Goal: Information Seeking & Learning: Find contact information

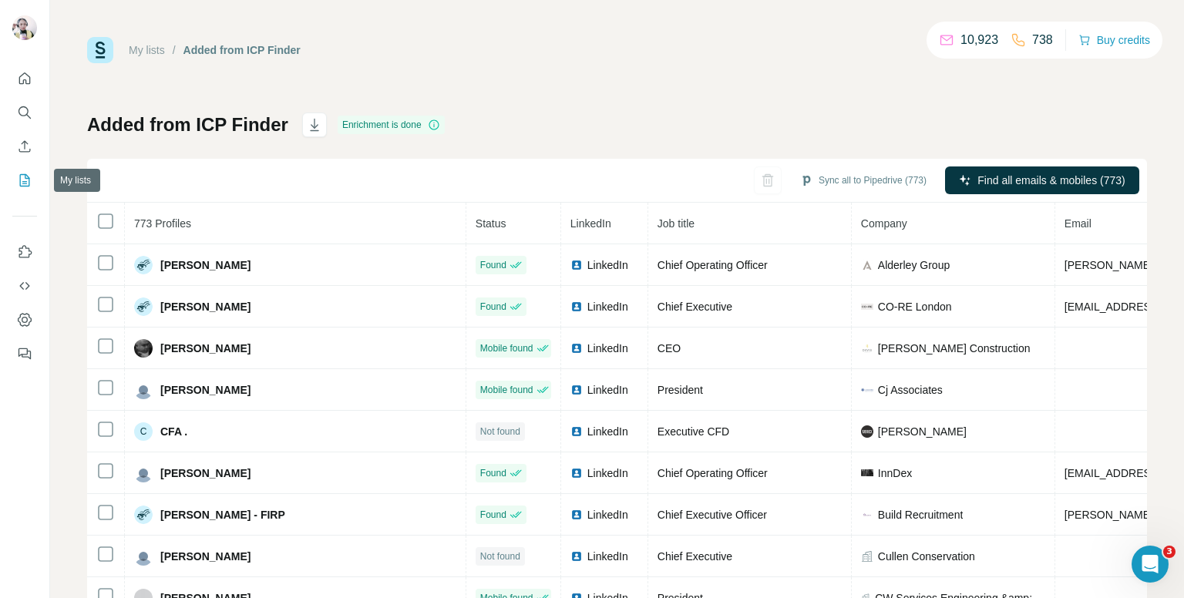
click at [19, 183] on icon "My lists" at bounding box center [24, 180] width 15 height 15
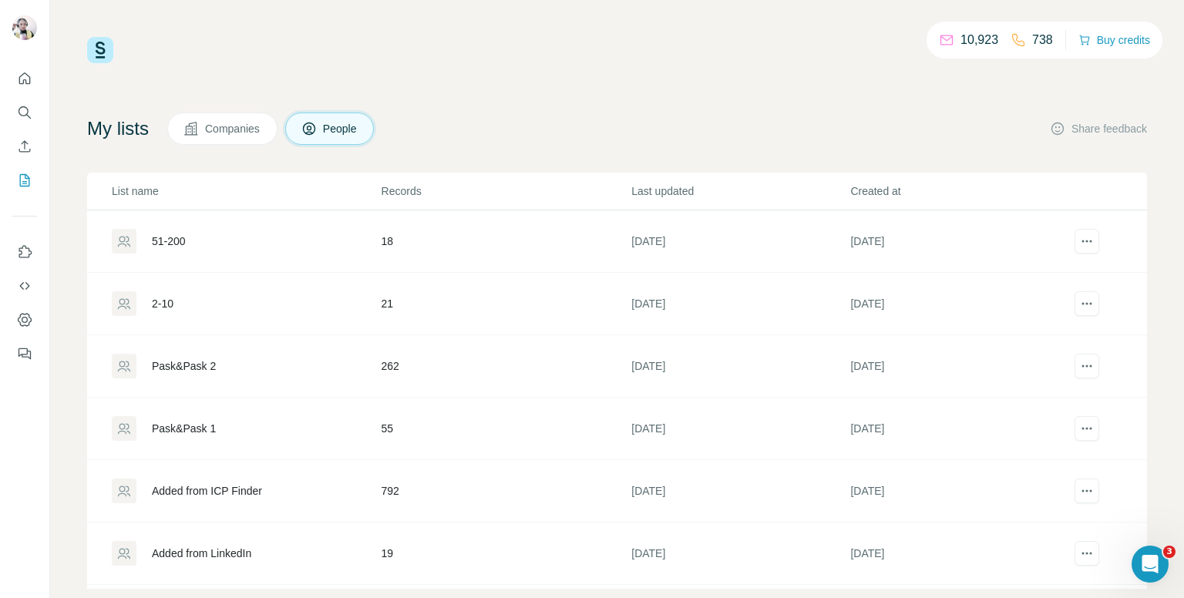
scroll to position [28, 0]
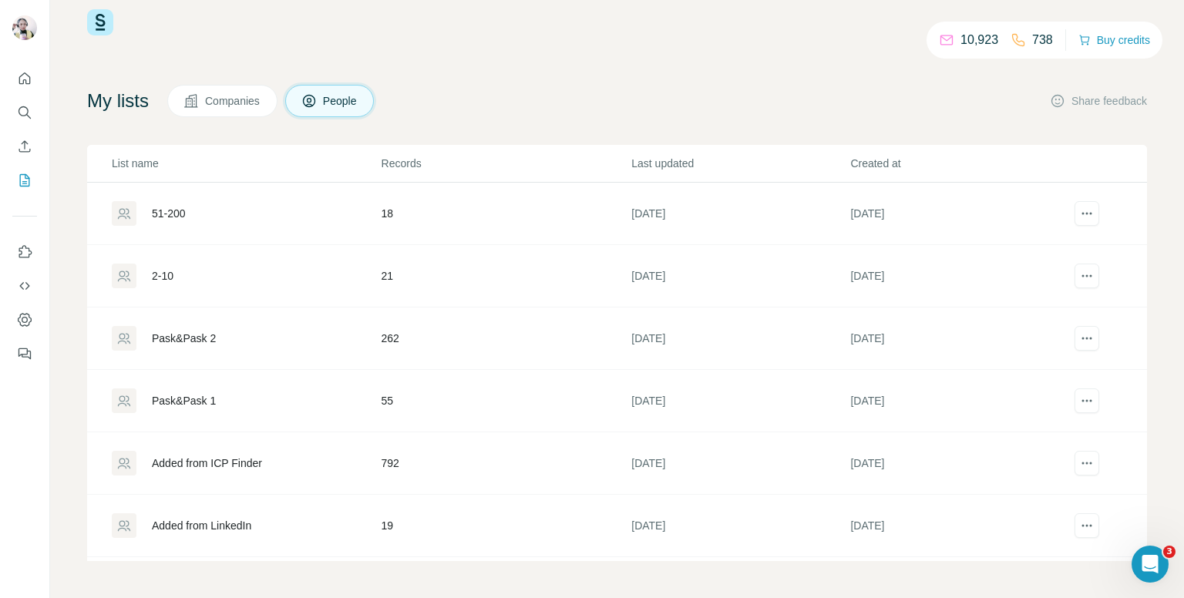
click at [293, 464] on div "Added from ICP Finder" at bounding box center [246, 463] width 268 height 25
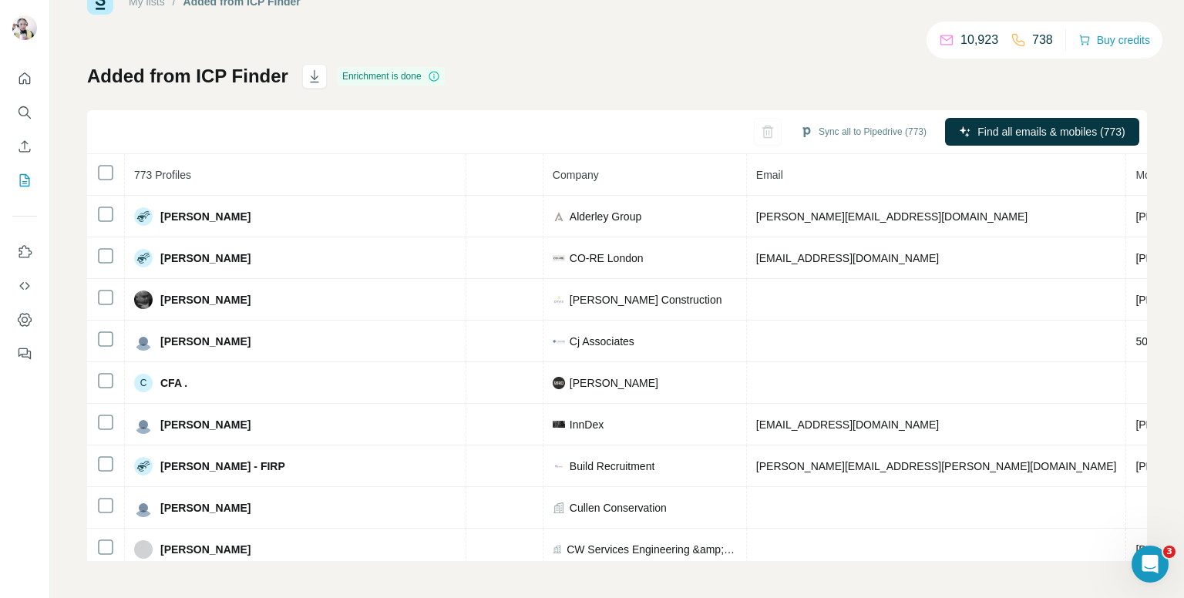
scroll to position [0, 342]
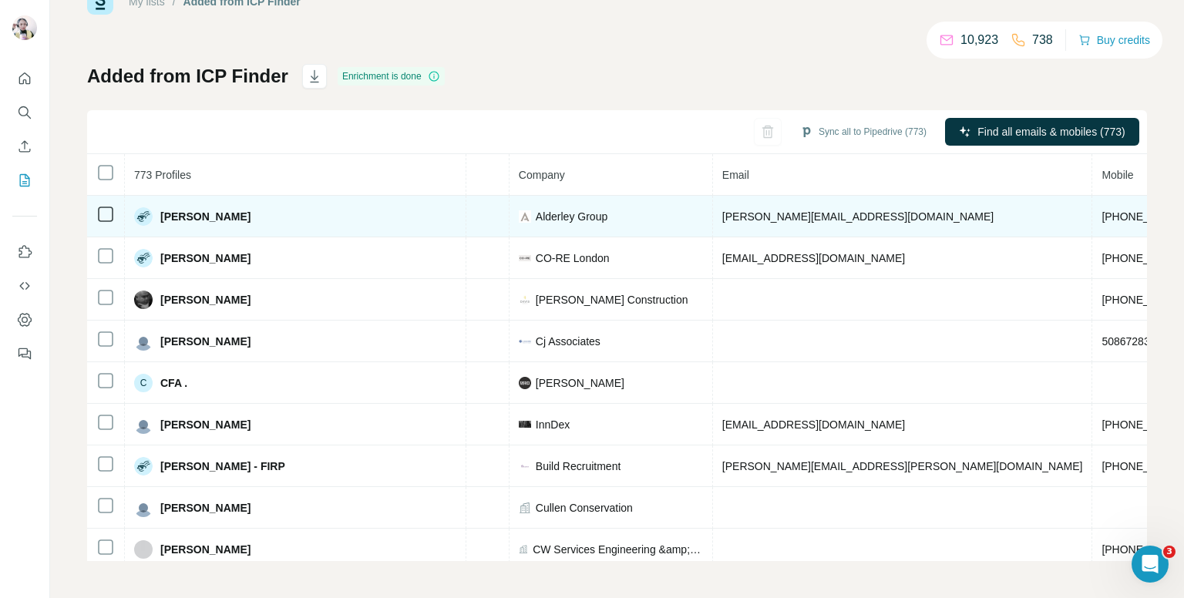
click at [1102, 219] on span "[PHONE_NUMBER]" at bounding box center [1150, 216] width 97 height 12
copy span "[PHONE_NUMBER]"
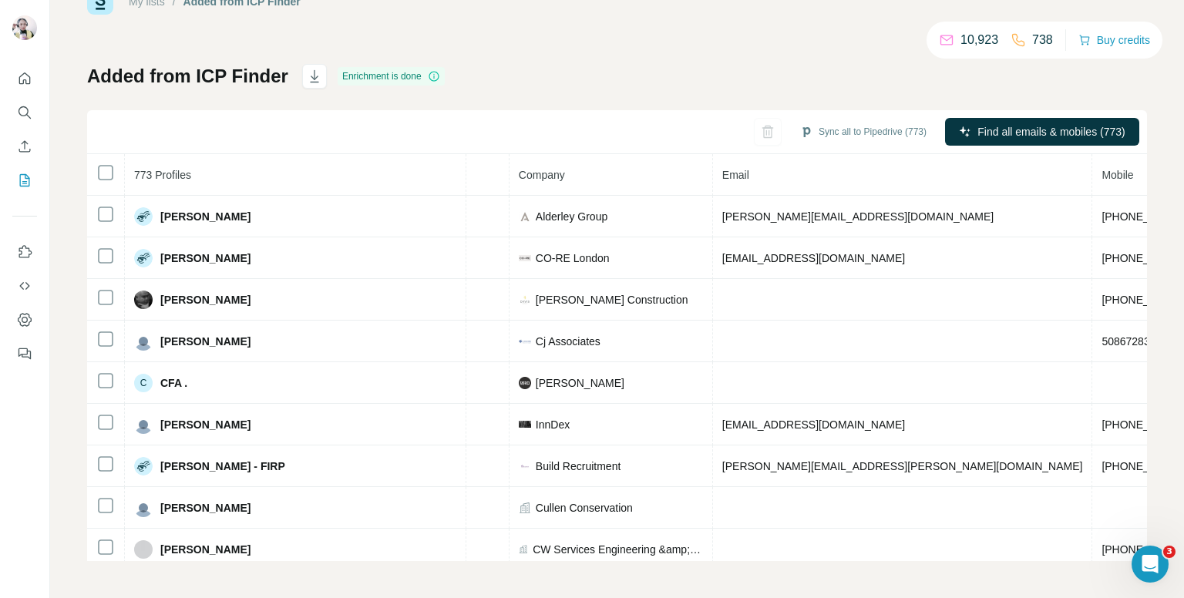
drag, startPoint x: 890, startPoint y: 552, endPoint x: 959, endPoint y: 555, distance: 69.5
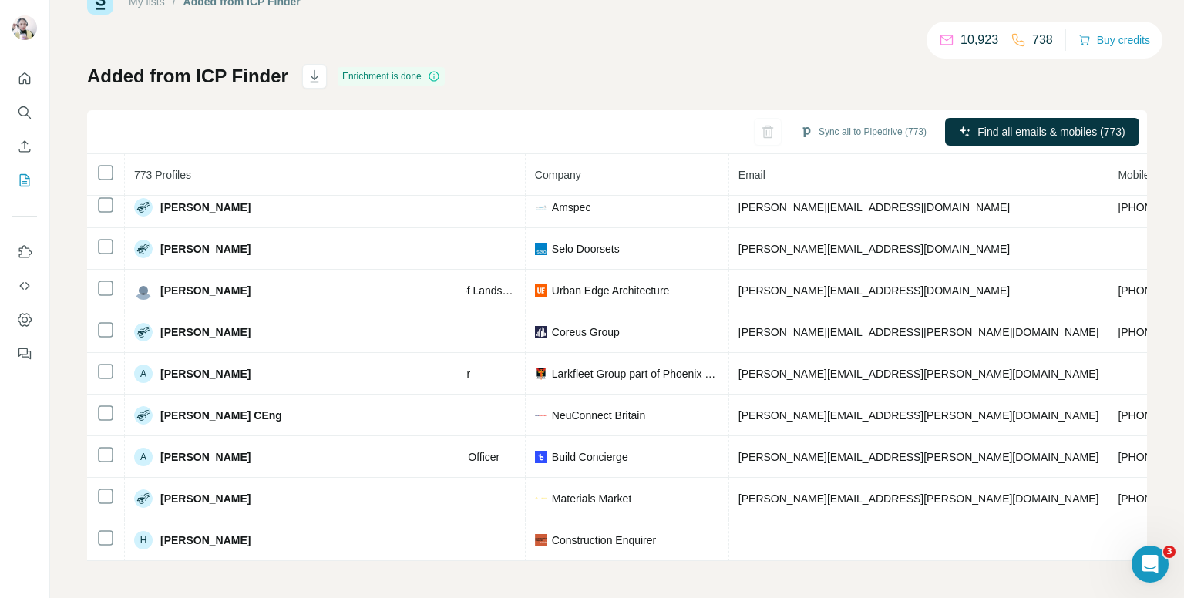
scroll to position [1157, 326]
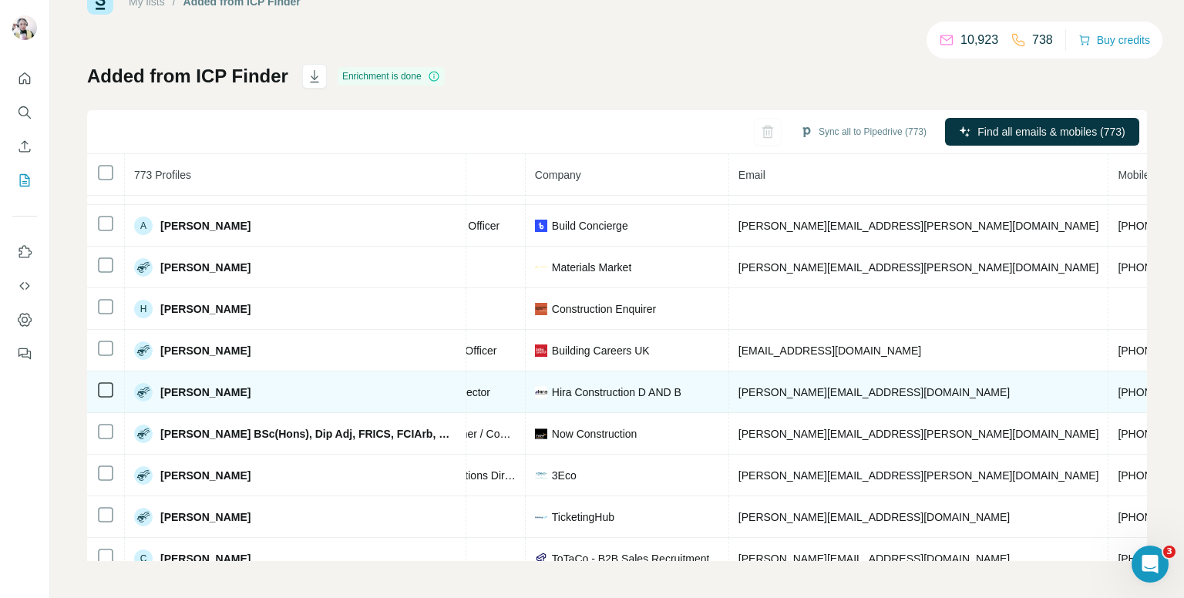
click at [1118, 386] on span "[PHONE_NUMBER]" at bounding box center [1166, 392] width 97 height 12
copy span "[PHONE_NUMBER]"
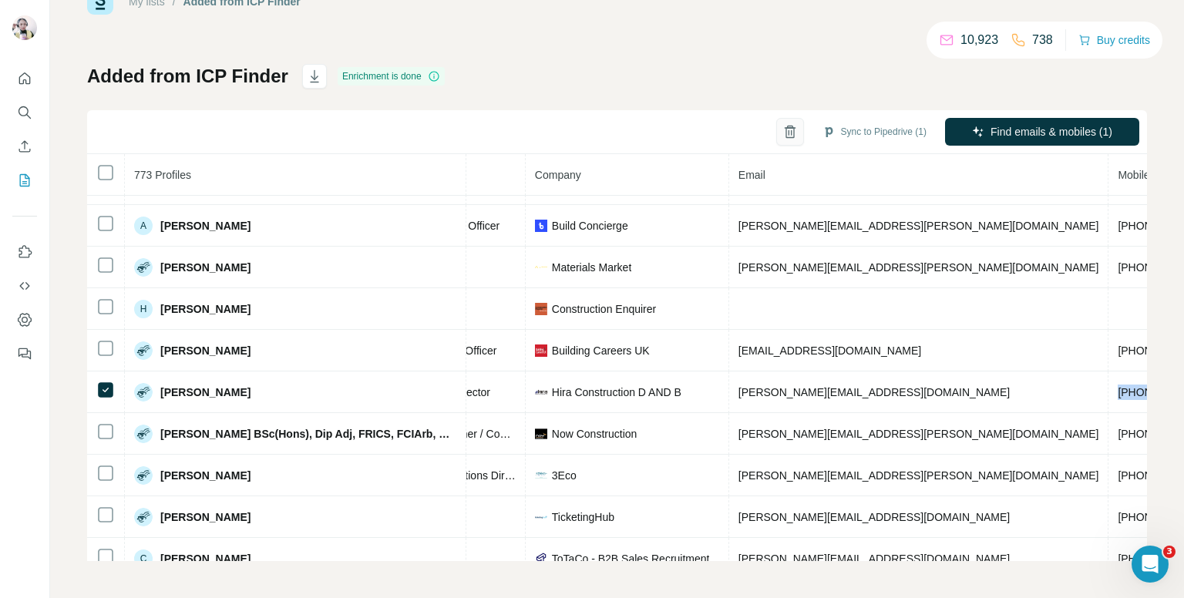
click at [786, 130] on icon "button" at bounding box center [790, 132] width 8 height 11
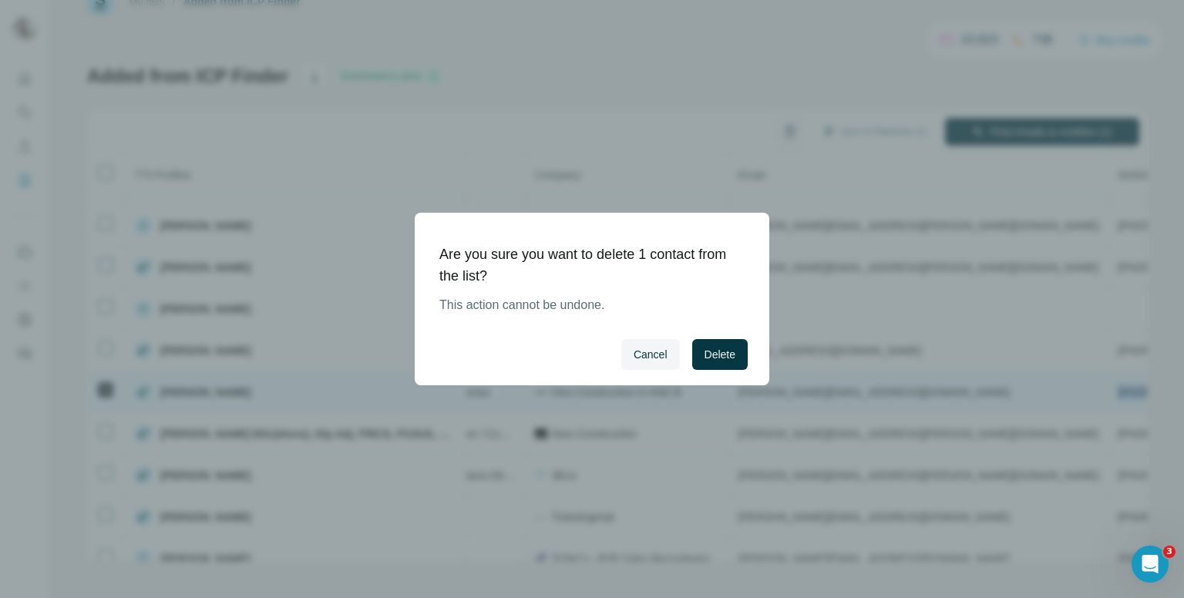
click at [733, 354] on span "Delete" at bounding box center [720, 354] width 31 height 15
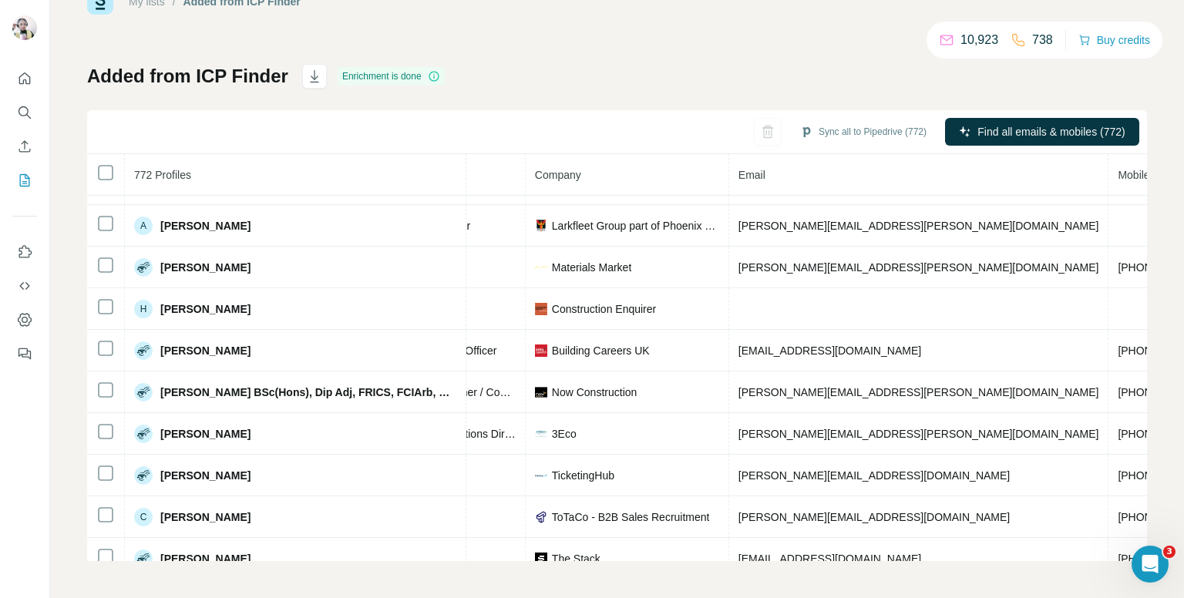
scroll to position [1073, 326]
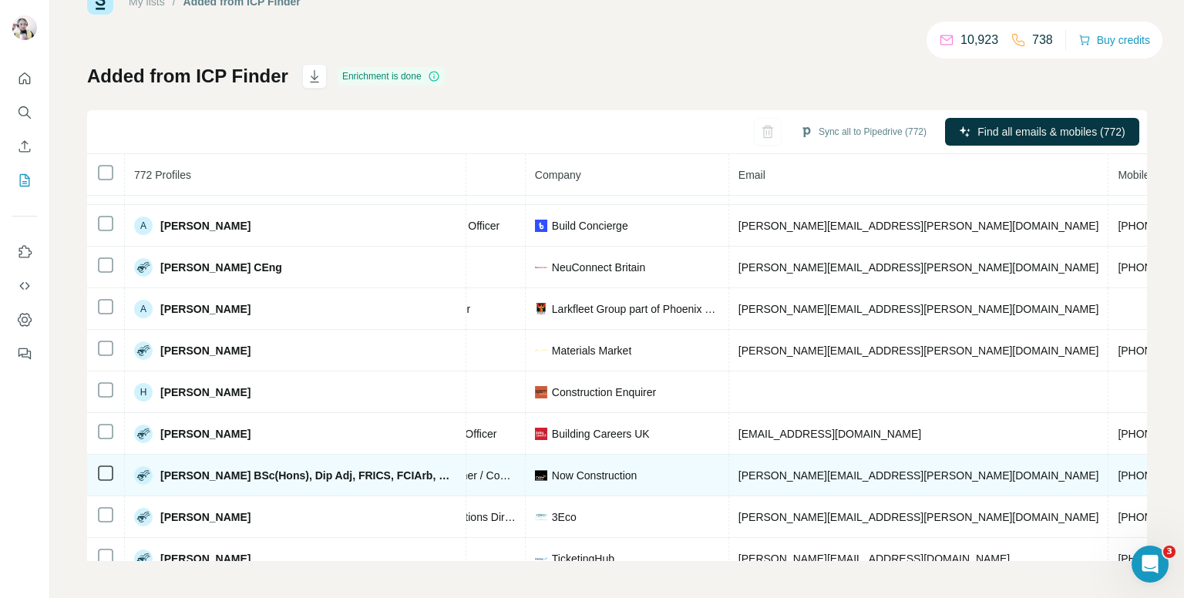
click at [1118, 470] on span "[PHONE_NUMBER]" at bounding box center [1166, 476] width 97 height 12
copy span "[PHONE_NUMBER]"
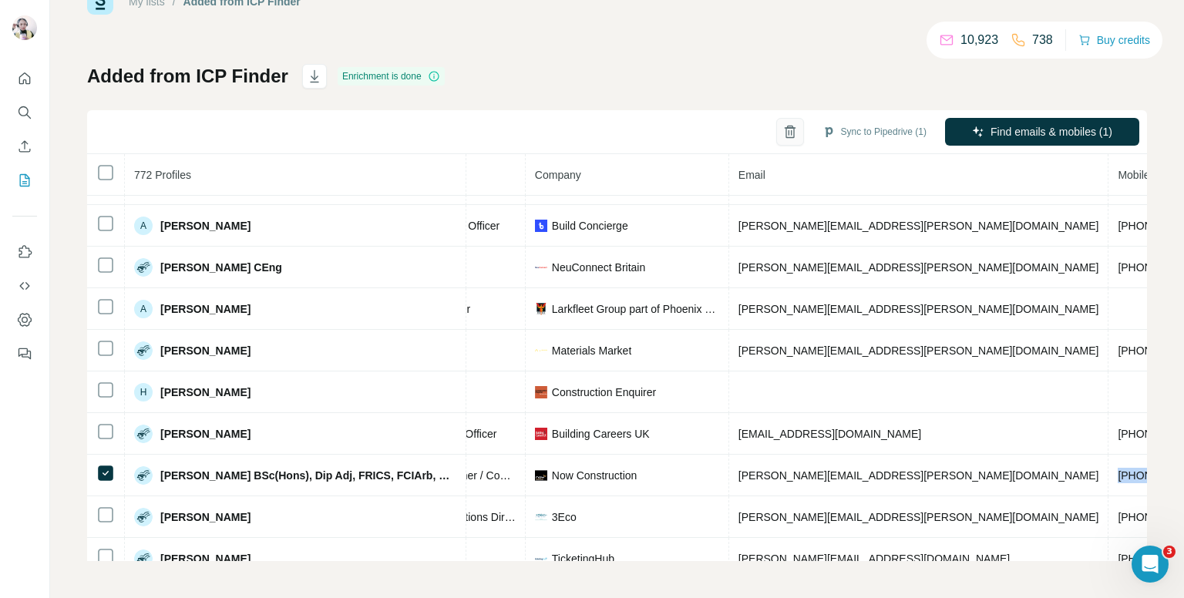
click at [783, 130] on icon "button" at bounding box center [790, 131] width 15 height 15
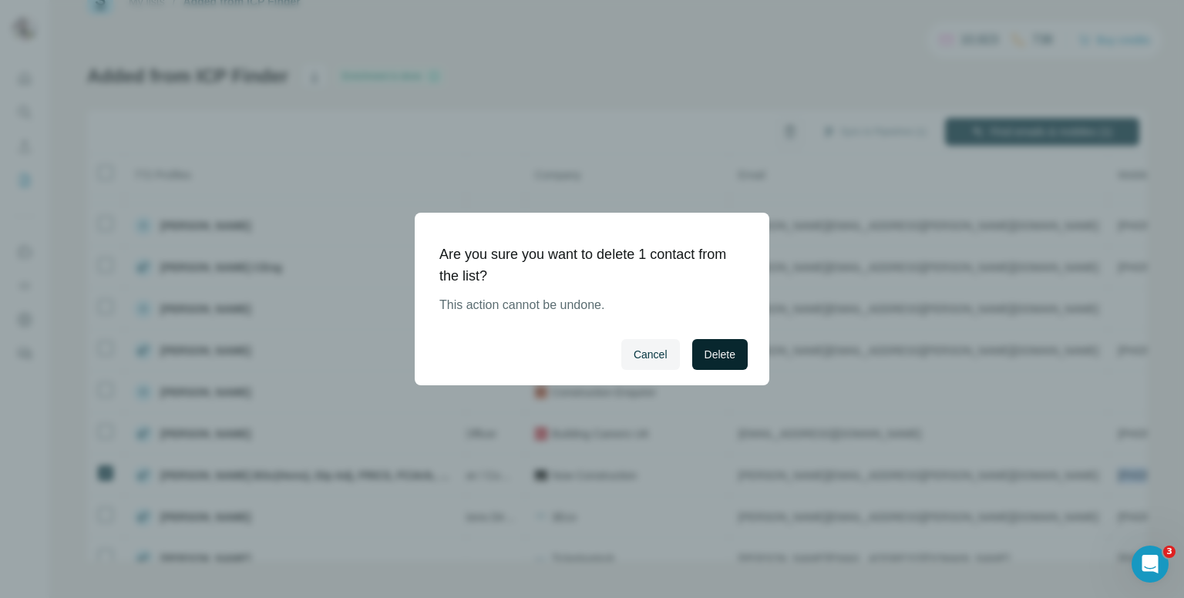
click at [714, 352] on span "Delete" at bounding box center [720, 354] width 31 height 15
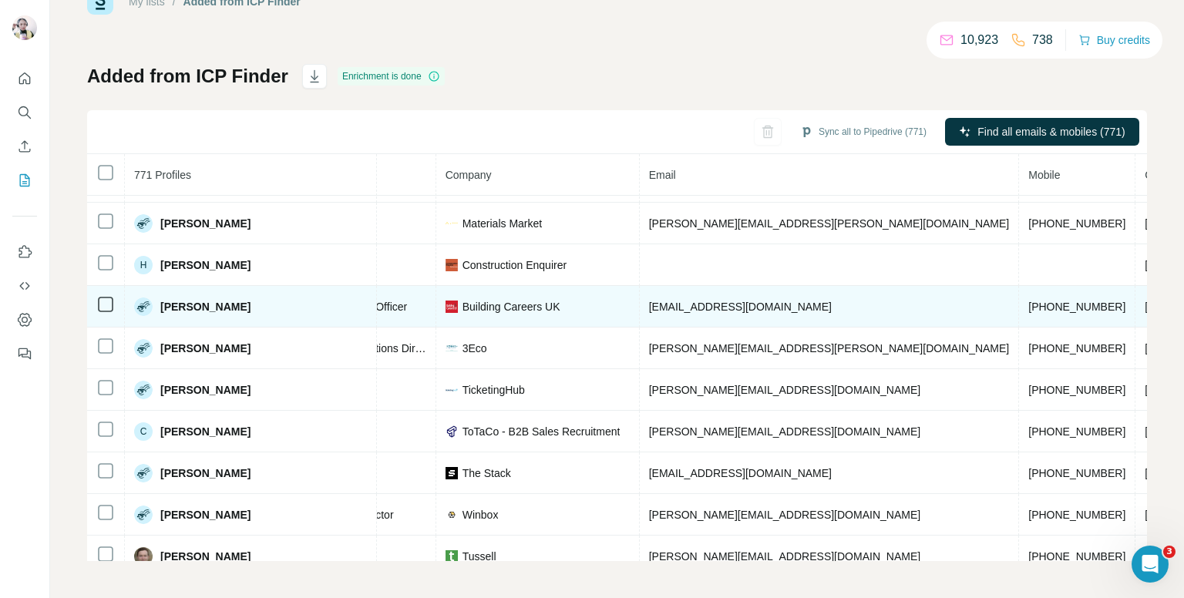
scroll to position [1413, 326]
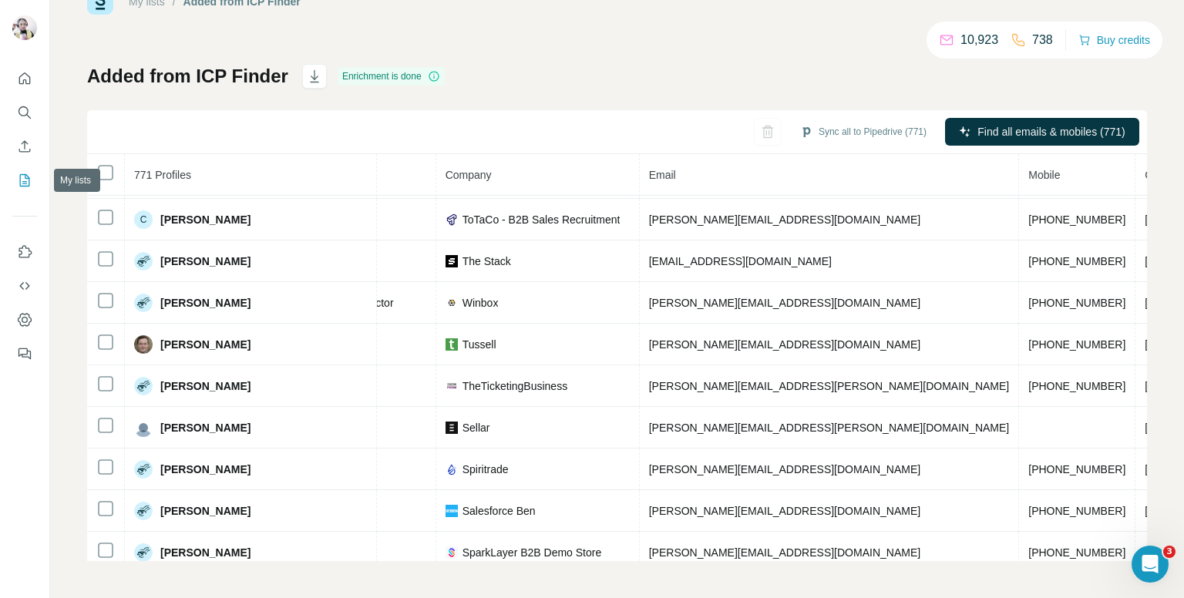
click at [22, 177] on icon "My lists" at bounding box center [24, 180] width 15 height 15
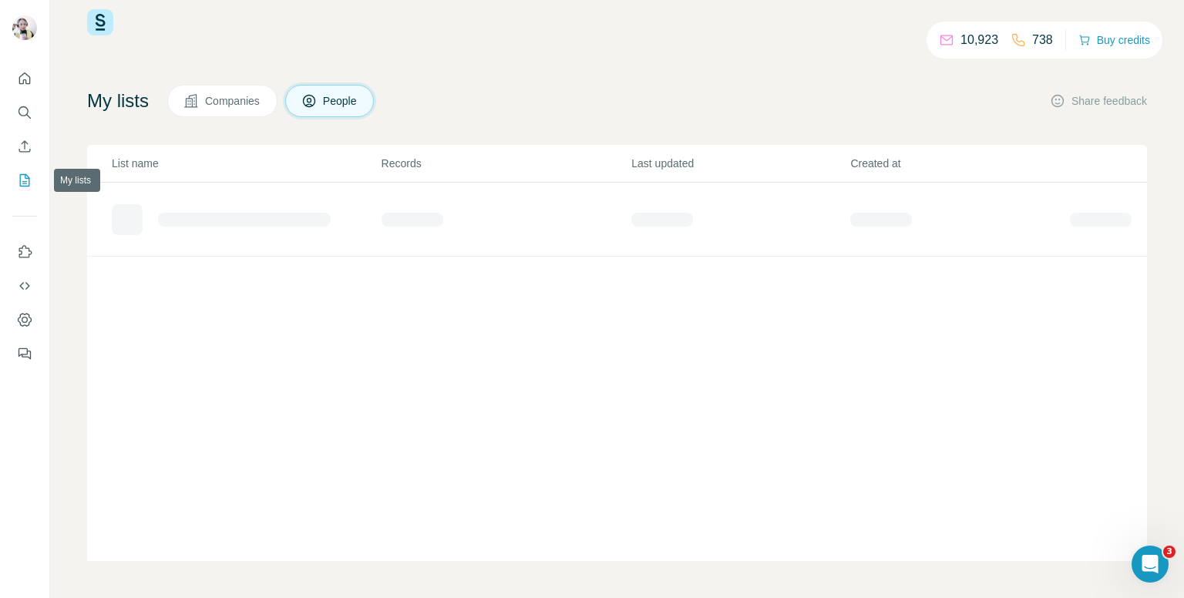
scroll to position [28, 0]
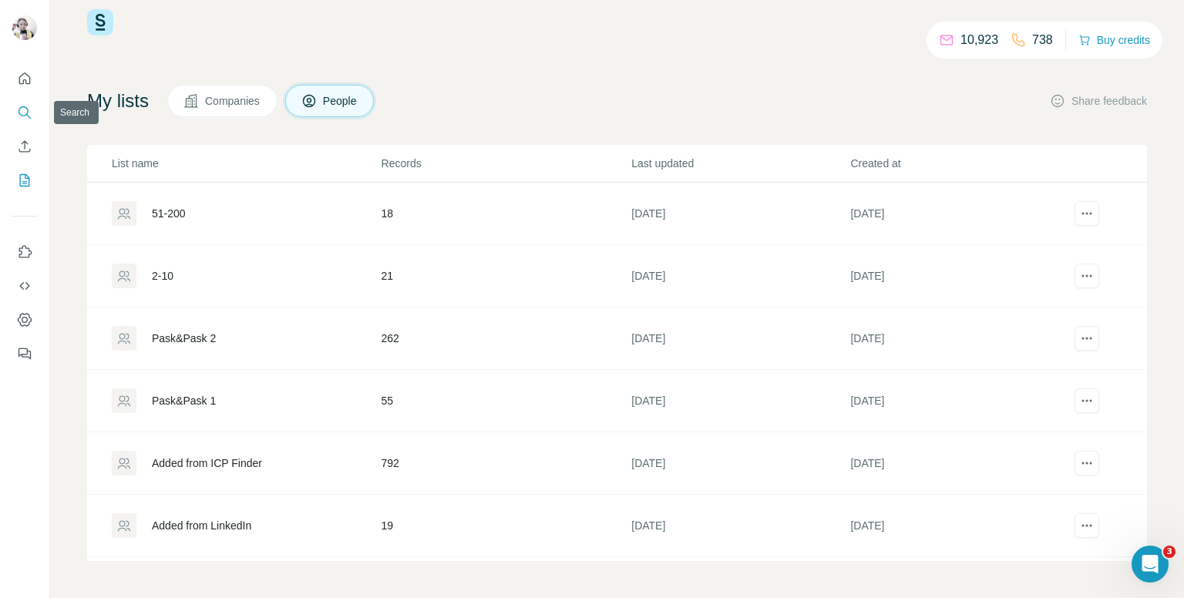
click at [19, 108] on icon "Search" at bounding box center [24, 111] width 10 height 10
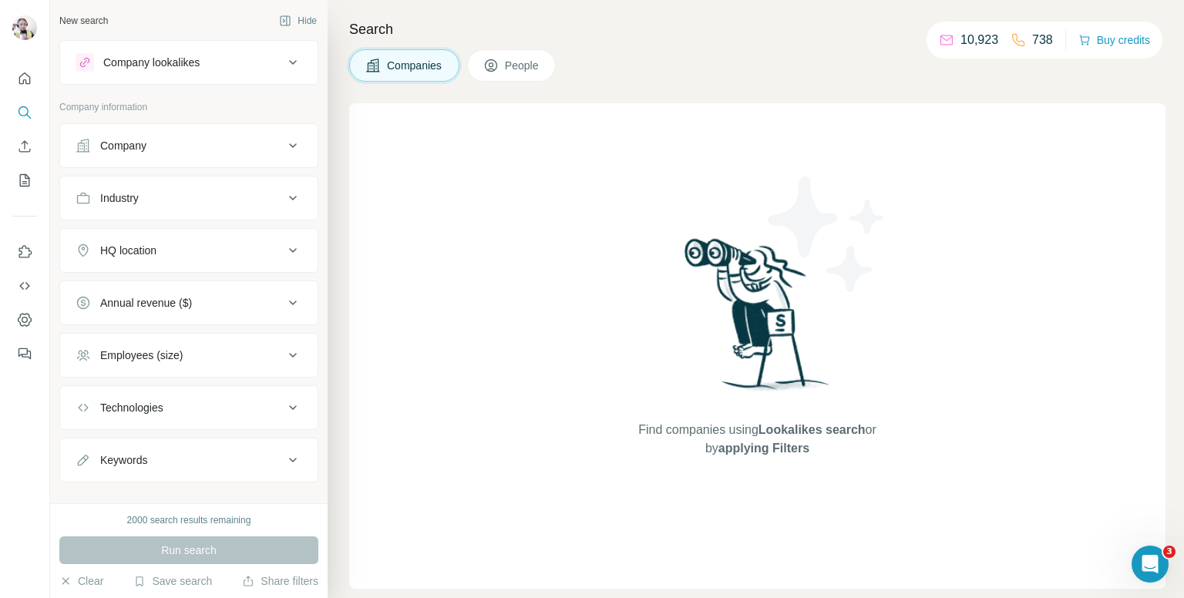
click at [219, 202] on div "Industry" at bounding box center [180, 197] width 208 height 15
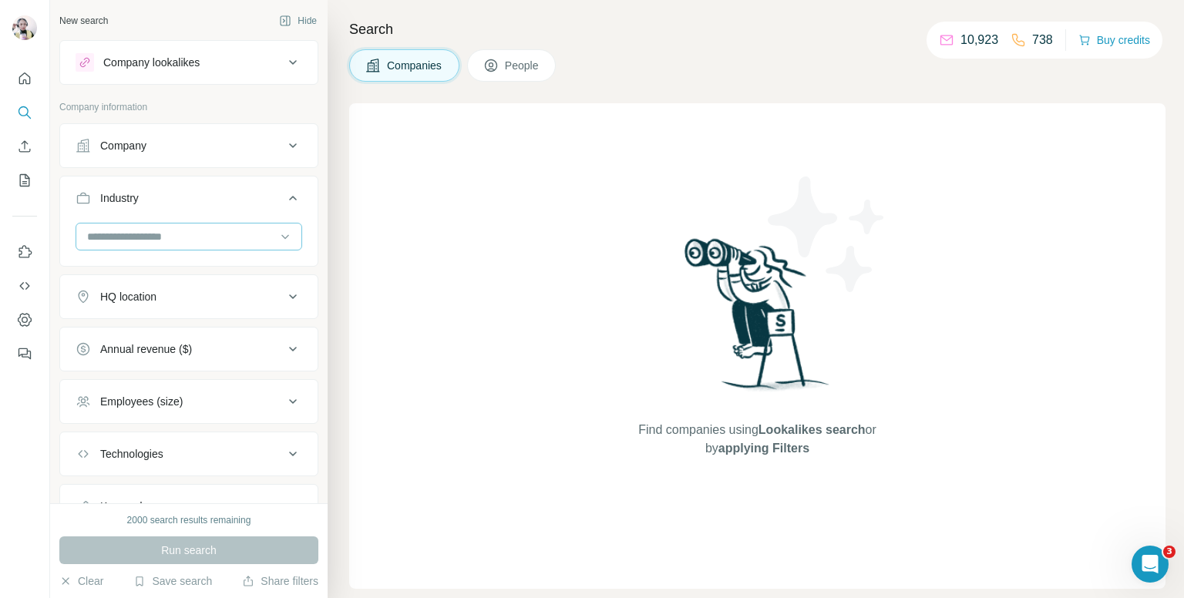
click at [197, 244] on input at bounding box center [181, 236] width 190 height 17
type input "******"
click at [157, 268] on div "Construction" at bounding box center [183, 270] width 189 height 15
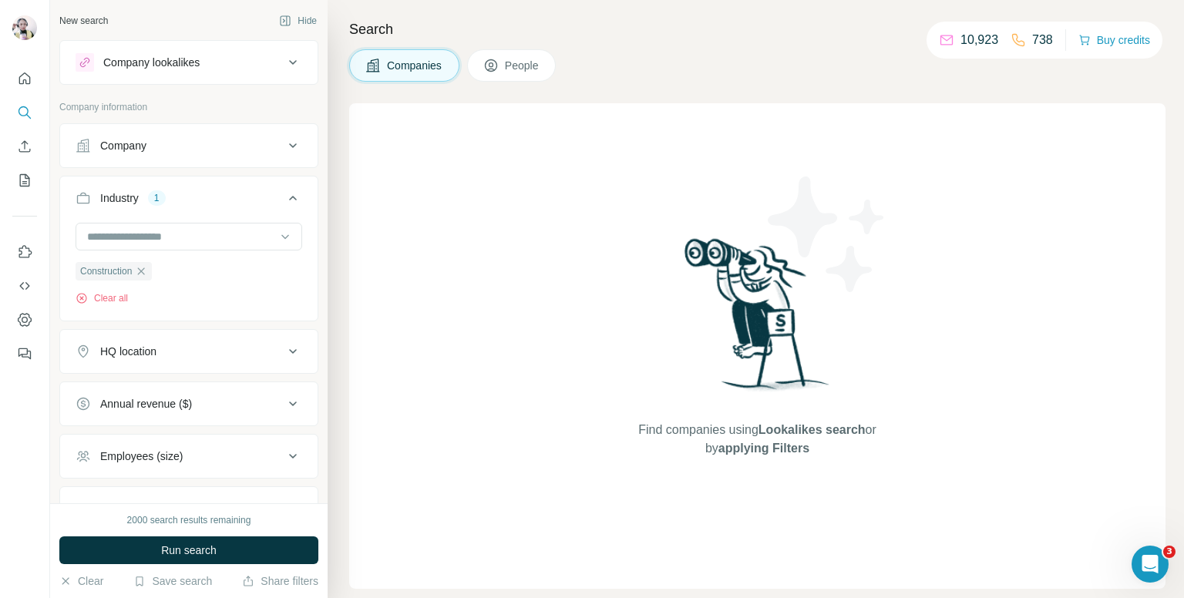
click at [284, 195] on icon at bounding box center [293, 198] width 19 height 19
click at [163, 247] on div "HQ location" at bounding box center [180, 250] width 208 height 15
click at [197, 288] on input "text" at bounding box center [189, 289] width 227 height 28
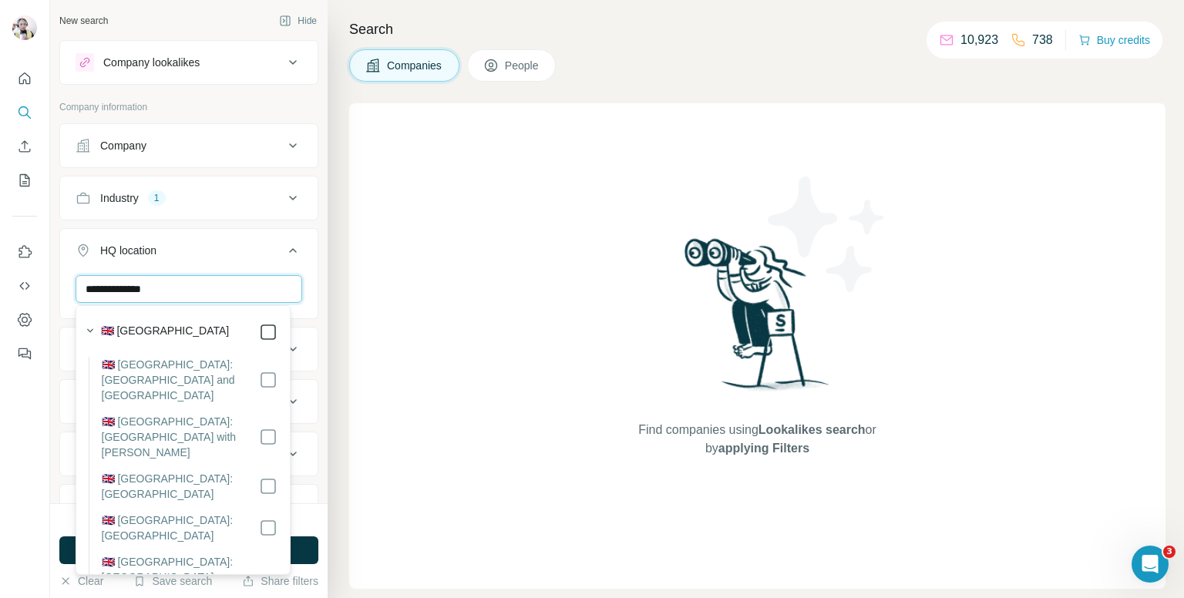
type input "**********"
click at [284, 251] on icon at bounding box center [293, 250] width 19 height 19
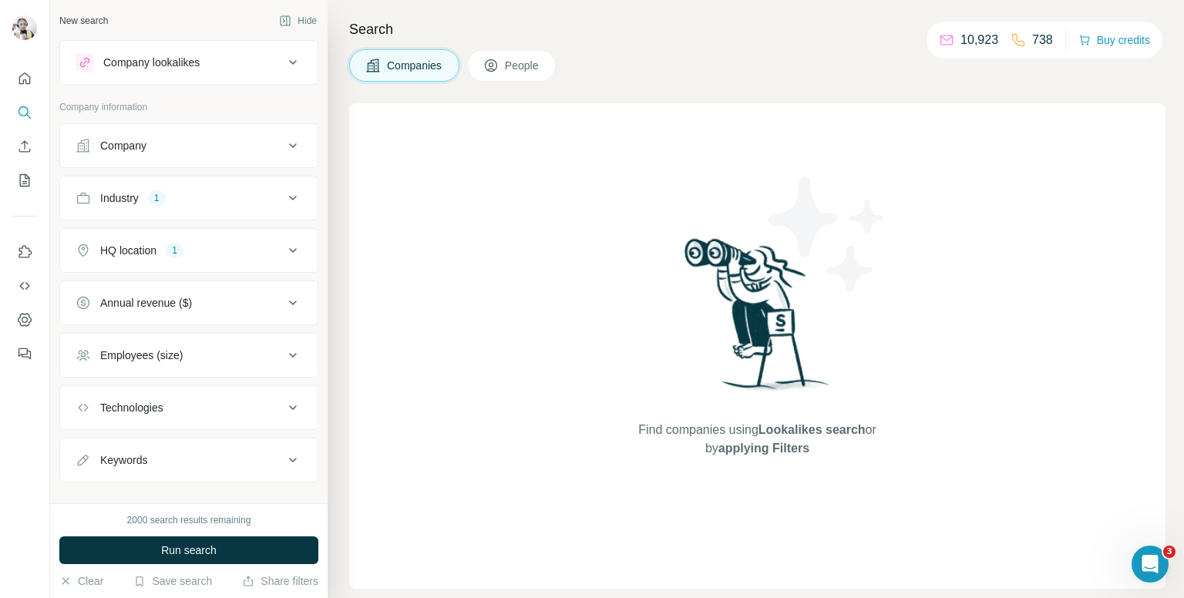
click at [237, 348] on div "Employees (size)" at bounding box center [180, 355] width 208 height 15
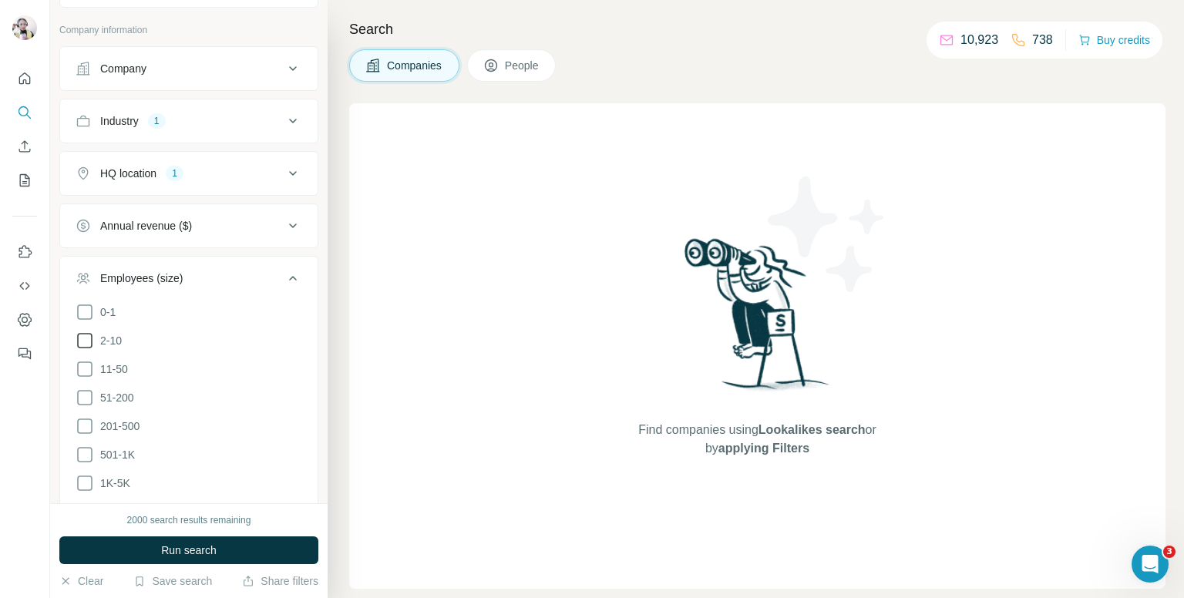
click at [88, 333] on icon at bounding box center [85, 341] width 19 height 19
click at [86, 366] on icon at bounding box center [85, 369] width 19 height 19
click at [85, 392] on icon at bounding box center [85, 398] width 19 height 19
click at [89, 335] on icon at bounding box center [84, 340] width 15 height 15
click at [254, 549] on button "Run search" at bounding box center [188, 551] width 259 height 28
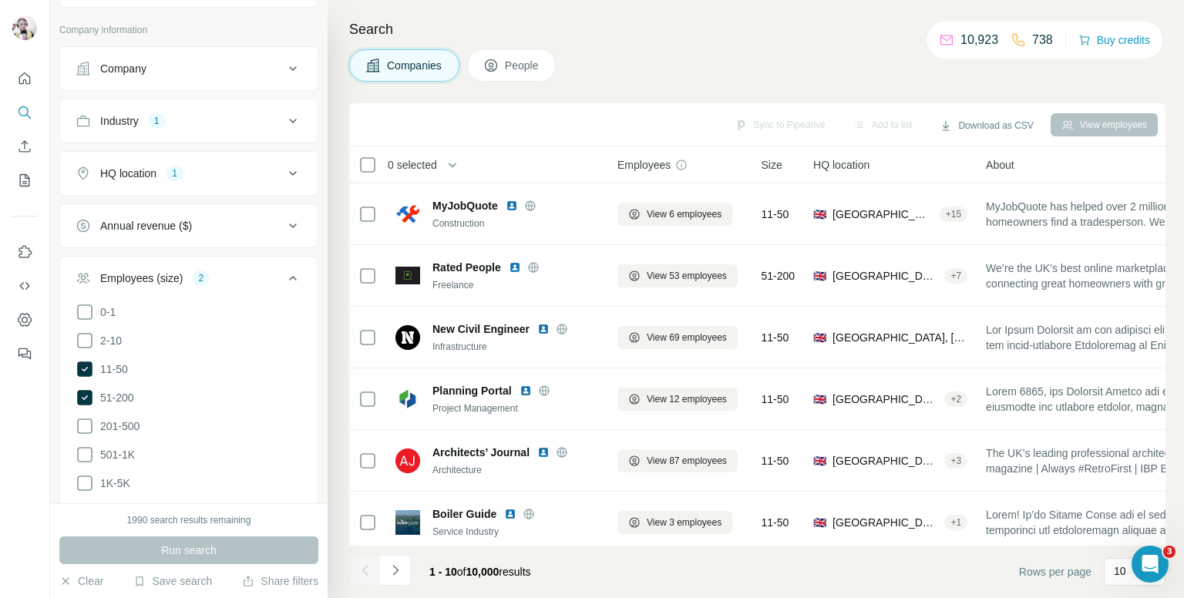
click at [515, 62] on span "People" at bounding box center [522, 65] width 35 height 15
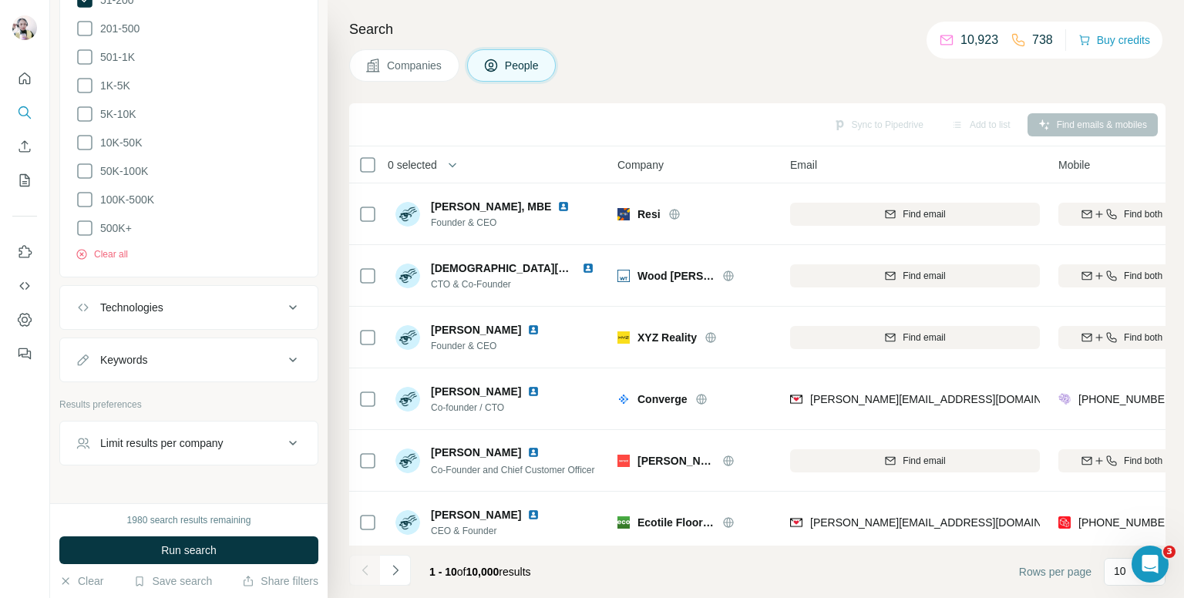
scroll to position [743, 0]
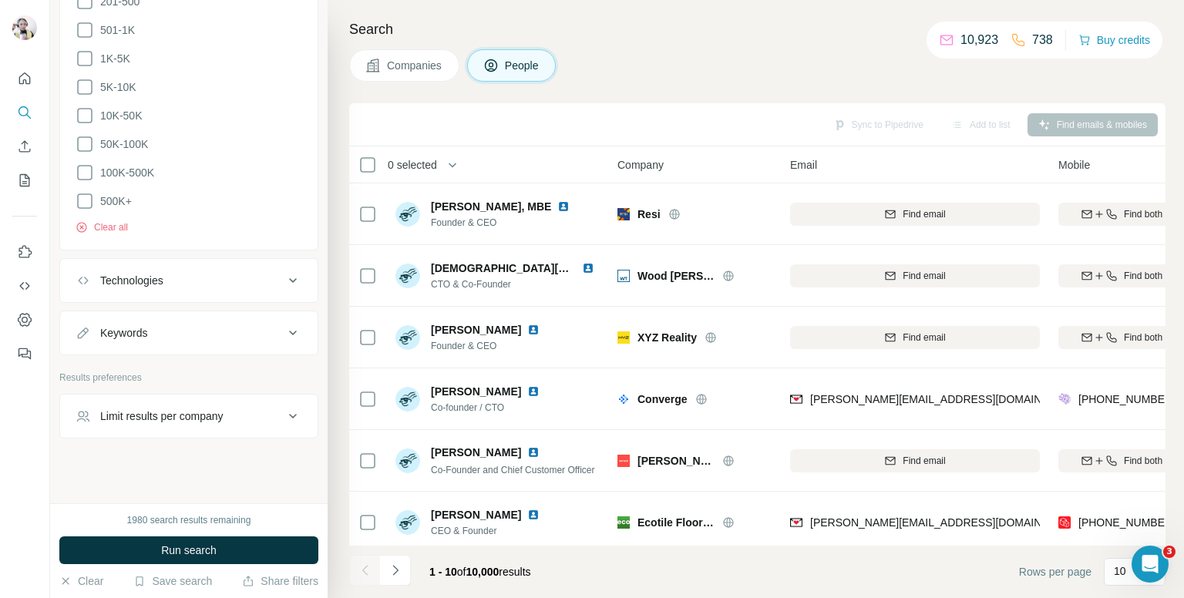
click at [184, 335] on div "Keywords" at bounding box center [180, 332] width 208 height 15
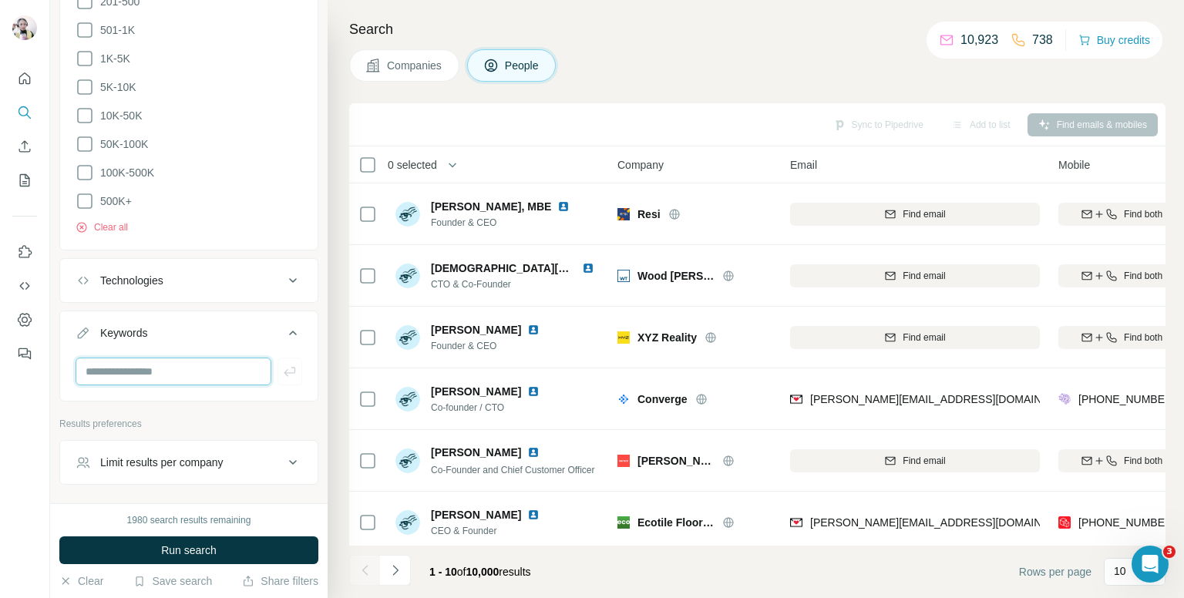
click at [142, 363] on input "text" at bounding box center [174, 372] width 196 height 28
type input "*"
click at [711, 83] on div "Search Companies People Sync to Pipedrive Add to list Find emails & mobiles 0 s…" at bounding box center [756, 299] width 857 height 598
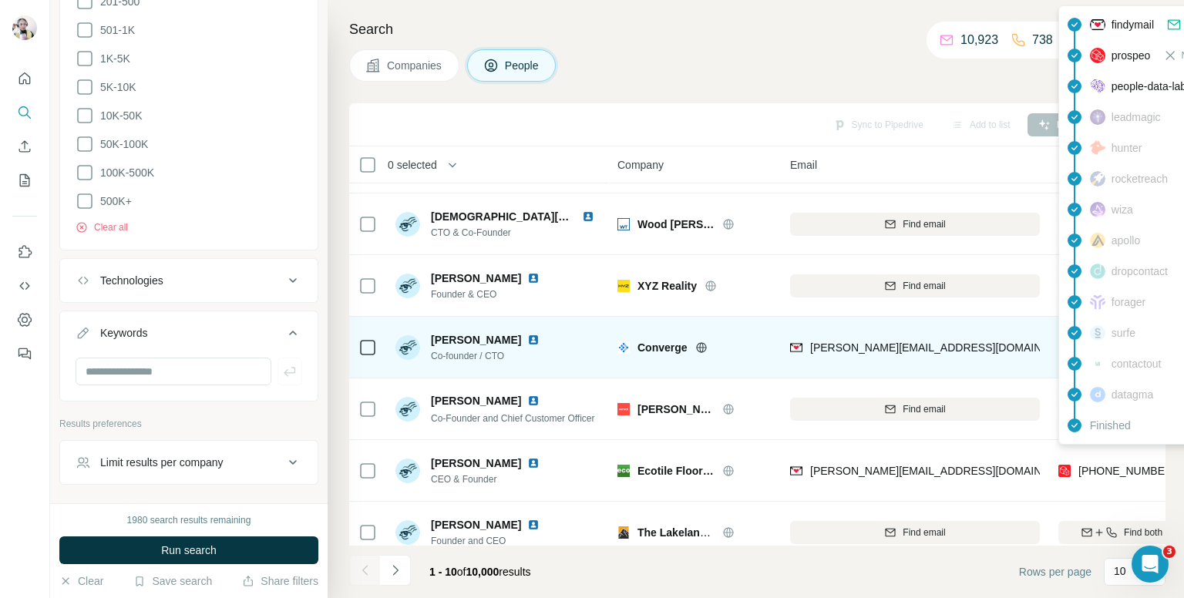
scroll to position [77, 0]
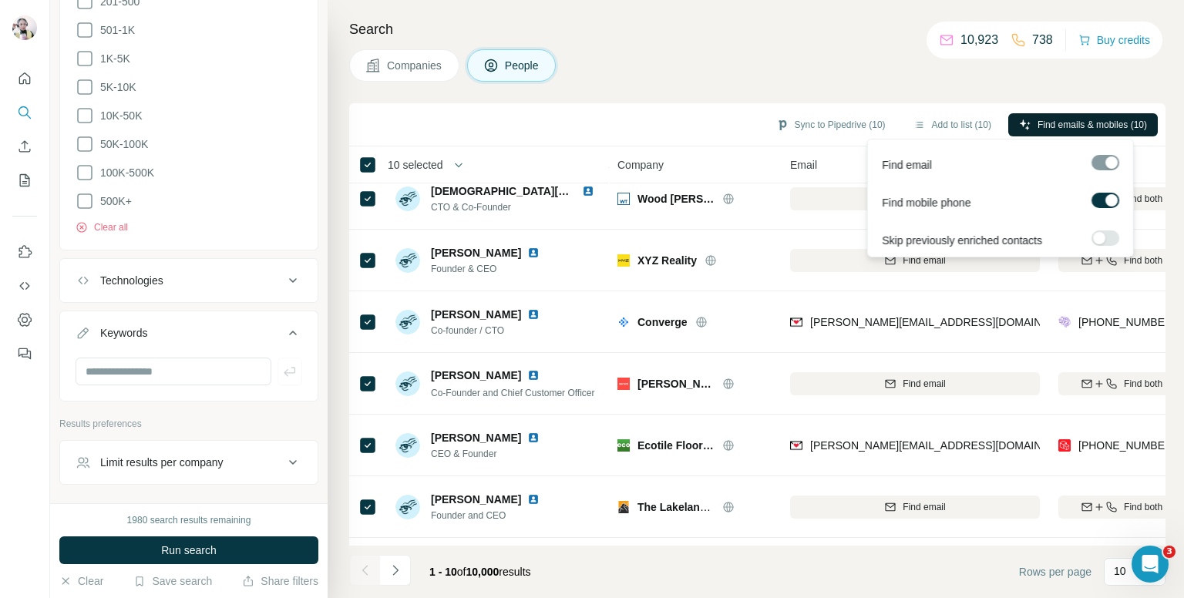
click at [1042, 121] on span "Find emails & mobiles (10)" at bounding box center [1092, 125] width 109 height 14
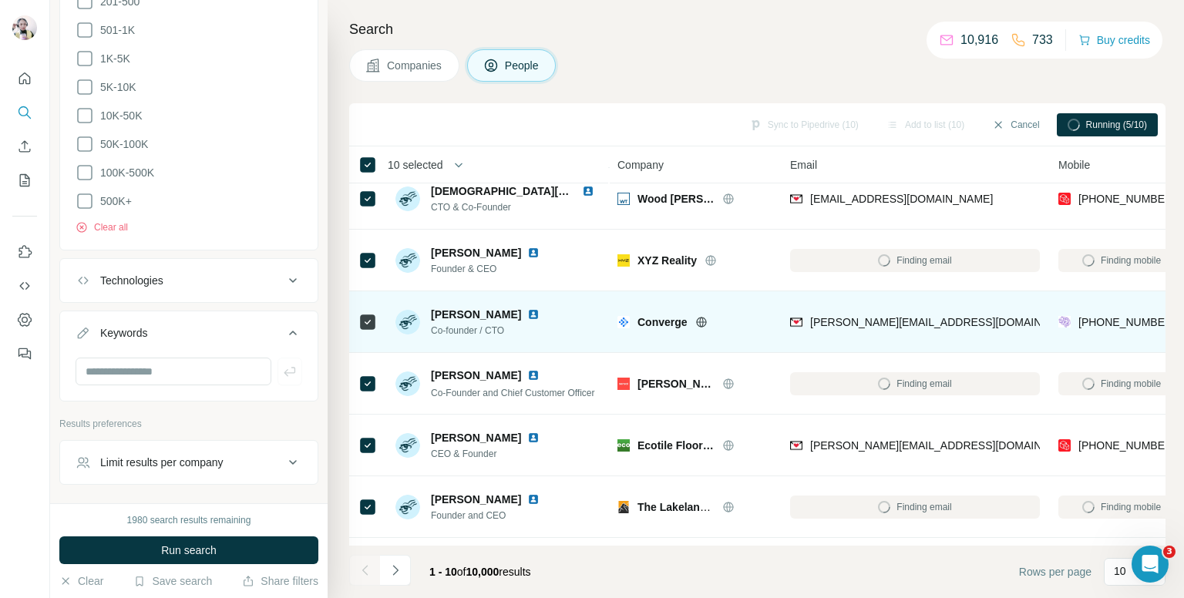
scroll to position [0, 0]
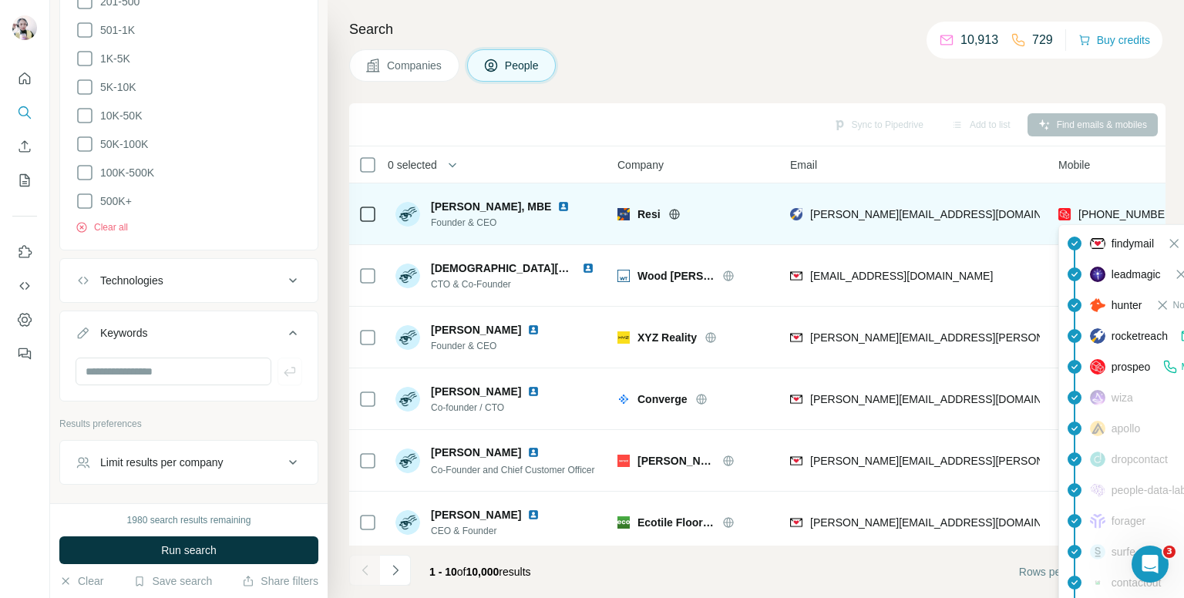
click at [1090, 210] on span "[PHONE_NUMBER]" at bounding box center [1127, 214] width 97 height 12
copy tr "[PHONE_NUMBER]"
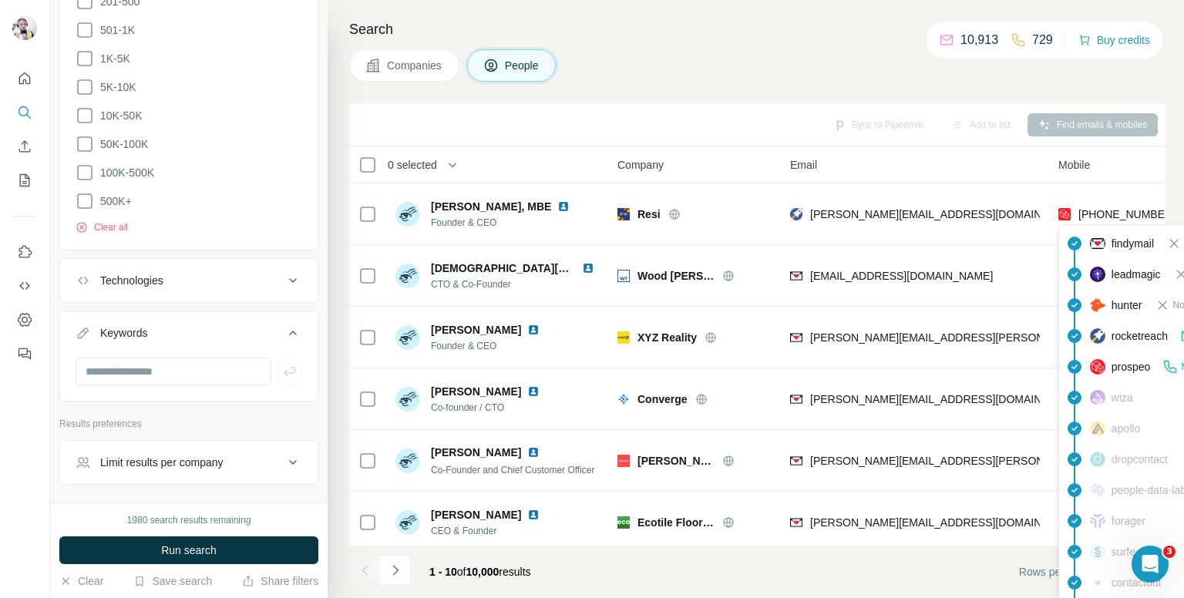
click at [626, 77] on div "Companies People" at bounding box center [757, 65] width 817 height 32
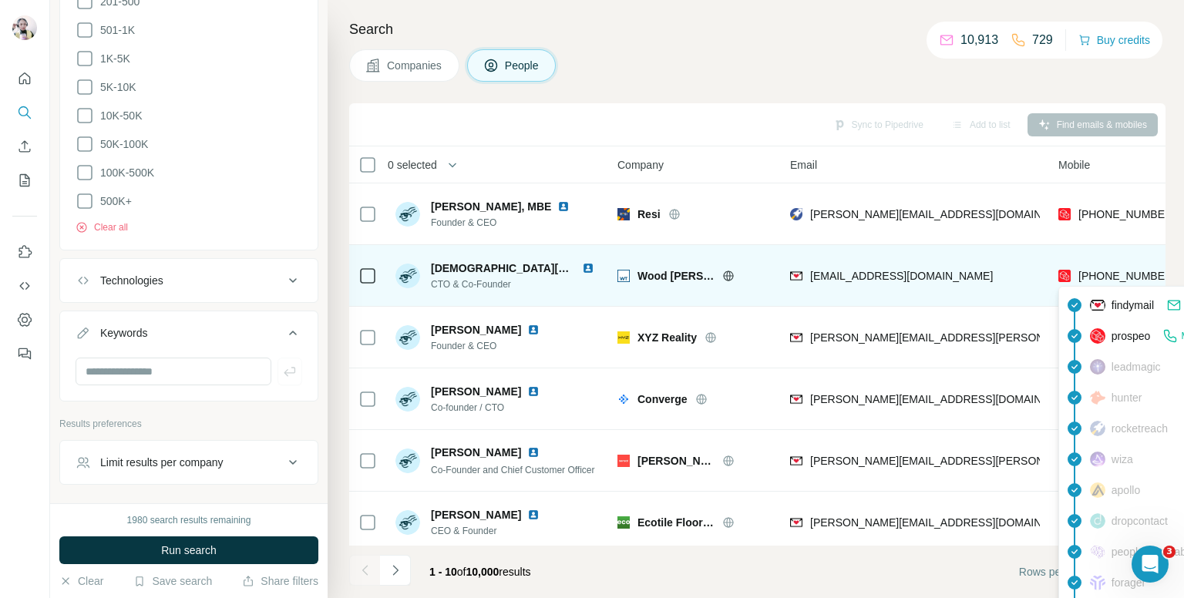
click at [1103, 271] on span "[PHONE_NUMBER]" at bounding box center [1127, 276] width 97 height 12
copy tr "[PHONE_NUMBER]"
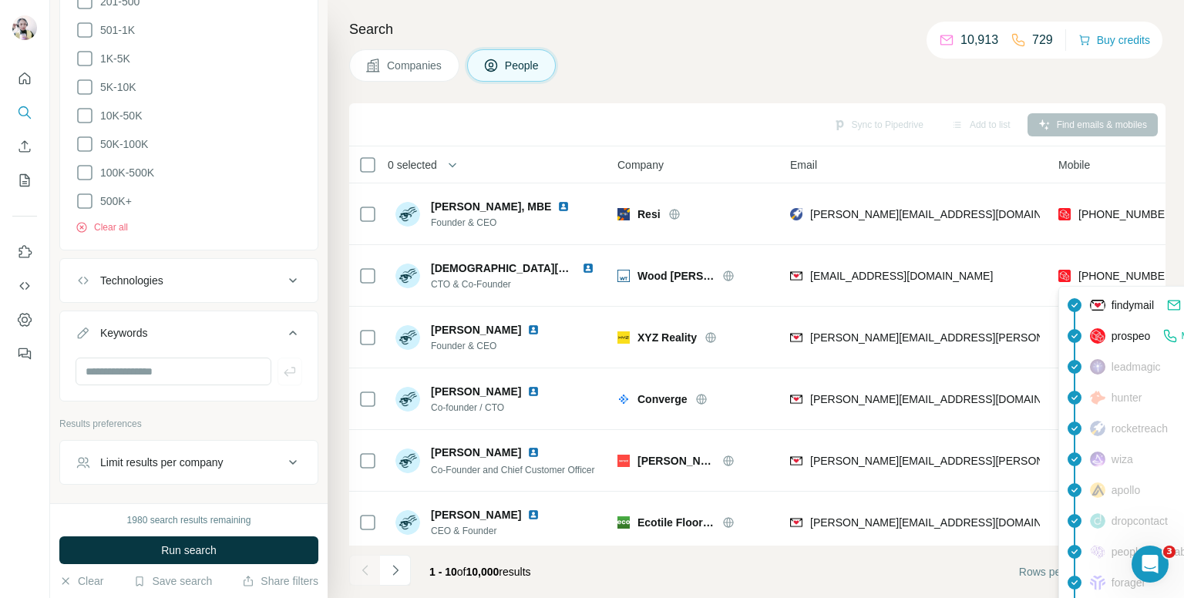
drag, startPoint x: 726, startPoint y: 65, endPoint x: 737, endPoint y: 82, distance: 20.1
click at [728, 66] on div "Companies People" at bounding box center [757, 65] width 817 height 32
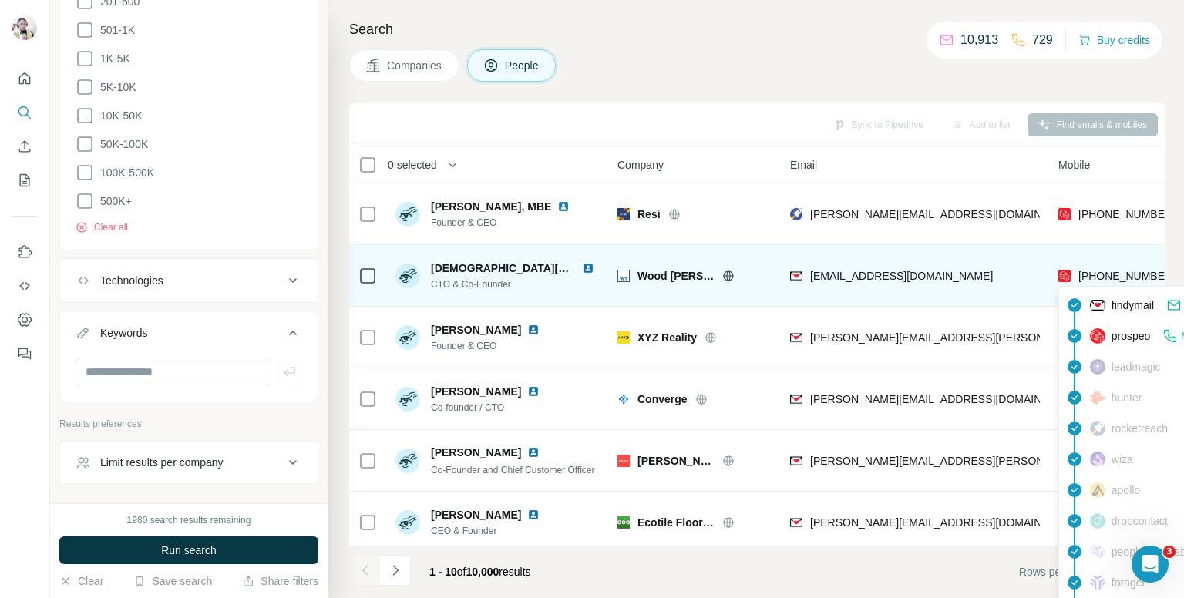
click at [1112, 278] on span "[PHONE_NUMBER]" at bounding box center [1127, 276] width 97 height 12
copy tr "[PHONE_NUMBER]"
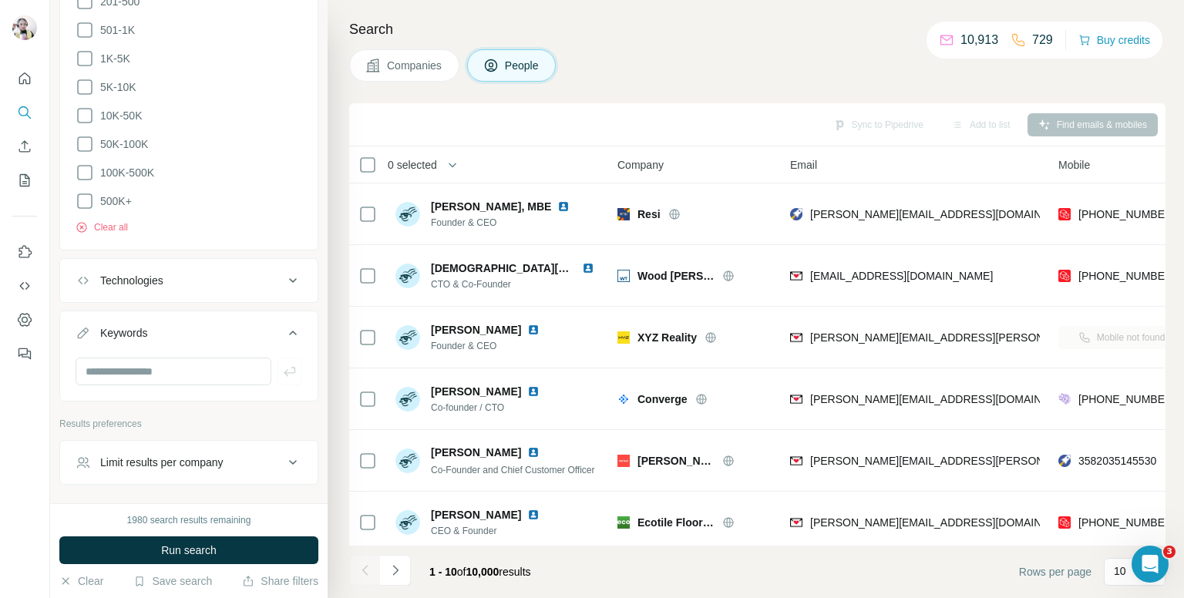
click at [688, 41] on div "Search Companies People Sync to Pipedrive Add to list Find emails & mobiles 0 s…" at bounding box center [756, 299] width 857 height 598
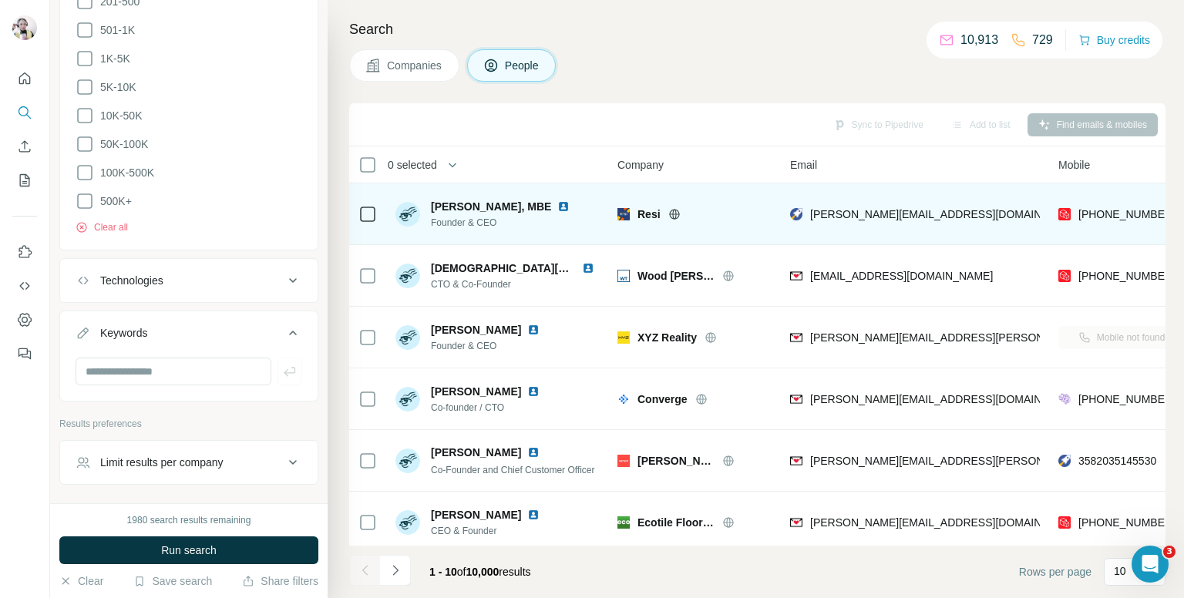
scroll to position [77, 0]
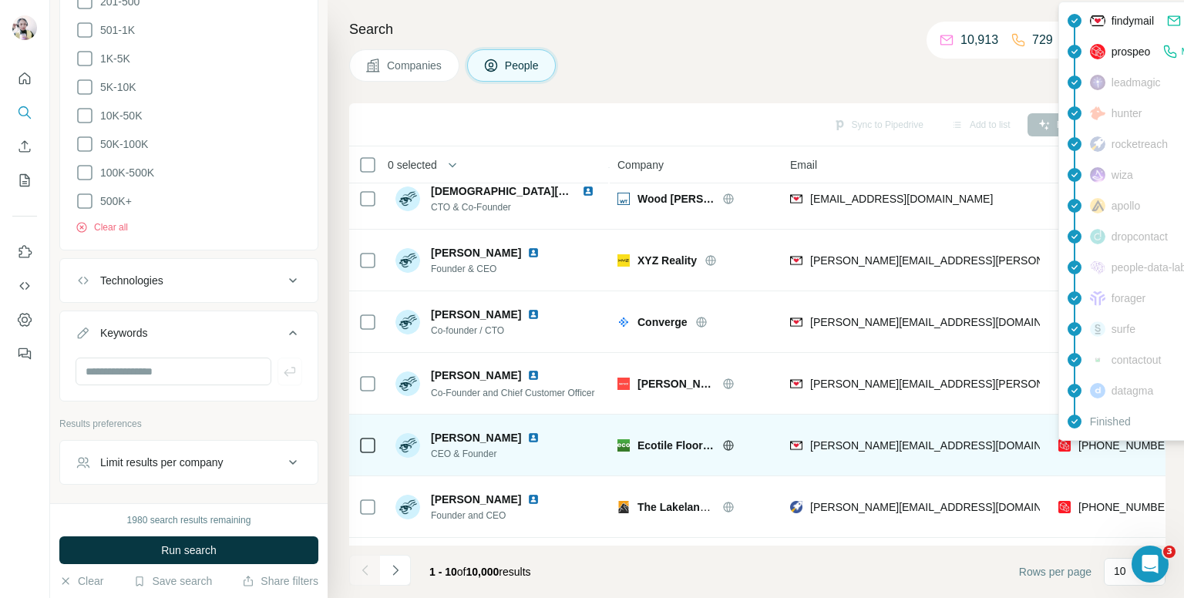
click at [1112, 441] on span "[PHONE_NUMBER]" at bounding box center [1127, 445] width 97 height 12
copy tr "[PHONE_NUMBER]"
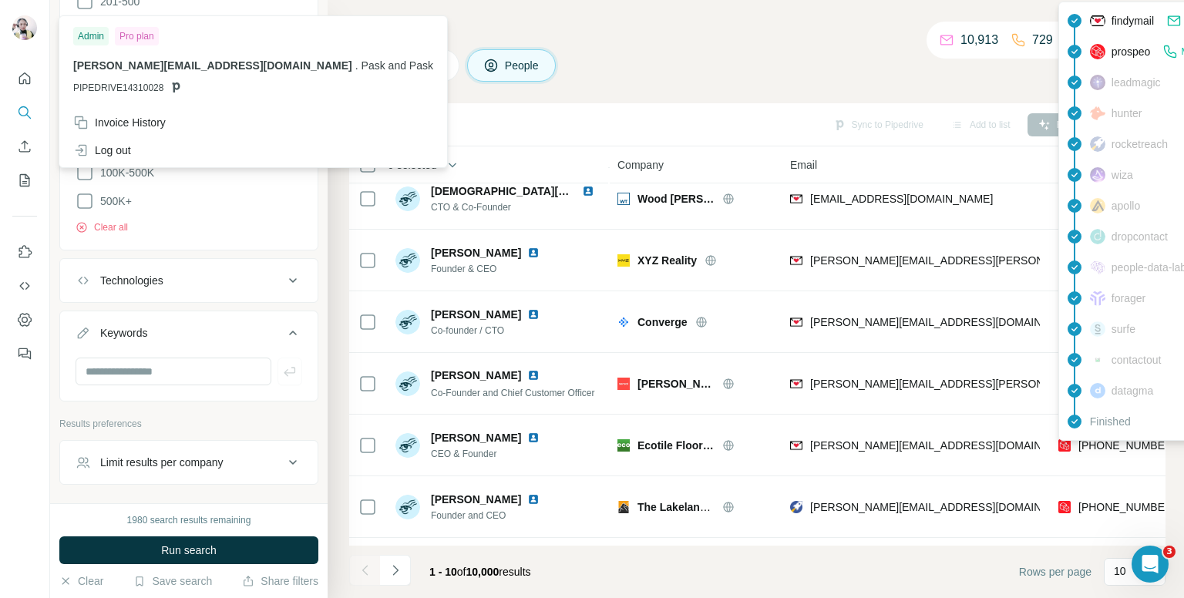
click at [669, 24] on h4 "Search" at bounding box center [757, 30] width 817 height 22
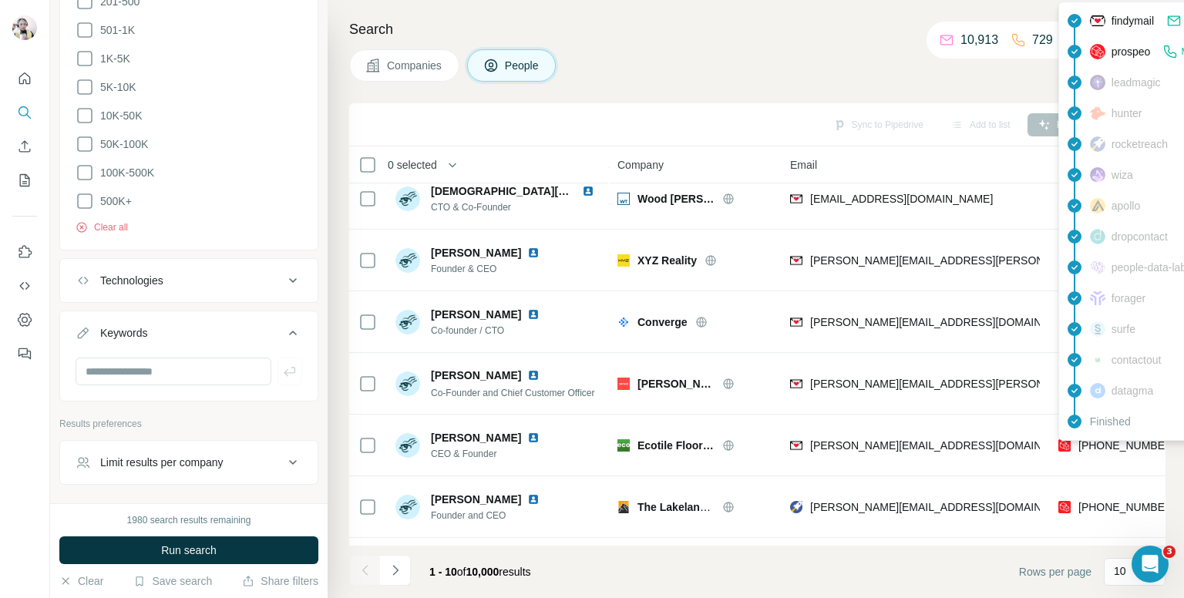
click at [1099, 440] on div "findymail Email found prospeo Mobile found leadmagic hunter rocketreach [PERSON…" at bounding box center [1198, 221] width 278 height 439
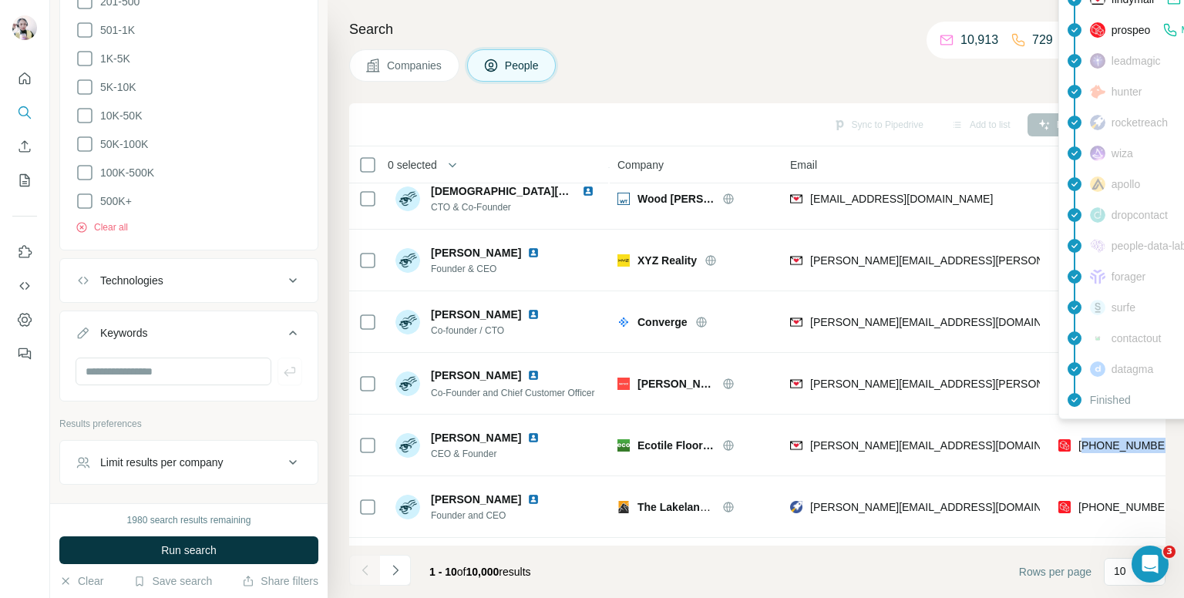
click at [1099, 440] on span "[PHONE_NUMBER]" at bounding box center [1127, 445] width 97 height 12
copy tr "[PHONE_NUMBER]"
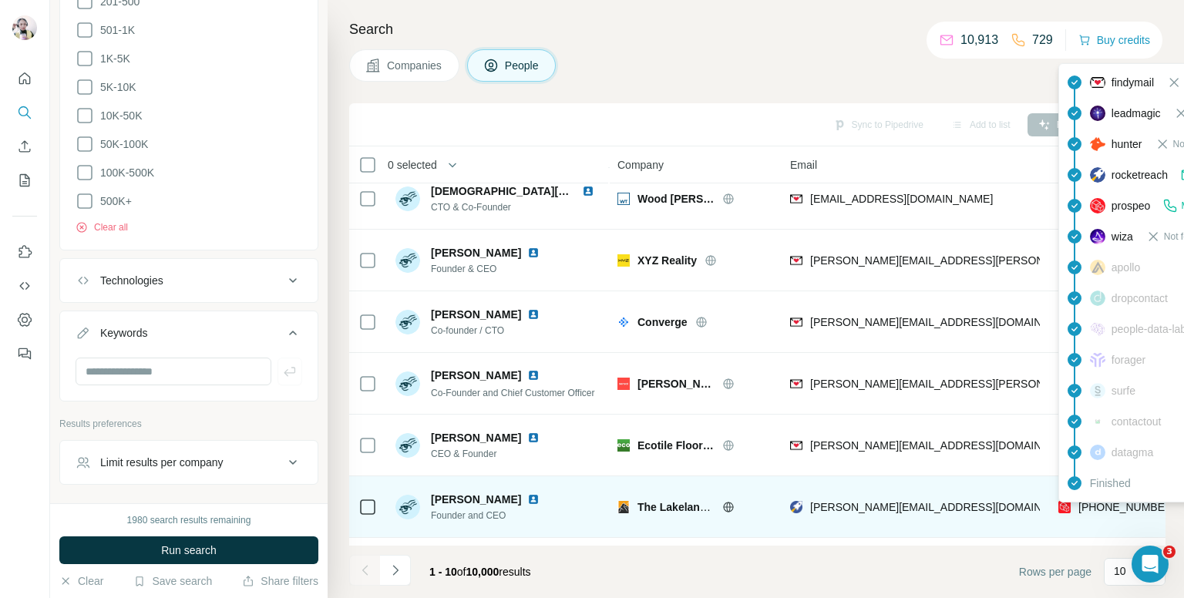
click at [1113, 510] on span "[PHONE_NUMBER]" at bounding box center [1127, 507] width 97 height 12
copy tr "[PHONE_NUMBER]"
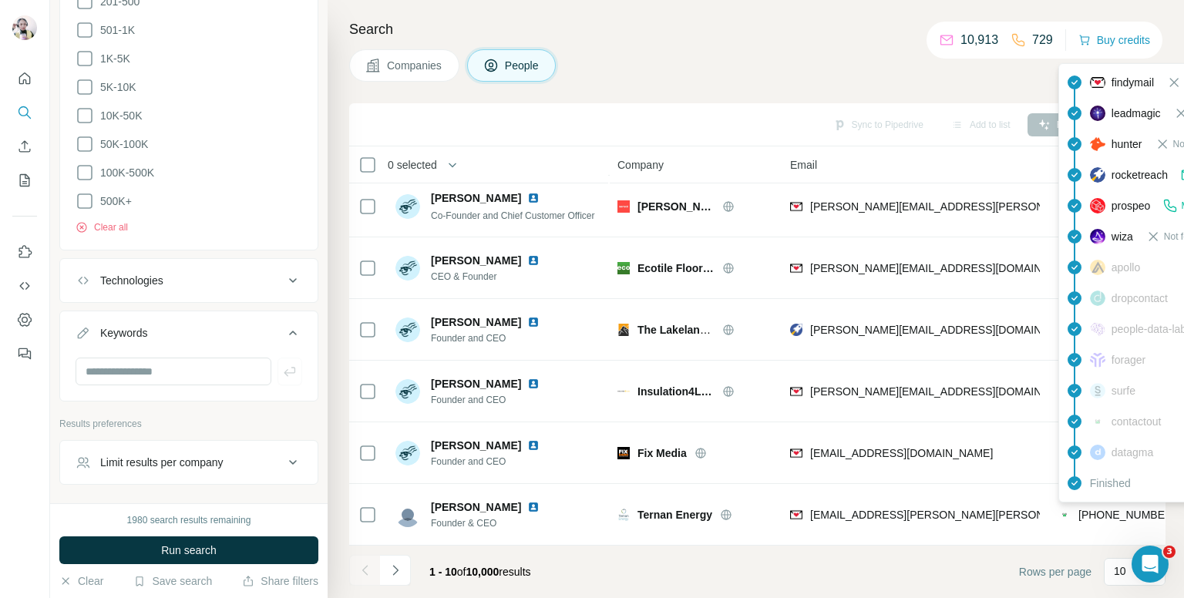
scroll to position [262, 0]
click at [665, 43] on div "Search Companies People Sync to Pipedrive Add to list Find emails & mobiles 0 s…" at bounding box center [756, 299] width 857 height 598
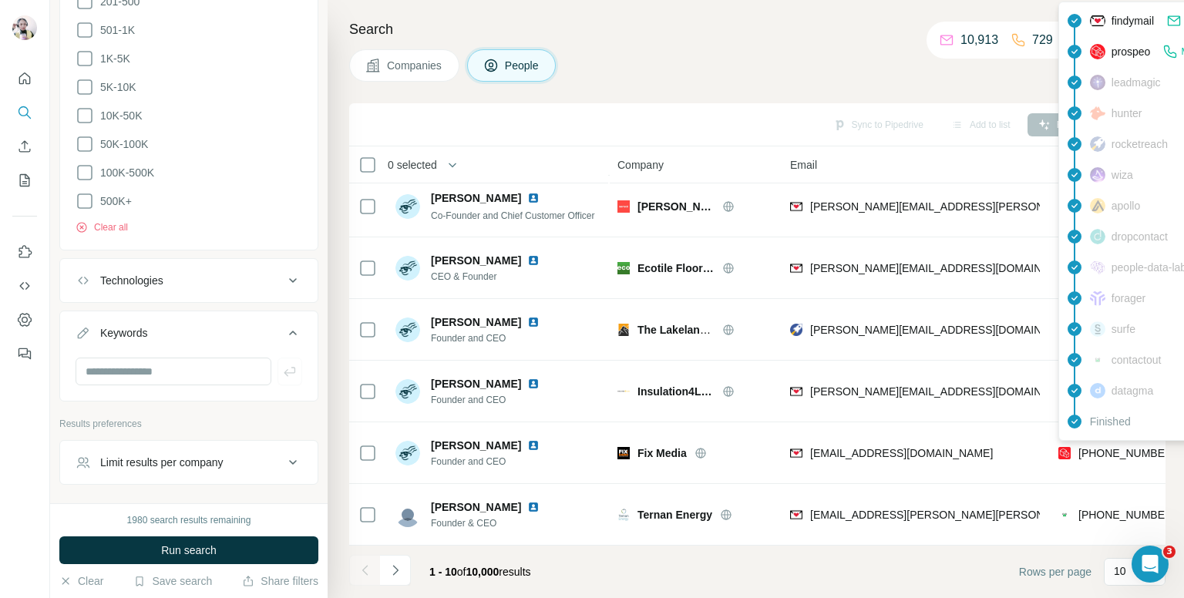
click at [1120, 439] on div "findymail Email found prospeo Mobile found leadmagic hunter rocketreach [PERSON…" at bounding box center [1198, 221] width 278 height 439
click at [1120, 447] on span "[PHONE_NUMBER]" at bounding box center [1127, 453] width 97 height 12
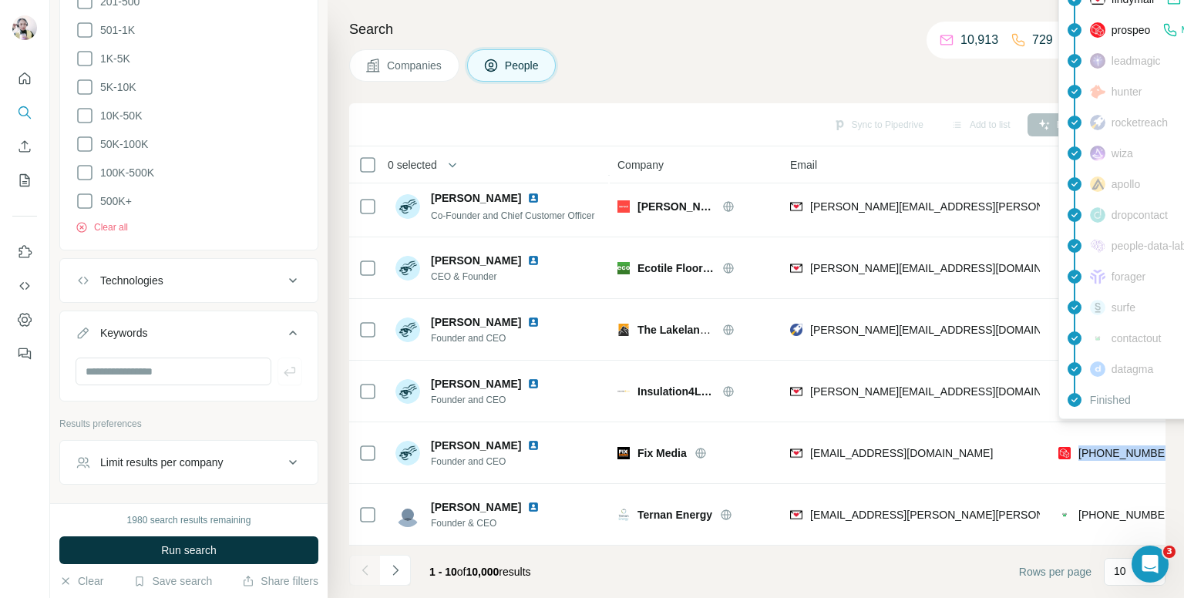
click at [1120, 447] on span "[PHONE_NUMBER]" at bounding box center [1127, 453] width 97 height 12
copy tr "[PHONE_NUMBER]"
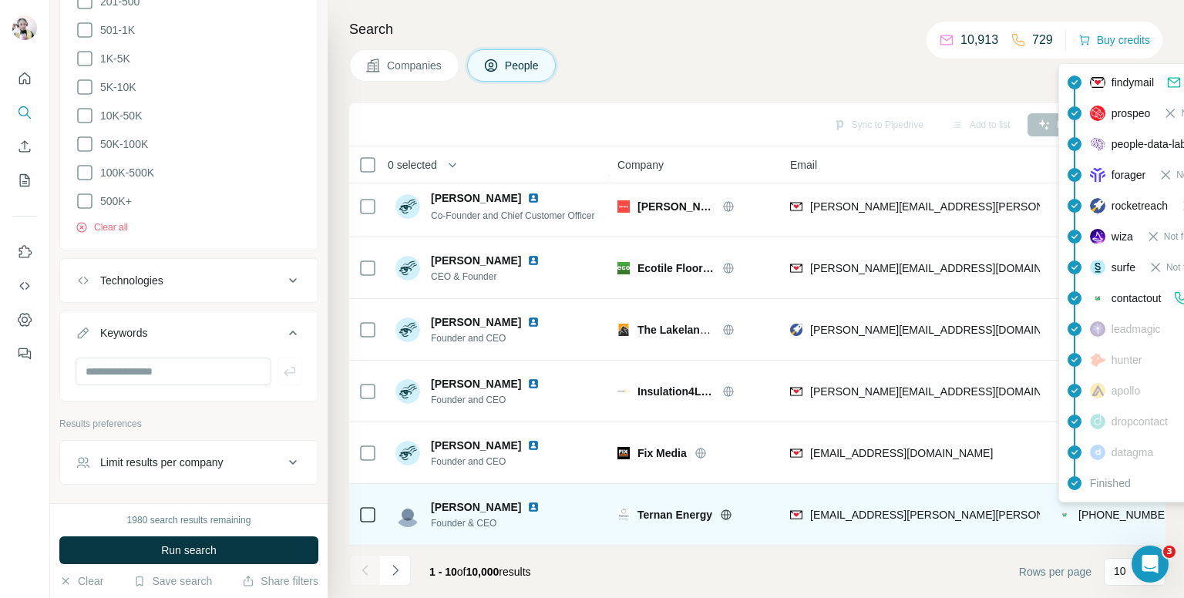
click at [1113, 509] on span "[PHONE_NUMBER]" at bounding box center [1127, 515] width 97 height 12
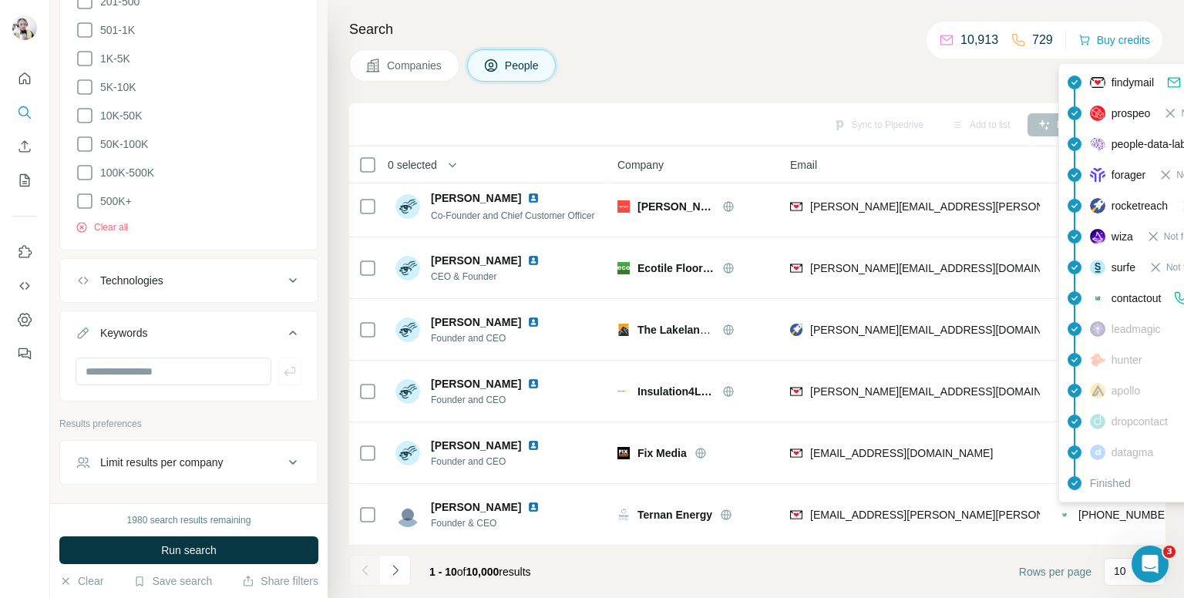
click at [642, 68] on div "Companies People" at bounding box center [757, 65] width 817 height 32
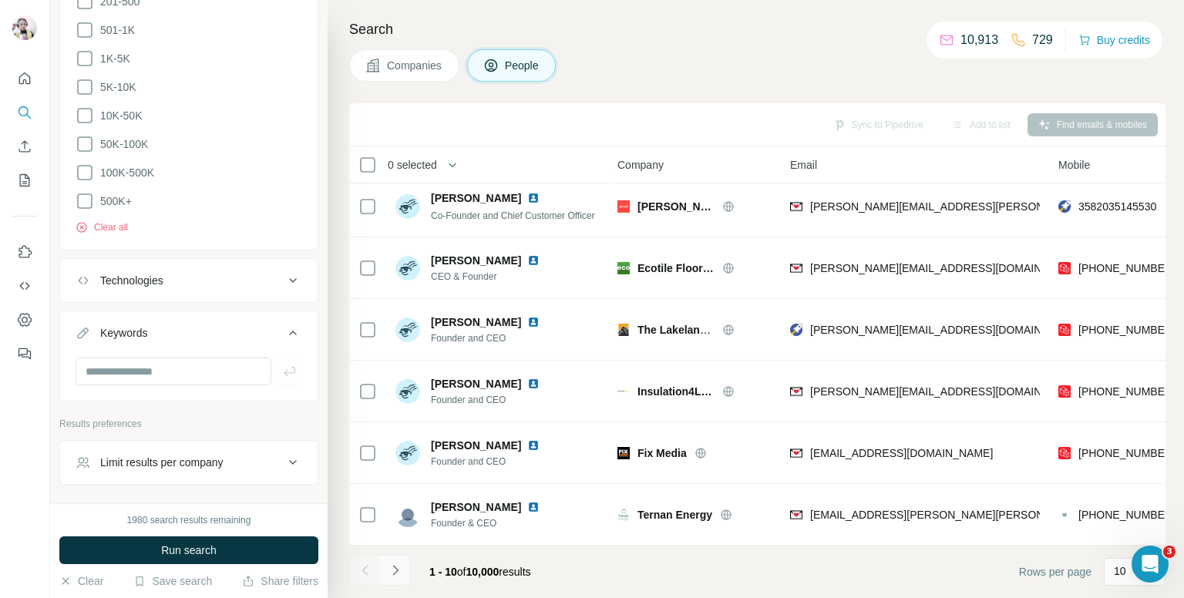
click at [398, 560] on button "Navigate to next page" at bounding box center [395, 570] width 31 height 31
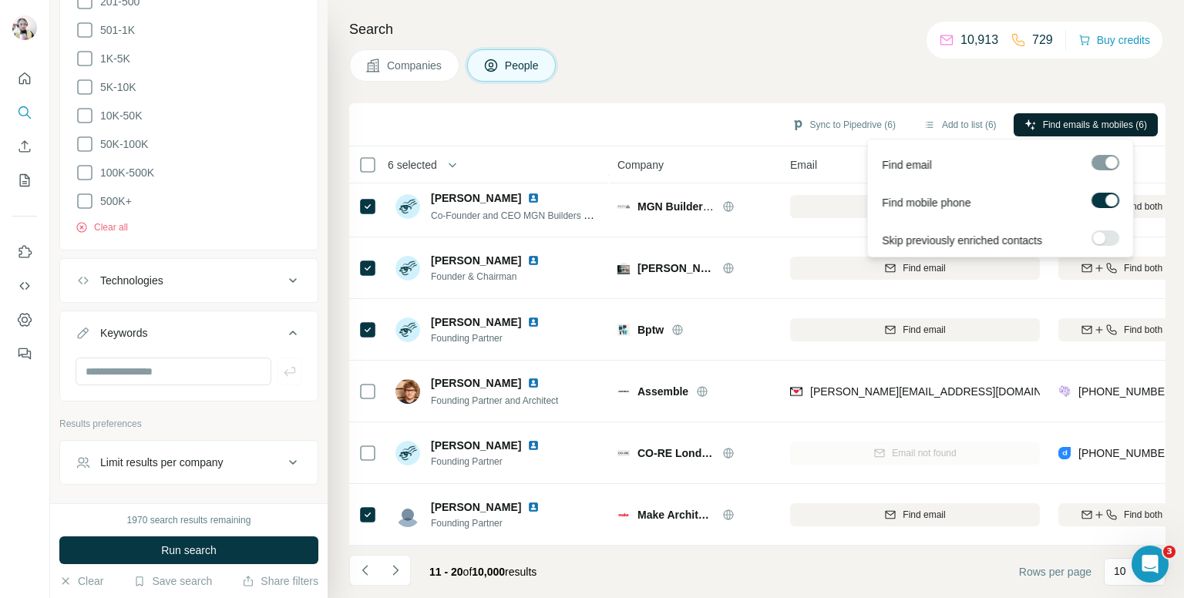
click at [1047, 121] on span "Find emails & mobiles (6)" at bounding box center [1095, 125] width 104 height 14
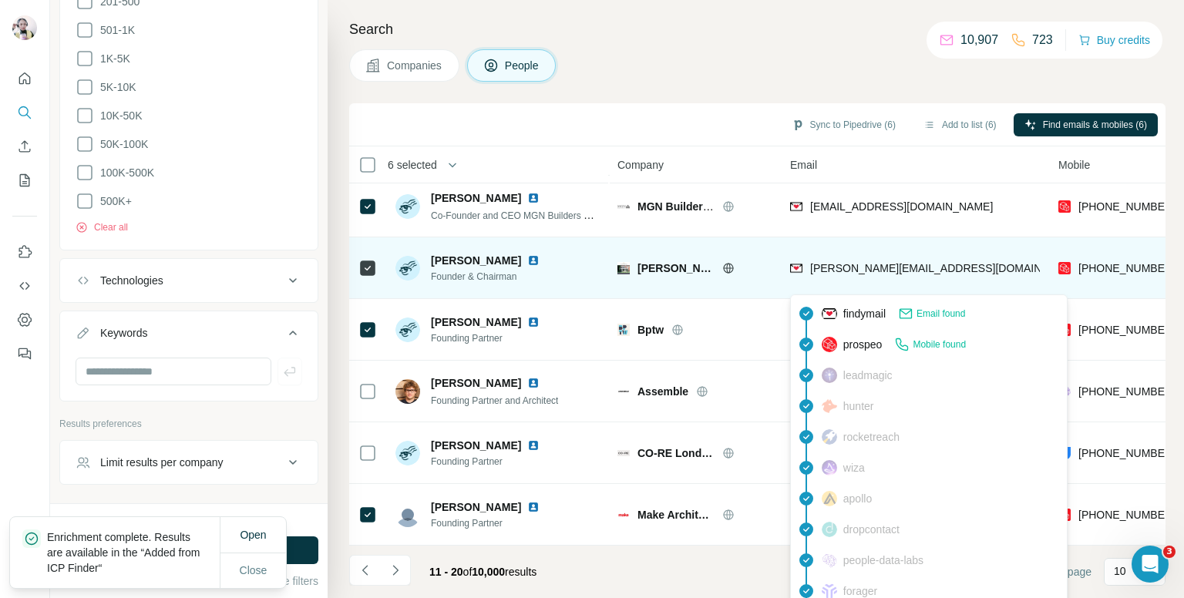
scroll to position [0, 0]
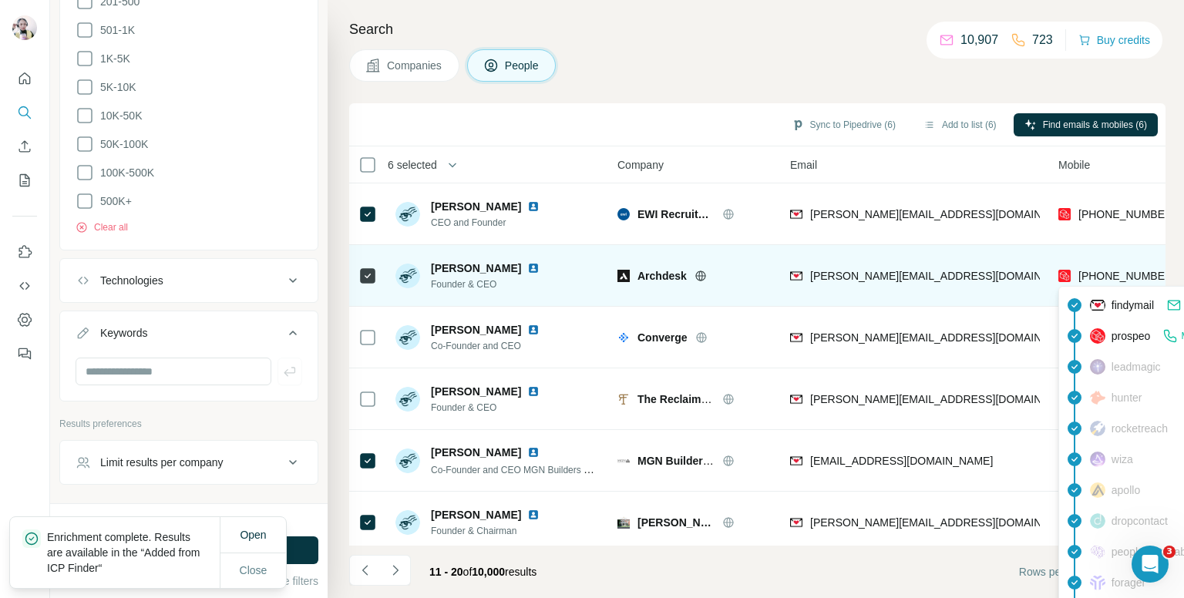
click at [1109, 271] on span "[PHONE_NUMBER]" at bounding box center [1127, 276] width 97 height 12
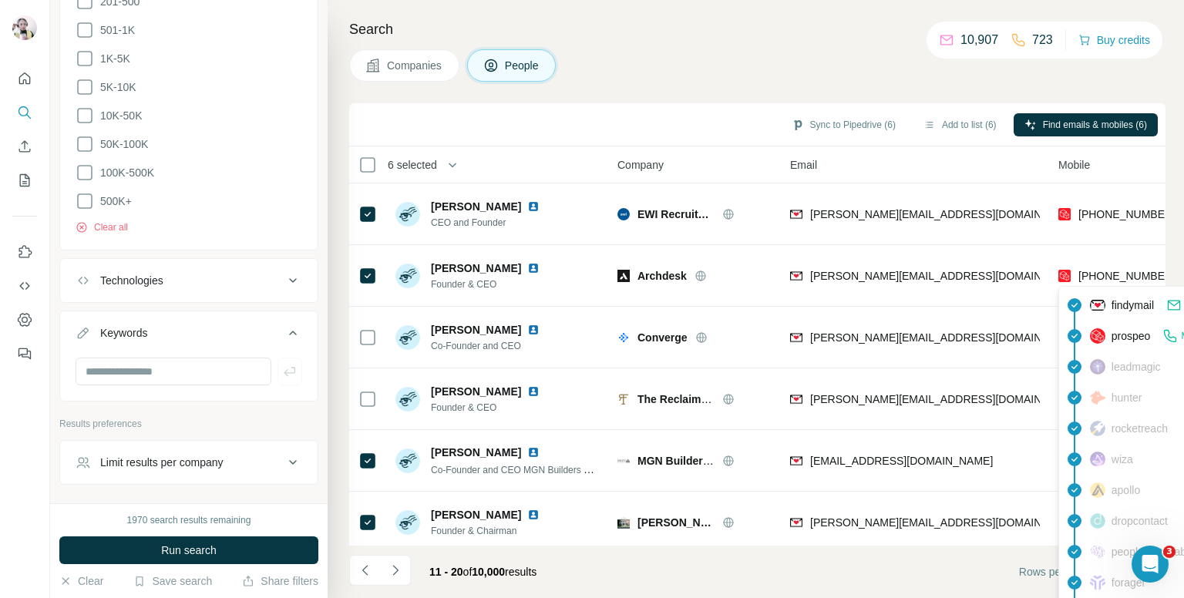
click at [716, 77] on div "Companies People" at bounding box center [757, 65] width 817 height 32
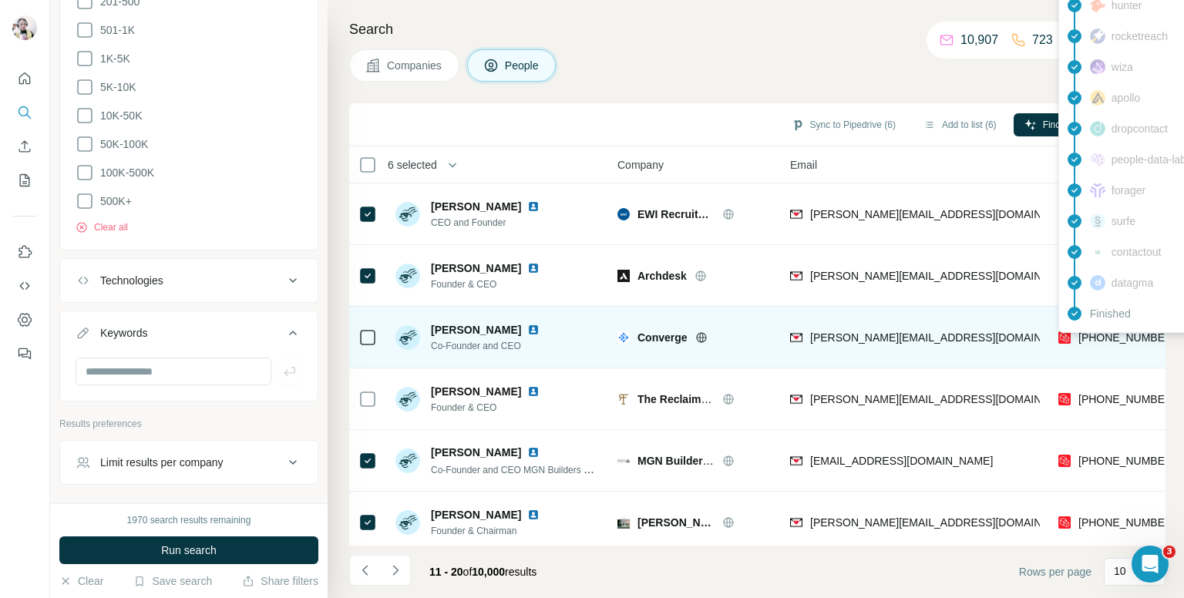
click at [1116, 335] on span "[PHONE_NUMBER]" at bounding box center [1127, 338] width 97 height 12
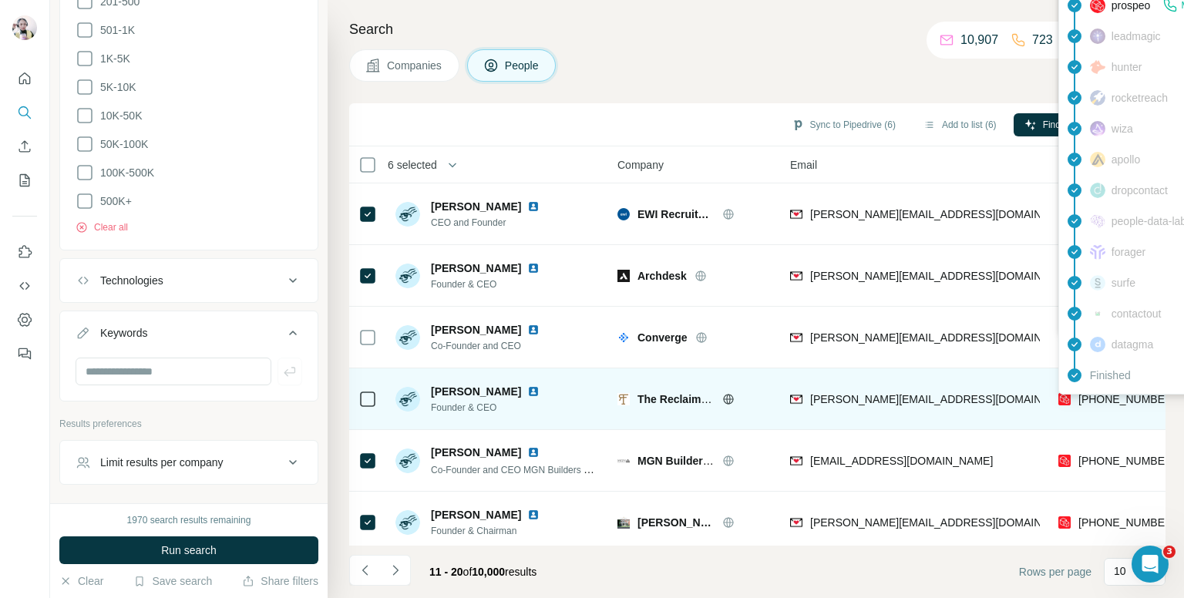
click at [1113, 401] on span "[PHONE_NUMBER]" at bounding box center [1127, 399] width 97 height 12
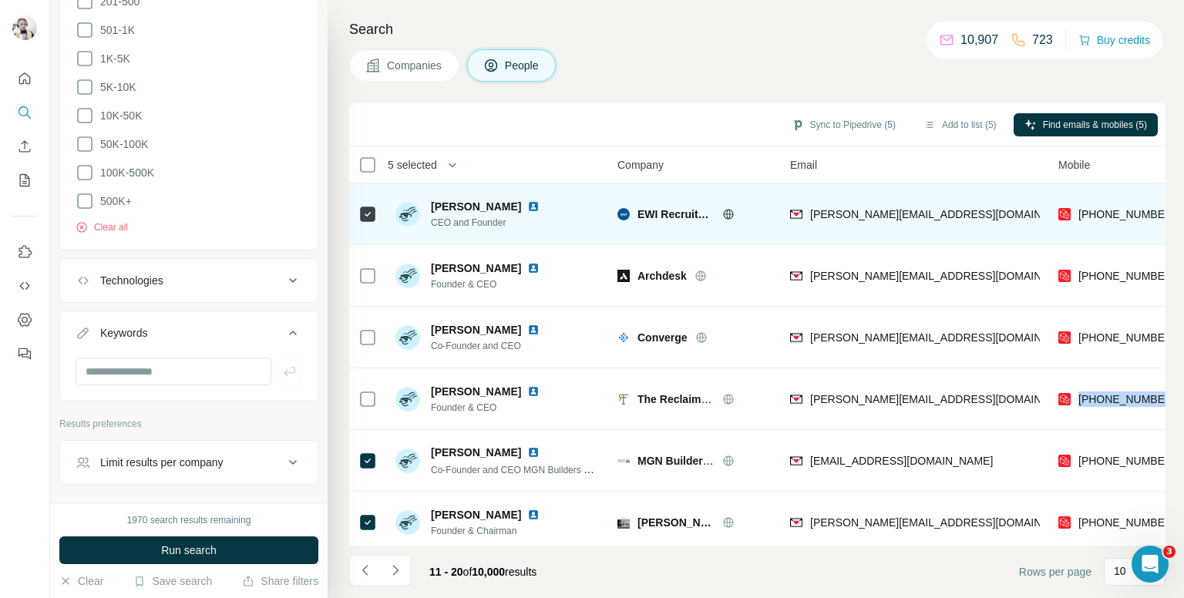
click at [366, 198] on div at bounding box center [368, 214] width 19 height 42
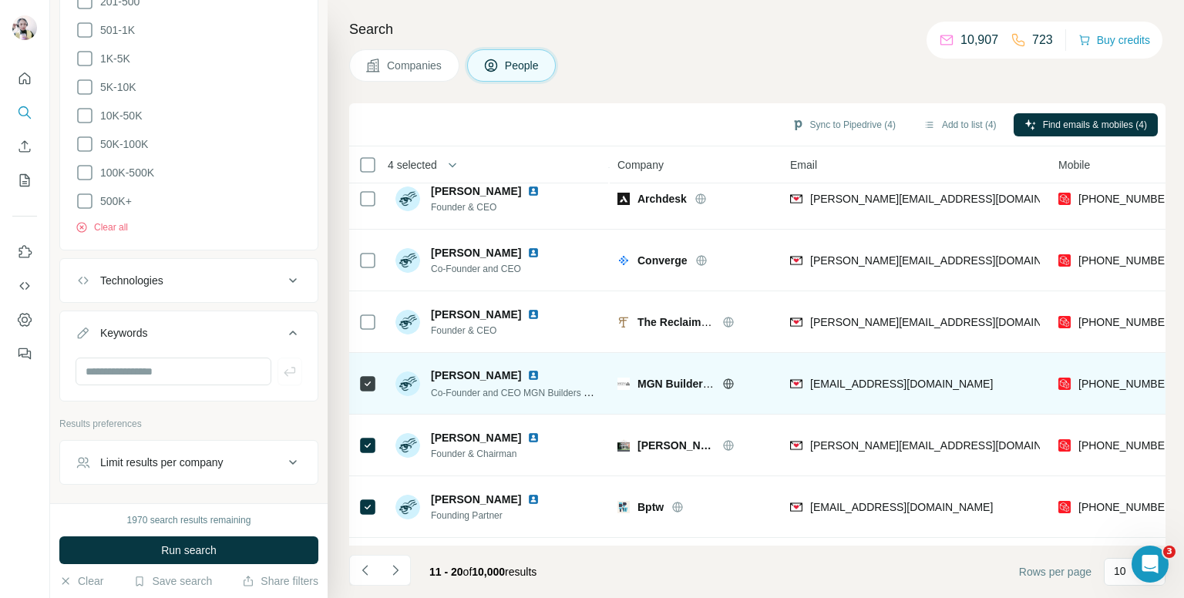
scroll to position [154, 0]
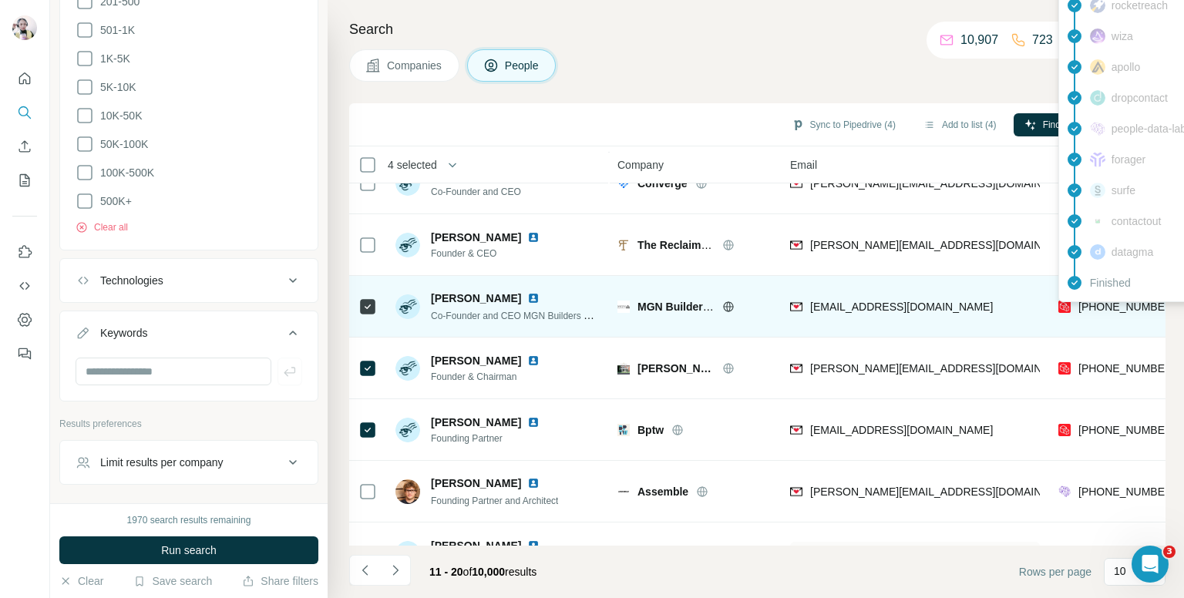
click at [1104, 305] on span "[PHONE_NUMBER]" at bounding box center [1127, 307] width 97 height 12
click at [359, 306] on icon at bounding box center [368, 307] width 19 height 19
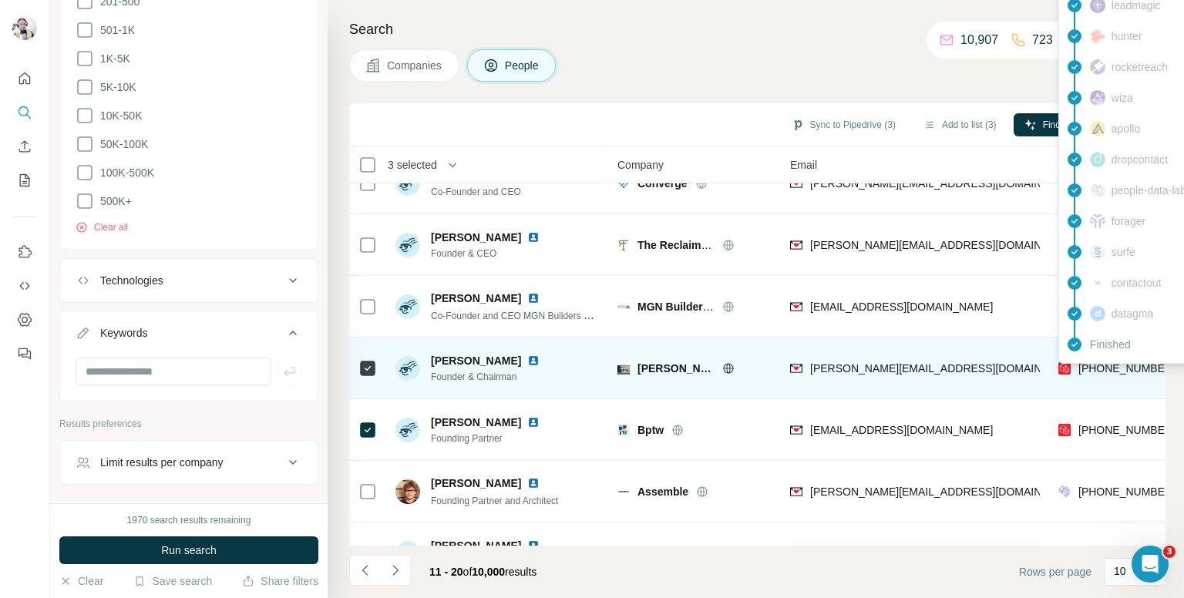
click at [1110, 365] on span "[PHONE_NUMBER]" at bounding box center [1127, 368] width 97 height 12
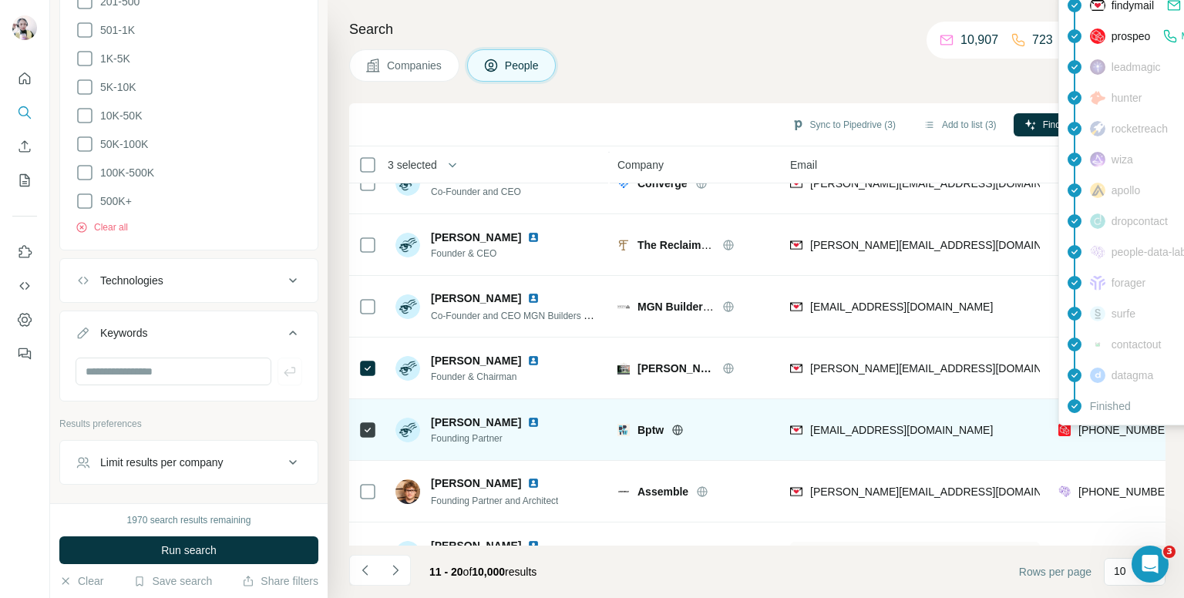
click at [1116, 433] on span "[PHONE_NUMBER]" at bounding box center [1127, 430] width 97 height 12
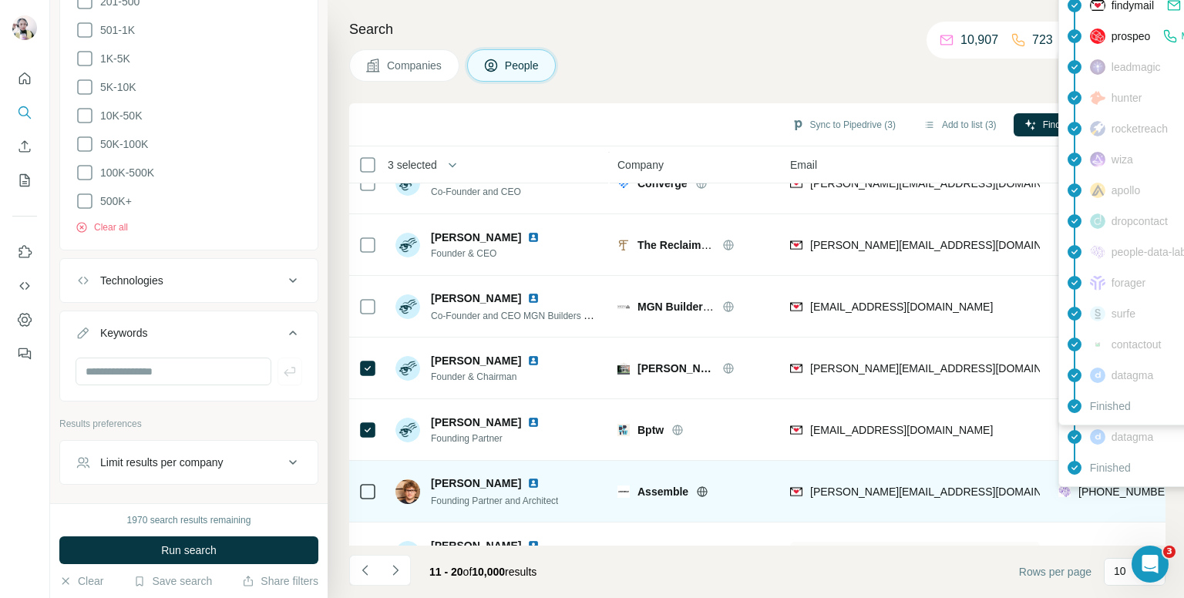
click at [1098, 488] on span "[PHONE_NUMBER]" at bounding box center [1127, 492] width 97 height 12
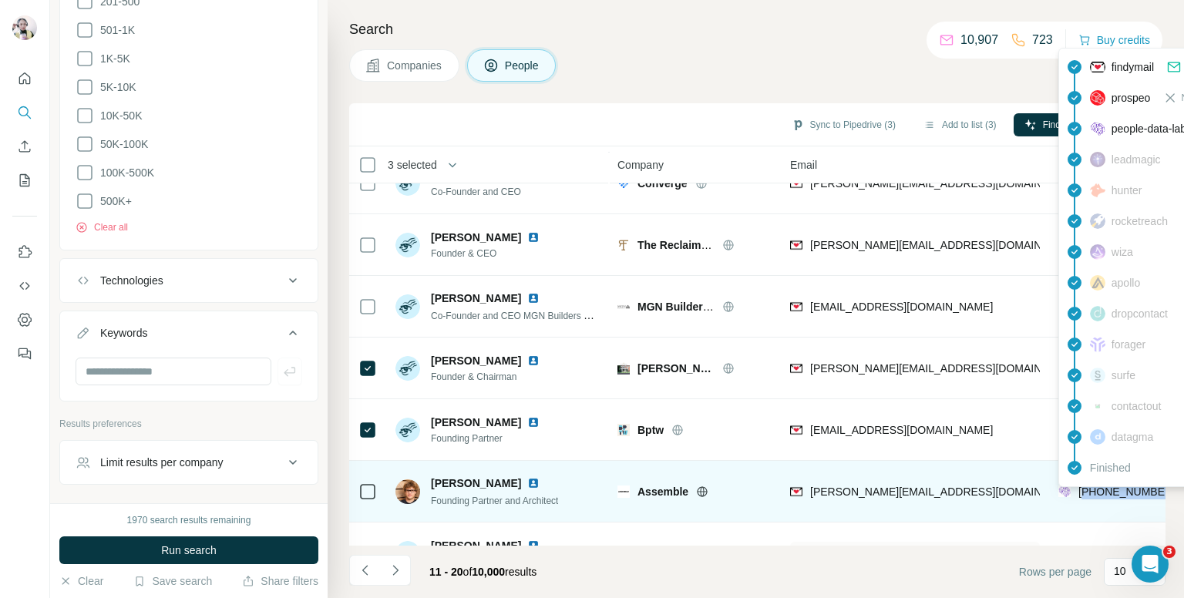
click at [1098, 488] on span "[PHONE_NUMBER]" at bounding box center [1127, 492] width 97 height 12
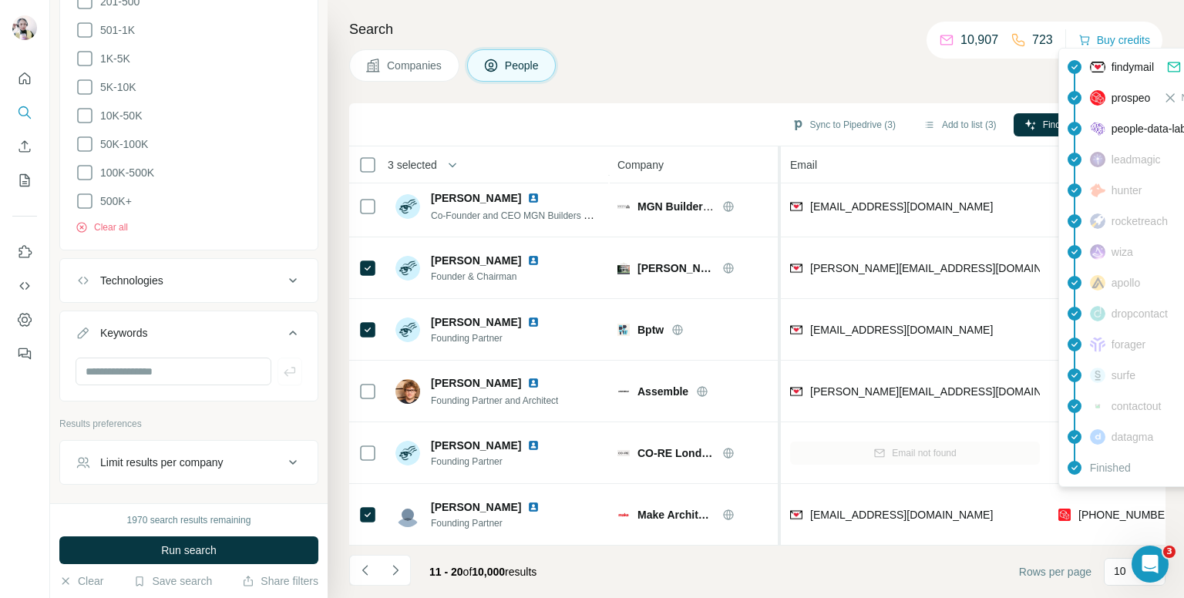
scroll to position [262, 0]
click at [744, 55] on div "Companies People" at bounding box center [757, 65] width 817 height 32
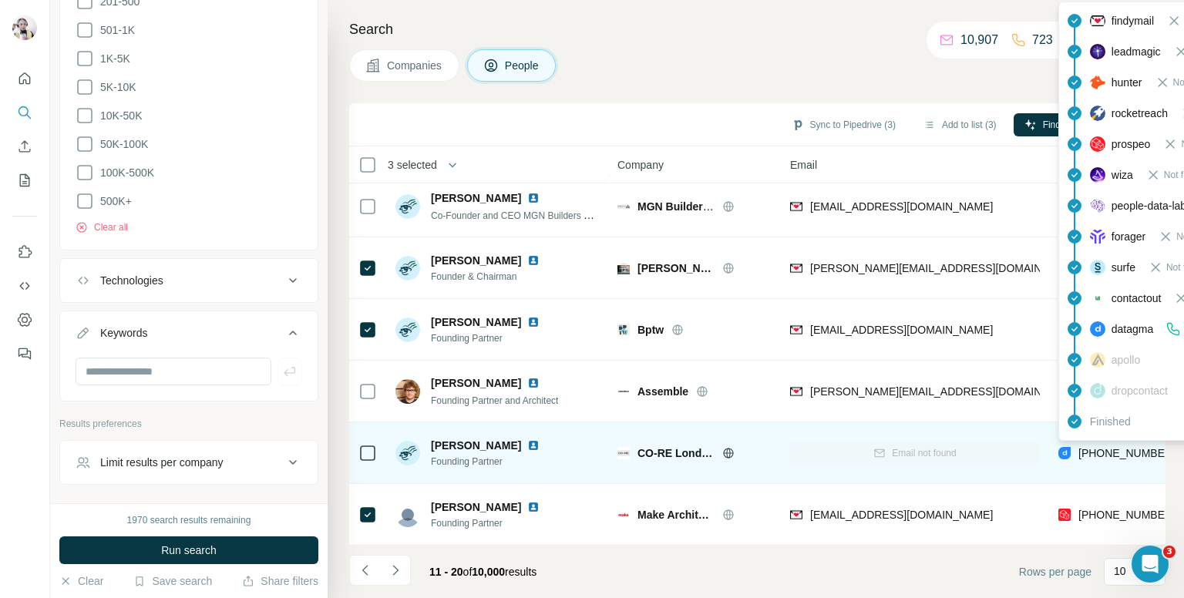
click at [1107, 448] on span "[PHONE_NUMBER]" at bounding box center [1127, 453] width 97 height 12
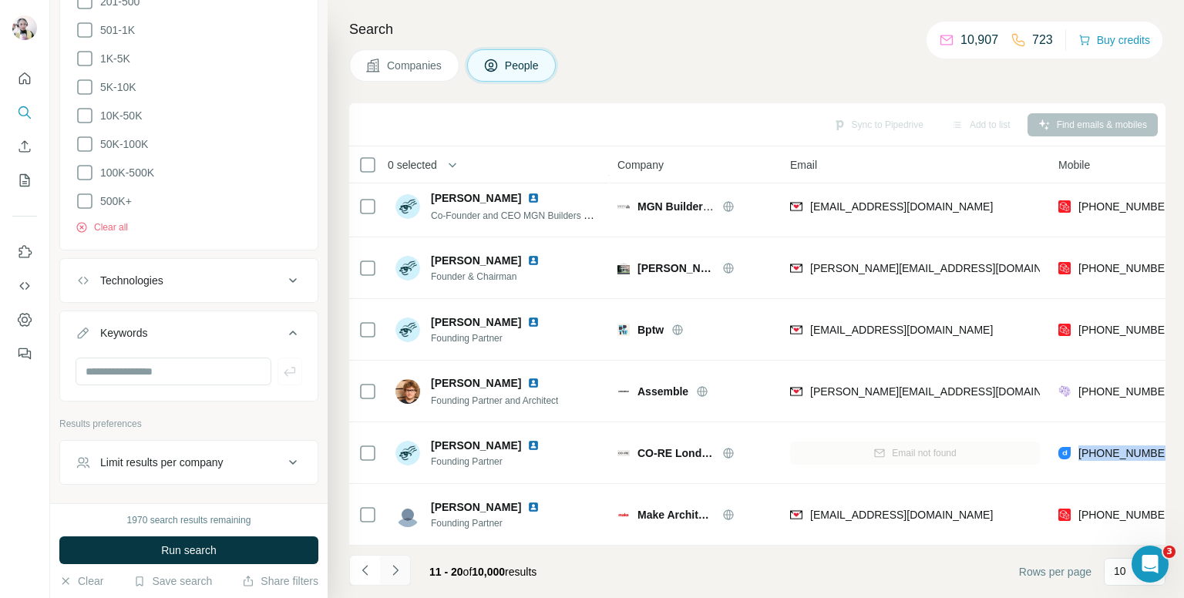
click at [403, 557] on button "Navigate to next page" at bounding box center [395, 570] width 31 height 31
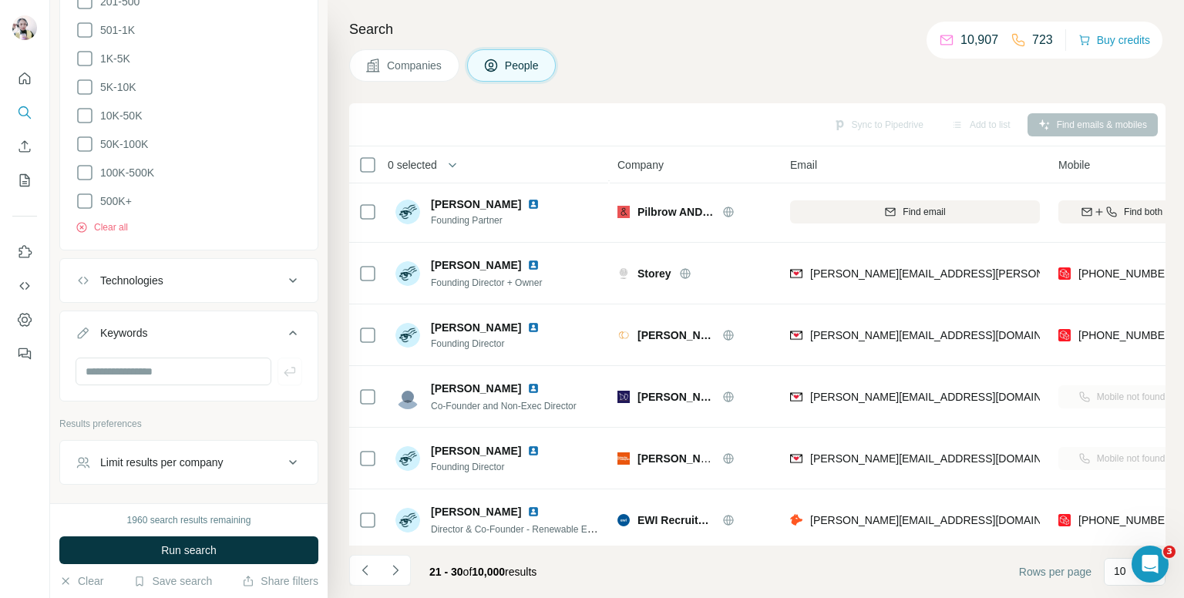
scroll to position [0, 0]
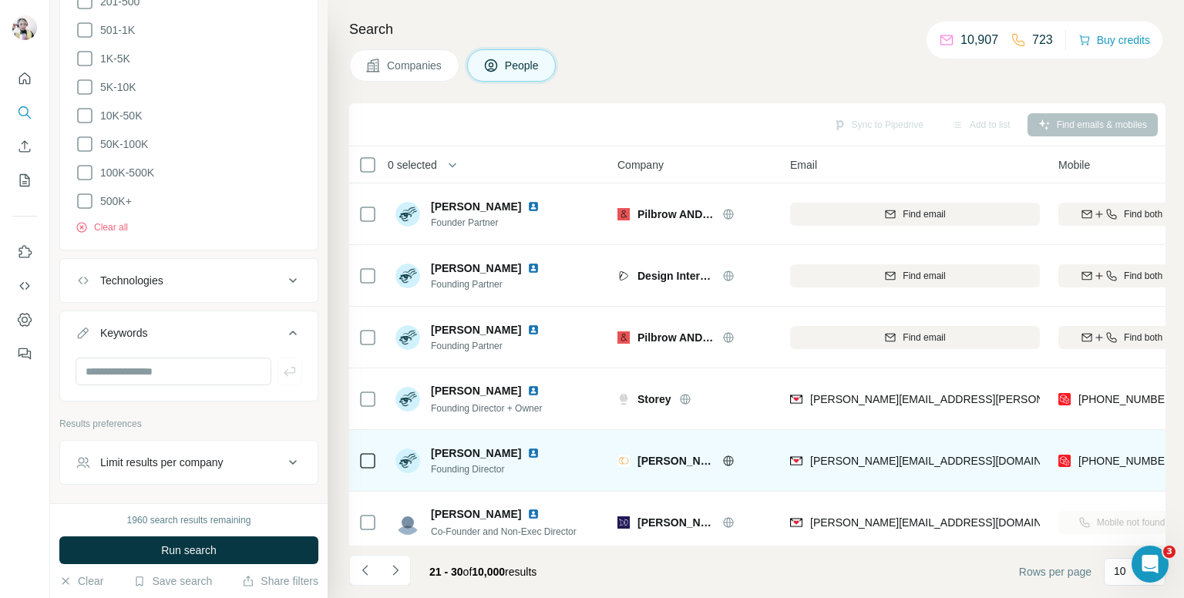
drag, startPoint x: 634, startPoint y: 389, endPoint x: 645, endPoint y: 439, distance: 52.0
click at [638, 410] on div "Storey" at bounding box center [695, 399] width 154 height 42
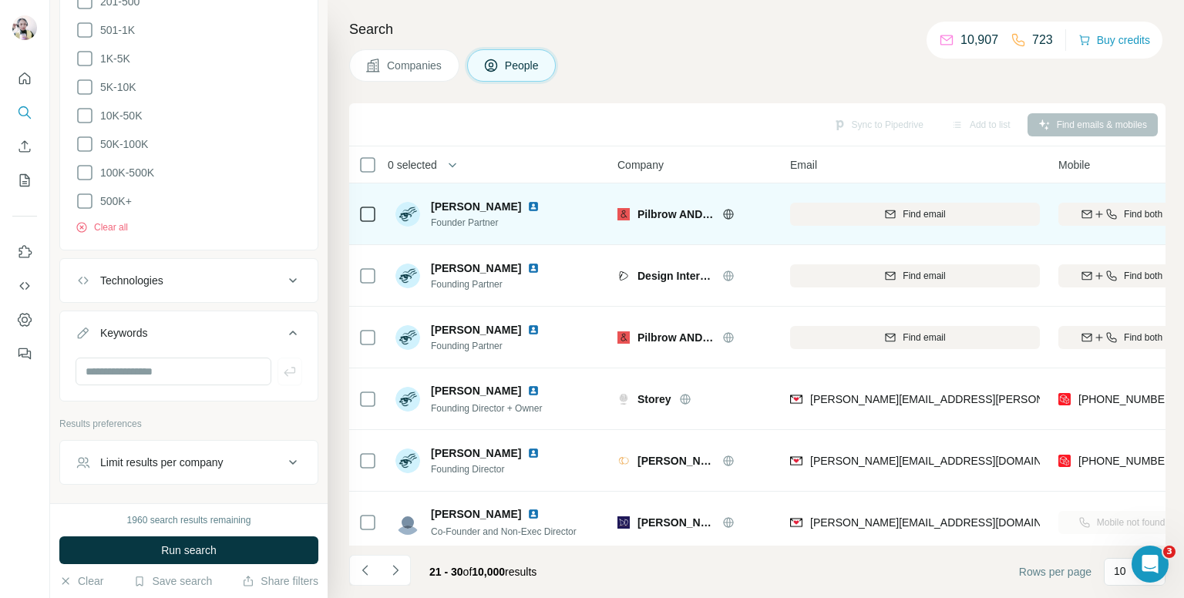
click at [362, 221] on icon at bounding box center [368, 214] width 19 height 19
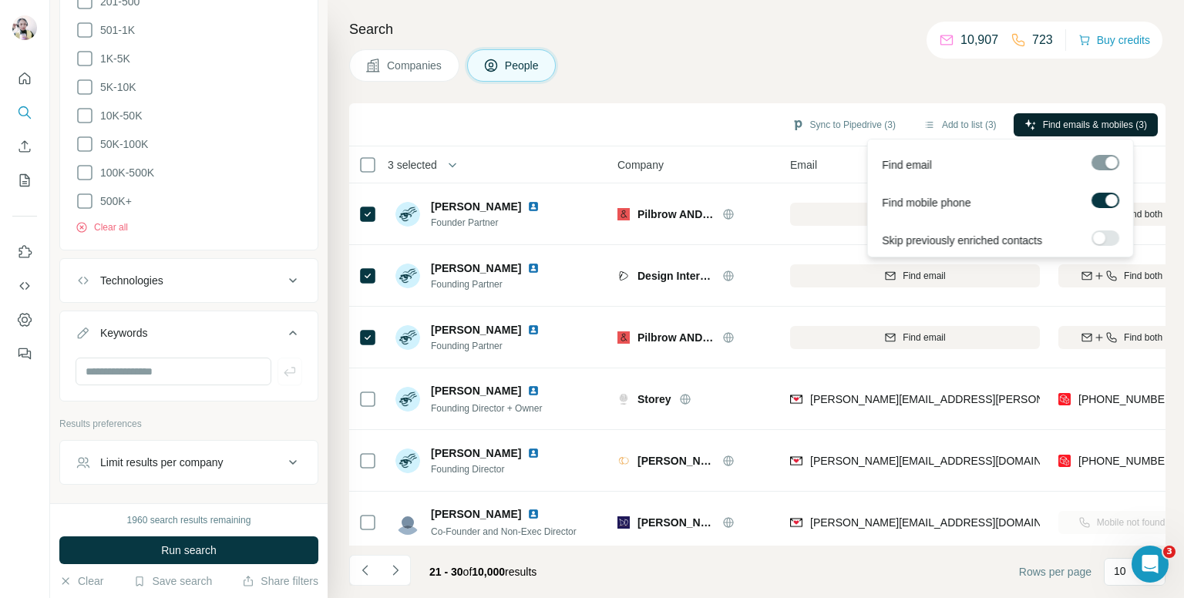
click at [1094, 122] on span "Find emails & mobiles (3)" at bounding box center [1095, 125] width 104 height 14
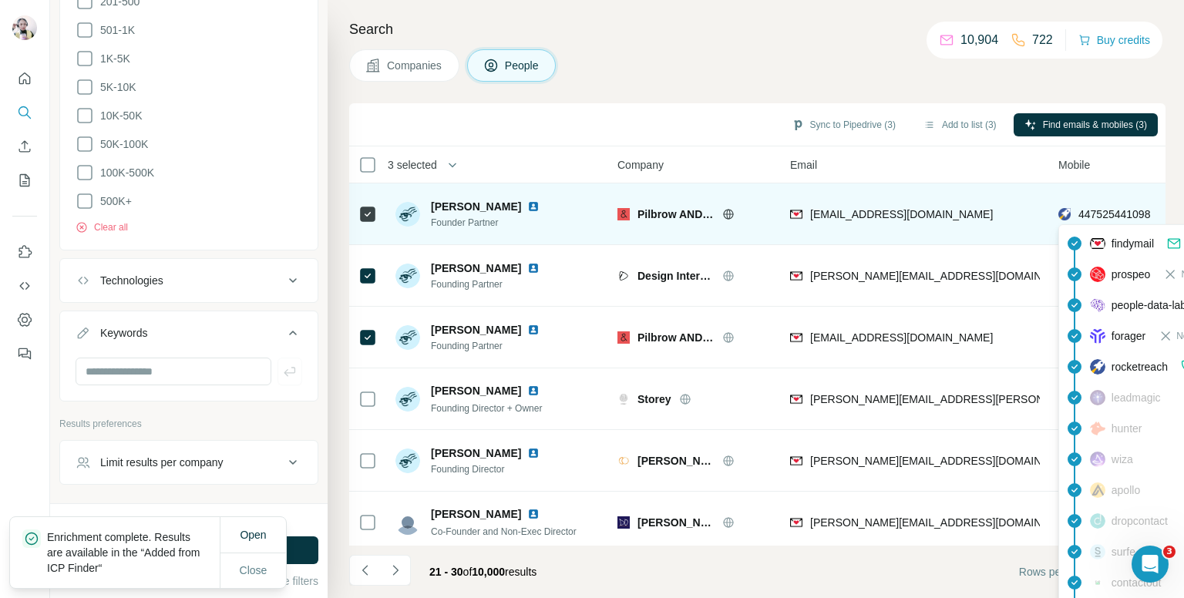
click at [1096, 208] on span "447525441098" at bounding box center [1115, 214] width 72 height 12
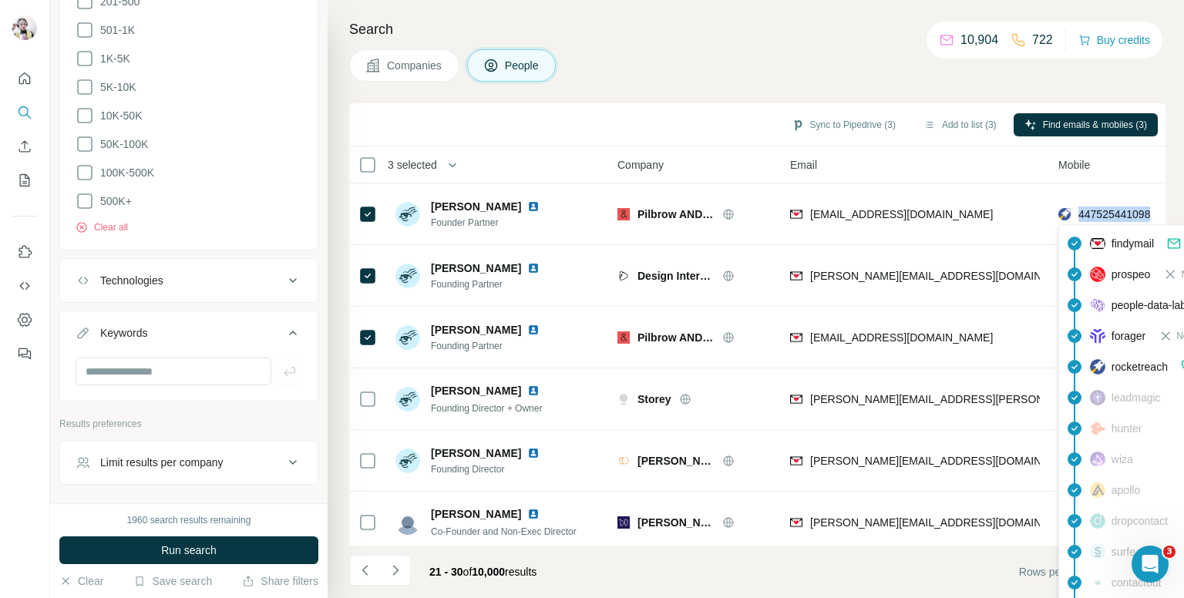
click at [735, 70] on div "Companies People" at bounding box center [757, 65] width 817 height 32
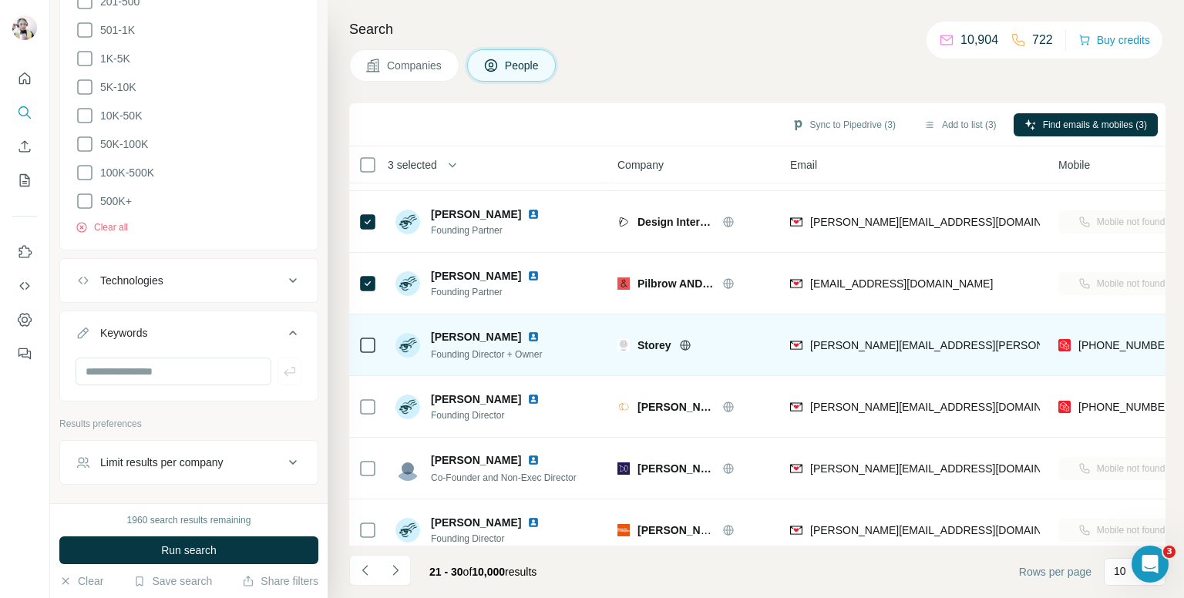
scroll to position [77, 0]
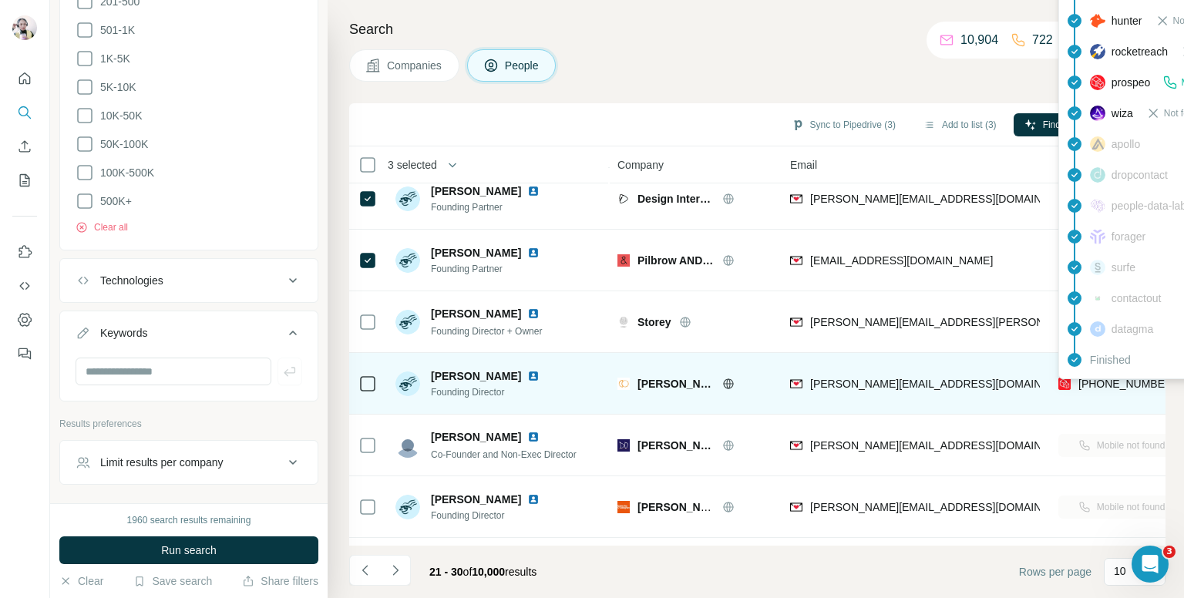
click at [1130, 382] on span "[PHONE_NUMBER]" at bounding box center [1127, 384] width 97 height 12
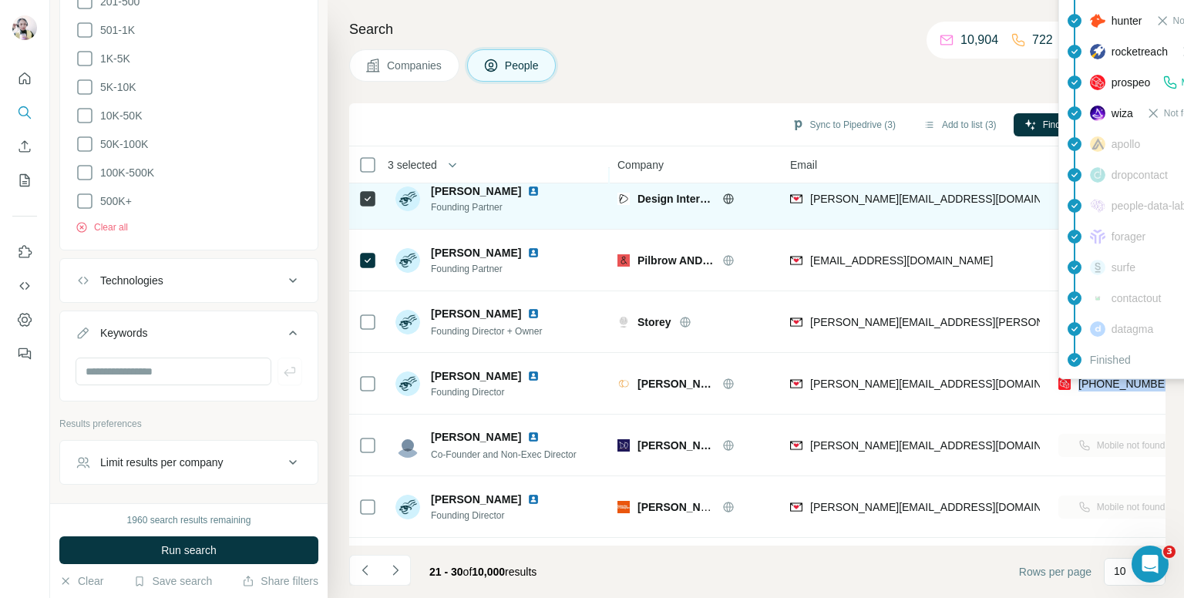
click at [367, 207] on div at bounding box center [368, 198] width 19 height 42
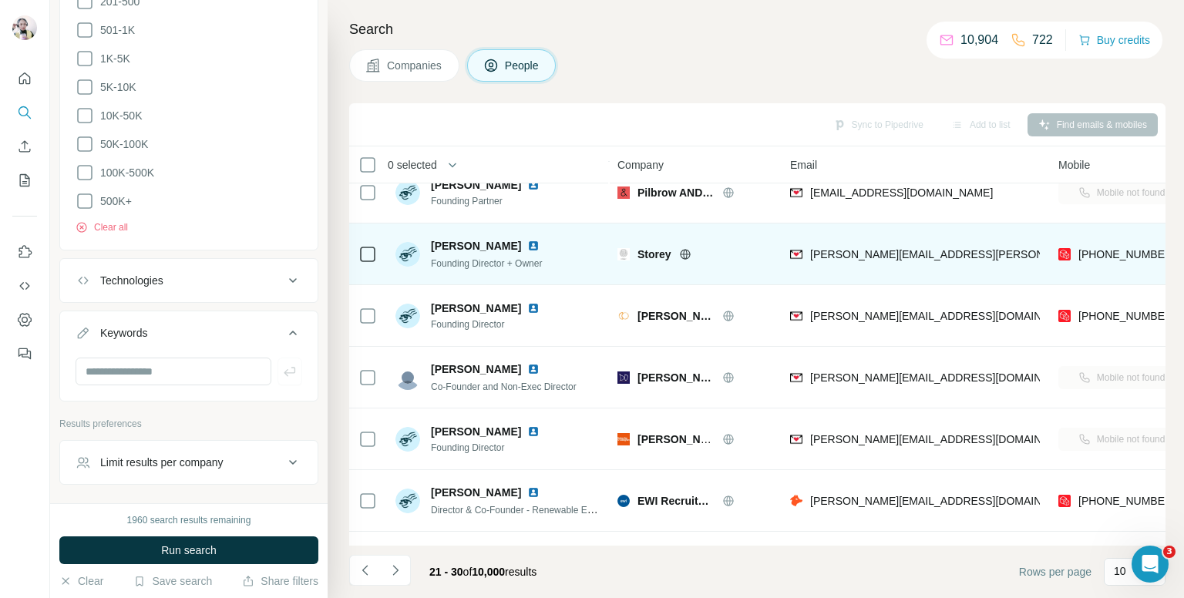
scroll to position [154, 0]
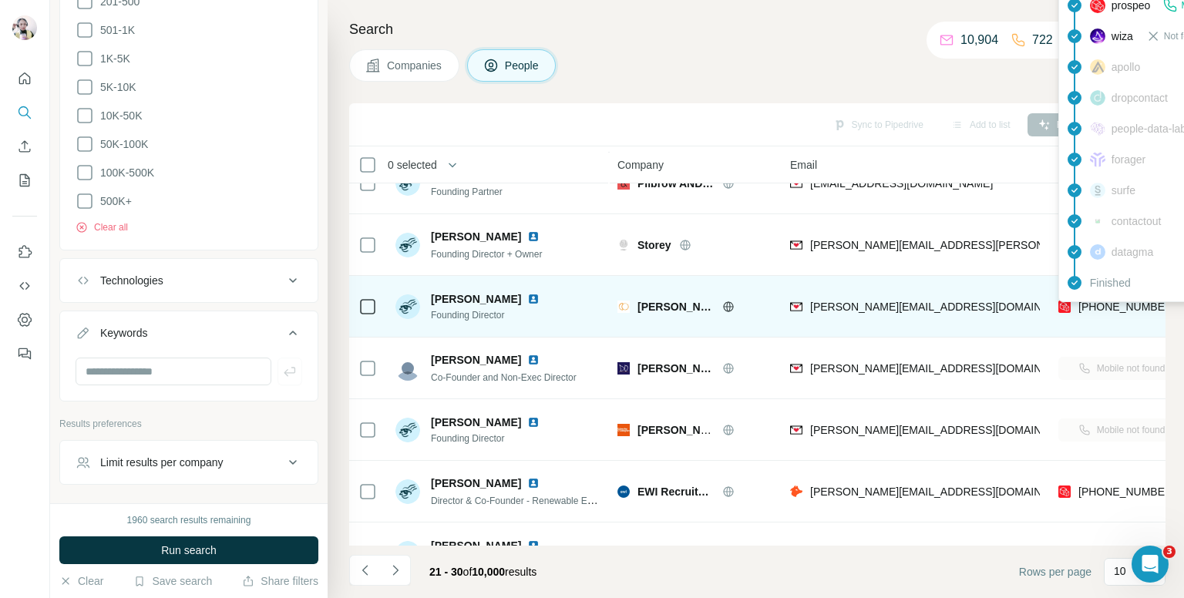
click at [1096, 304] on span "[PHONE_NUMBER]" at bounding box center [1127, 307] width 97 height 12
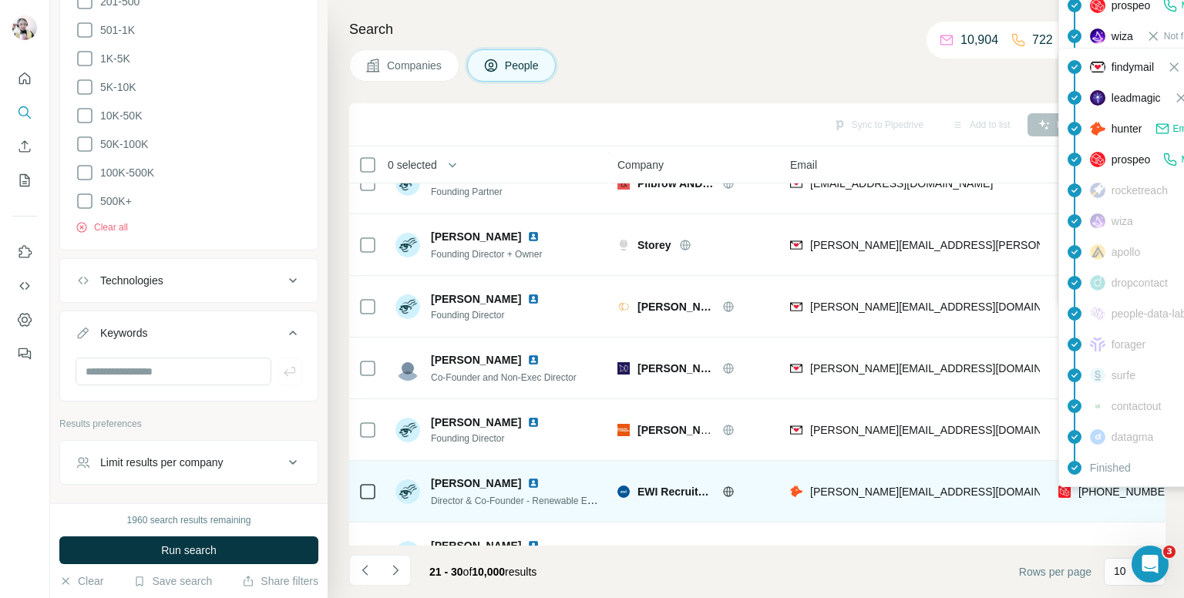
click at [1106, 489] on span "[PHONE_NUMBER]" at bounding box center [1127, 492] width 97 height 12
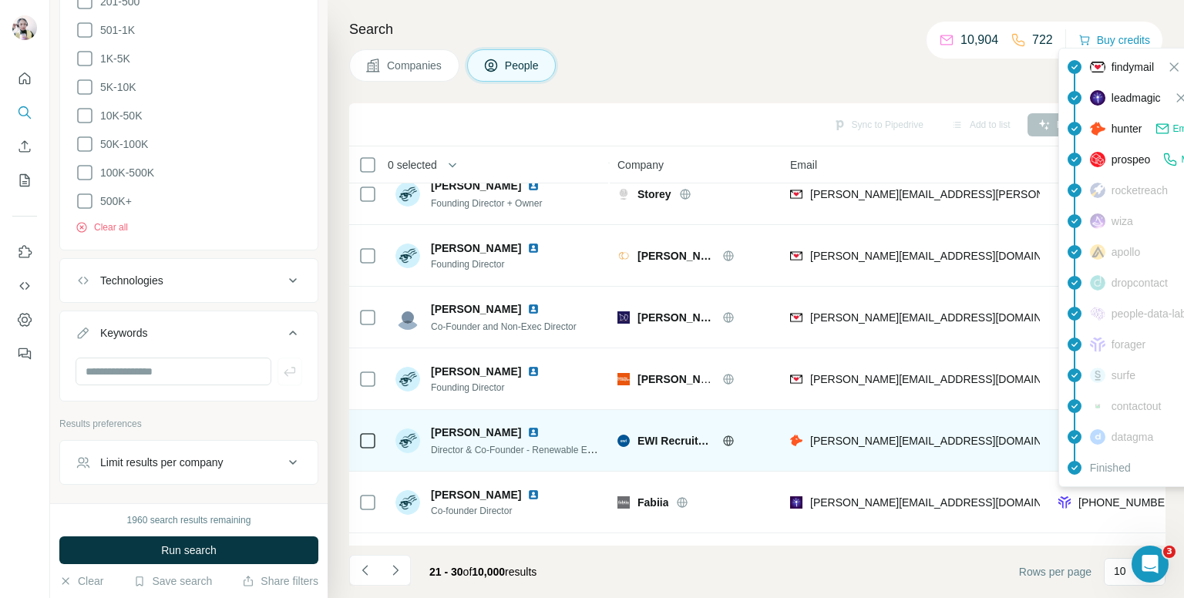
scroll to position [231, 0]
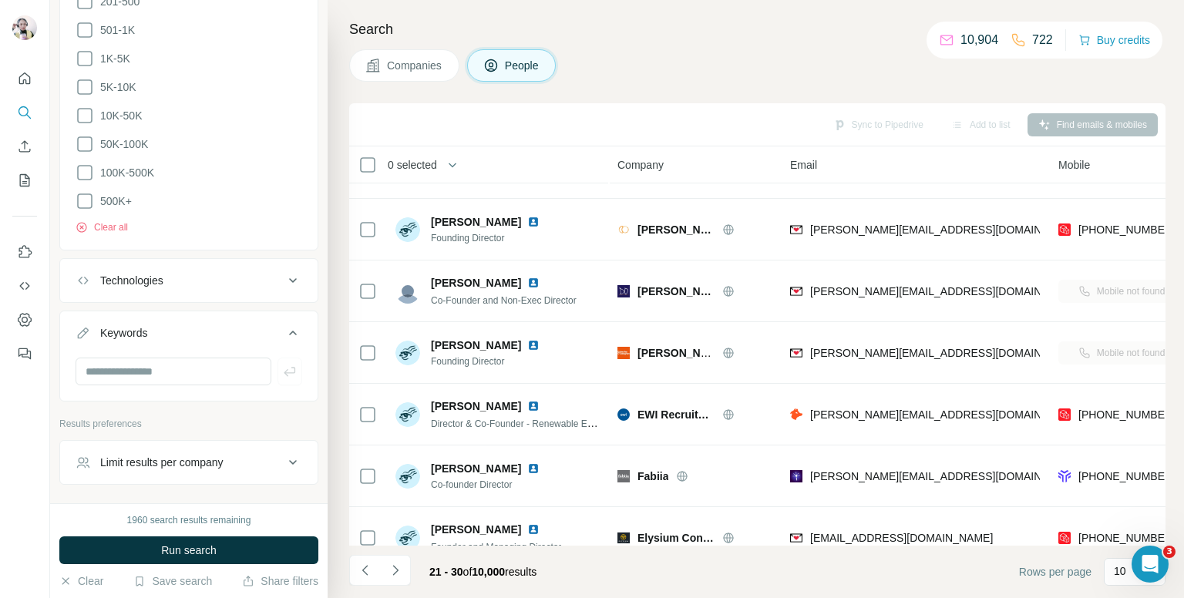
click at [622, 60] on div "Companies People" at bounding box center [757, 65] width 817 height 32
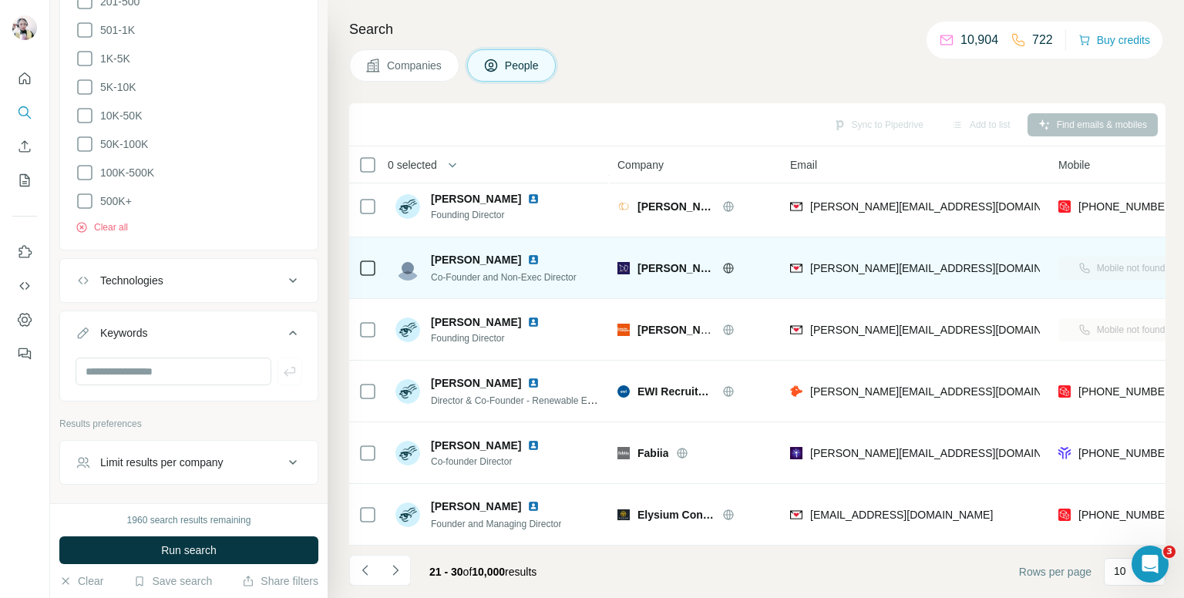
scroll to position [262, 0]
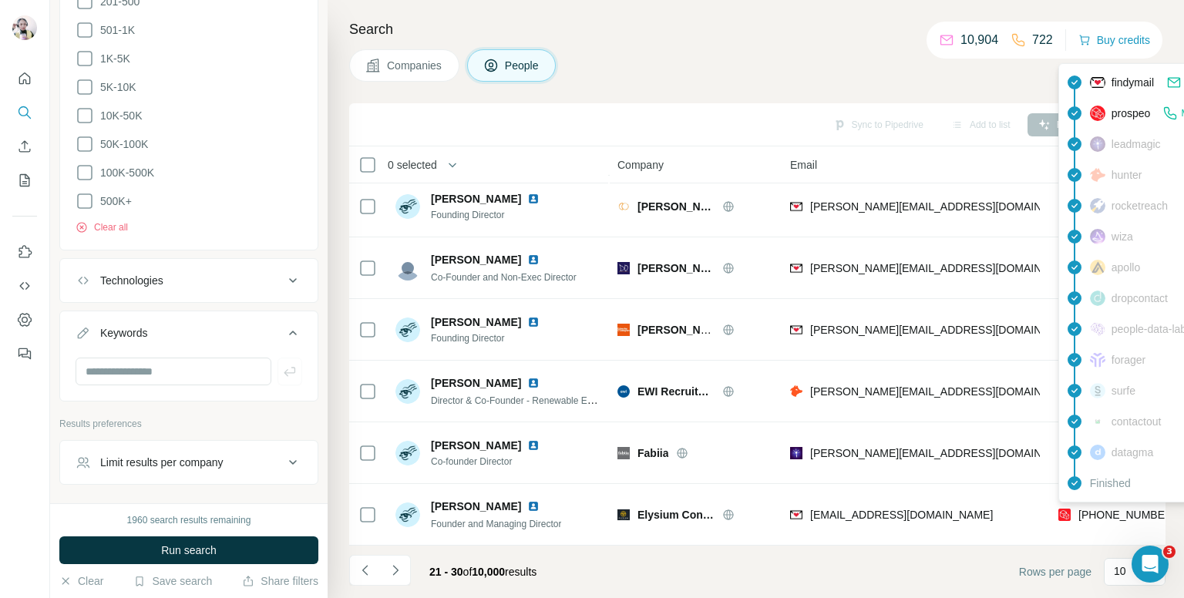
click at [1104, 502] on div "findymail Email found prospeo Mobile found leadmagic hunter rocketreach [PERSON…" at bounding box center [1198, 282] width 278 height 439
click at [1104, 509] on span "[PHONE_NUMBER]" at bounding box center [1127, 515] width 97 height 12
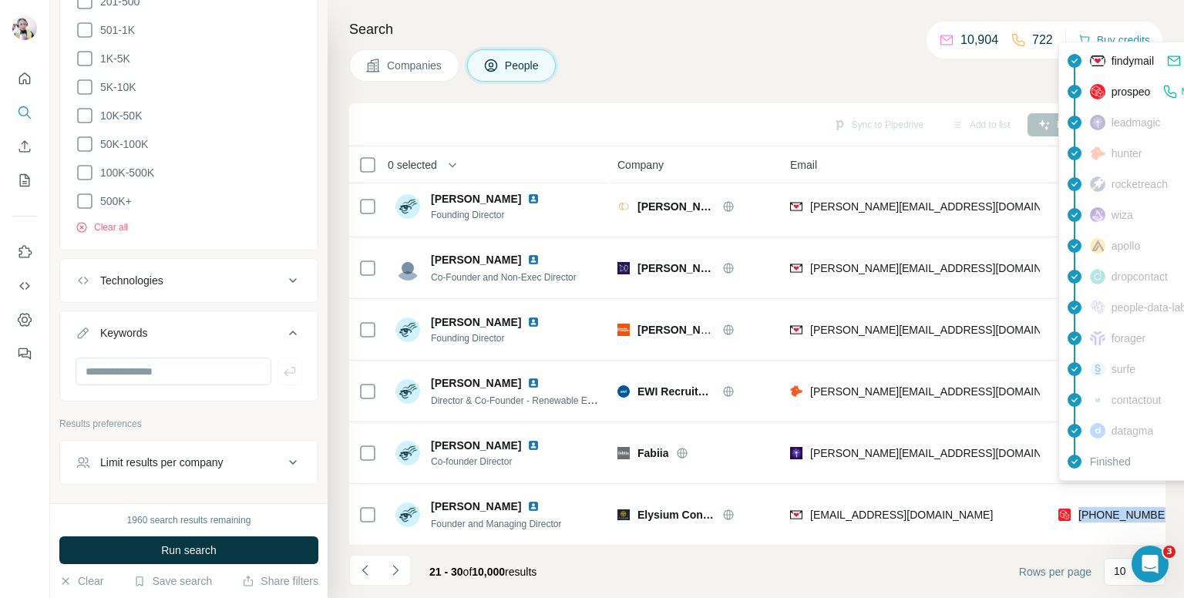
click at [1104, 509] on span "[PHONE_NUMBER]" at bounding box center [1127, 515] width 97 height 12
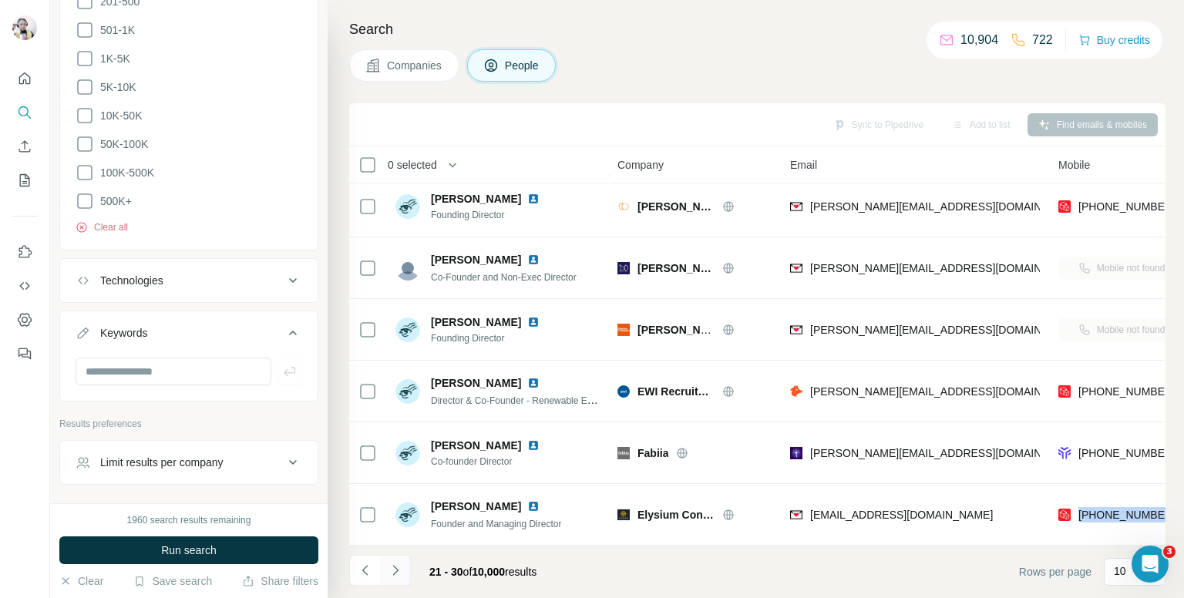
click at [399, 557] on button "Navigate to next page" at bounding box center [395, 570] width 31 height 31
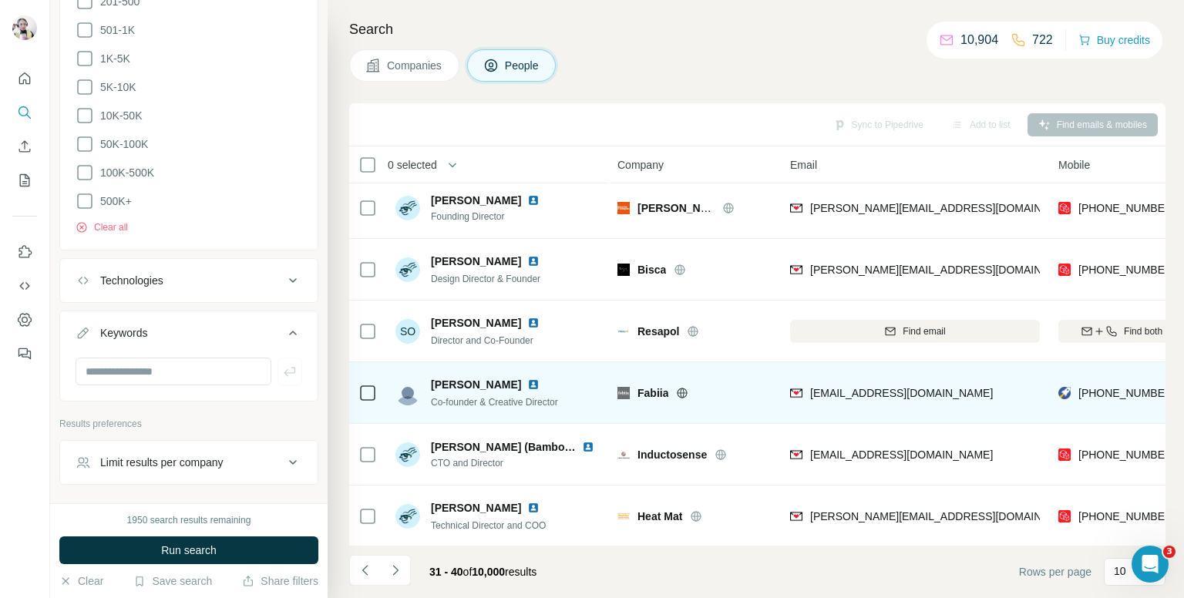
scroll to position [0, 0]
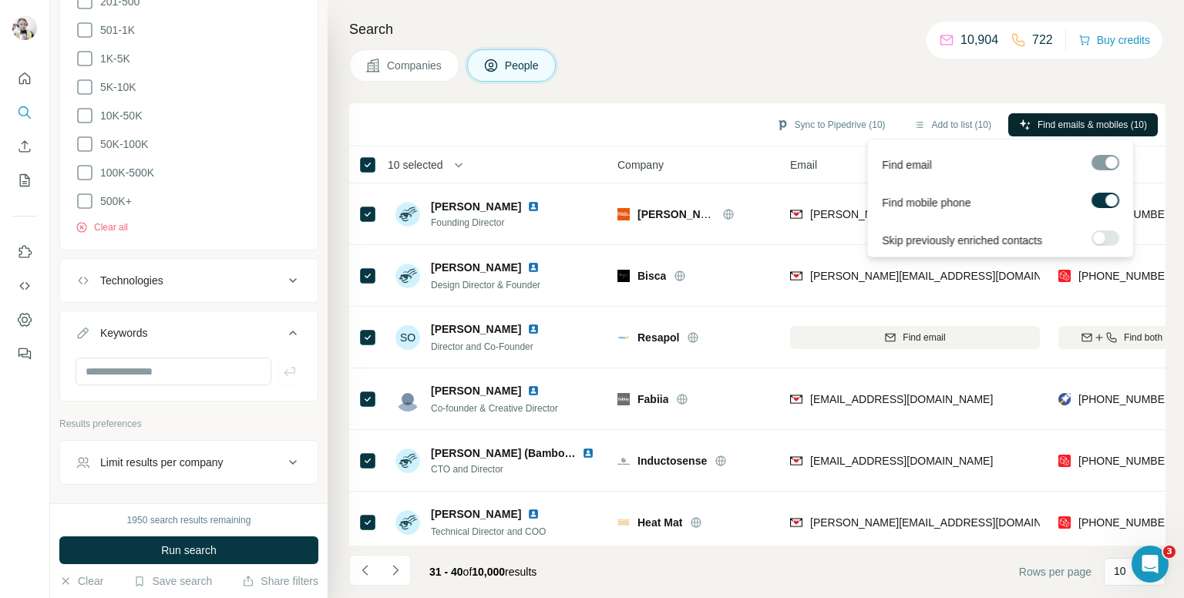
click at [1050, 121] on span "Find emails & mobiles (10)" at bounding box center [1092, 125] width 109 height 14
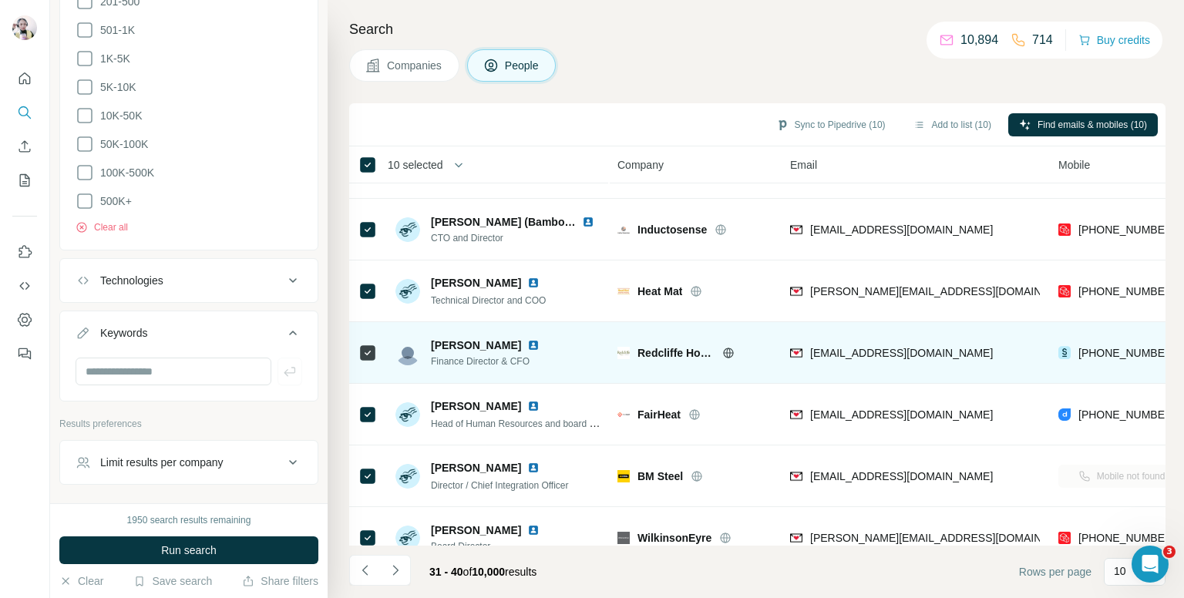
scroll to position [262, 0]
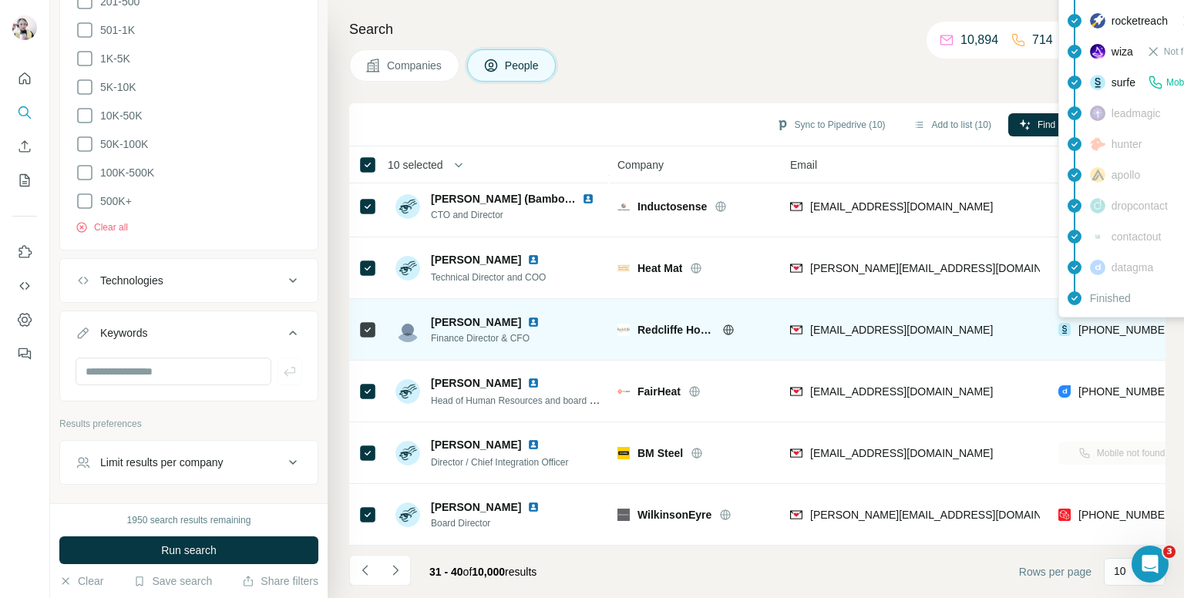
click at [1116, 330] on div "[PHONE_NUMBER]" at bounding box center [1117, 331] width 117 height 19
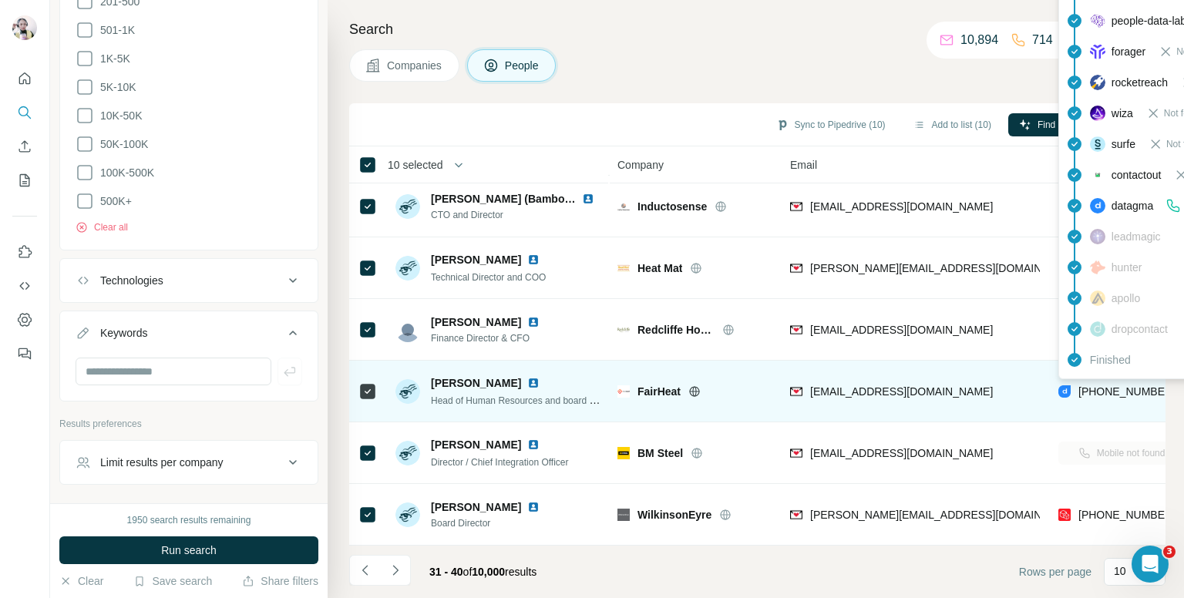
click at [1123, 386] on span "[PHONE_NUMBER]" at bounding box center [1127, 392] width 97 height 12
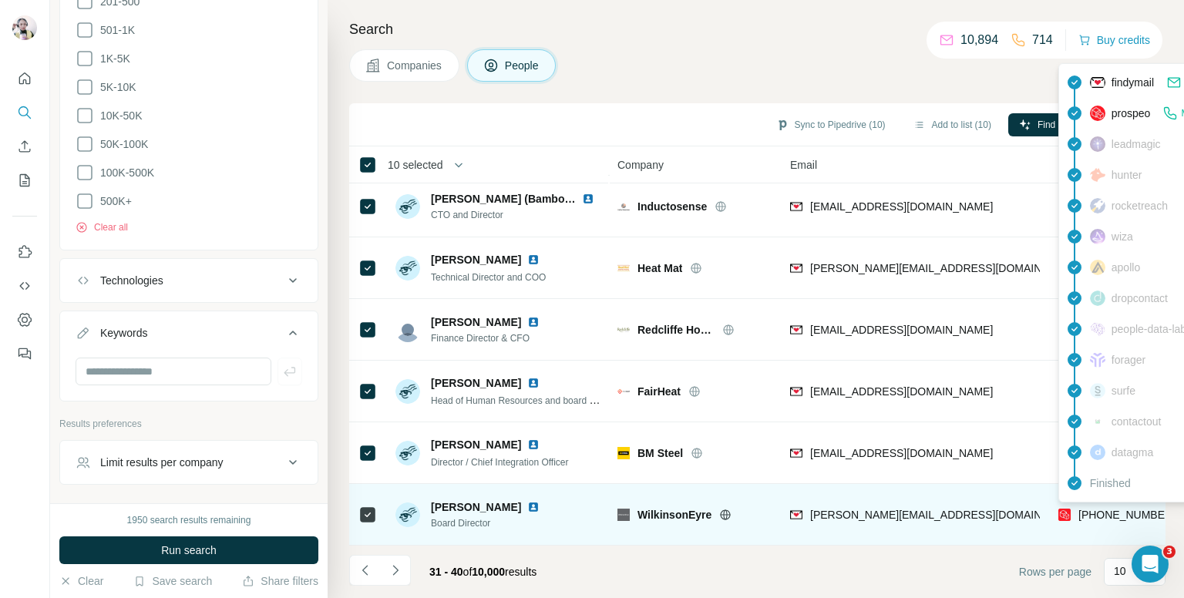
click at [1102, 509] on span "[PHONE_NUMBER]" at bounding box center [1127, 515] width 97 height 12
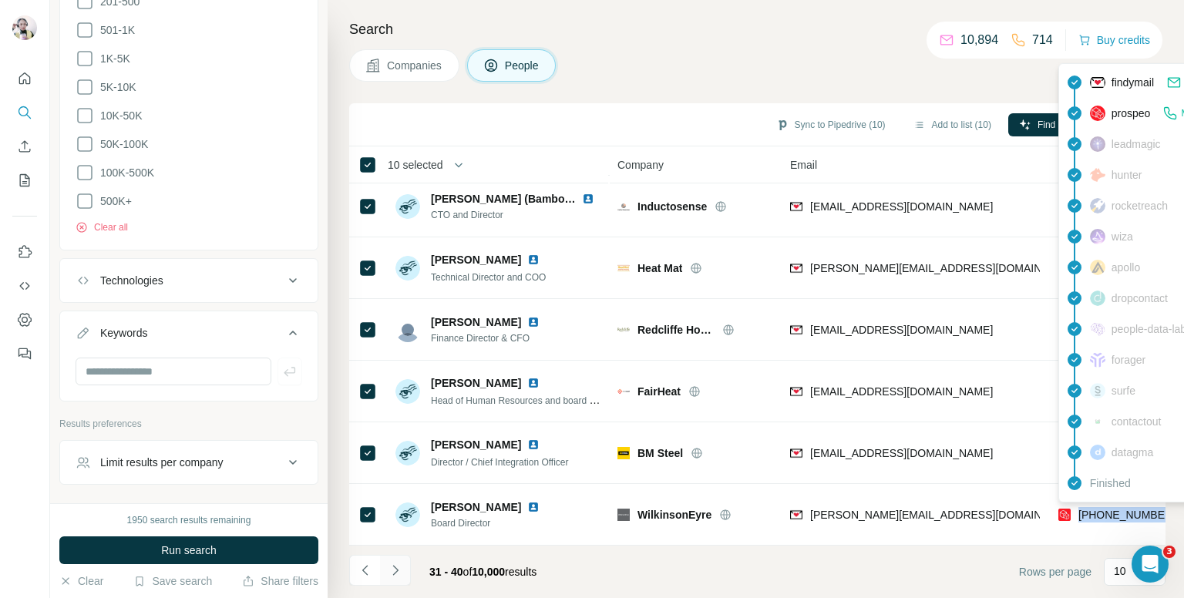
click at [401, 558] on button "Navigate to next page" at bounding box center [395, 570] width 31 height 31
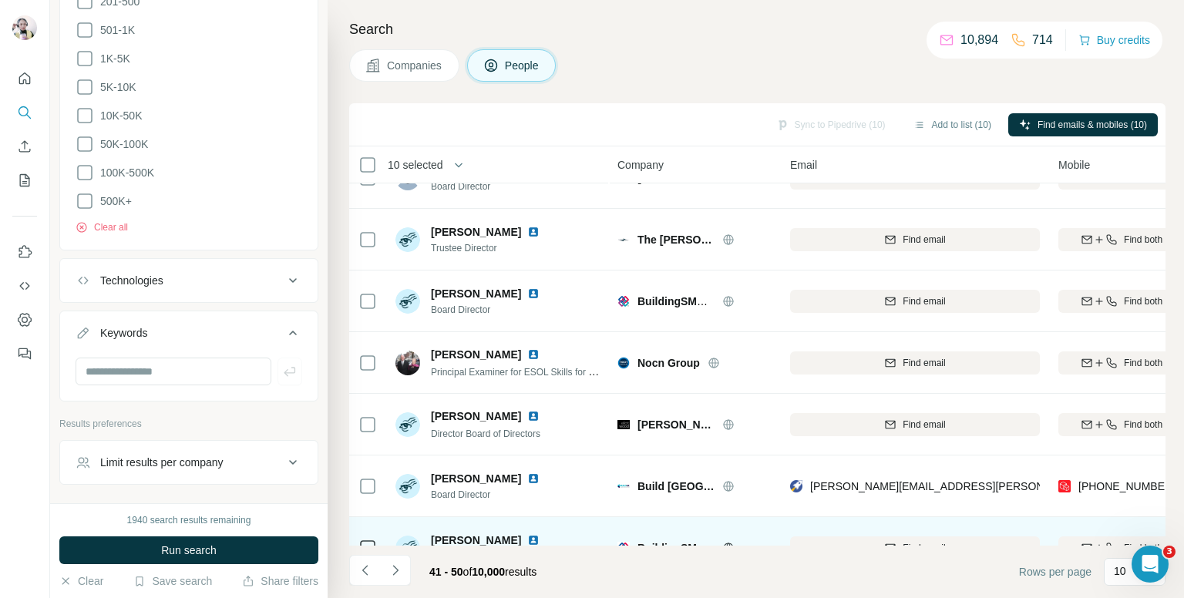
scroll to position [0, 0]
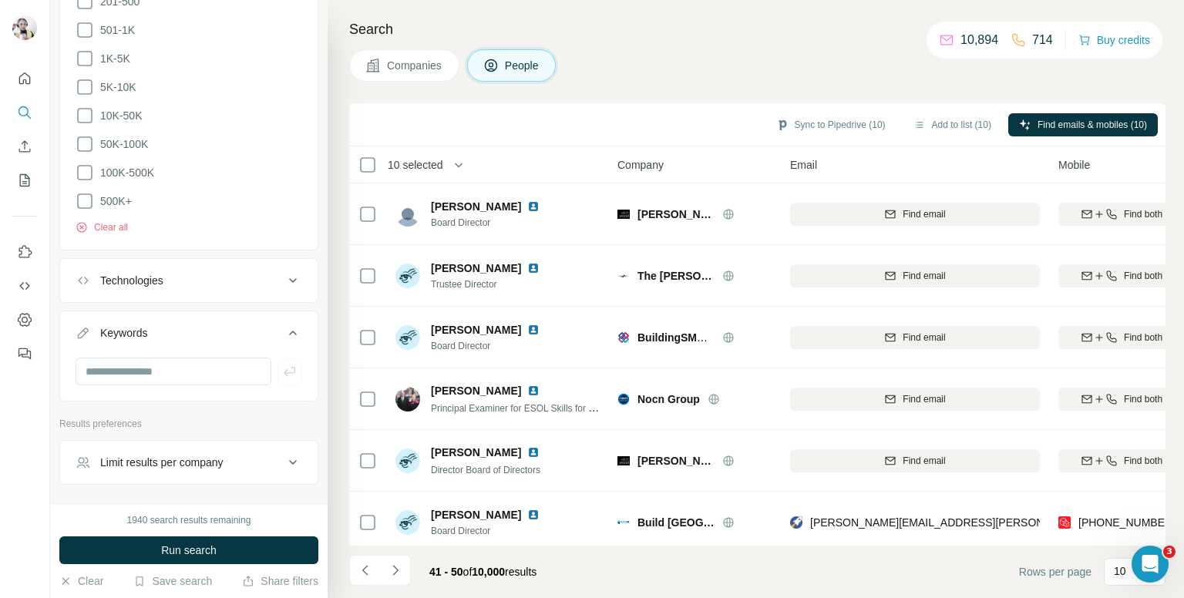
click at [409, 162] on span "10 selected" at bounding box center [416, 164] width 56 height 15
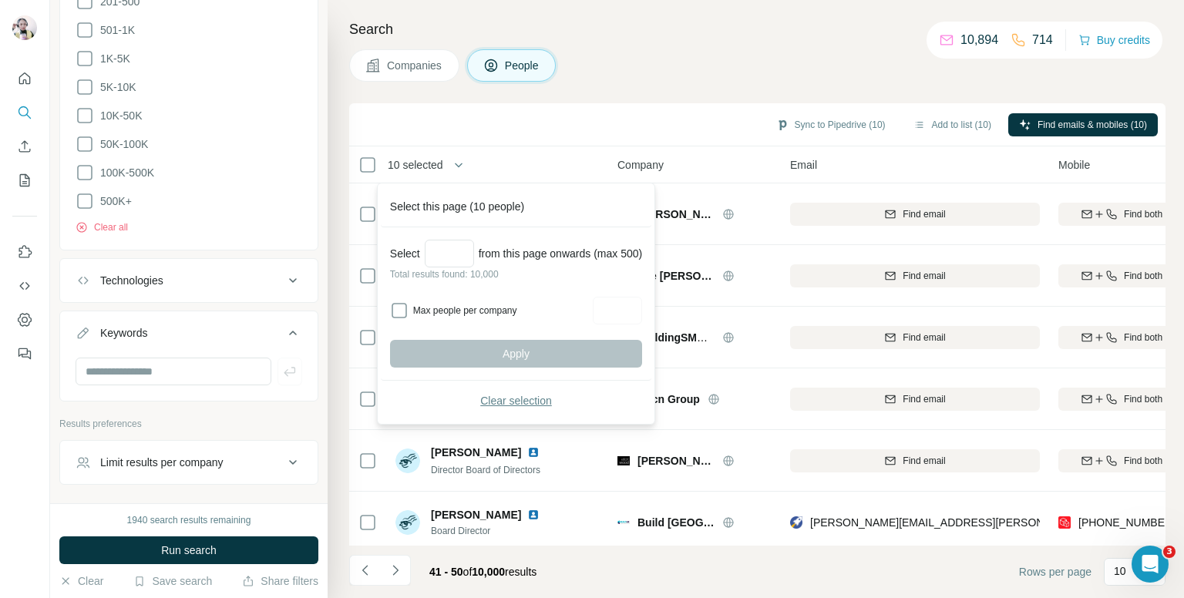
click at [487, 406] on span "Clear selection" at bounding box center [516, 400] width 72 height 15
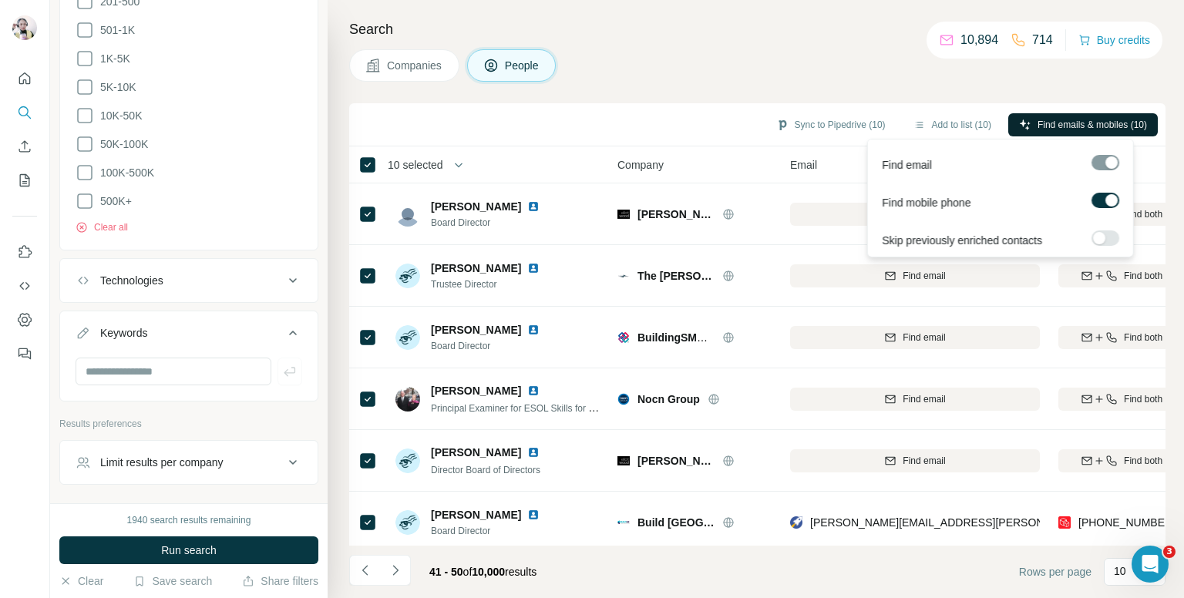
click at [1073, 123] on span "Find emails & mobiles (10)" at bounding box center [1092, 125] width 109 height 14
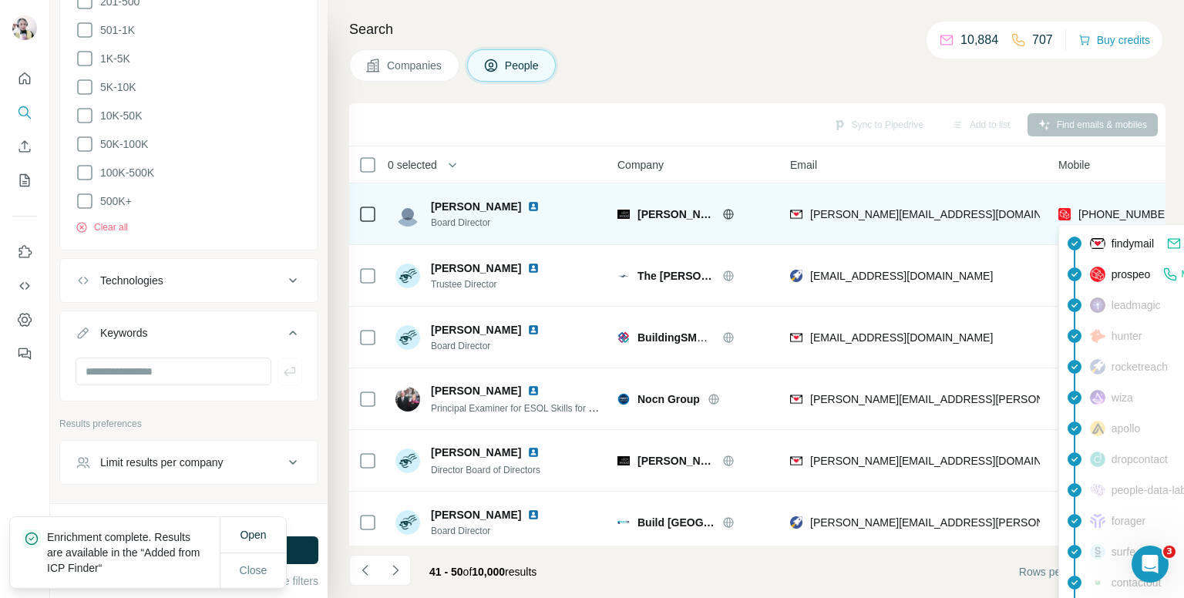
click at [1103, 210] on span "[PHONE_NUMBER]" at bounding box center [1127, 214] width 97 height 12
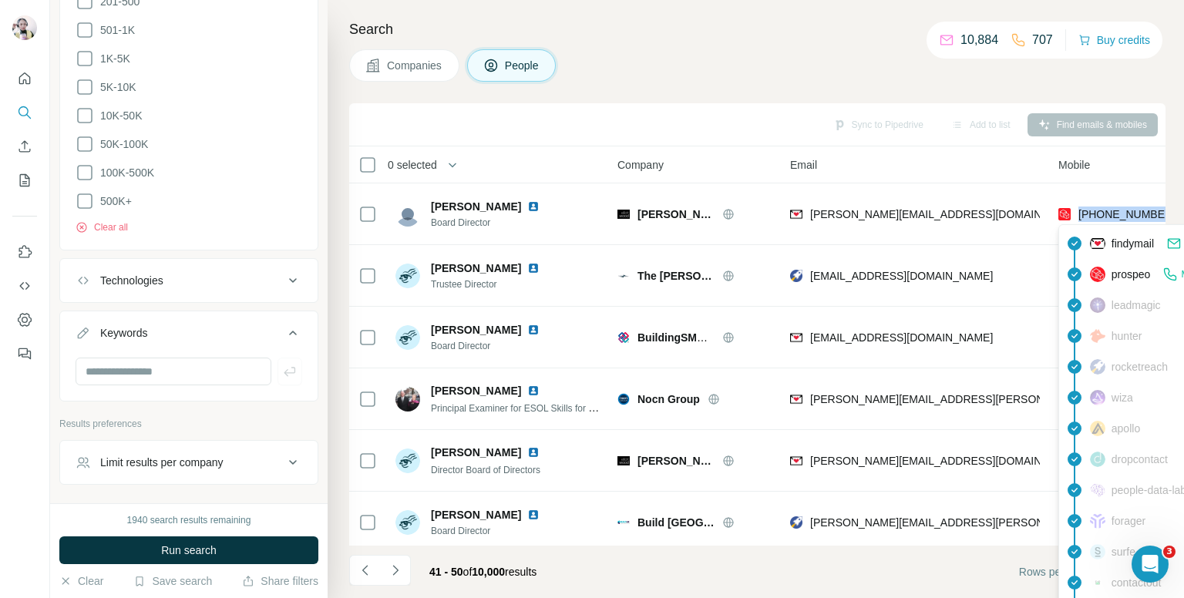
click at [924, 73] on div "Companies People" at bounding box center [757, 65] width 817 height 32
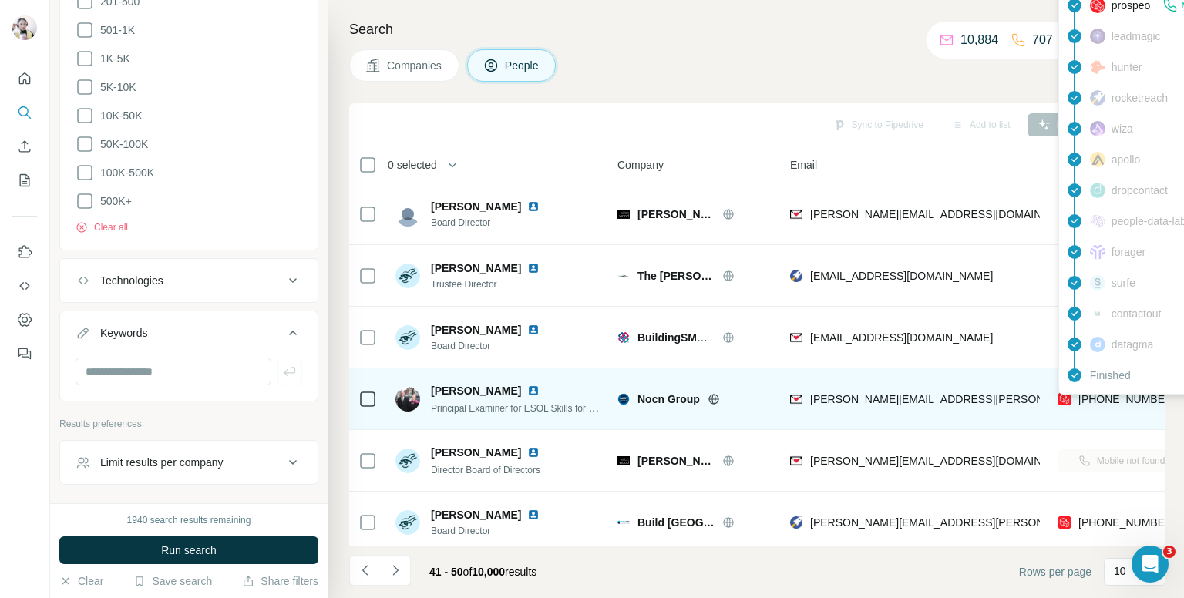
click at [1120, 396] on span "[PHONE_NUMBER]" at bounding box center [1127, 399] width 97 height 12
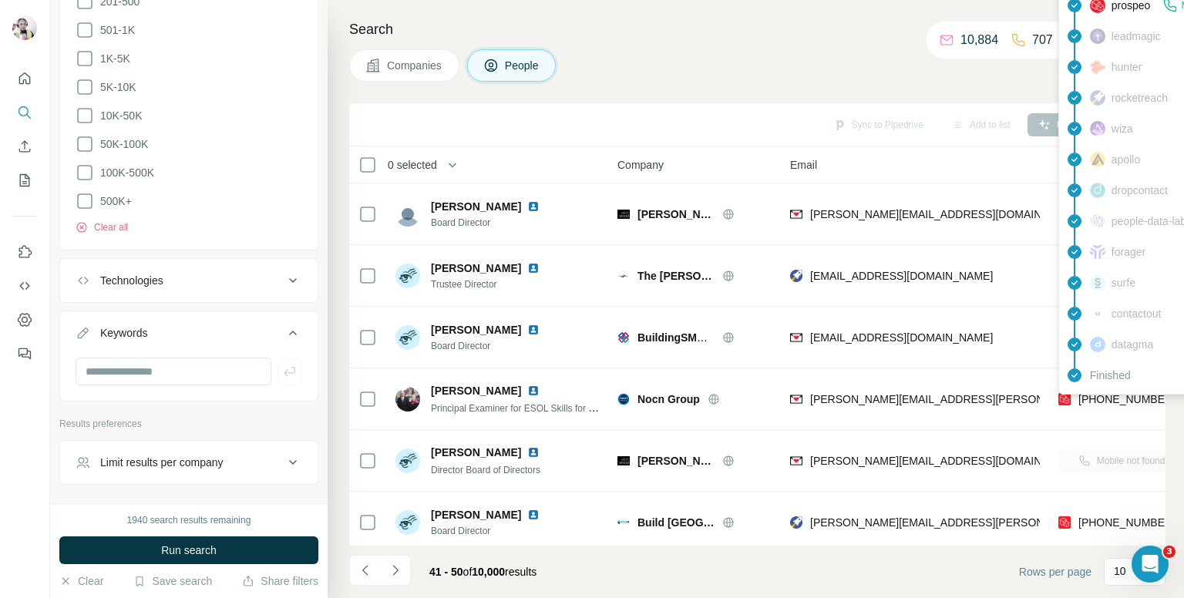
click at [870, 56] on div "Companies People" at bounding box center [757, 65] width 817 height 32
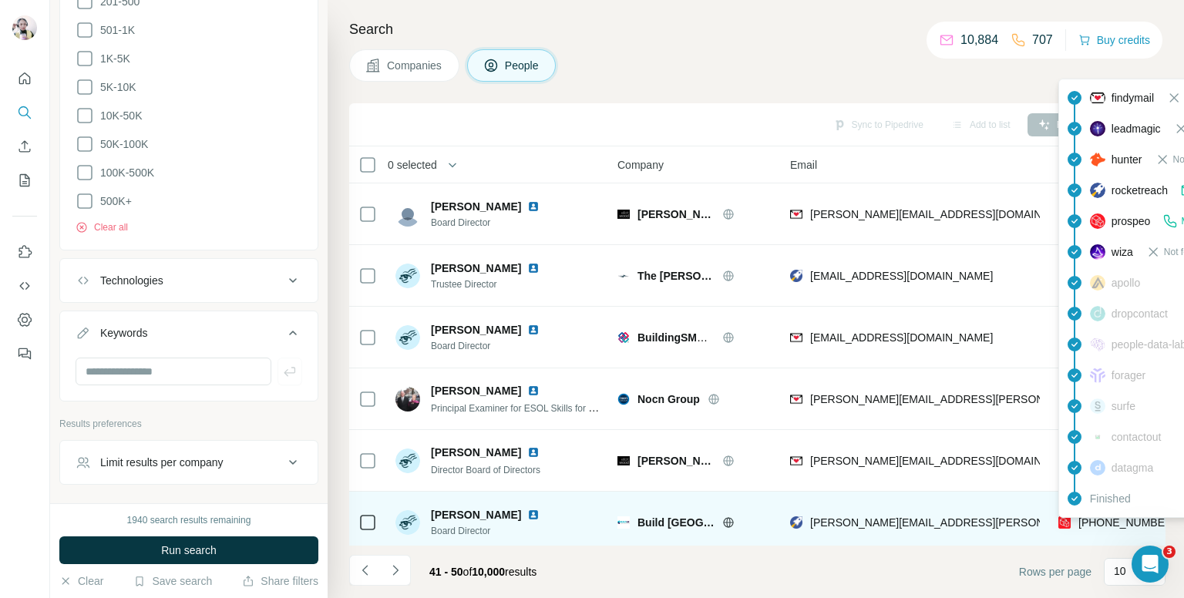
click at [1118, 521] on span "[PHONE_NUMBER]" at bounding box center [1127, 523] width 97 height 12
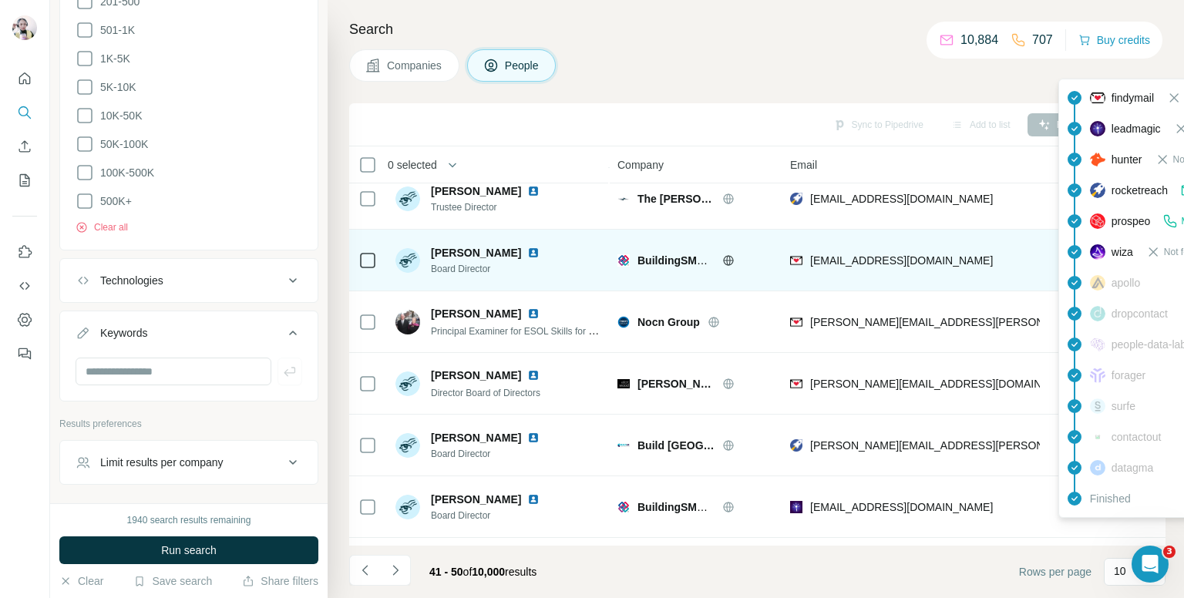
scroll to position [154, 0]
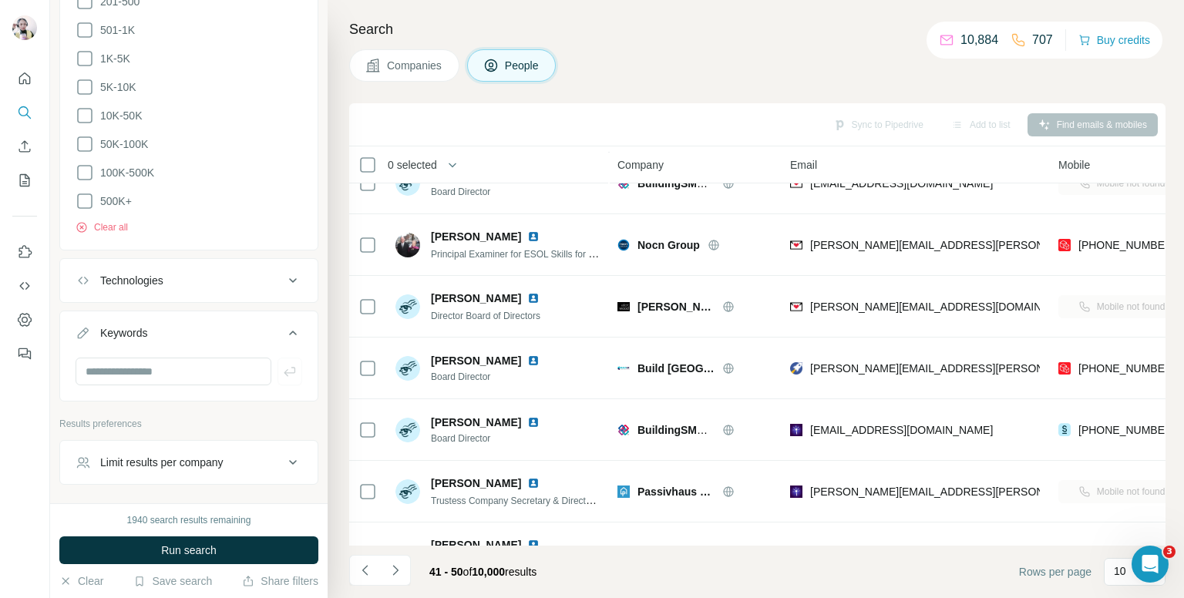
click at [796, 49] on div "Companies People" at bounding box center [757, 65] width 817 height 32
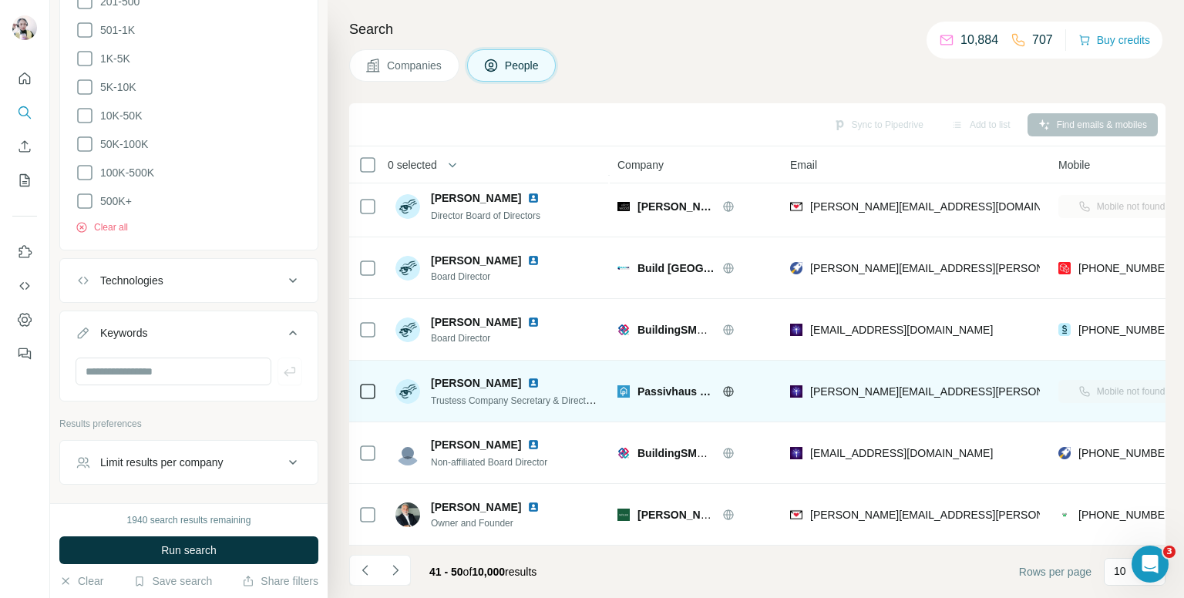
scroll to position [262, 0]
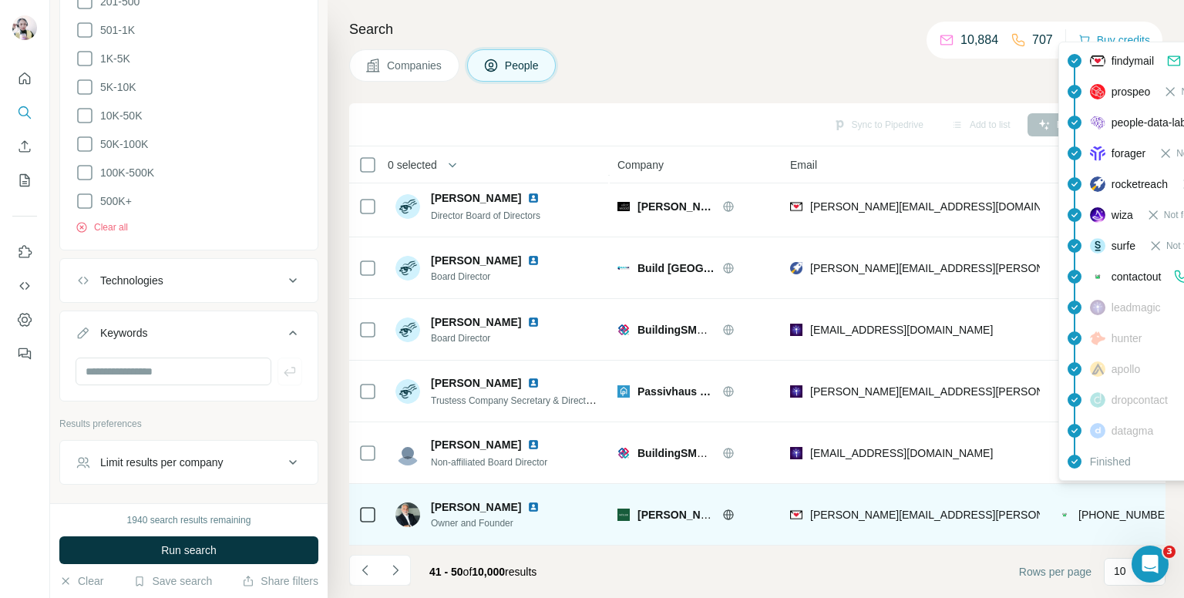
click at [1122, 509] on span "[PHONE_NUMBER]" at bounding box center [1127, 515] width 97 height 12
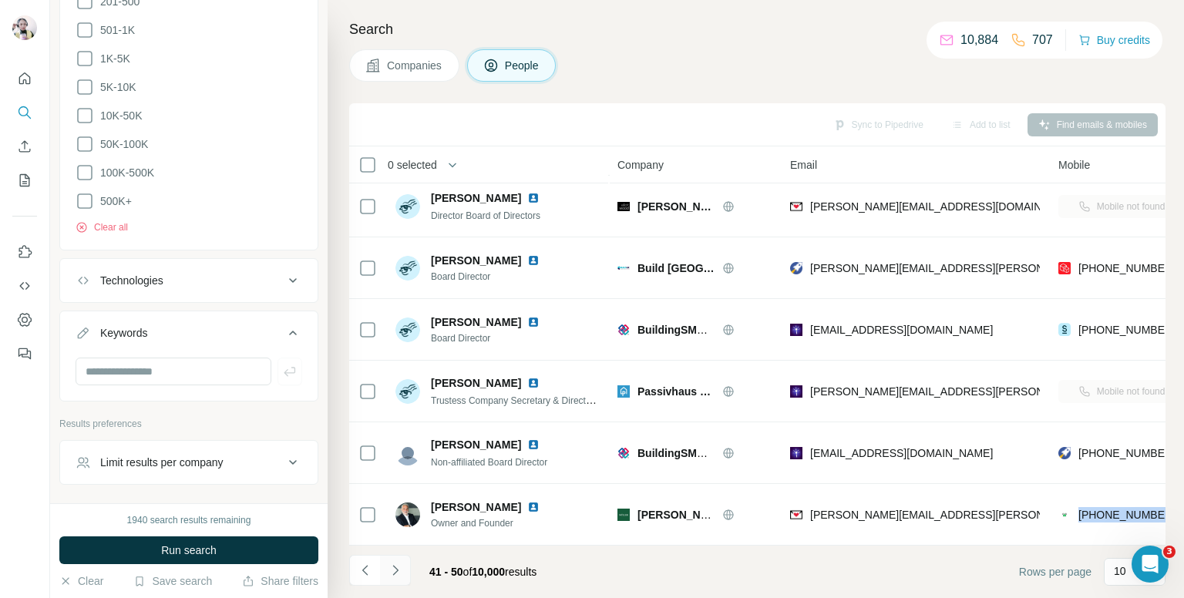
click at [399, 558] on button "Navigate to next page" at bounding box center [395, 570] width 31 height 31
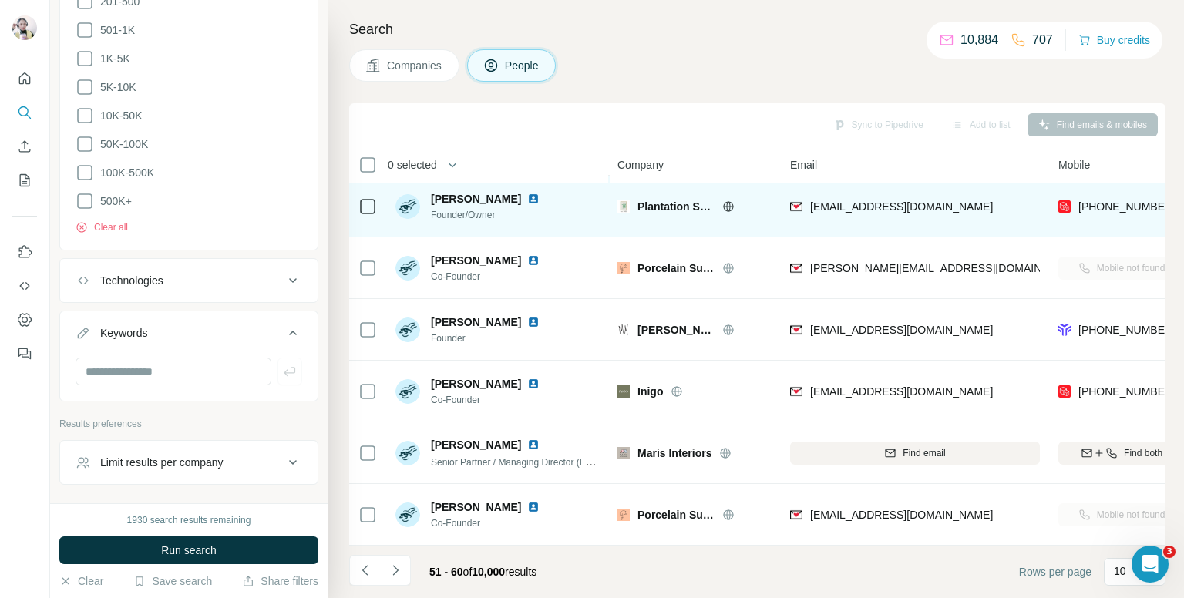
scroll to position [0, 0]
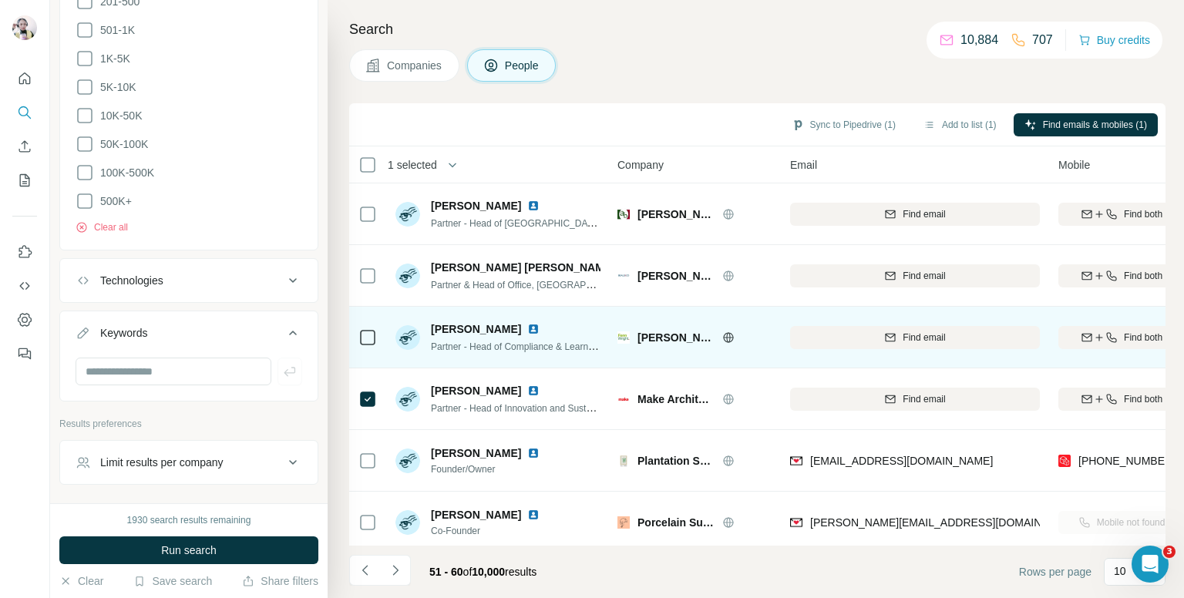
click at [365, 345] on icon at bounding box center [368, 337] width 19 height 19
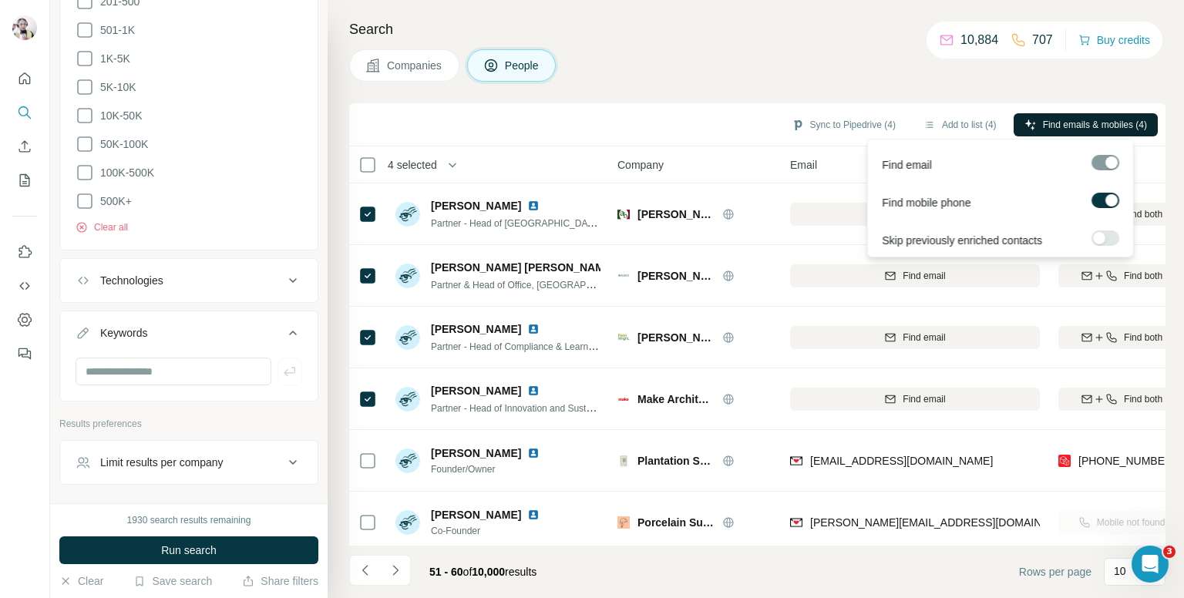
click at [1058, 120] on span "Find emails & mobiles (4)" at bounding box center [1095, 125] width 104 height 14
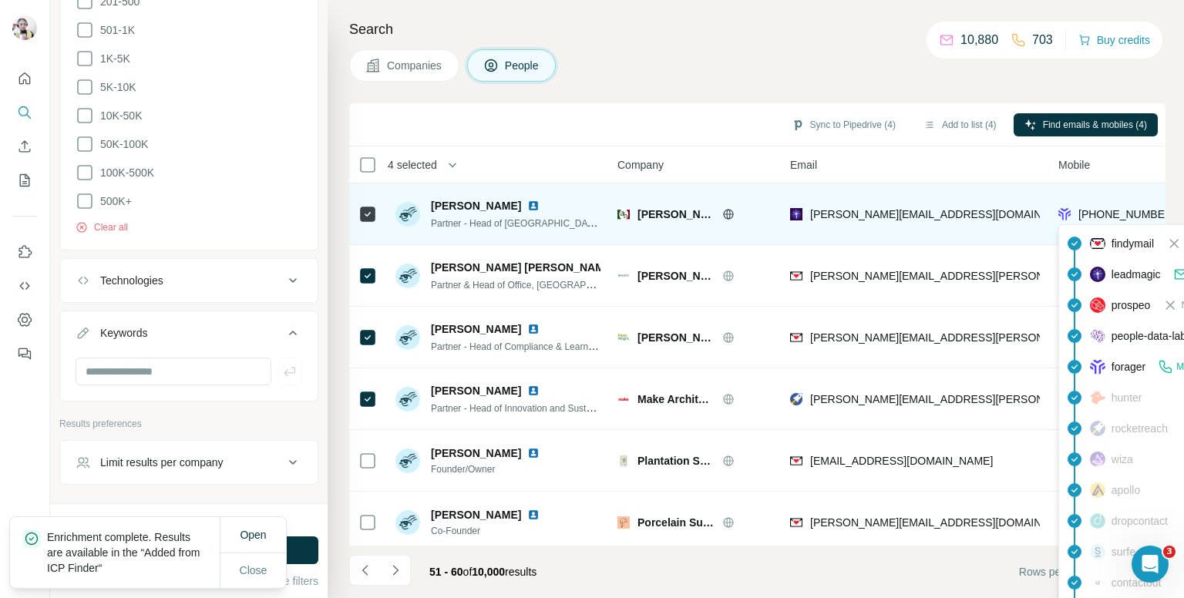
click at [1105, 214] on span "[PHONE_NUMBER]" at bounding box center [1127, 214] width 97 height 12
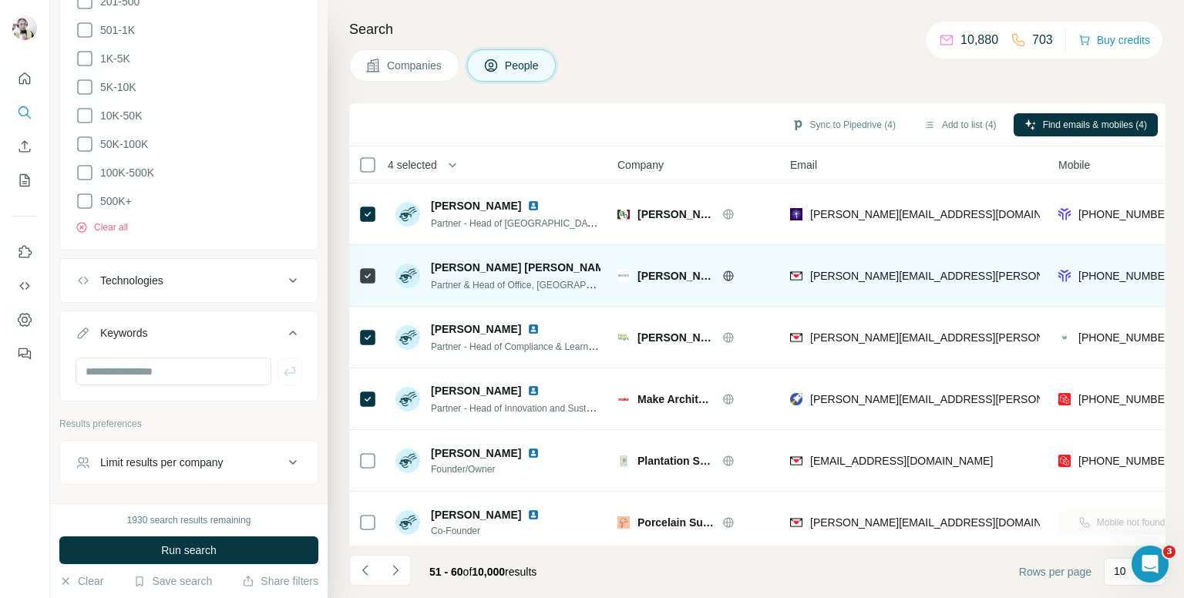
drag, startPoint x: 828, startPoint y: 56, endPoint x: 1148, endPoint y: 262, distance: 380.5
click at [830, 59] on div "Companies People" at bounding box center [757, 65] width 817 height 32
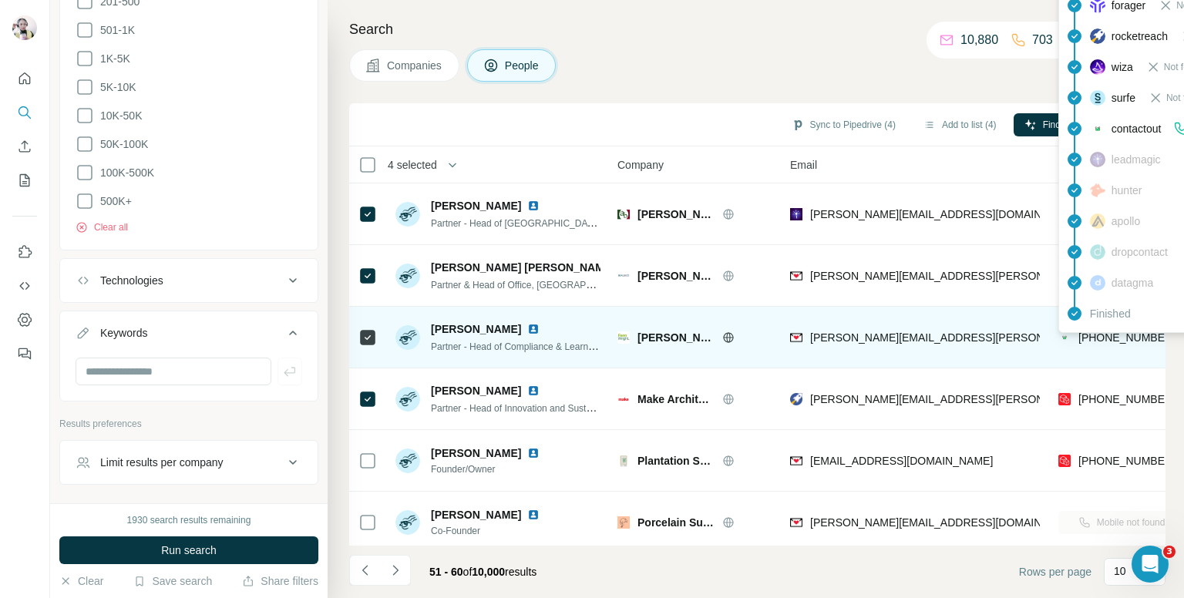
click at [1098, 333] on span "[PHONE_NUMBER]" at bounding box center [1127, 338] width 97 height 12
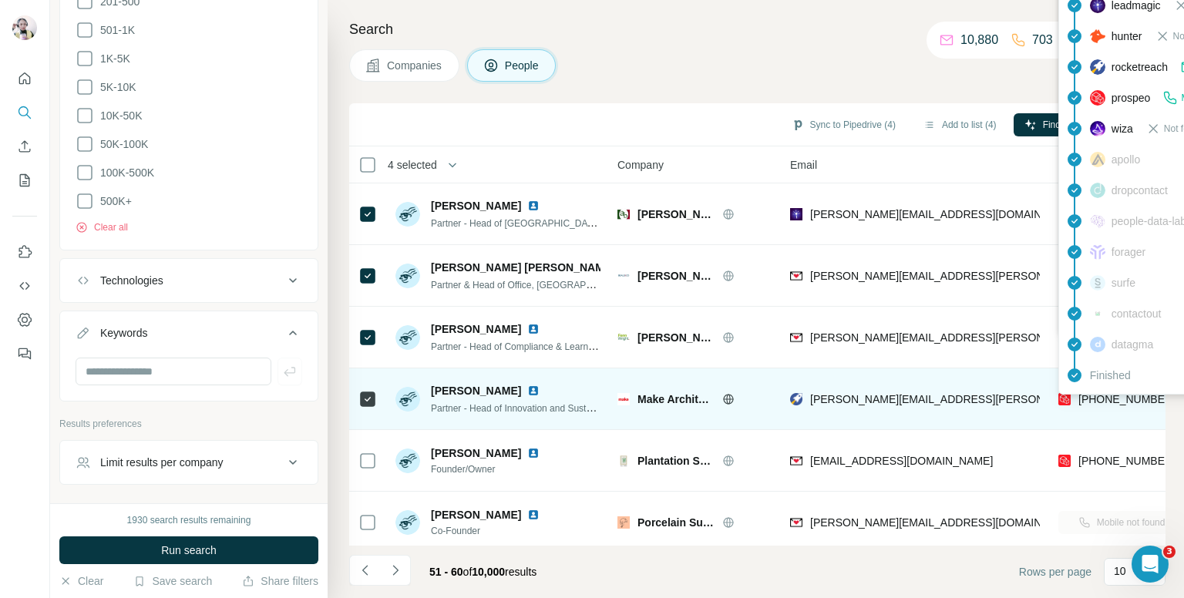
click at [1107, 399] on span "[PHONE_NUMBER]" at bounding box center [1127, 399] width 97 height 12
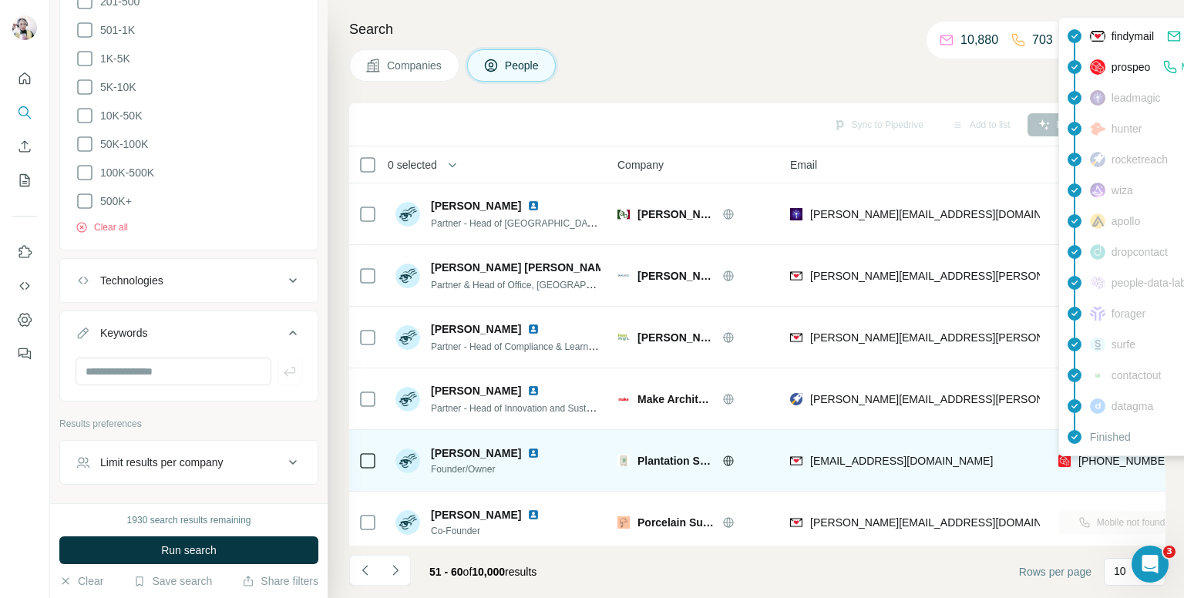
click at [1105, 456] on span "[PHONE_NUMBER]" at bounding box center [1127, 461] width 97 height 12
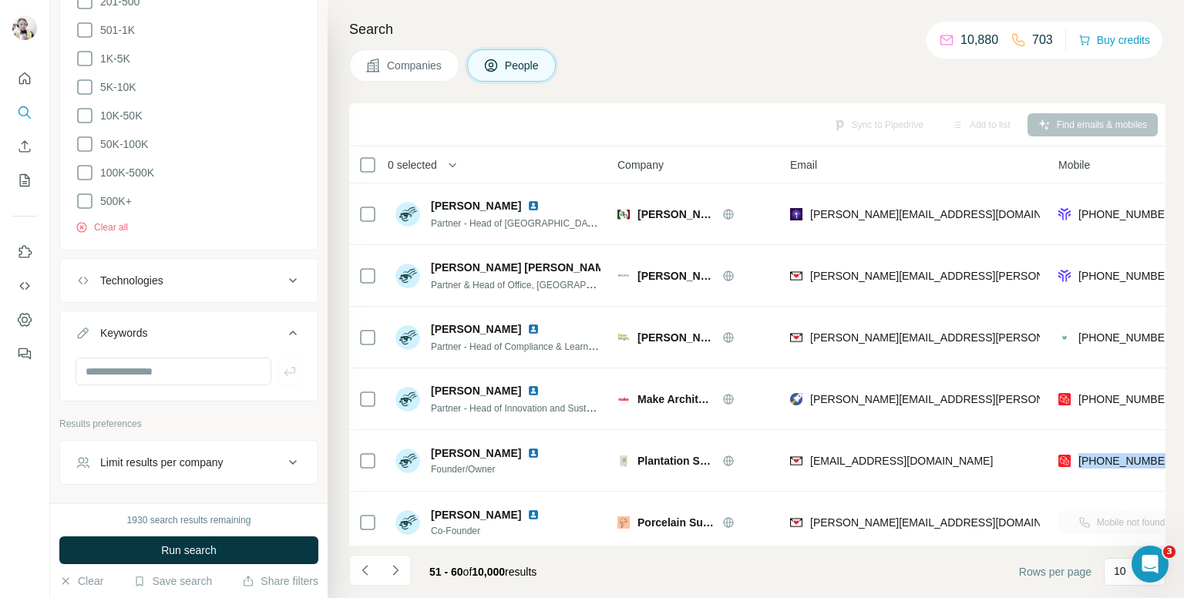
click at [792, 54] on div "Companies People" at bounding box center [757, 65] width 817 height 32
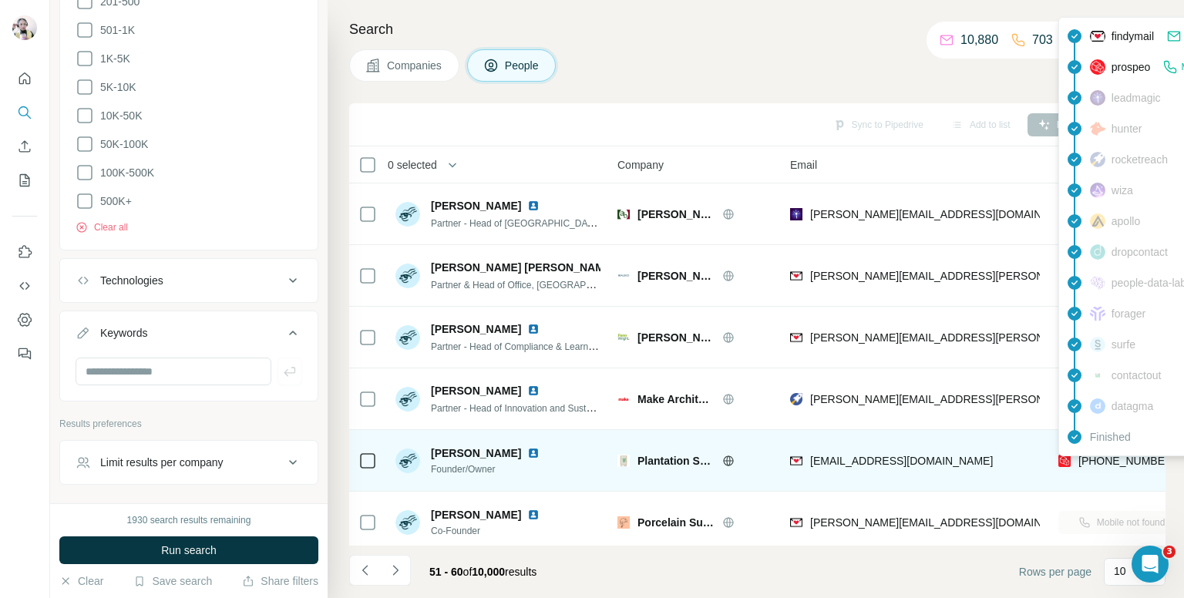
click at [1110, 463] on span "[PHONE_NUMBER]" at bounding box center [1127, 461] width 97 height 12
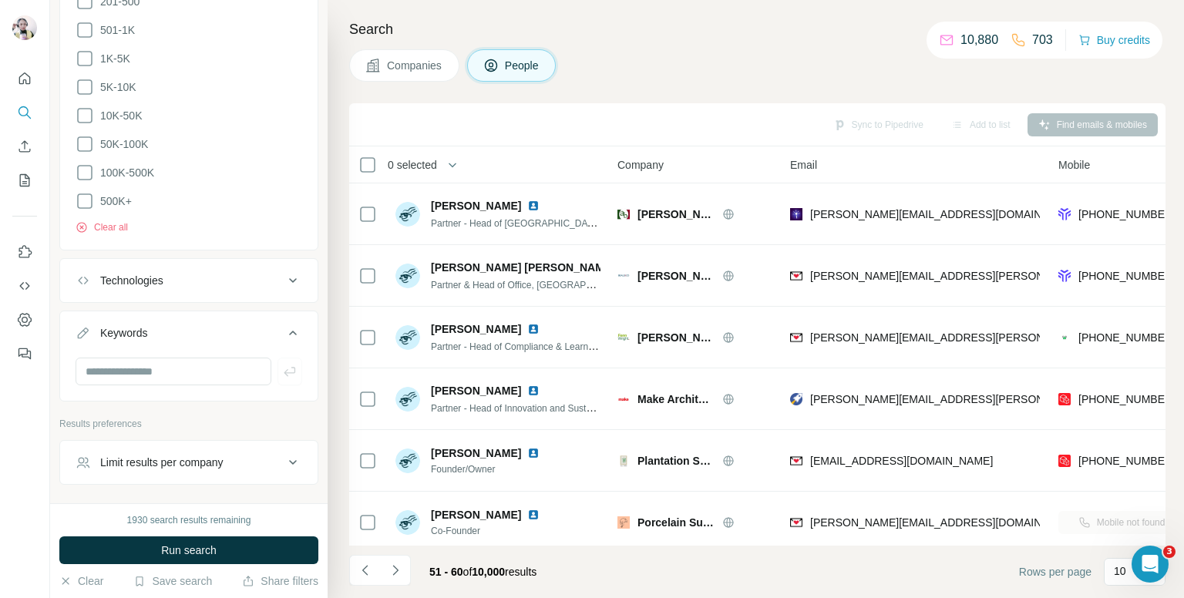
click at [654, 59] on div "Companies People" at bounding box center [757, 65] width 817 height 32
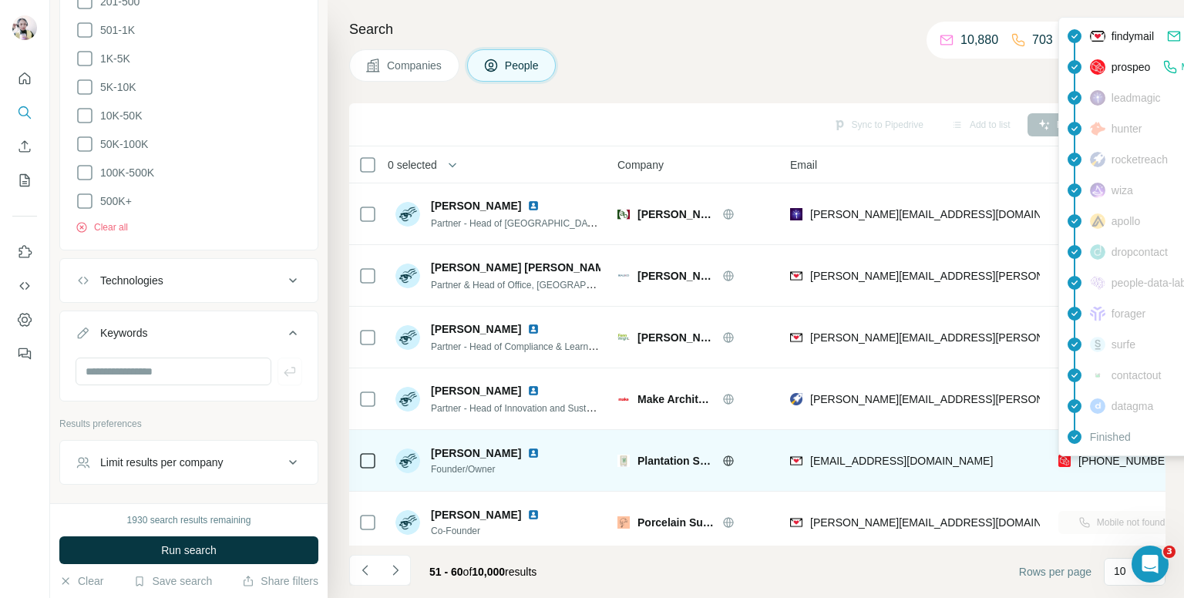
click at [1101, 459] on span "[PHONE_NUMBER]" at bounding box center [1127, 461] width 97 height 12
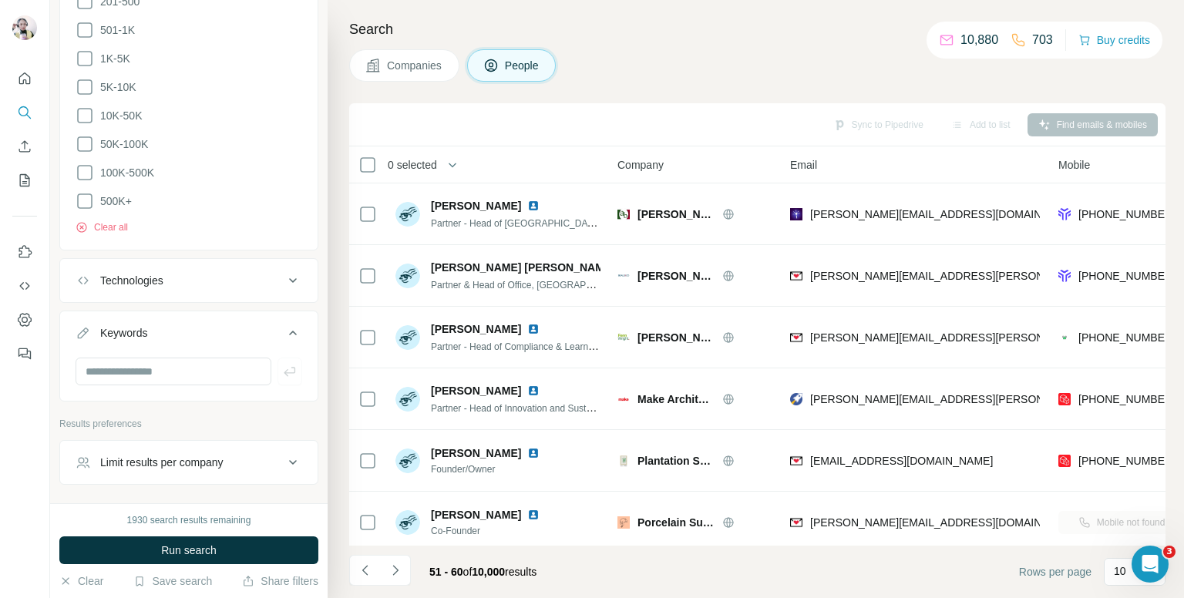
click at [706, 80] on div "Companies People" at bounding box center [757, 65] width 817 height 32
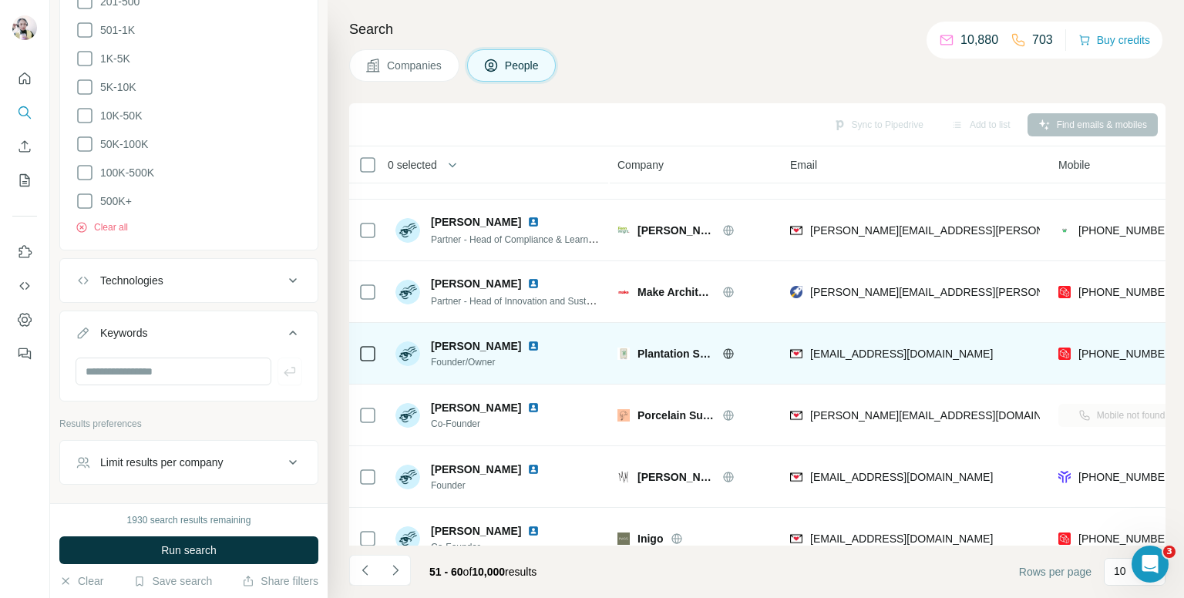
scroll to position [154, 0]
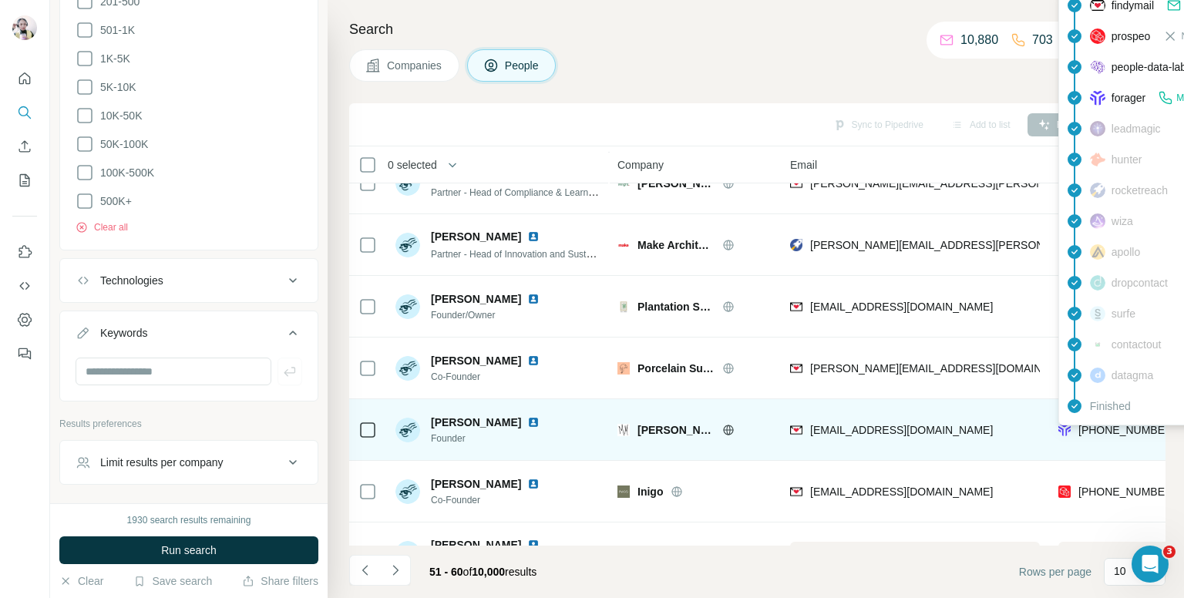
click at [1138, 427] on span "[PHONE_NUMBER]" at bounding box center [1127, 430] width 97 height 12
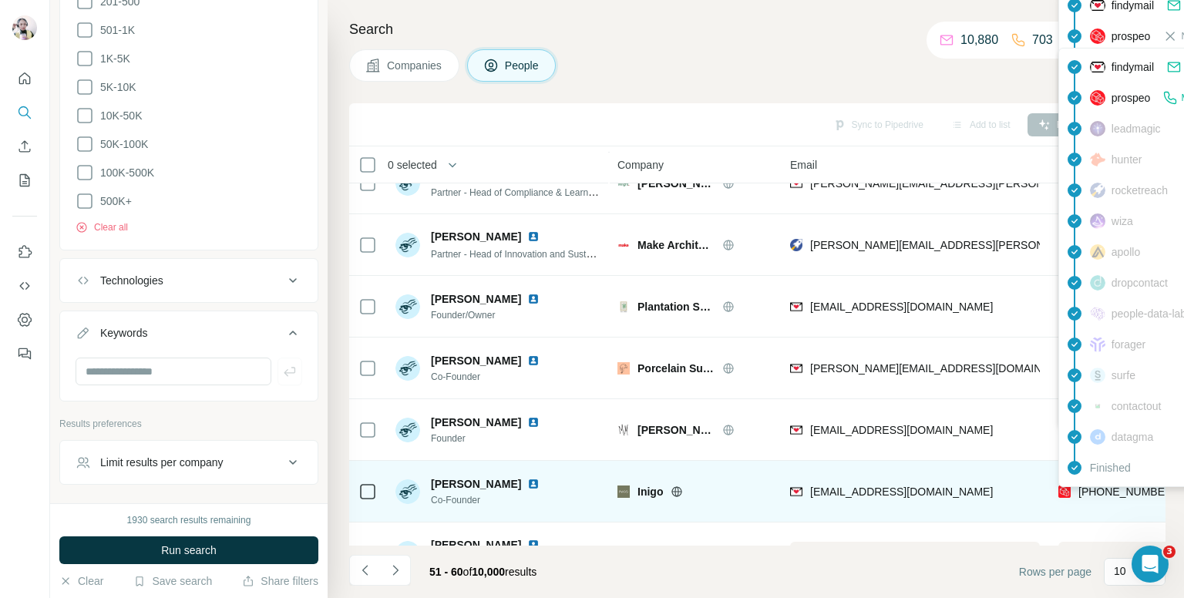
click at [1102, 487] on span "[PHONE_NUMBER]" at bounding box center [1127, 492] width 97 height 12
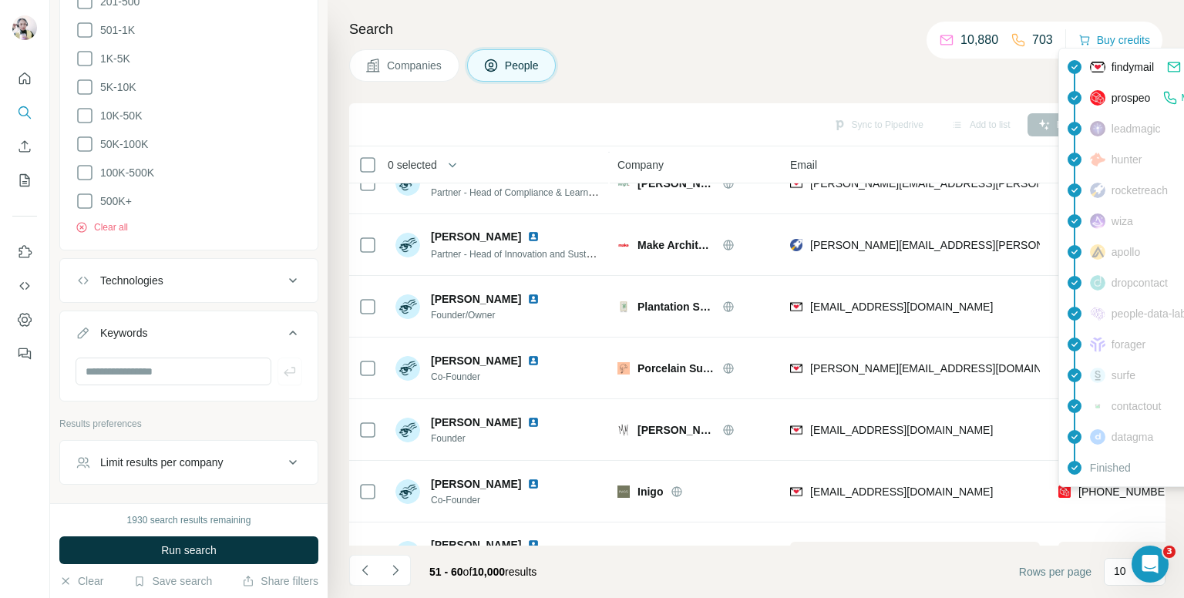
click at [658, 54] on div "Companies People" at bounding box center [757, 65] width 817 height 32
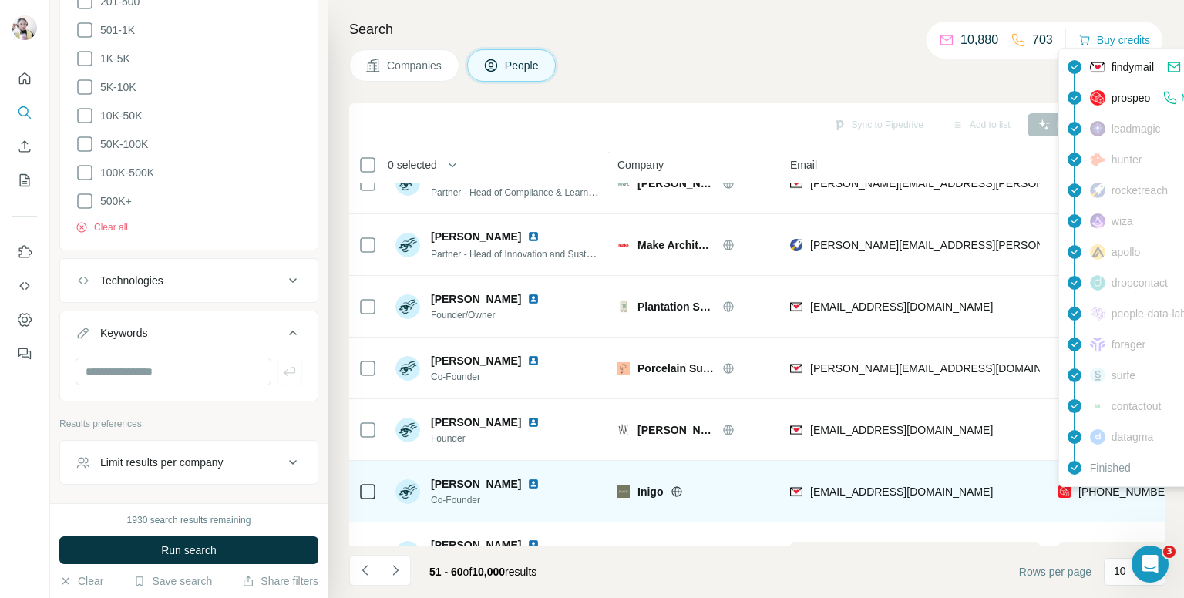
click at [1102, 492] on span "[PHONE_NUMBER]" at bounding box center [1127, 492] width 97 height 12
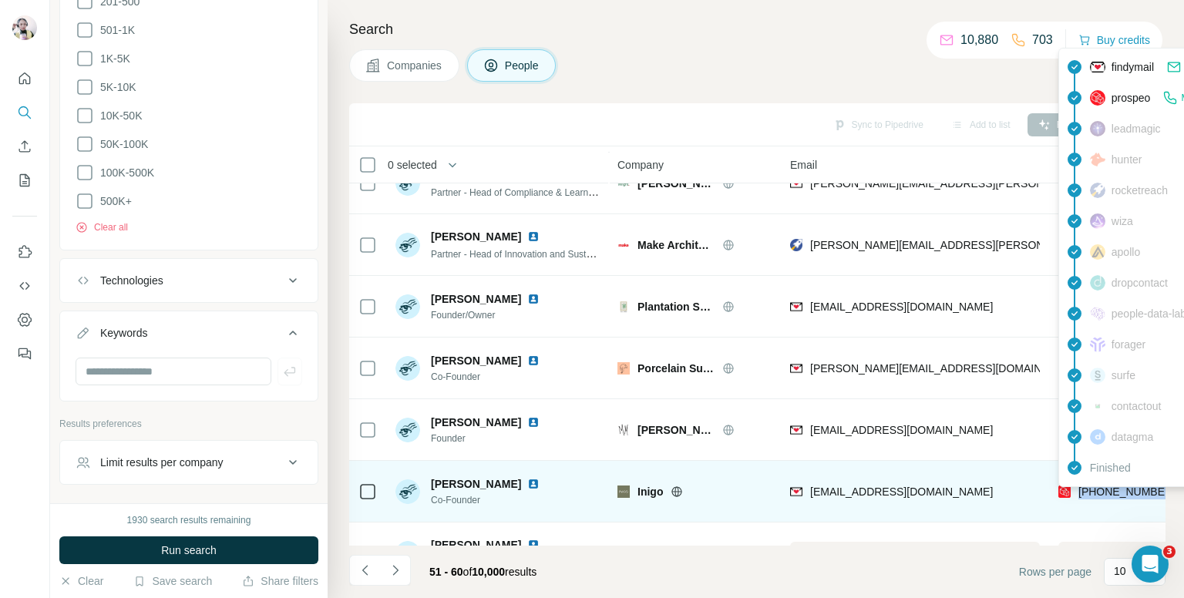
click at [1102, 492] on span "[PHONE_NUMBER]" at bounding box center [1127, 492] width 97 height 12
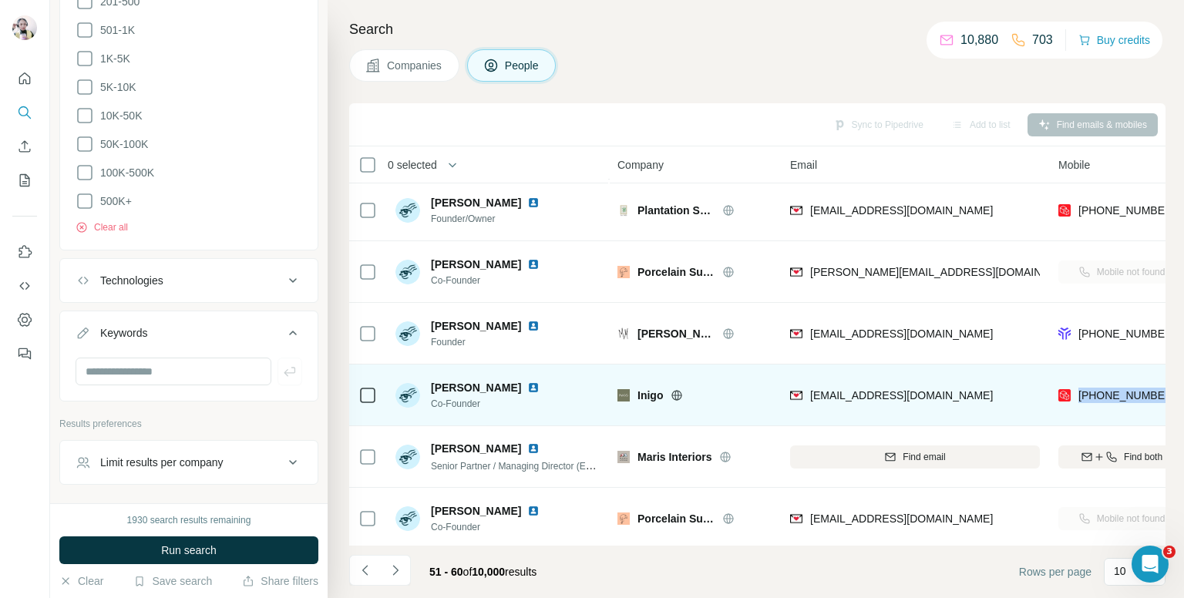
scroll to position [262, 0]
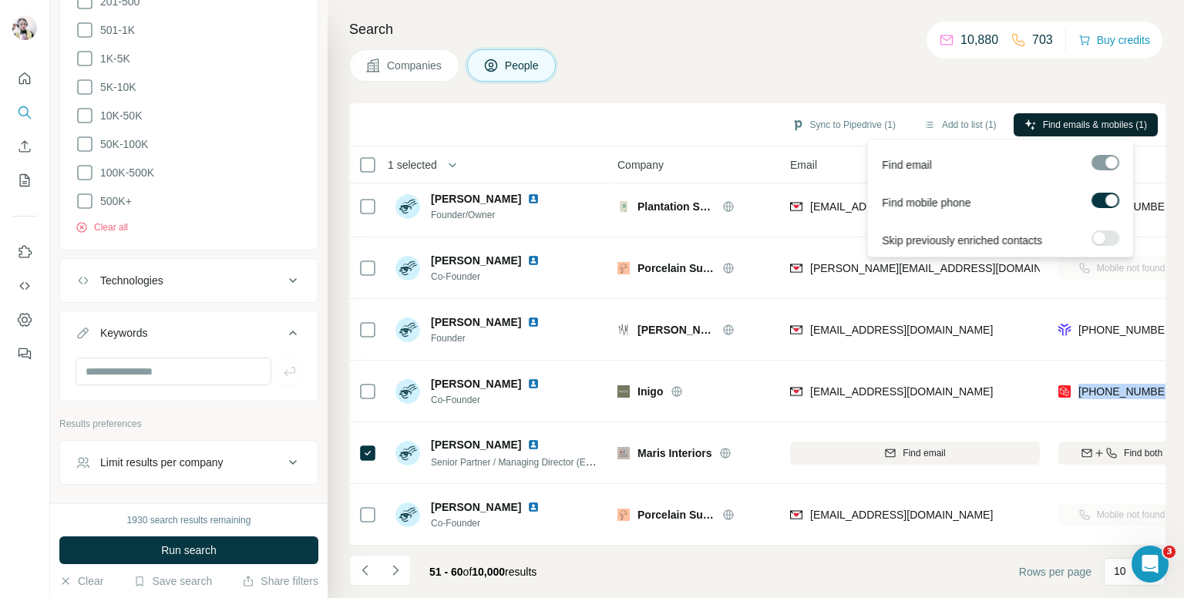
click at [1067, 130] on span "Find emails & mobiles (1)" at bounding box center [1095, 125] width 104 height 14
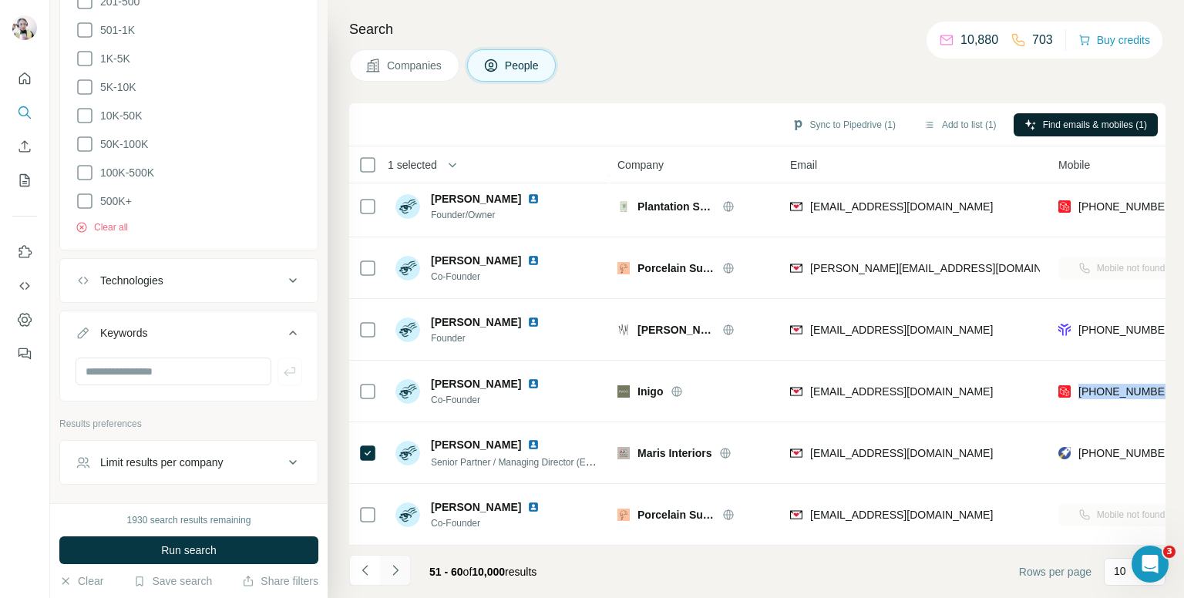
click at [399, 557] on button "Navigate to next page" at bounding box center [395, 570] width 31 height 31
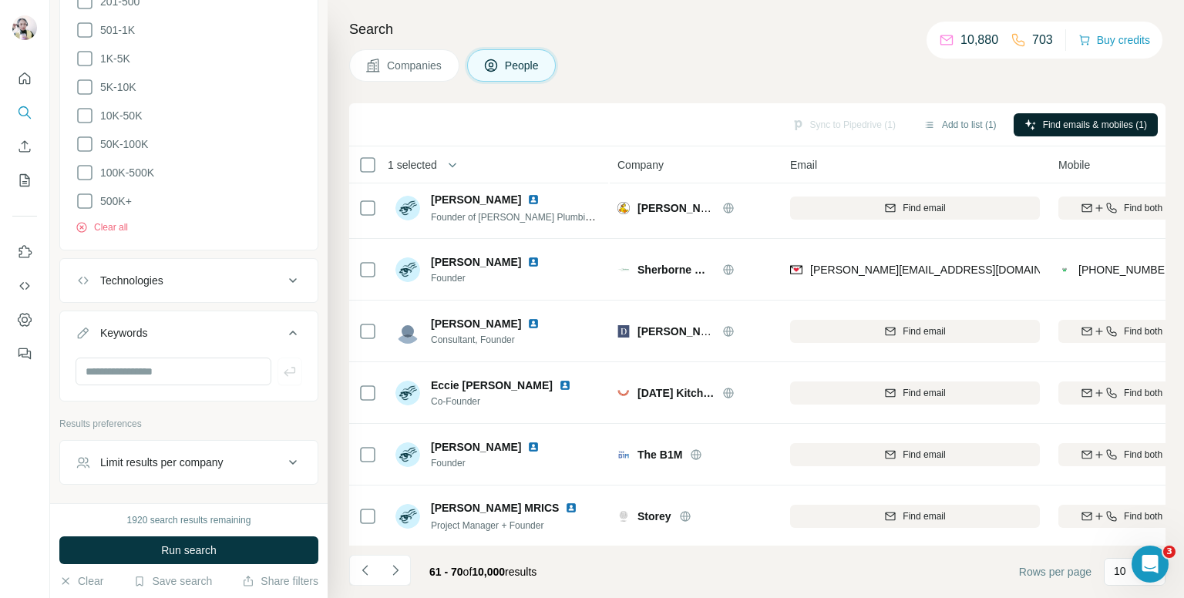
scroll to position [0, 0]
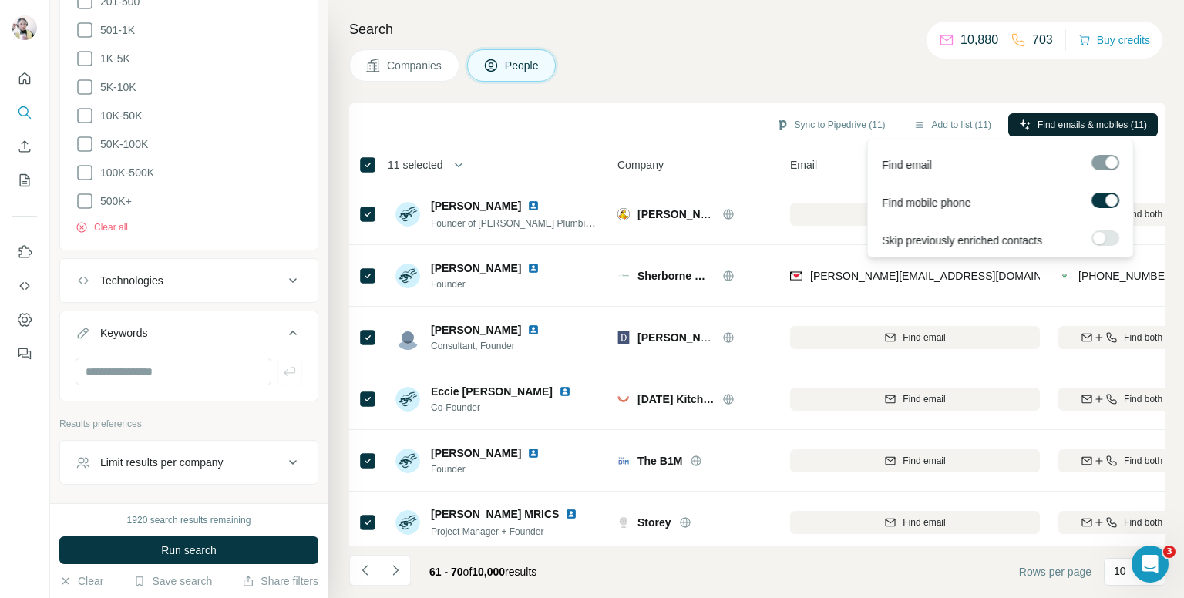
click at [1038, 125] on span "Find emails & mobiles (11)" at bounding box center [1092, 125] width 109 height 14
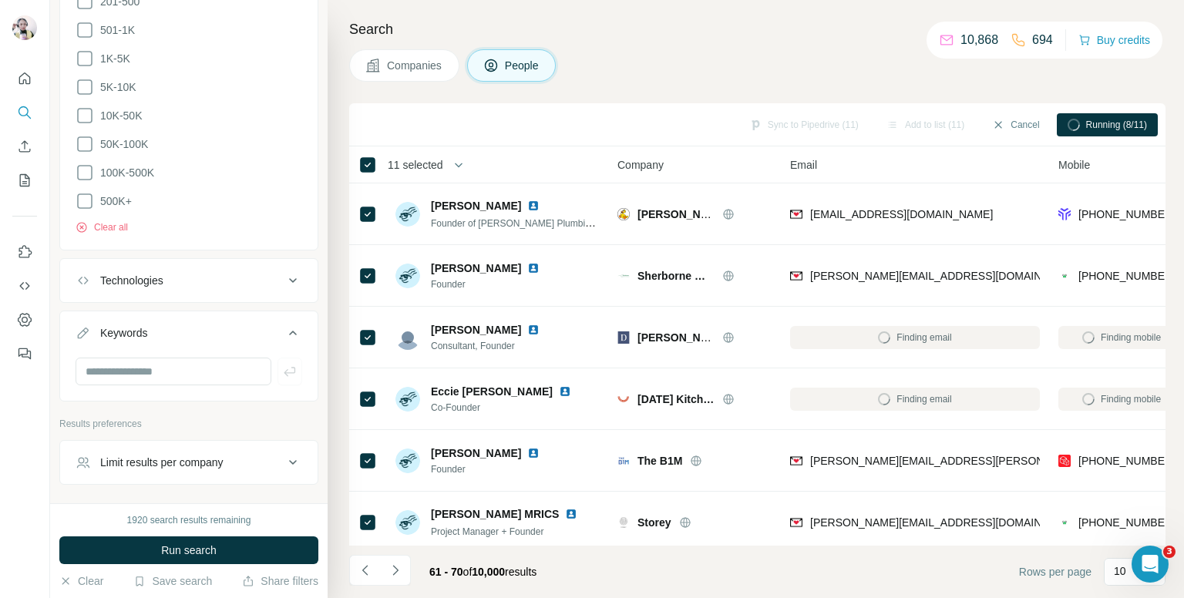
click at [745, 59] on div "Companies People" at bounding box center [757, 65] width 817 height 32
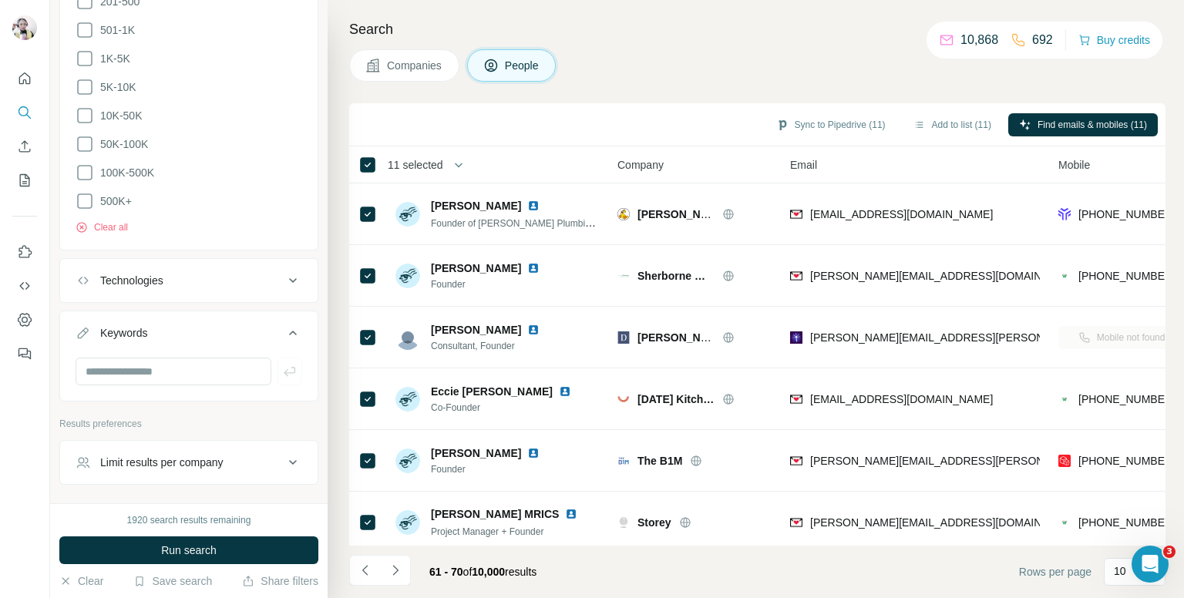
click at [377, 166] on div "11 selected" at bounding box center [410, 164] width 66 height 15
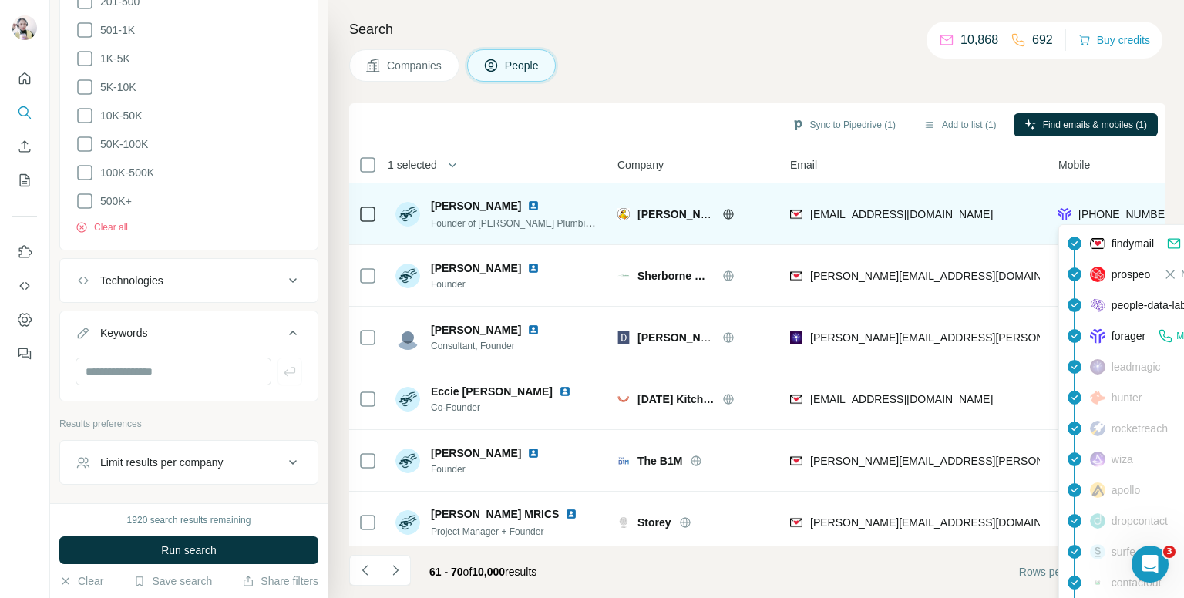
click at [1110, 208] on span "[PHONE_NUMBER]" at bounding box center [1127, 214] width 97 height 12
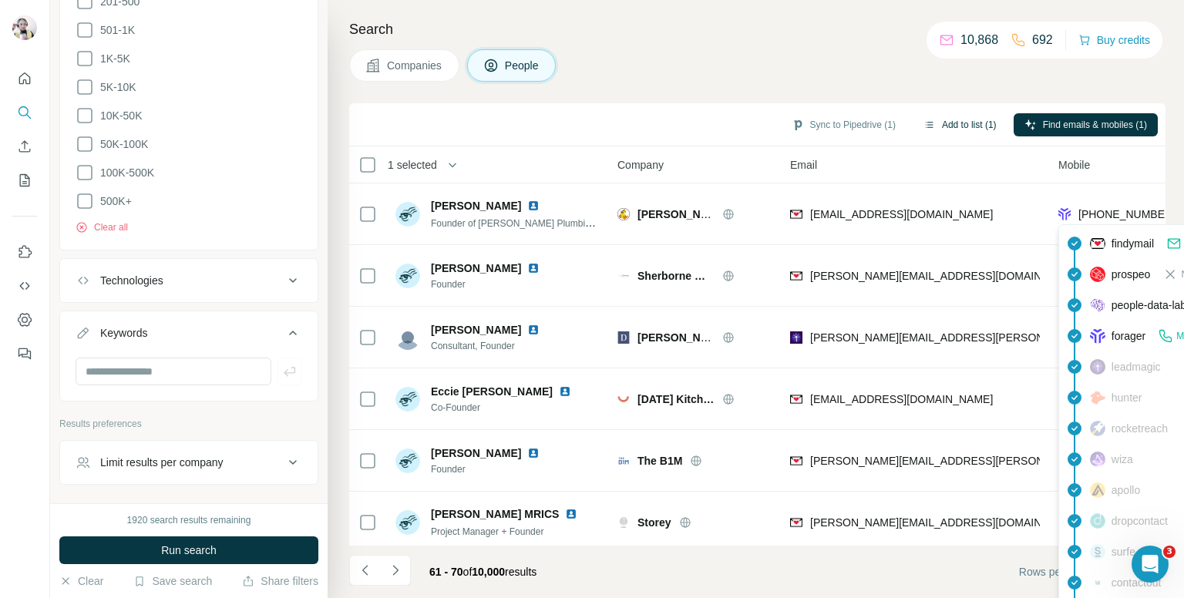
drag, startPoint x: 903, startPoint y: 71, endPoint x: 968, endPoint y: 134, distance: 91.1
click at [903, 71] on div "Companies People" at bounding box center [757, 65] width 817 height 32
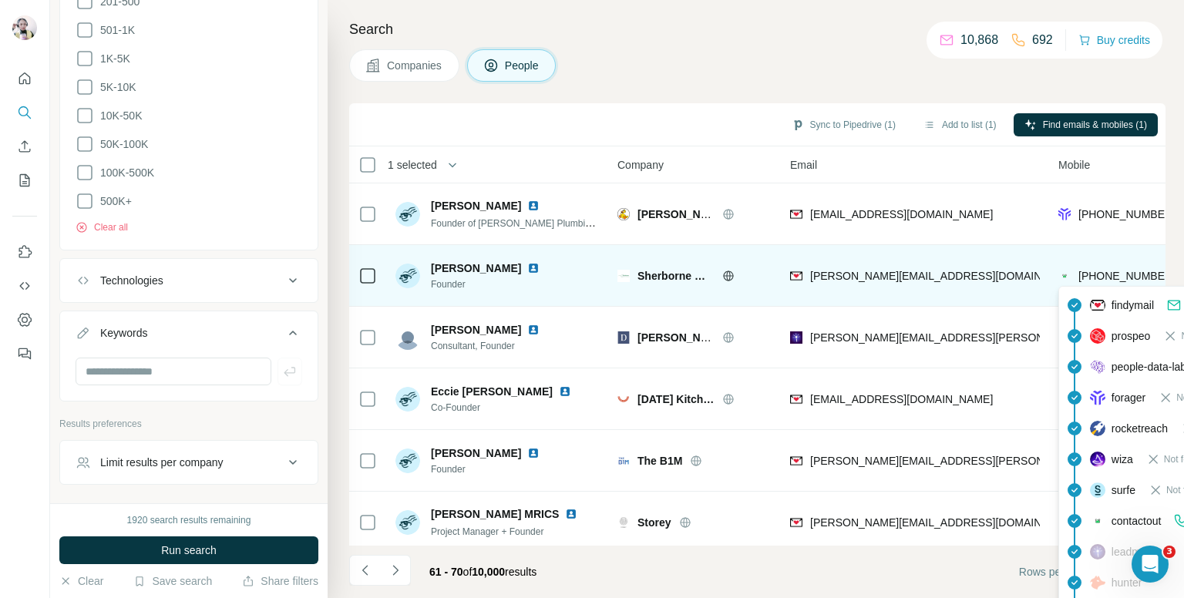
click at [1114, 277] on span "[PHONE_NUMBER]" at bounding box center [1127, 276] width 97 height 12
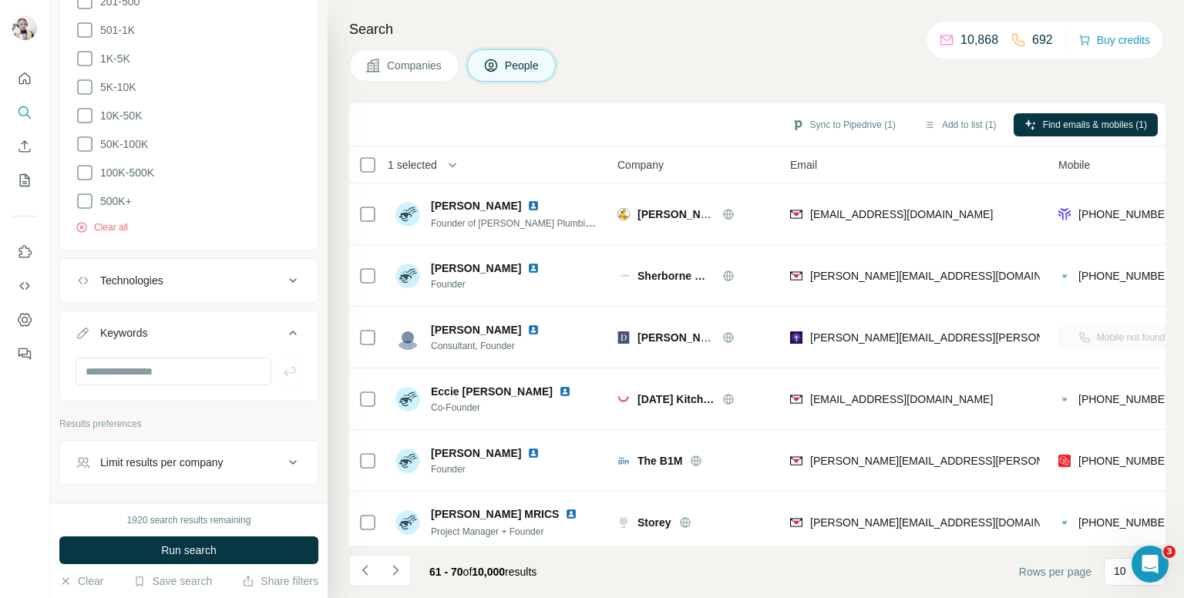
click at [818, 69] on div "Companies People" at bounding box center [757, 65] width 817 height 32
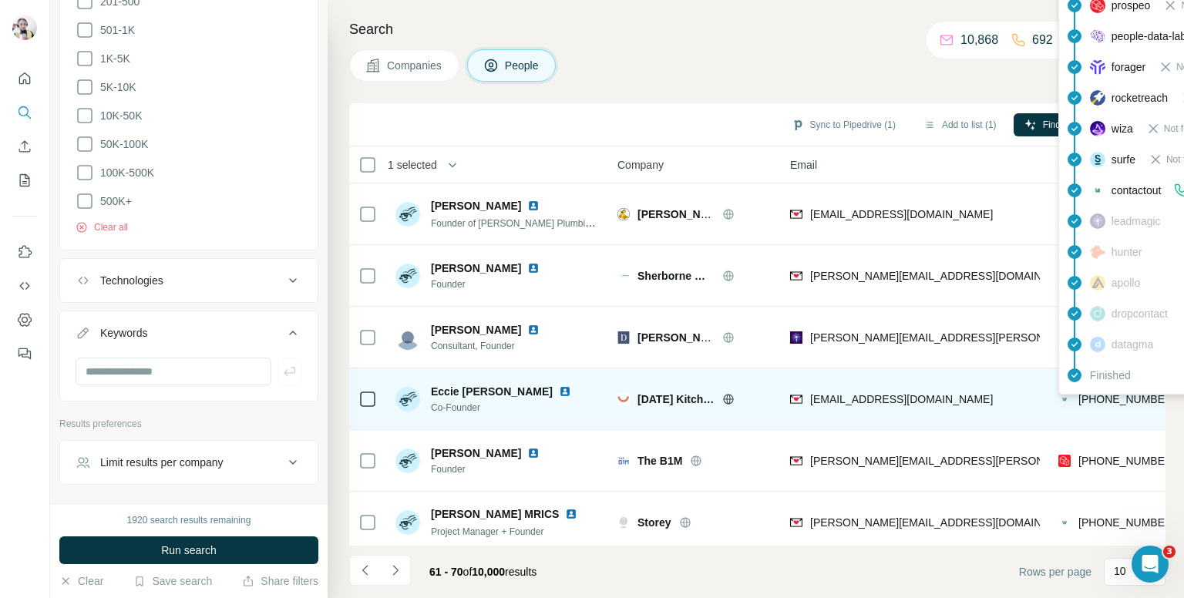
click at [1106, 396] on span "[PHONE_NUMBER]" at bounding box center [1127, 399] width 97 height 12
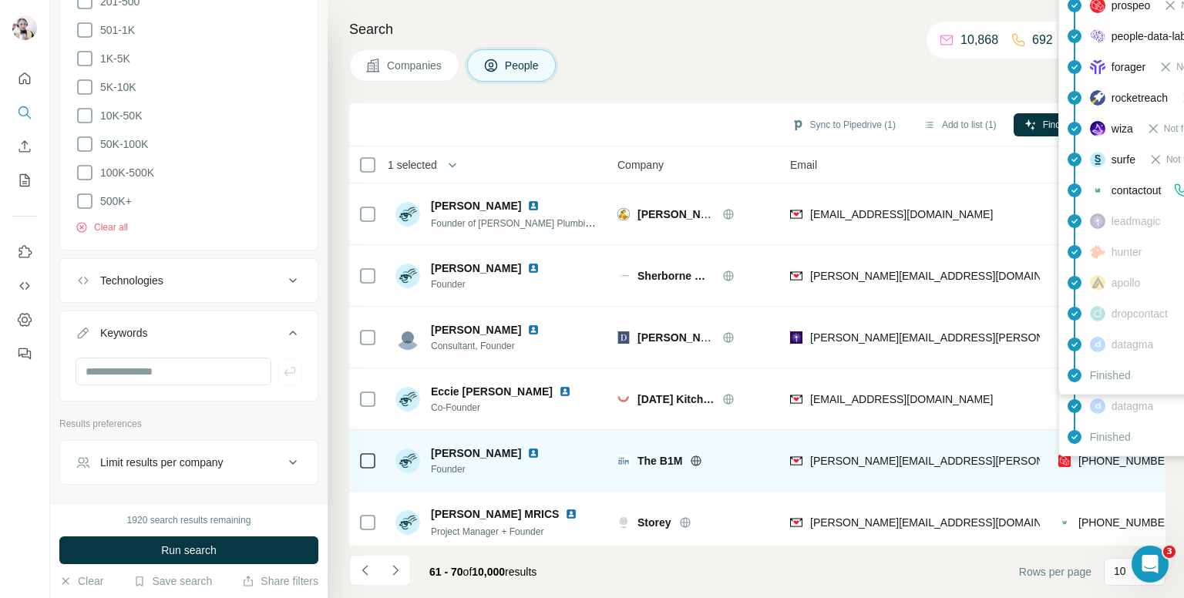
click at [1096, 453] on div "findymail Email found prospeo Mobile found leadmagic hunter rocketreach [PERSON…" at bounding box center [1198, 236] width 278 height 439
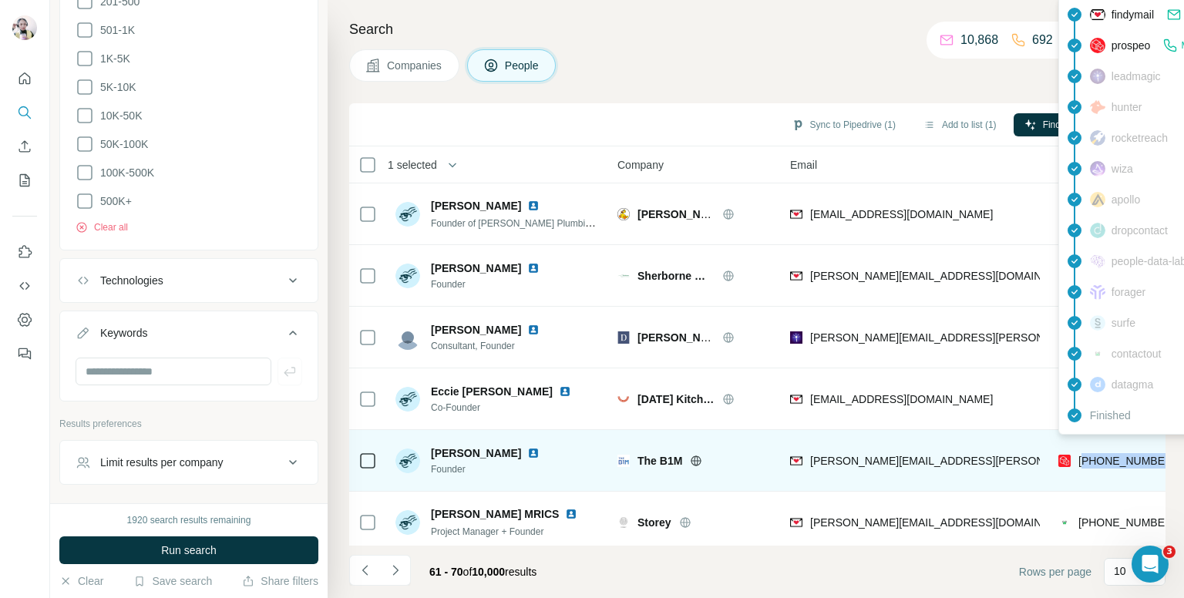
click at [1096, 453] on span "[PHONE_NUMBER]" at bounding box center [1127, 460] width 97 height 15
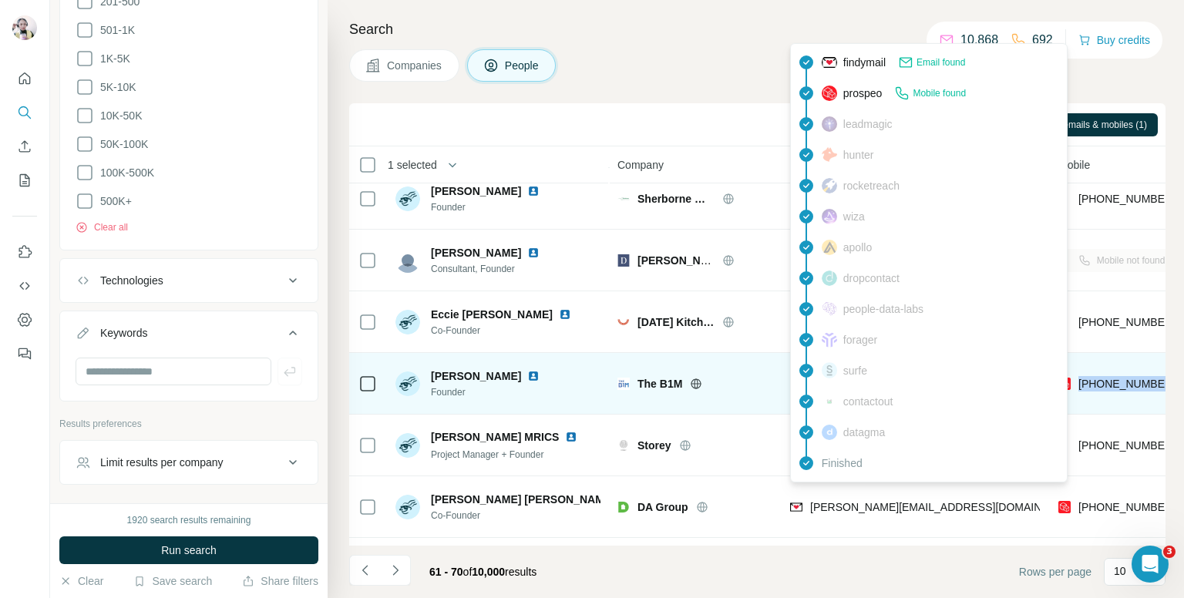
scroll to position [154, 0]
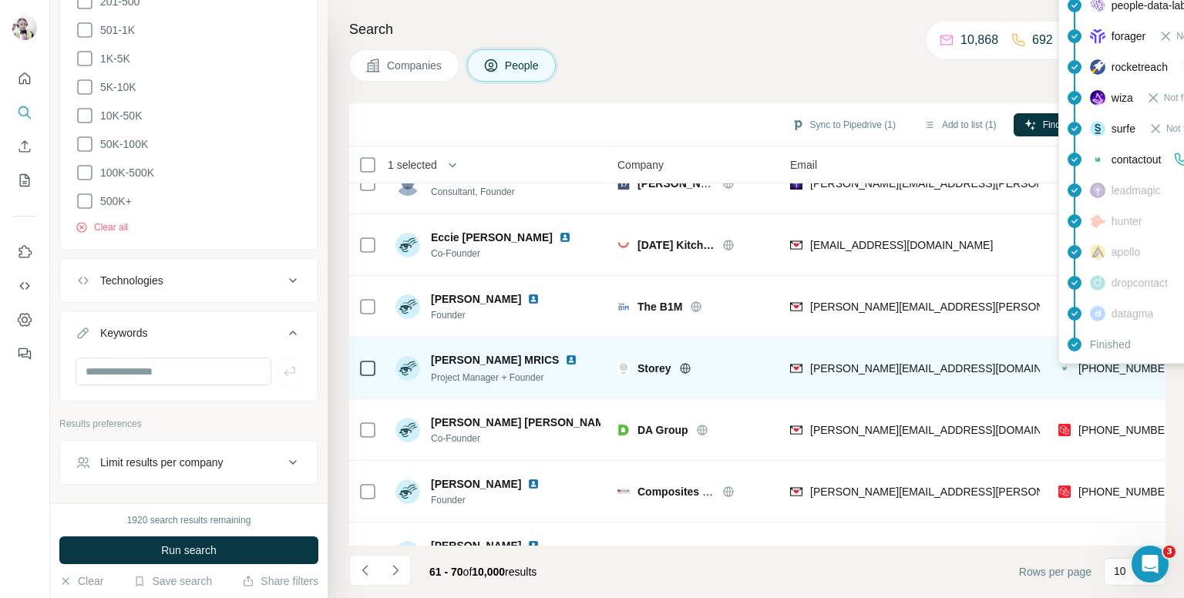
click at [1123, 363] on div "findymail Email found prospeo Not found people-data-labs Not found forager Not …" at bounding box center [1198, 143] width 278 height 439
click at [1123, 363] on span "[PHONE_NUMBER]" at bounding box center [1127, 368] width 97 height 12
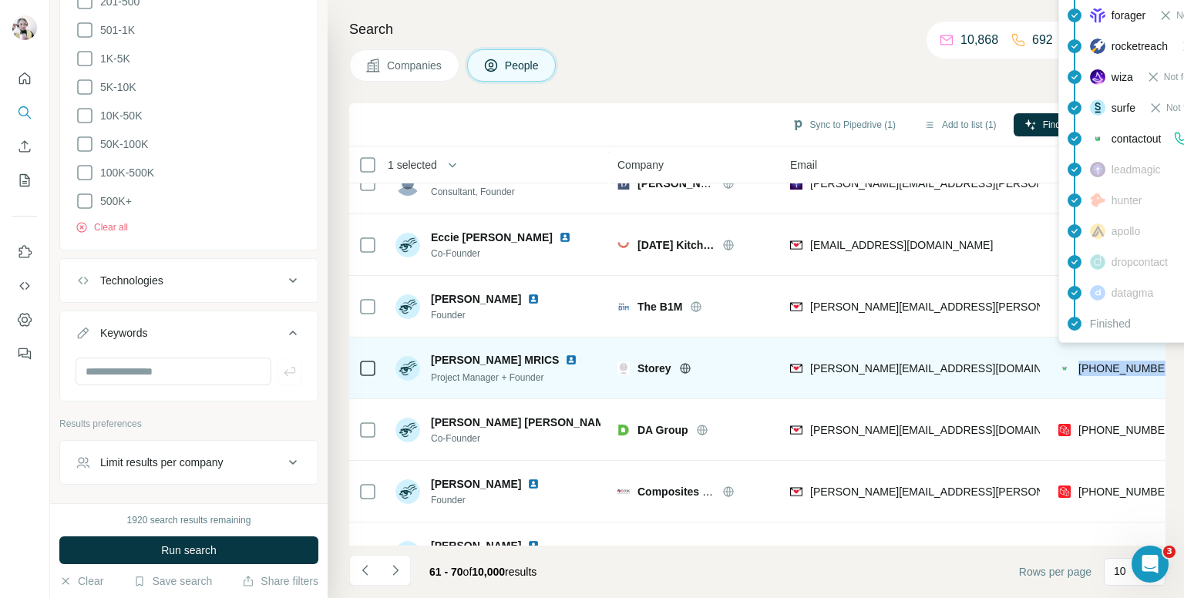
click at [1123, 363] on span "[PHONE_NUMBER]" at bounding box center [1127, 368] width 97 height 12
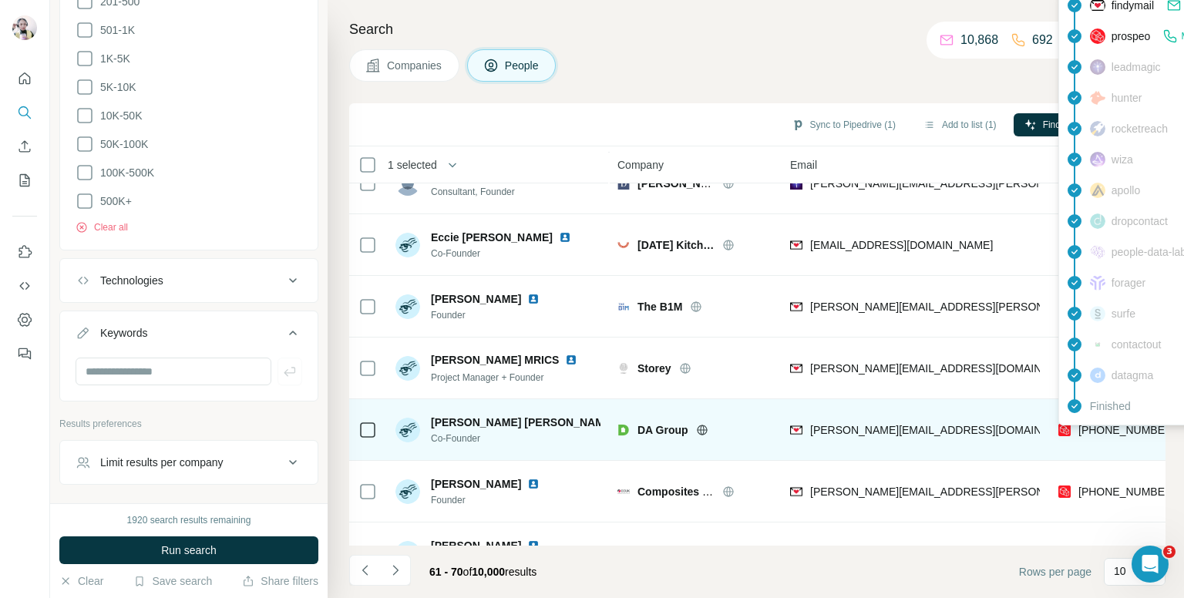
click at [1124, 426] on span "[PHONE_NUMBER]" at bounding box center [1127, 430] width 97 height 12
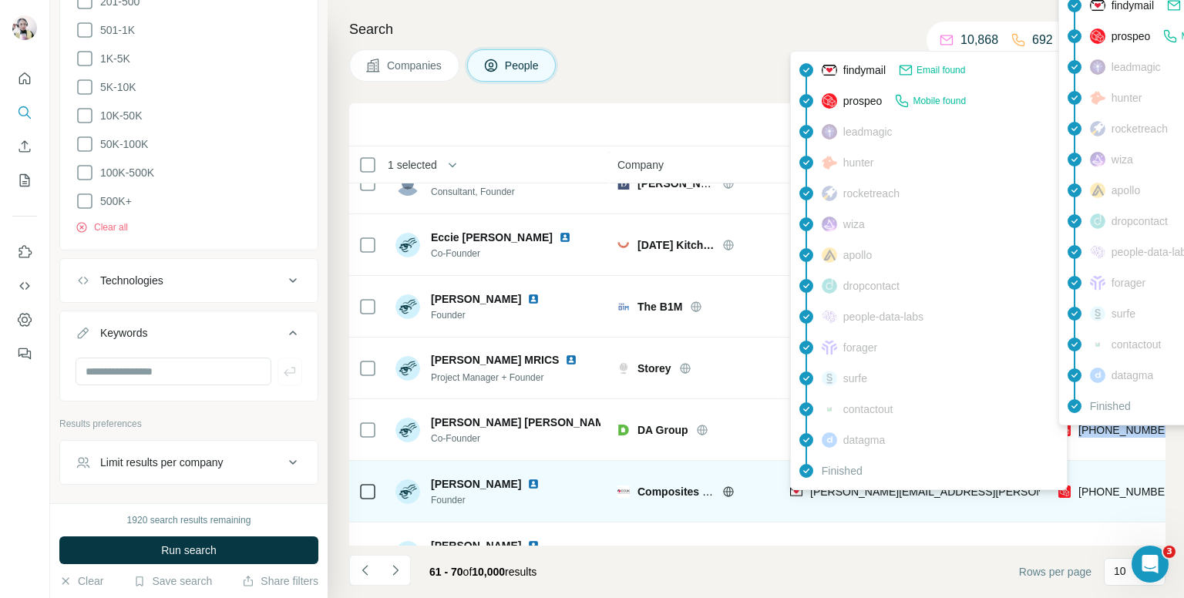
scroll to position [231, 0]
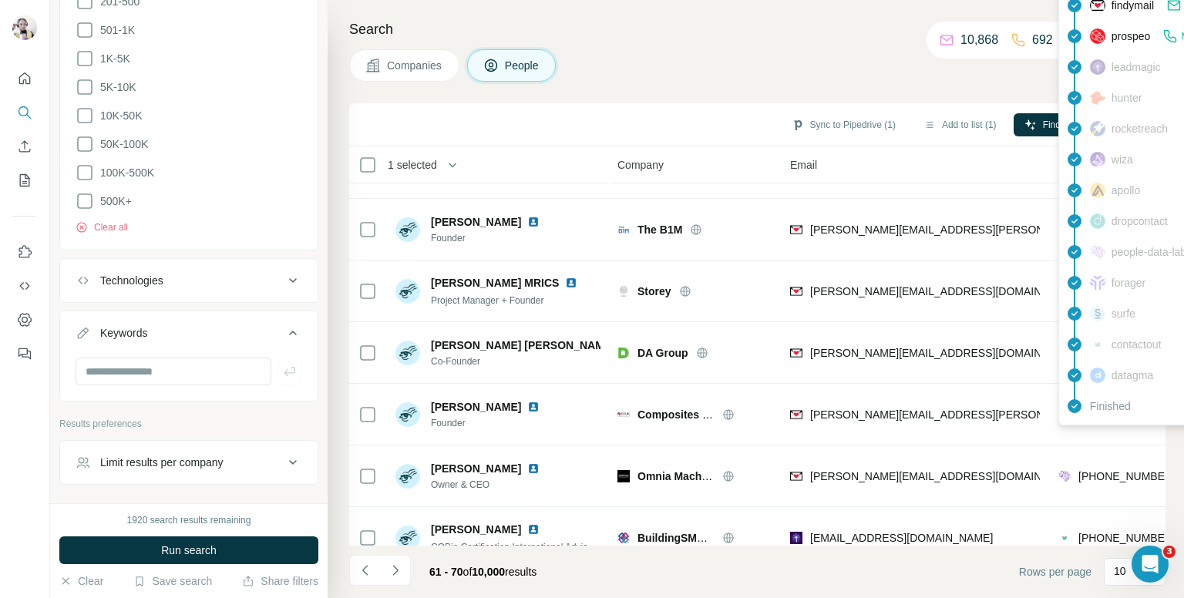
click at [801, 56] on div "Companies People" at bounding box center [757, 65] width 817 height 32
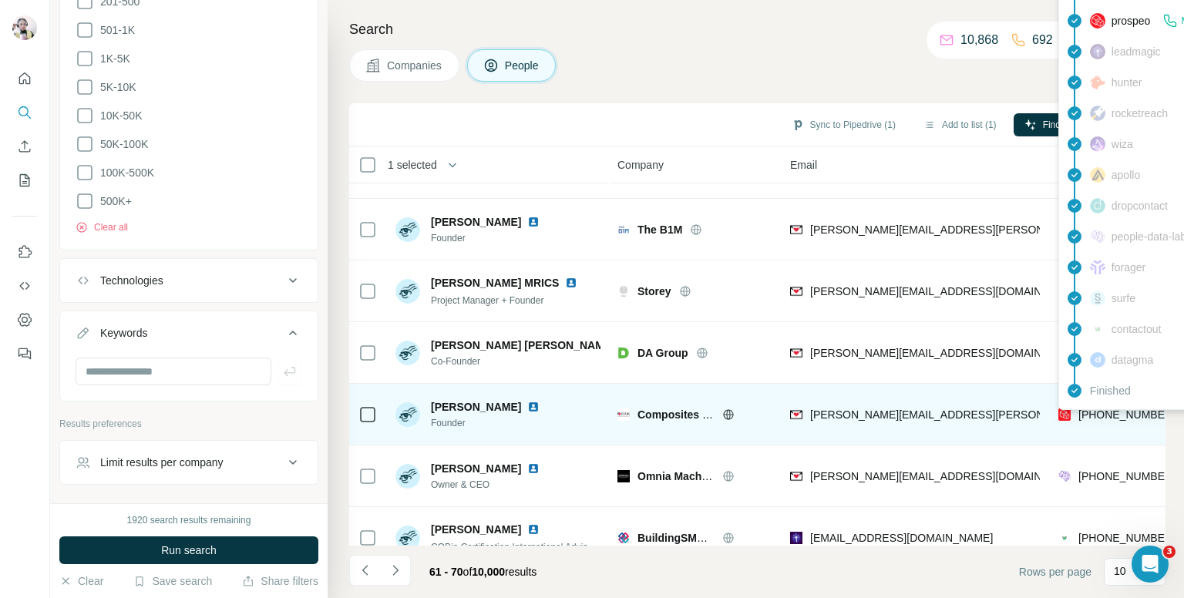
click at [1120, 414] on span "[PHONE_NUMBER]" at bounding box center [1127, 415] width 97 height 12
drag, startPoint x: 1120, startPoint y: 414, endPoint x: 1111, endPoint y: 413, distance: 9.3
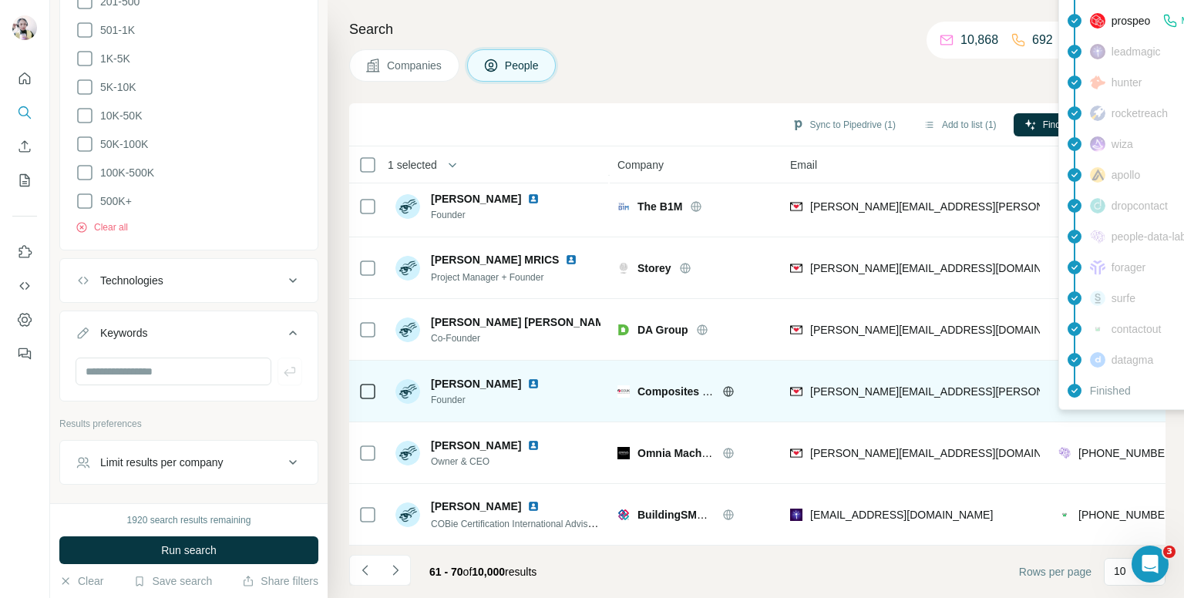
scroll to position [262, 0]
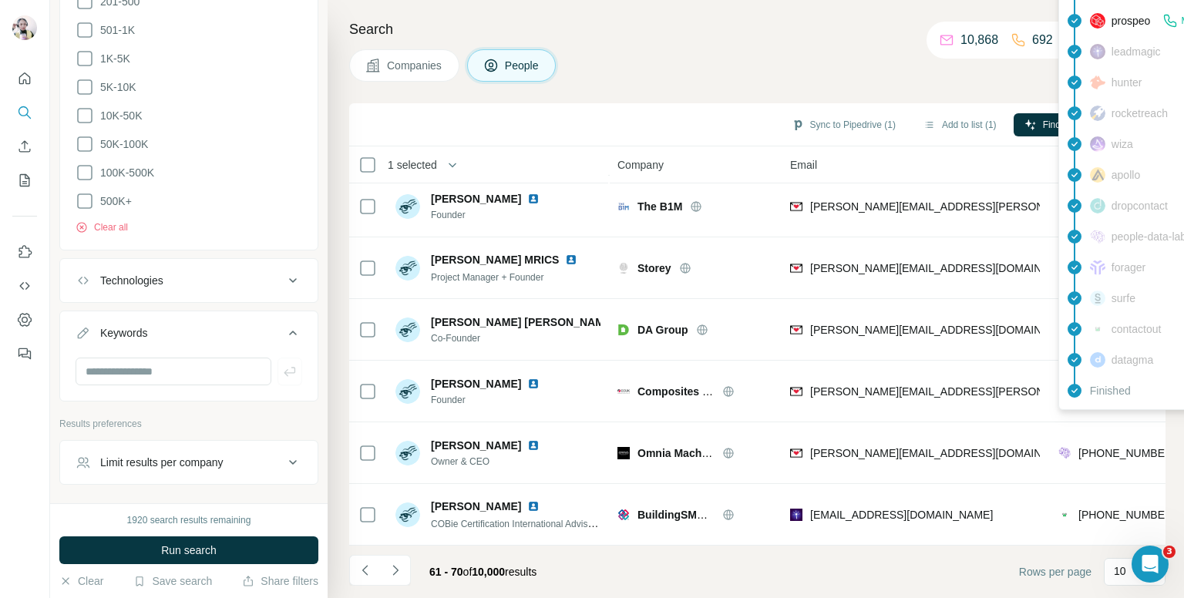
click at [418, 165] on span "1 selected" at bounding box center [412, 164] width 49 height 15
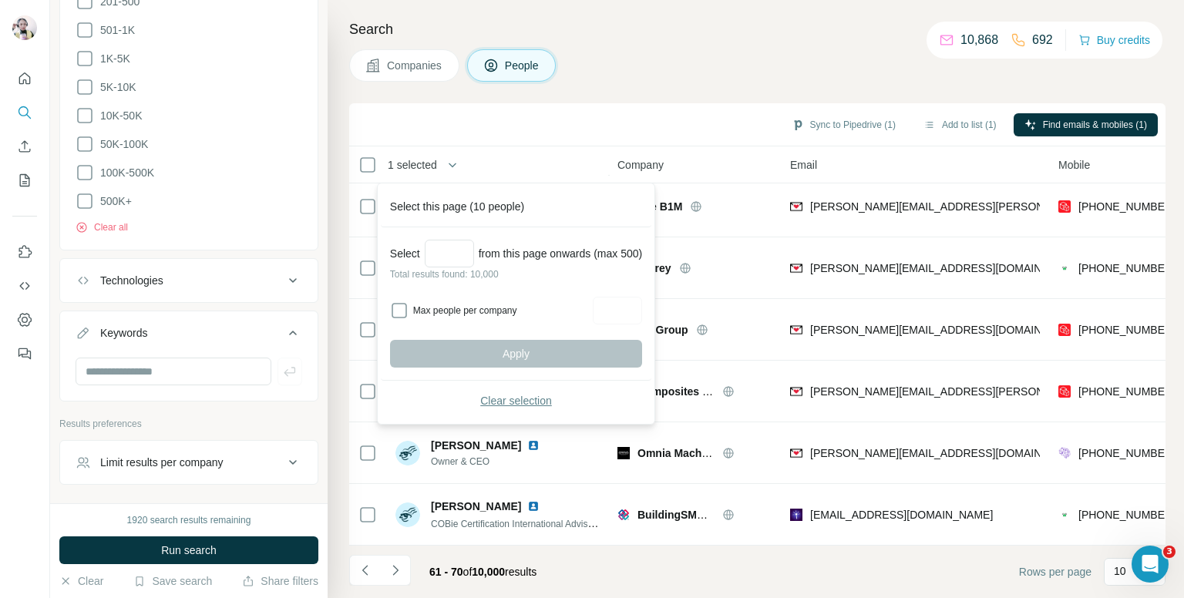
click at [504, 402] on span "Clear selection" at bounding box center [516, 400] width 72 height 15
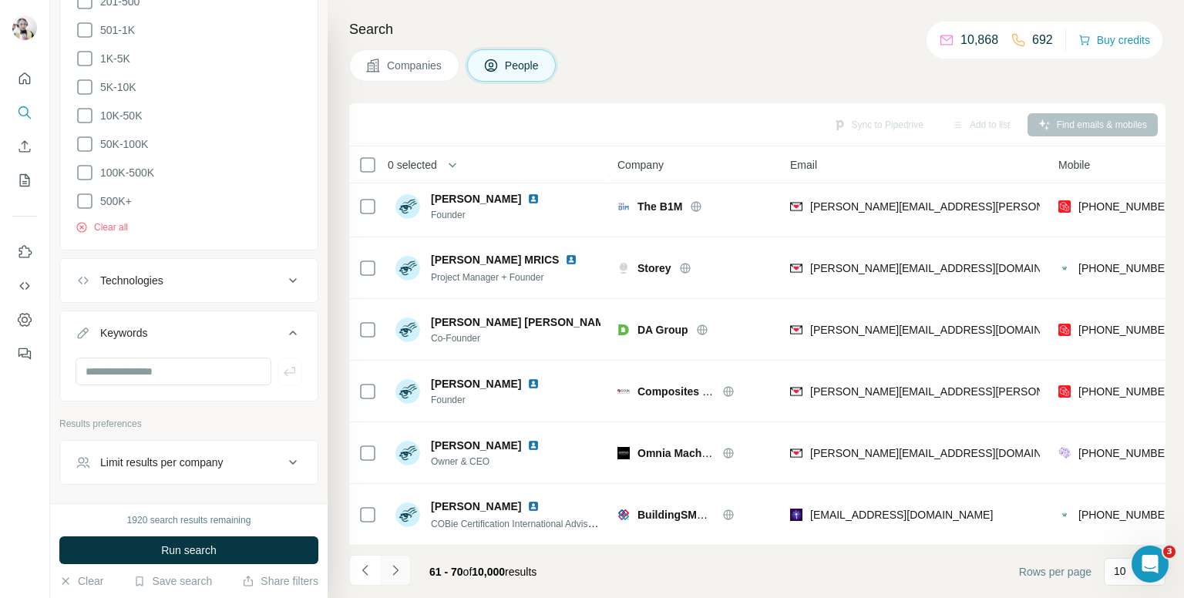
click at [405, 559] on button "Navigate to next page" at bounding box center [395, 570] width 31 height 31
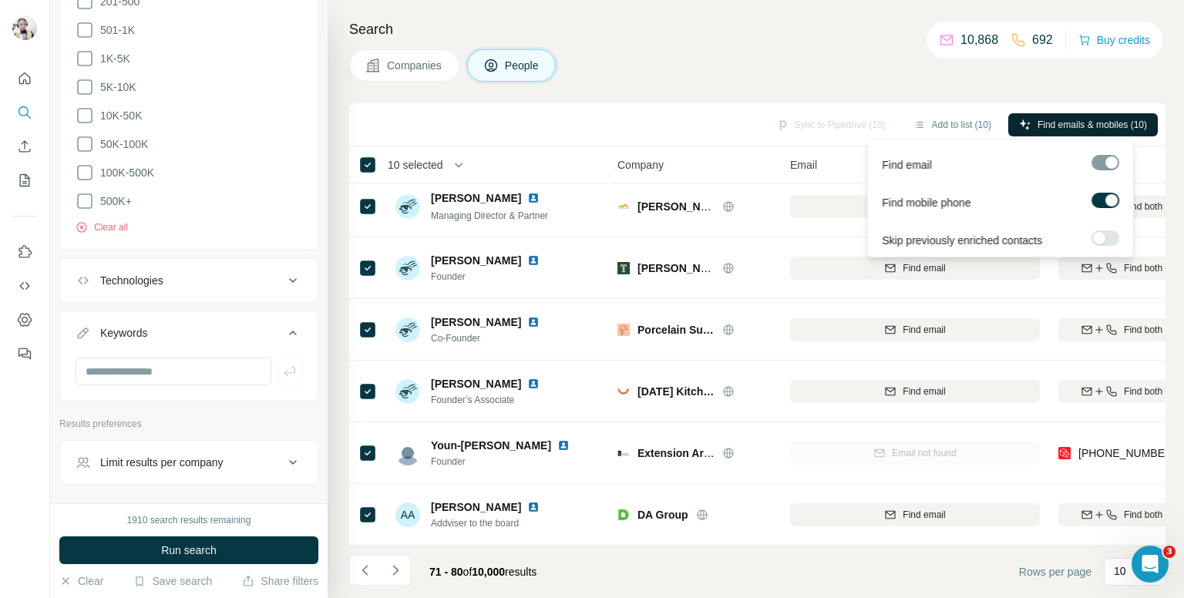
click at [1059, 121] on span "Find emails & mobiles (10)" at bounding box center [1092, 125] width 109 height 14
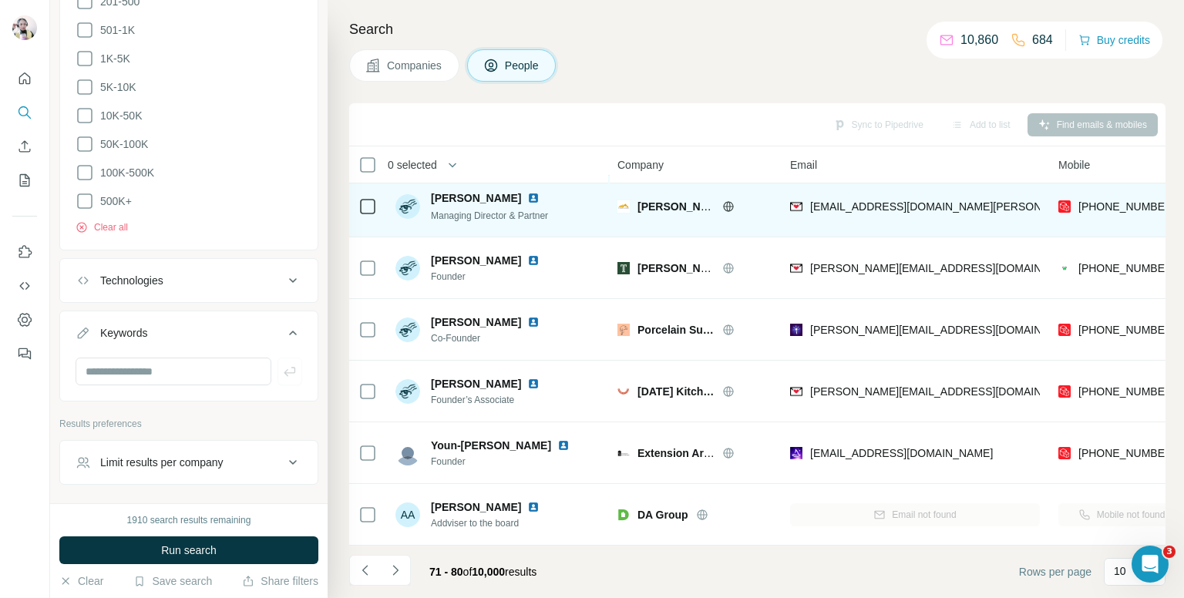
scroll to position [0, 0]
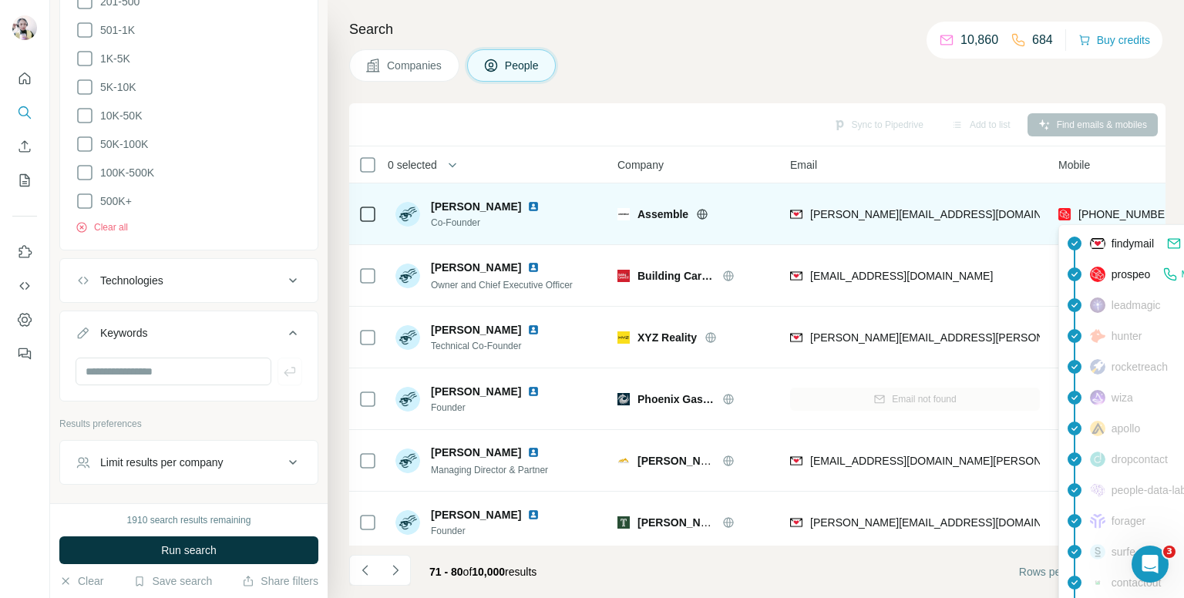
click at [1097, 216] on span "[PHONE_NUMBER]" at bounding box center [1127, 214] width 97 height 12
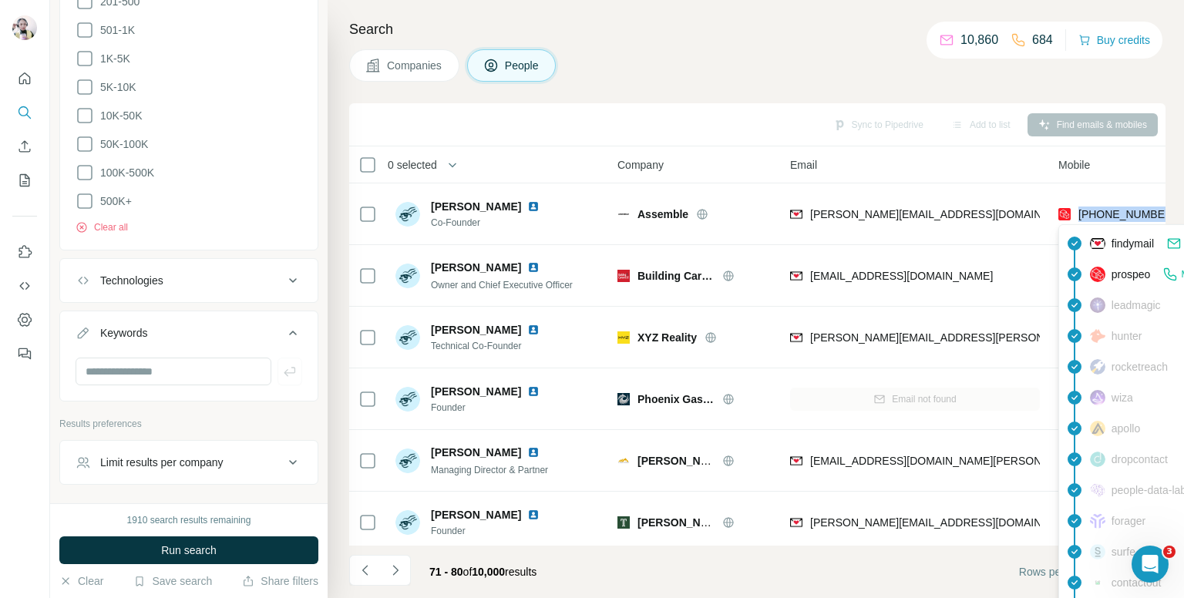
click at [931, 79] on div "Companies People" at bounding box center [757, 65] width 817 height 32
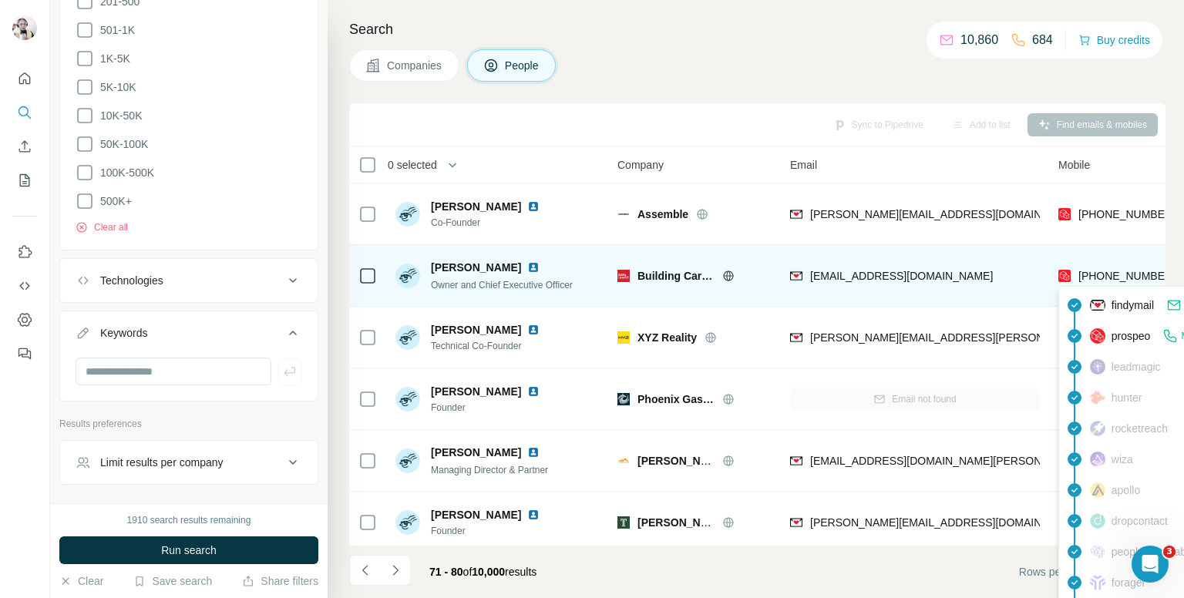
click at [1116, 276] on span "[PHONE_NUMBER]" at bounding box center [1127, 276] width 97 height 12
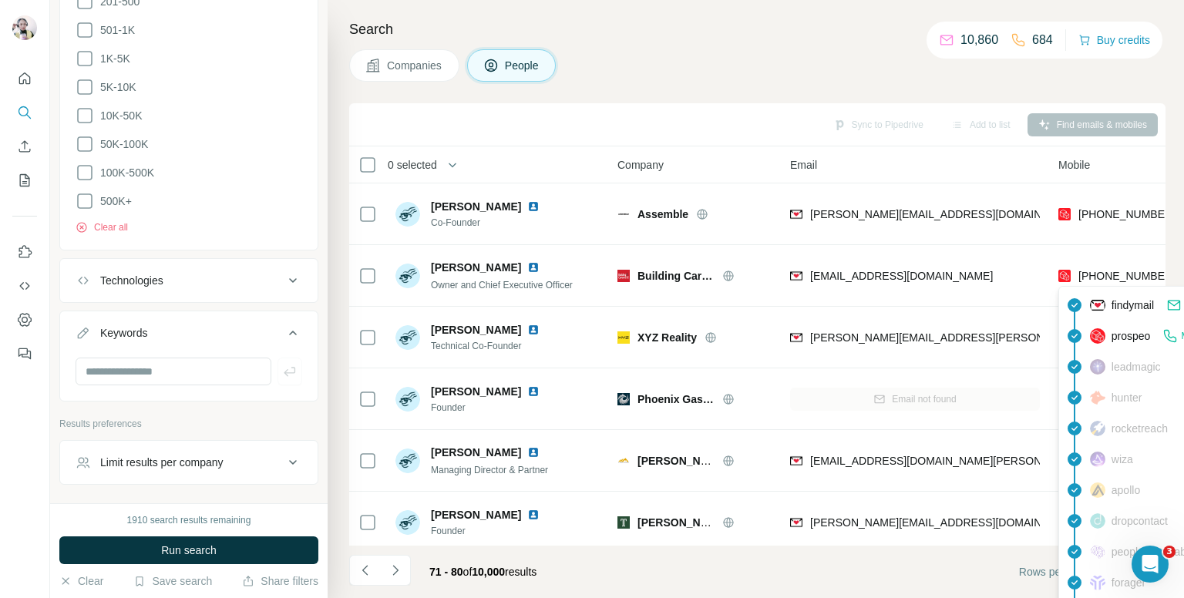
click at [776, 69] on div "Companies People" at bounding box center [757, 65] width 817 height 32
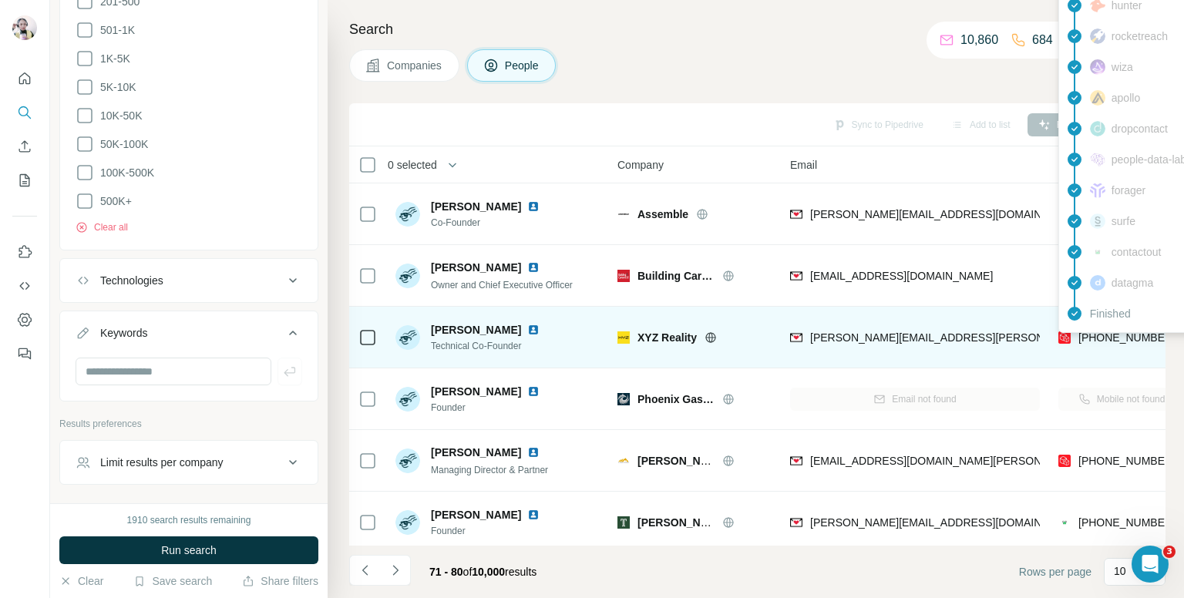
click at [1092, 335] on span "[PHONE_NUMBER]" at bounding box center [1127, 338] width 97 height 12
click at [1099, 337] on span "[PHONE_NUMBER]" at bounding box center [1127, 338] width 97 height 12
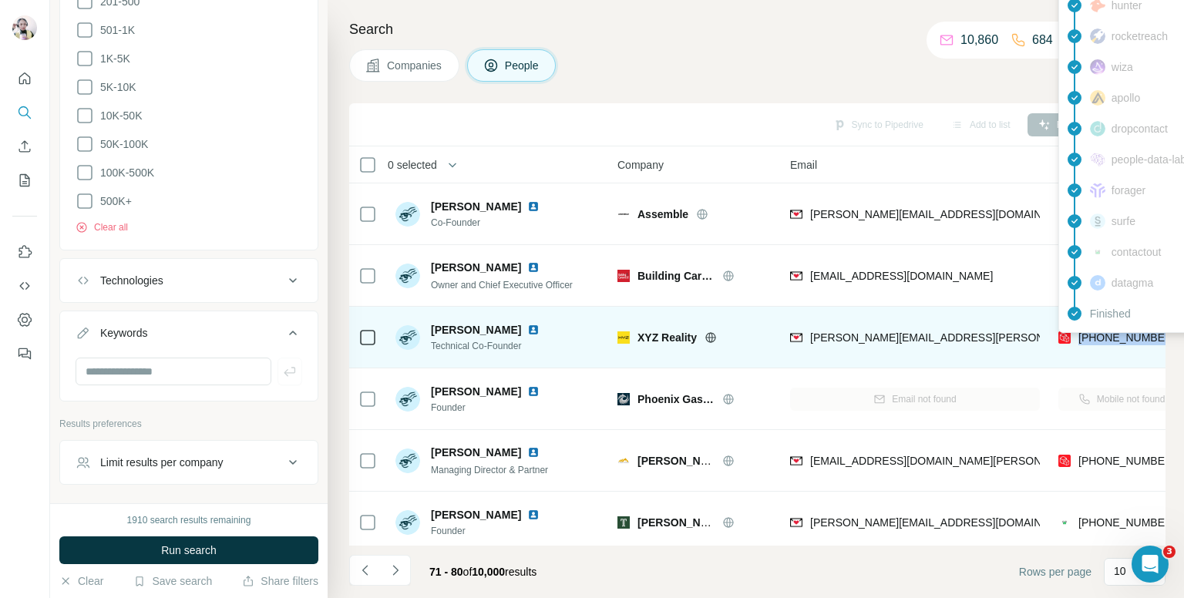
click at [1099, 337] on span "[PHONE_NUMBER]" at bounding box center [1127, 338] width 97 height 12
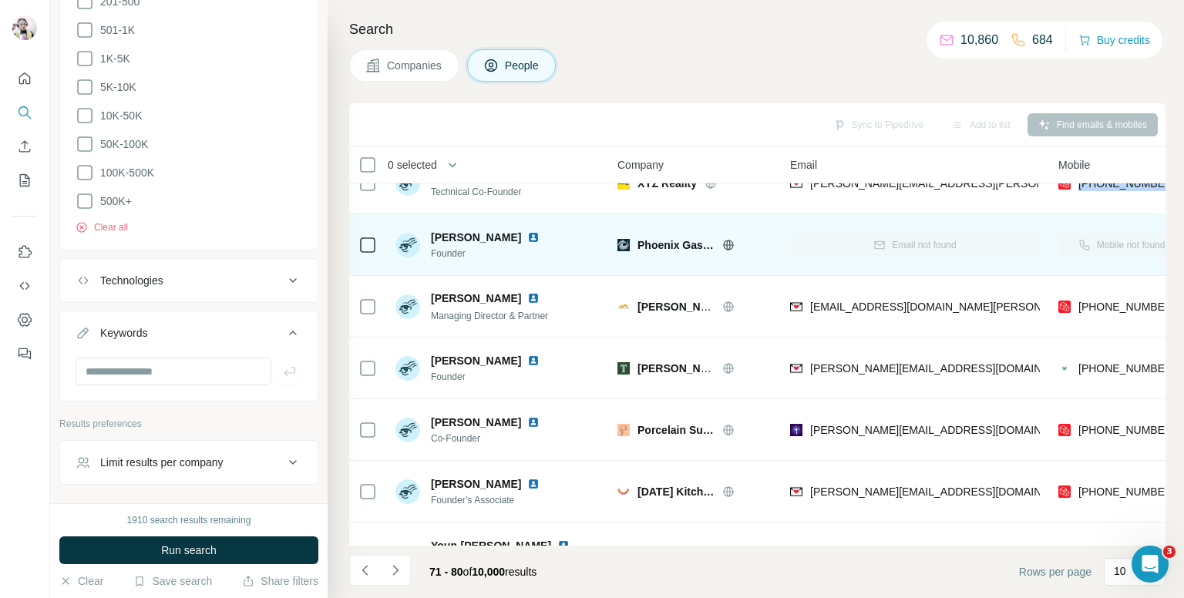
scroll to position [231, 0]
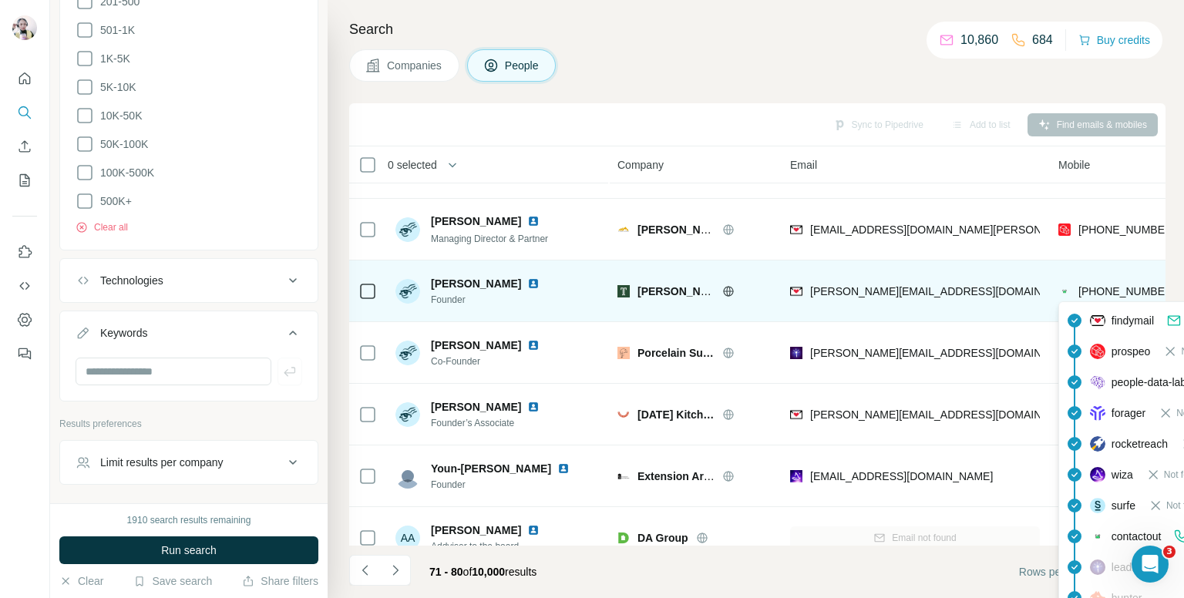
click at [1096, 291] on span "[PHONE_NUMBER]" at bounding box center [1127, 291] width 97 height 12
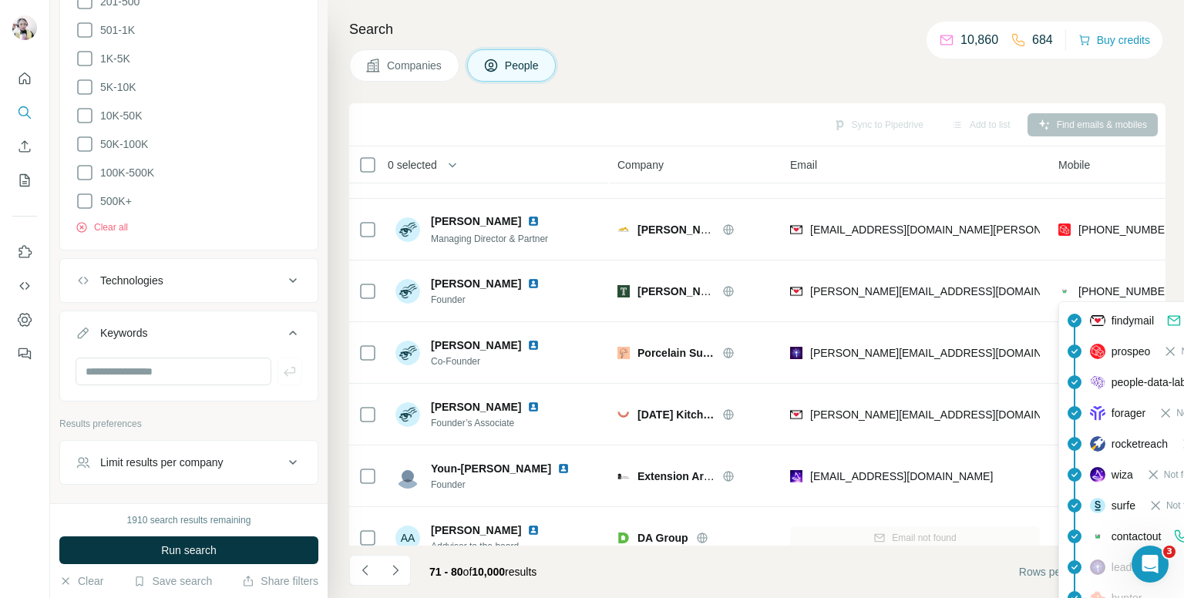
click at [756, 62] on div "Companies People" at bounding box center [757, 65] width 817 height 32
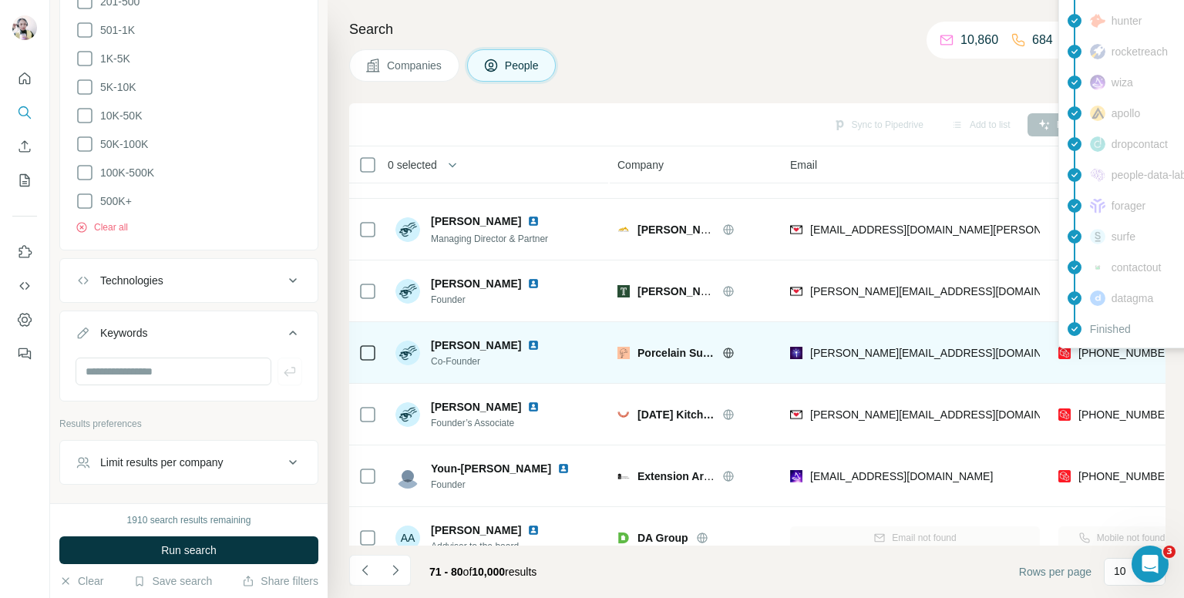
click at [1118, 348] on div "findymail Not found leadmagic Email found prospeo Mobile found hunter rocketrea…" at bounding box center [1198, 128] width 278 height 439
click at [1118, 348] on span "[PHONE_NUMBER]" at bounding box center [1127, 353] width 97 height 12
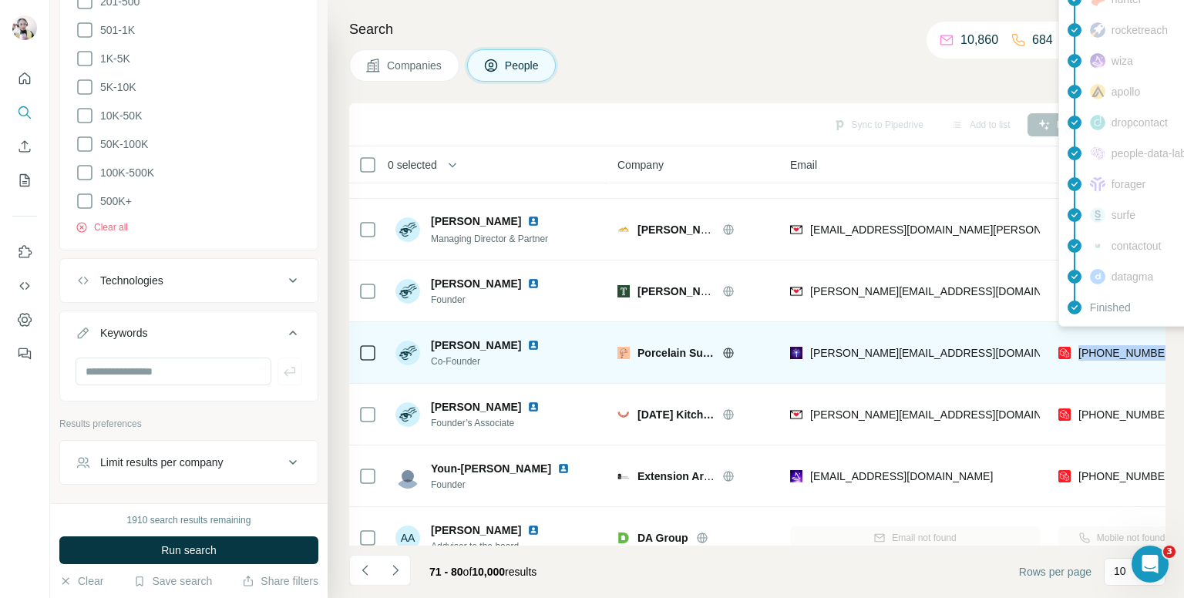
click at [1118, 348] on span "[PHONE_NUMBER]" at bounding box center [1127, 353] width 97 height 12
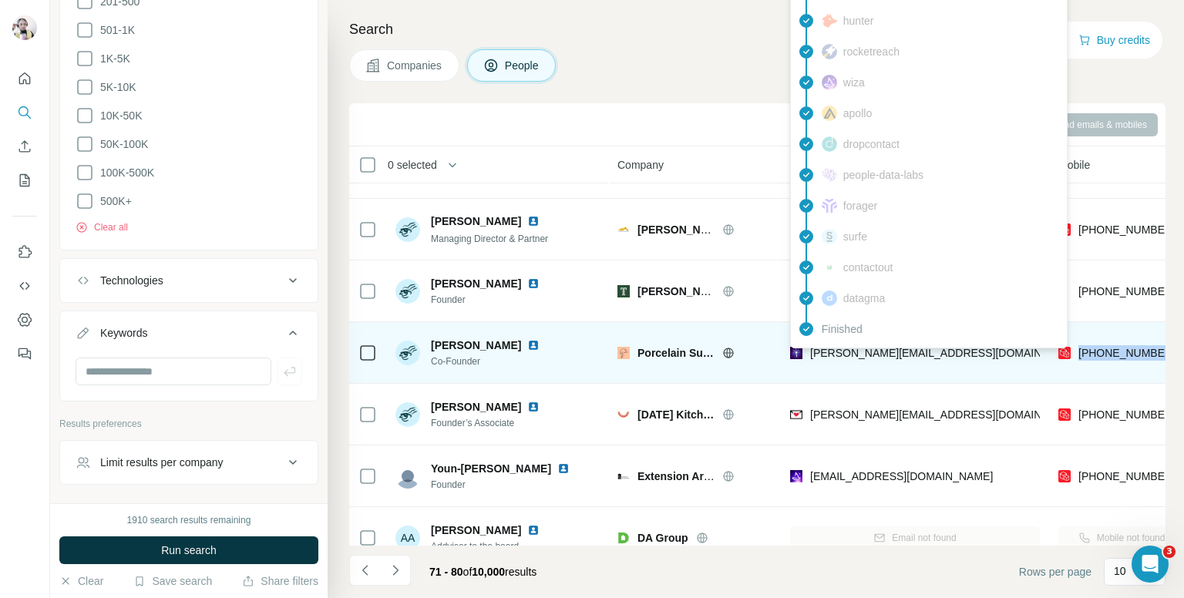
scroll to position [262, 0]
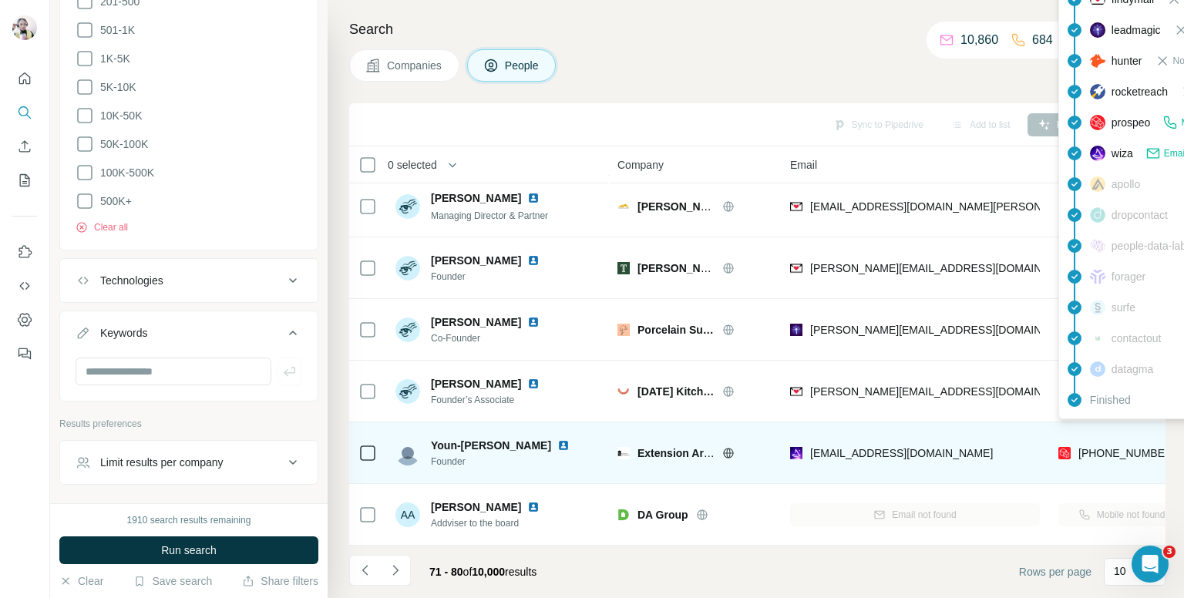
click at [1108, 447] on span "[PHONE_NUMBER]" at bounding box center [1127, 453] width 97 height 12
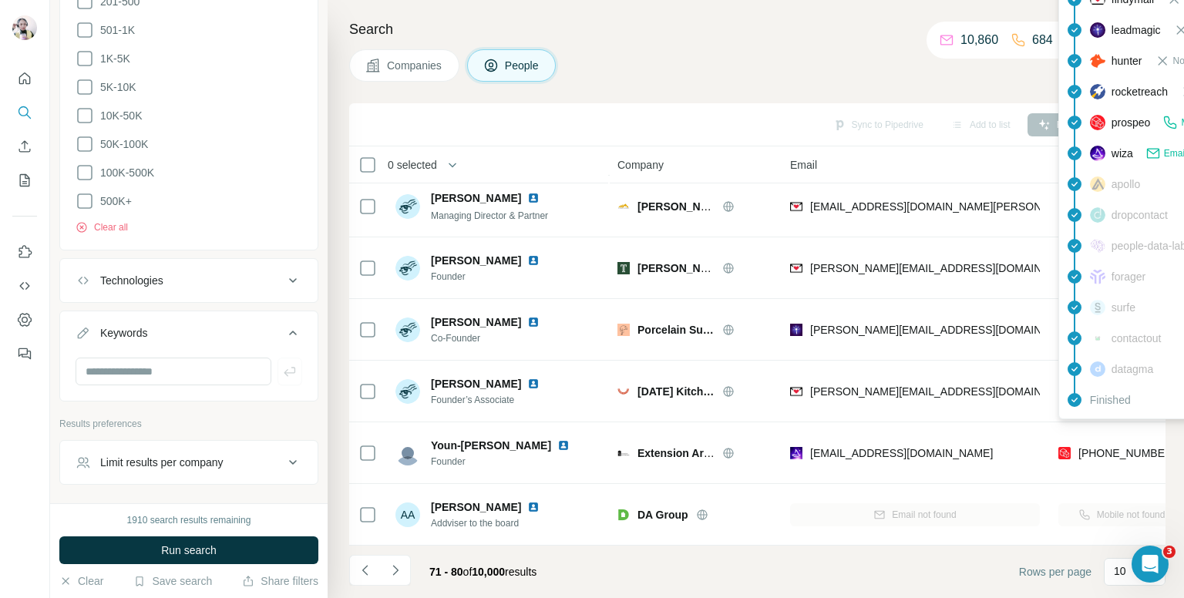
click at [685, 62] on div "Companies People" at bounding box center [757, 65] width 817 height 32
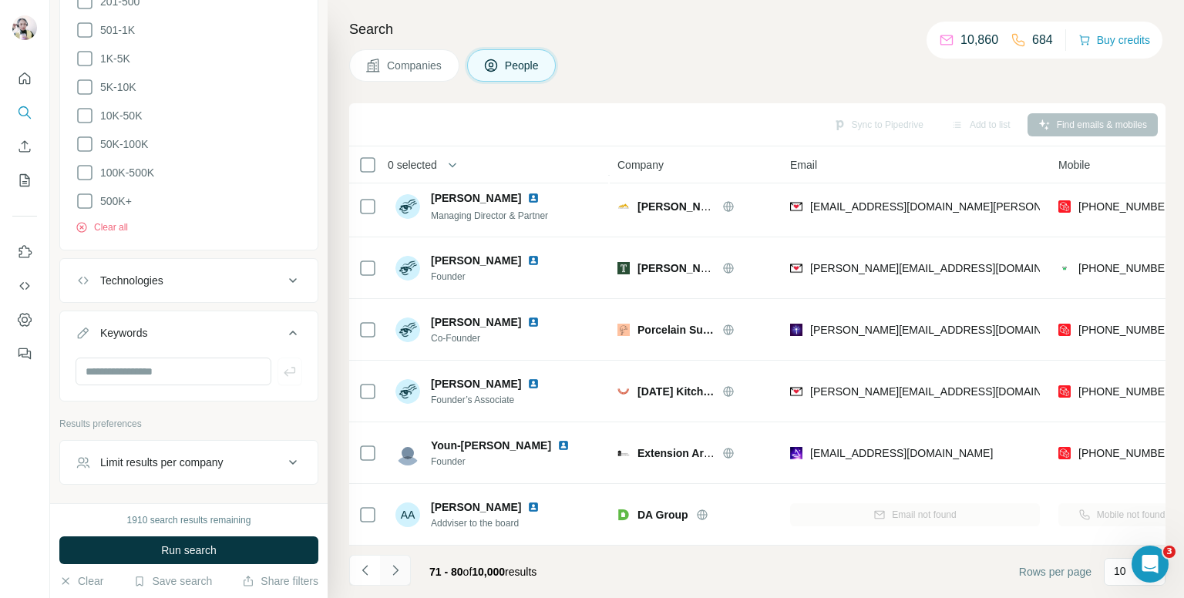
click at [401, 557] on button "Navigate to next page" at bounding box center [395, 570] width 31 height 31
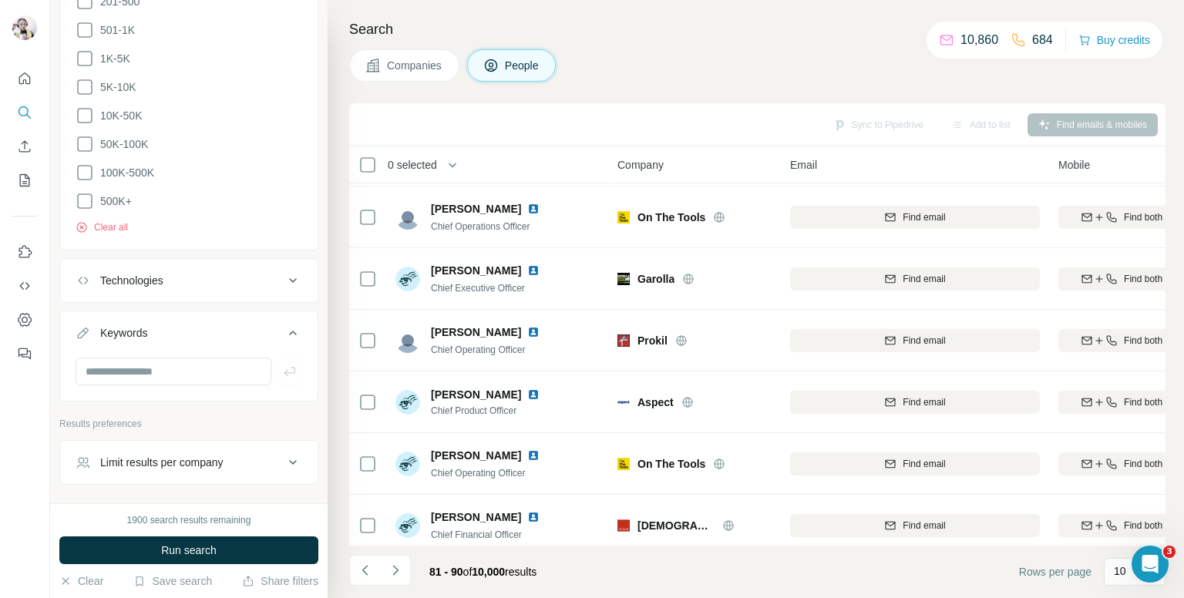
scroll to position [0, 0]
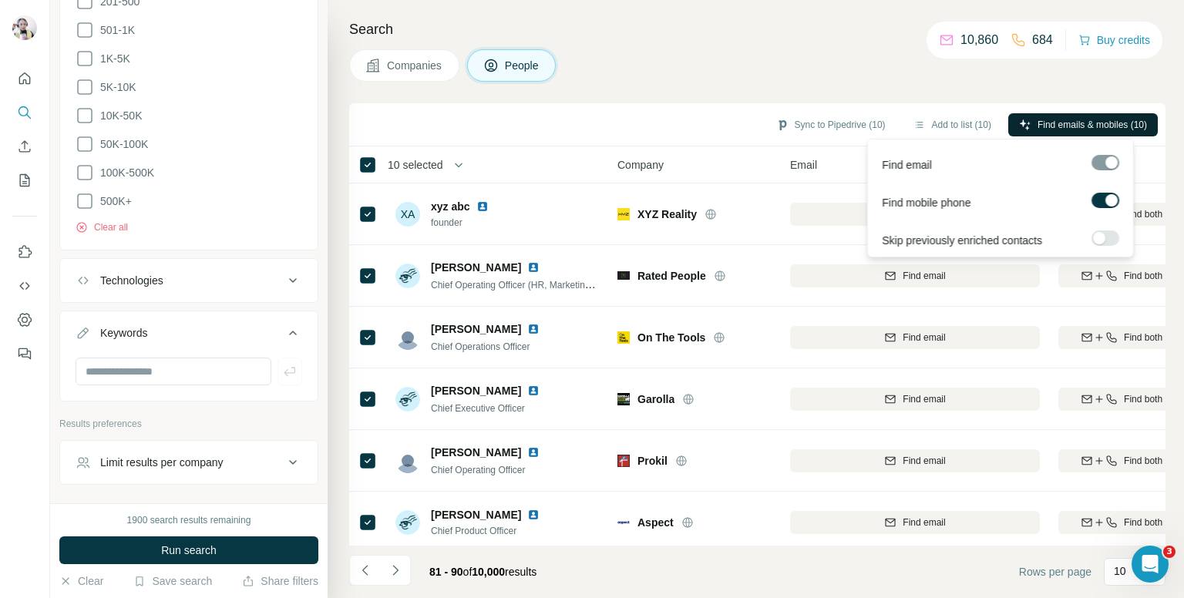
click at [1046, 123] on span "Find emails & mobiles (10)" at bounding box center [1092, 125] width 109 height 14
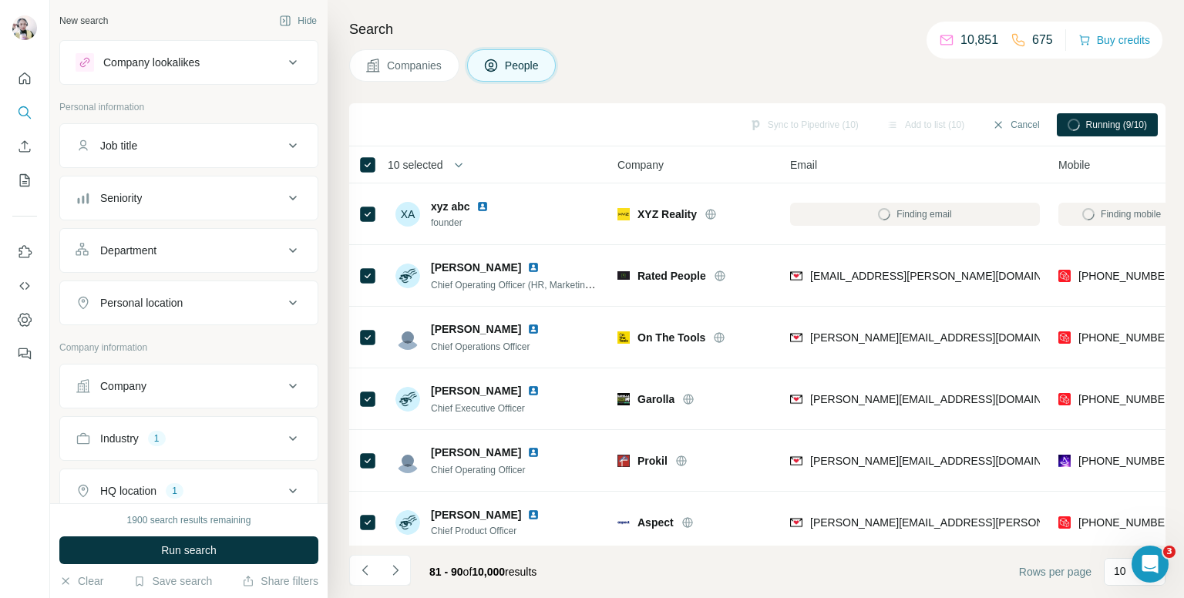
scroll to position [743, 0]
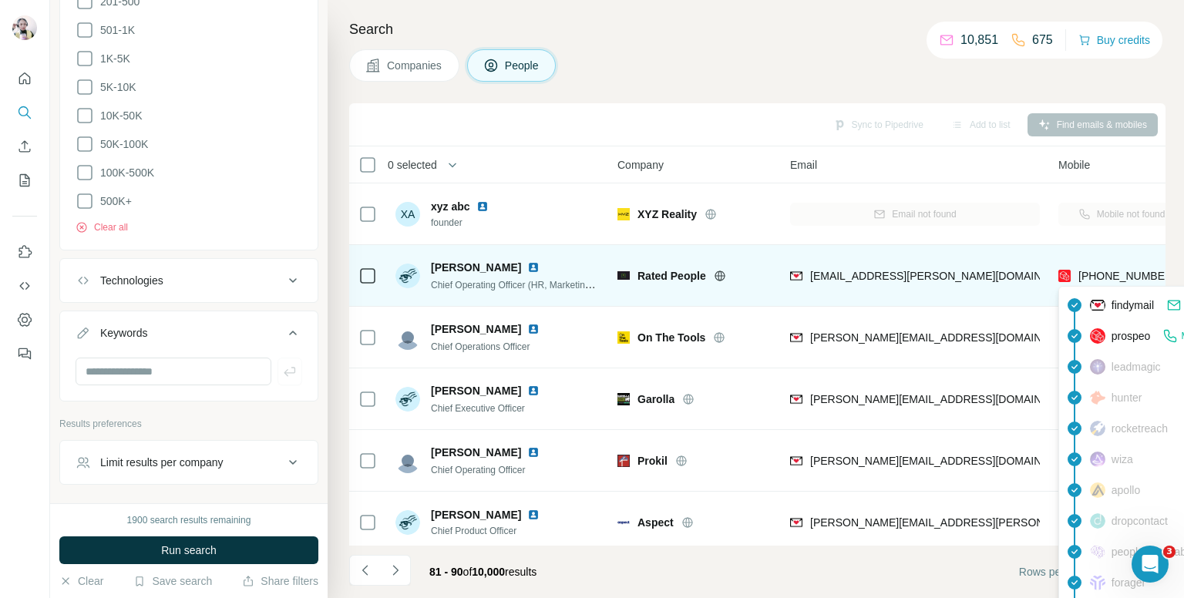
click at [1110, 276] on span "[PHONE_NUMBER]" at bounding box center [1127, 276] width 97 height 12
copy tr "[PHONE_NUMBER]"
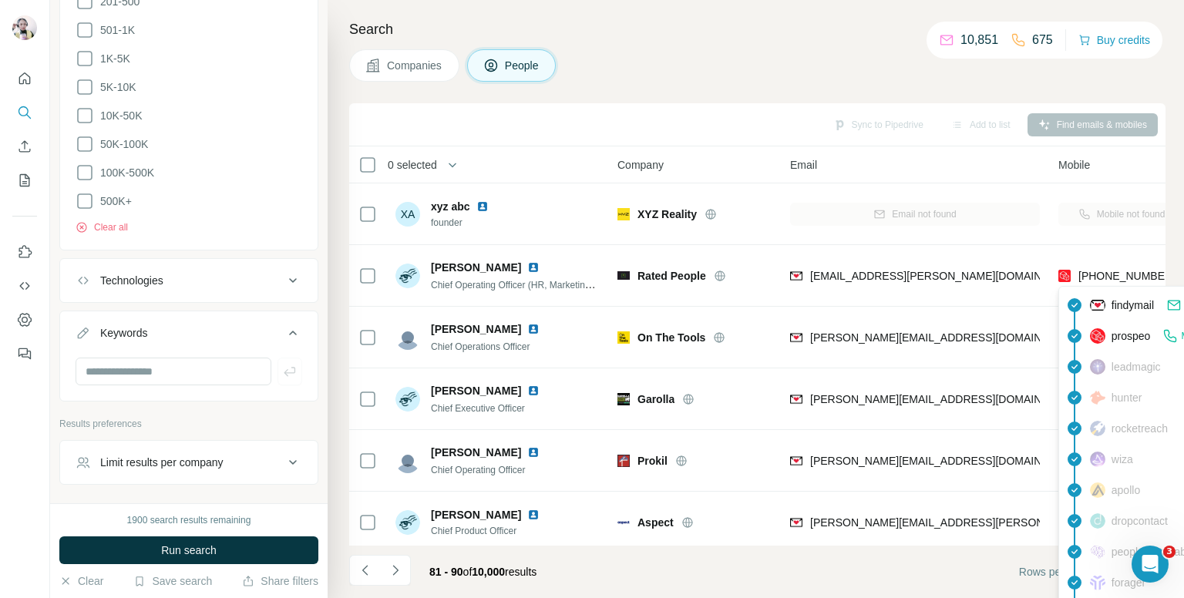
click at [827, 50] on div "Companies People" at bounding box center [757, 65] width 817 height 32
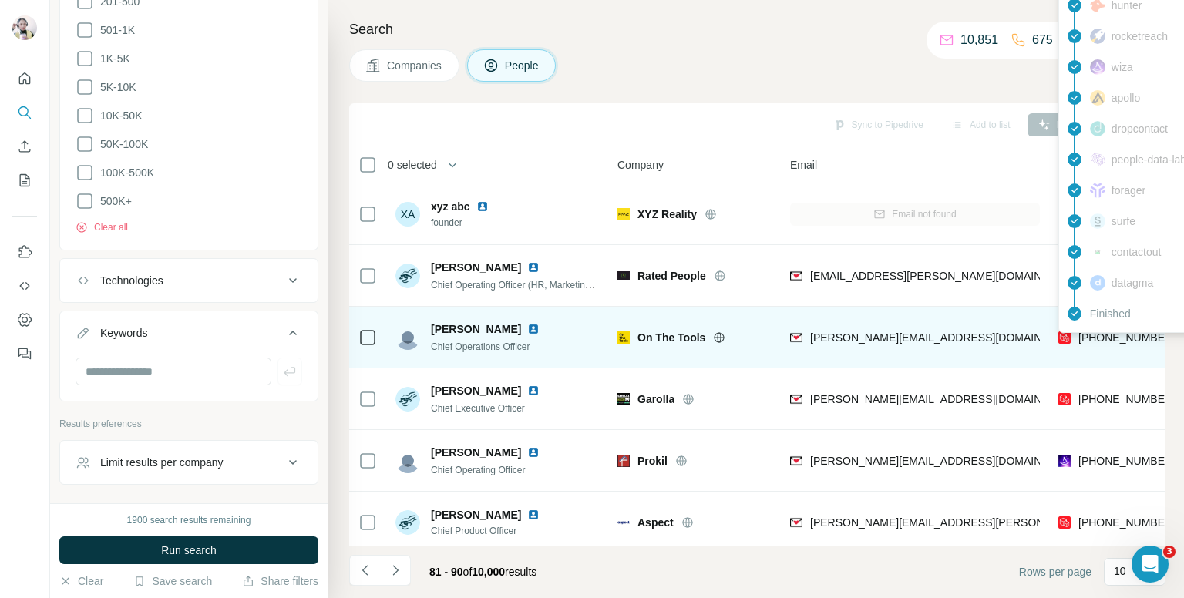
click at [1110, 341] on span "[PHONE_NUMBER]" at bounding box center [1127, 338] width 97 height 12
copy tr "[PHONE_NUMBER]"
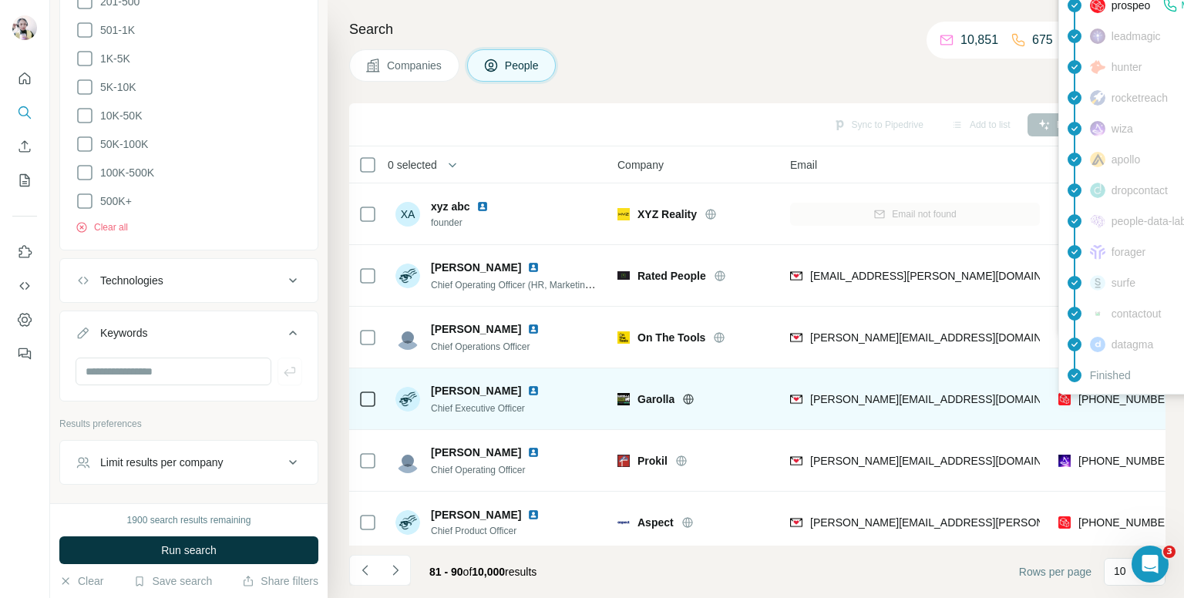
click at [1105, 399] on span "[PHONE_NUMBER]" at bounding box center [1127, 399] width 97 height 12
copy tr "[PHONE_NUMBER]"
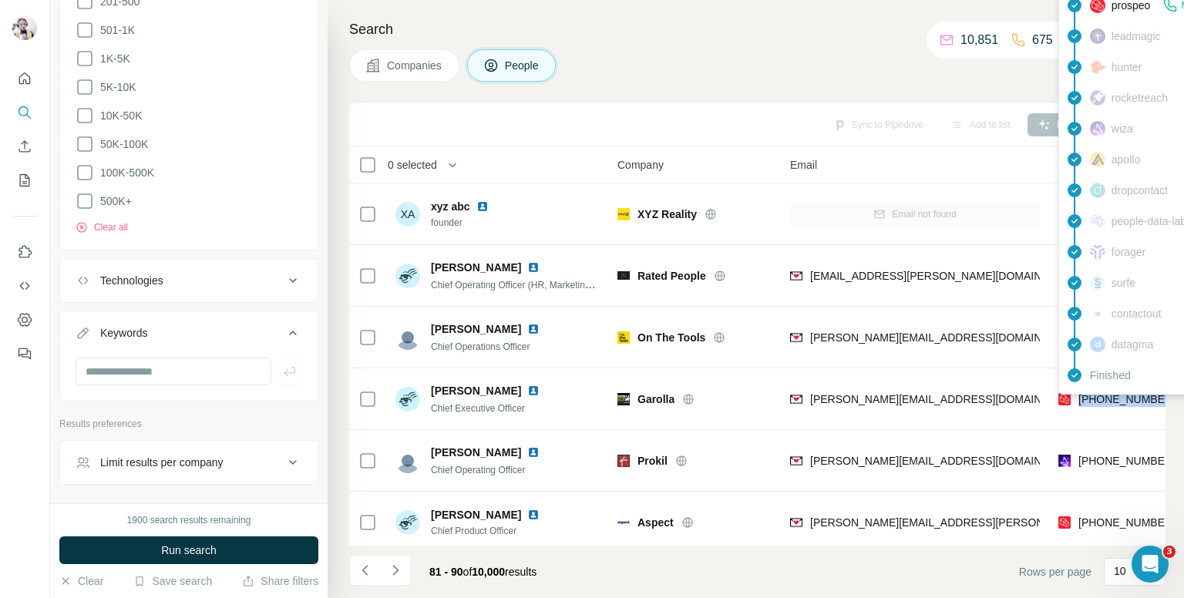
drag, startPoint x: 791, startPoint y: 32, endPoint x: 894, endPoint y: 148, distance: 154.6
click at [792, 32] on h4 "Search" at bounding box center [757, 30] width 817 height 22
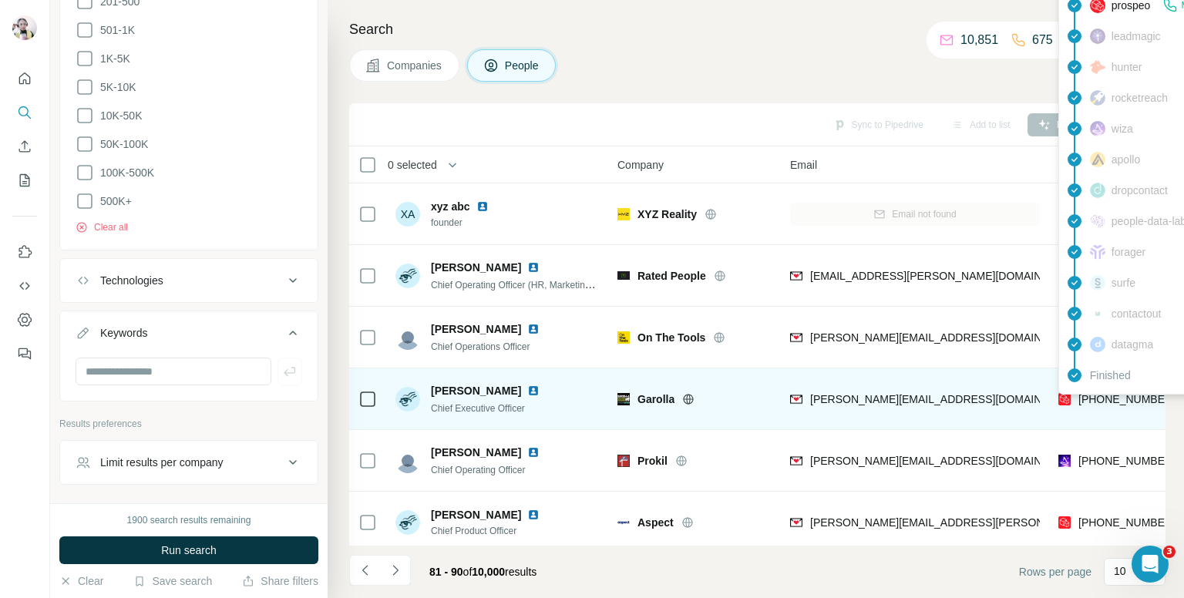
click at [1137, 395] on span "[PHONE_NUMBER]" at bounding box center [1127, 399] width 97 height 12
copy tr "[PHONE_NUMBER]"
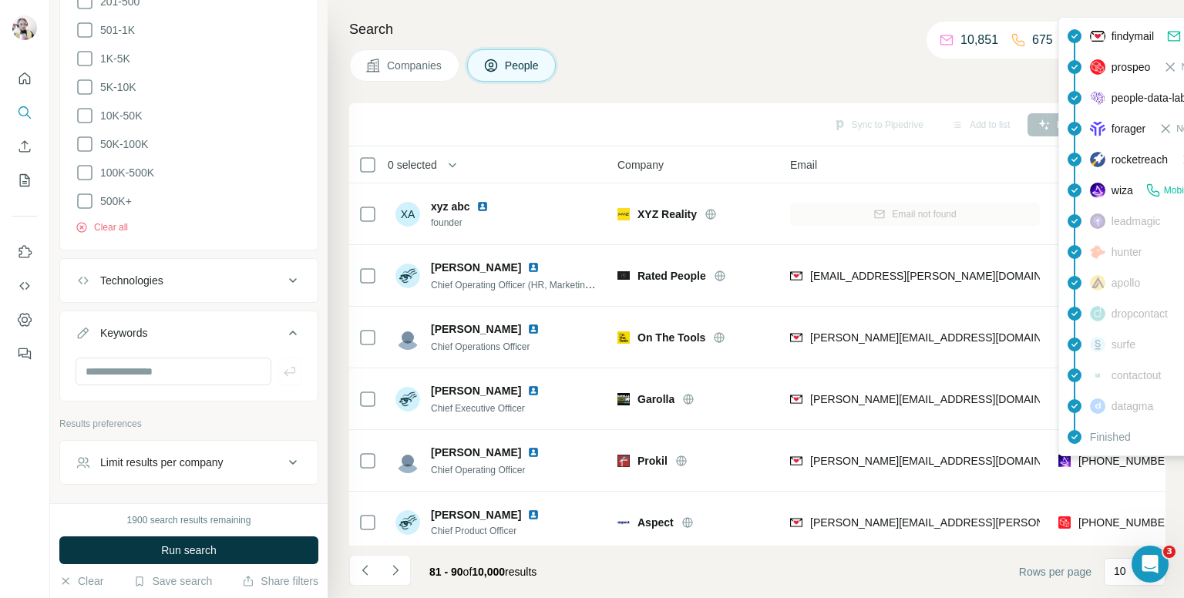
click at [1099, 454] on div "findymail Email found prospeo Not found people-data-labs Not found forager Not …" at bounding box center [1198, 236] width 278 height 439
click at [1099, 455] on span "[PHONE_NUMBER]" at bounding box center [1127, 461] width 97 height 12
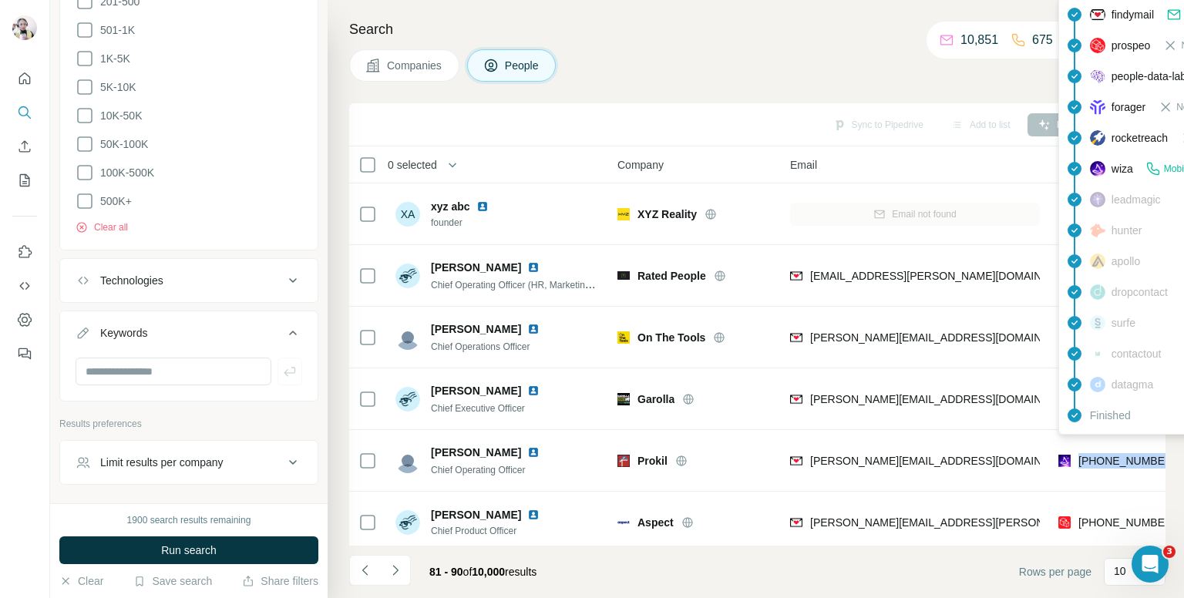
click at [1099, 455] on span "[PHONE_NUMBER]" at bounding box center [1127, 461] width 97 height 12
copy tr "[PHONE_NUMBER]"
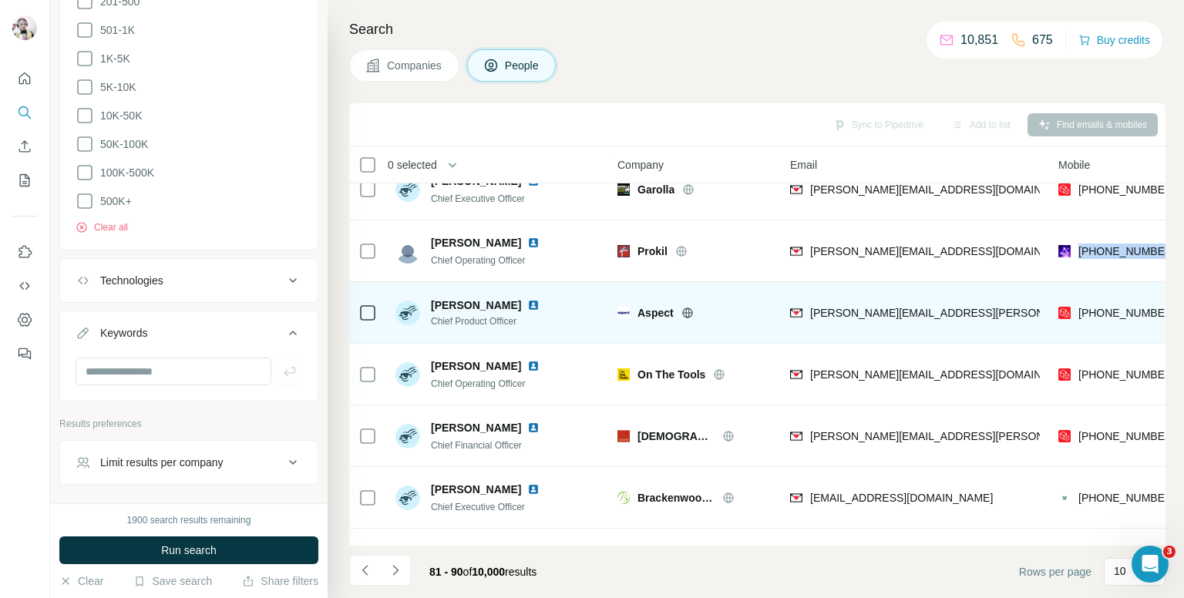
scroll to position [231, 0]
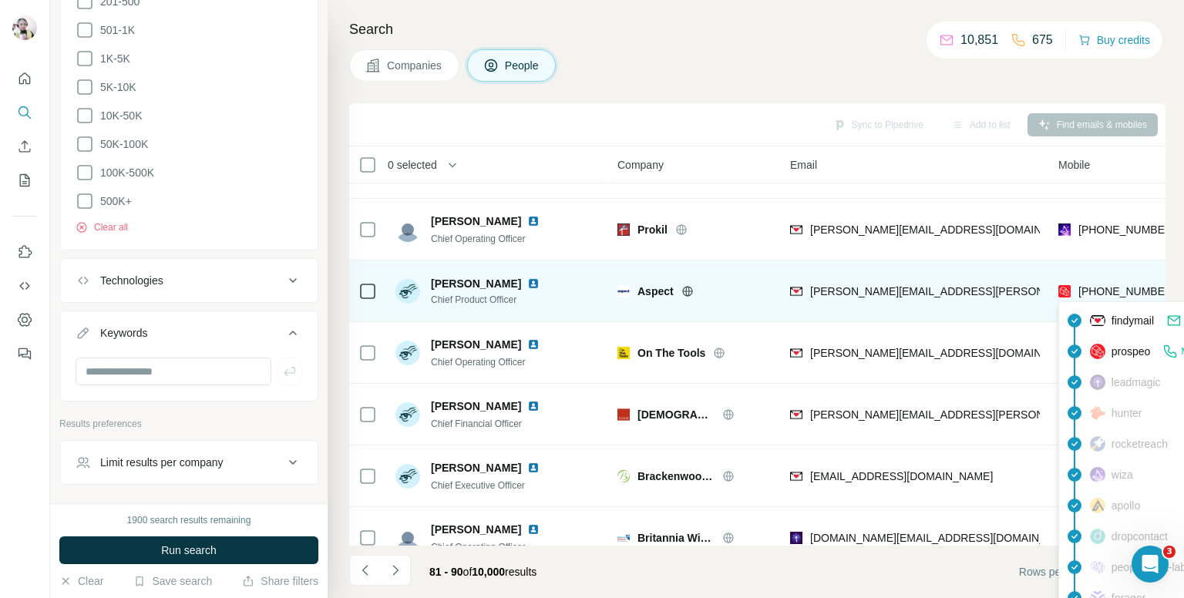
click at [1120, 288] on span "[PHONE_NUMBER]" at bounding box center [1127, 291] width 97 height 12
copy tr "[PHONE_NUMBER]"
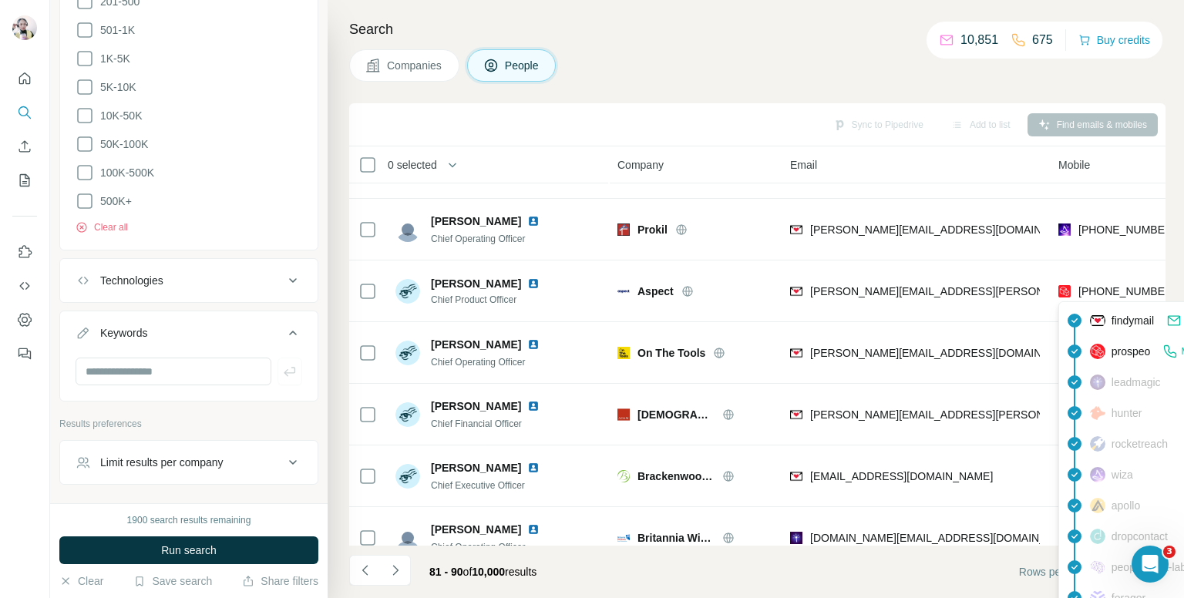
click at [731, 19] on h4 "Search" at bounding box center [757, 30] width 817 height 22
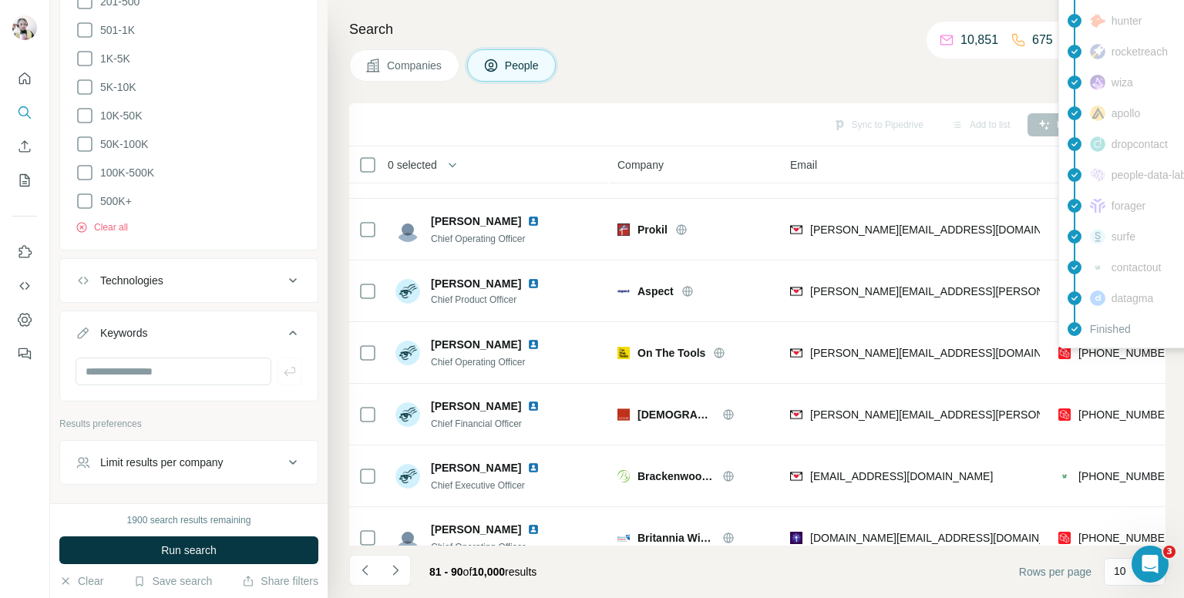
click at [1079, 339] on div "Finished" at bounding box center [1197, 329] width 270 height 31
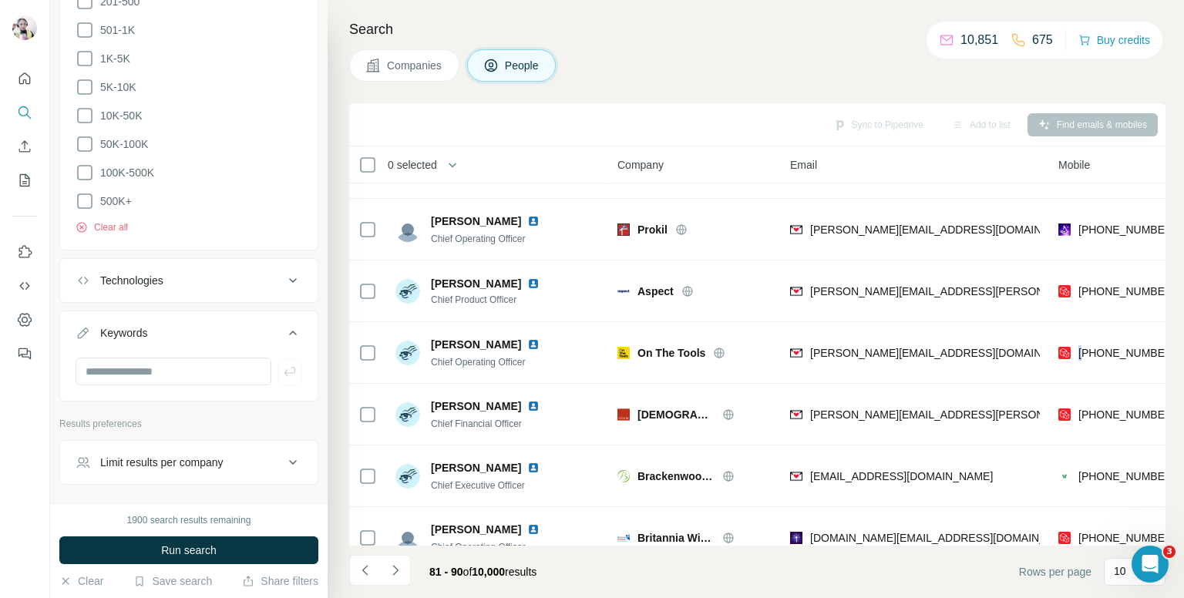
click at [1079, 339] on div "[PHONE_NUMBER]" at bounding box center [1122, 353] width 126 height 42
copy tr "[PHONE_NUMBER]"
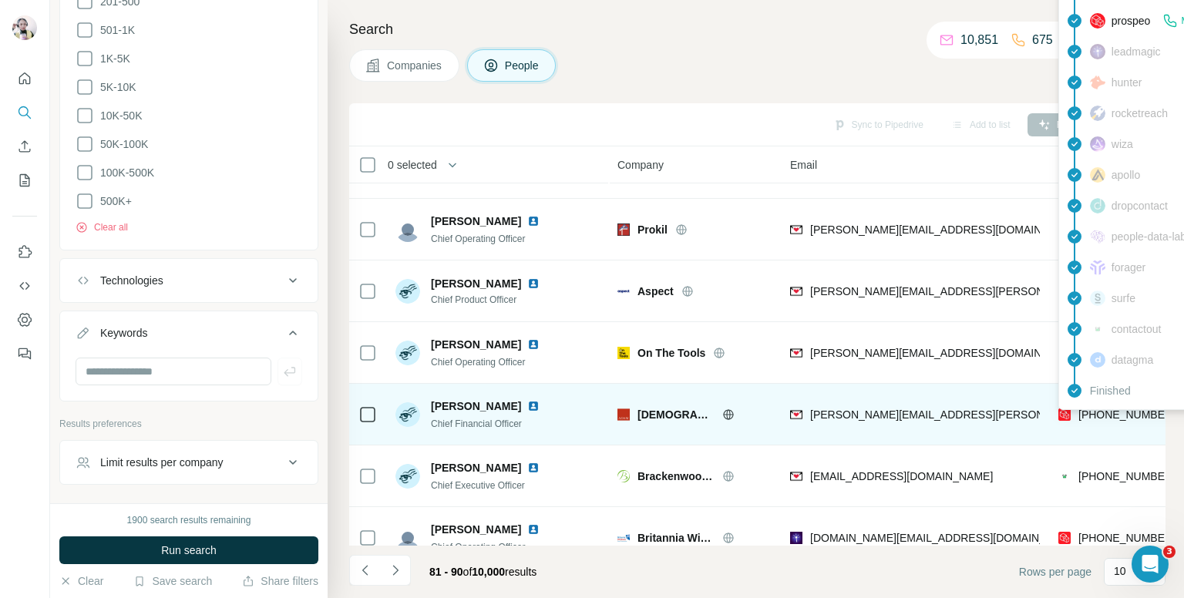
click at [1121, 417] on span "[PHONE_NUMBER]" at bounding box center [1127, 415] width 97 height 12
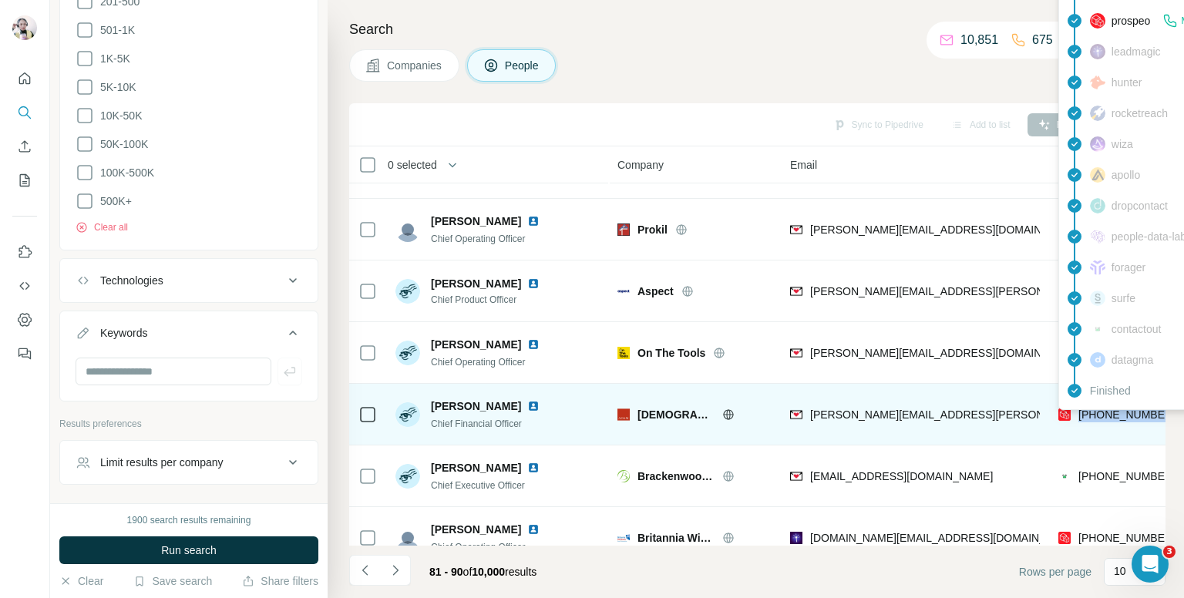
click at [1121, 417] on span "[PHONE_NUMBER]" at bounding box center [1127, 415] width 97 height 12
click at [1108, 417] on span "[PHONE_NUMBER]" at bounding box center [1127, 415] width 97 height 12
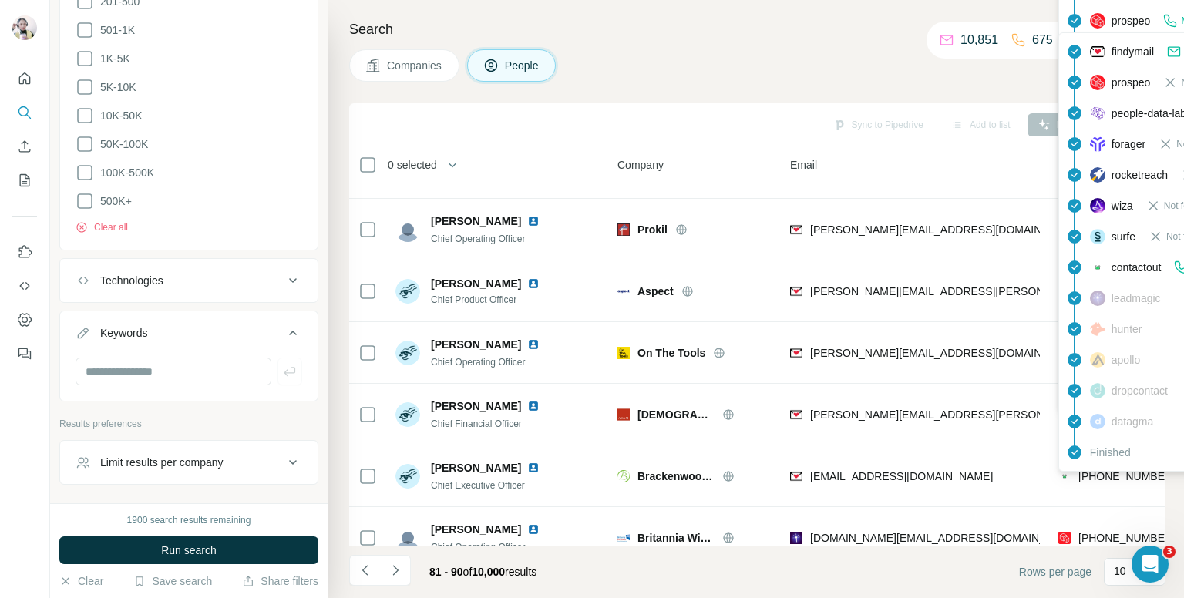
click at [1116, 470] on div "findymail Email found prospeo Not found people-data-labs Not found forager Not …" at bounding box center [1198, 251] width 278 height 439
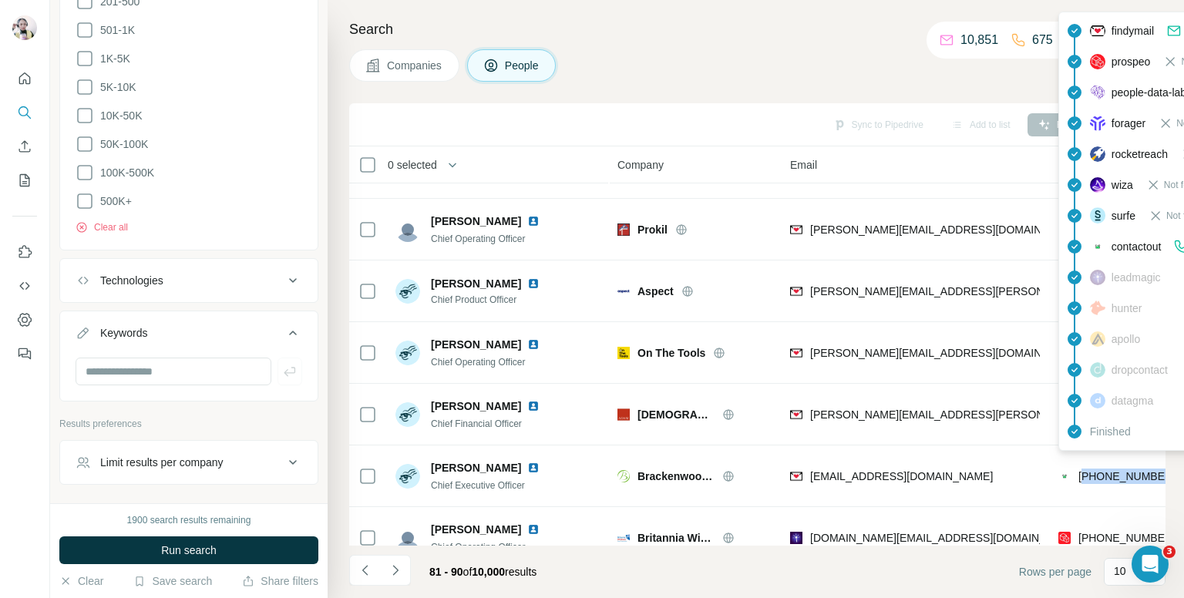
click at [1116, 470] on span "[PHONE_NUMBER]" at bounding box center [1127, 476] width 97 height 12
copy tr "[PHONE_NUMBER]"
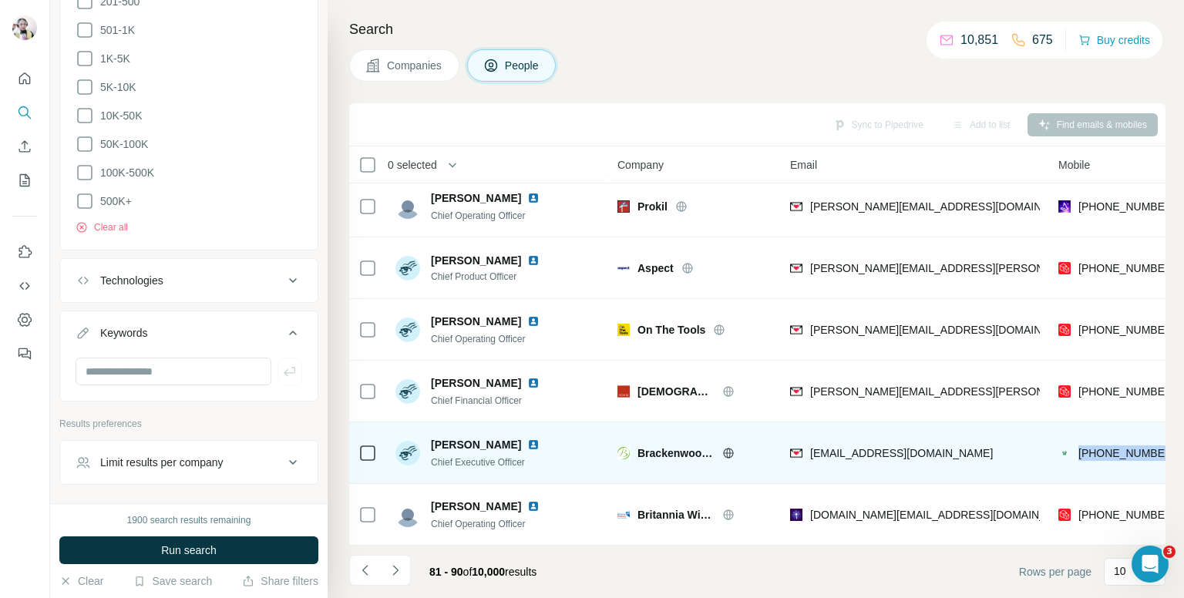
scroll to position [262, 0]
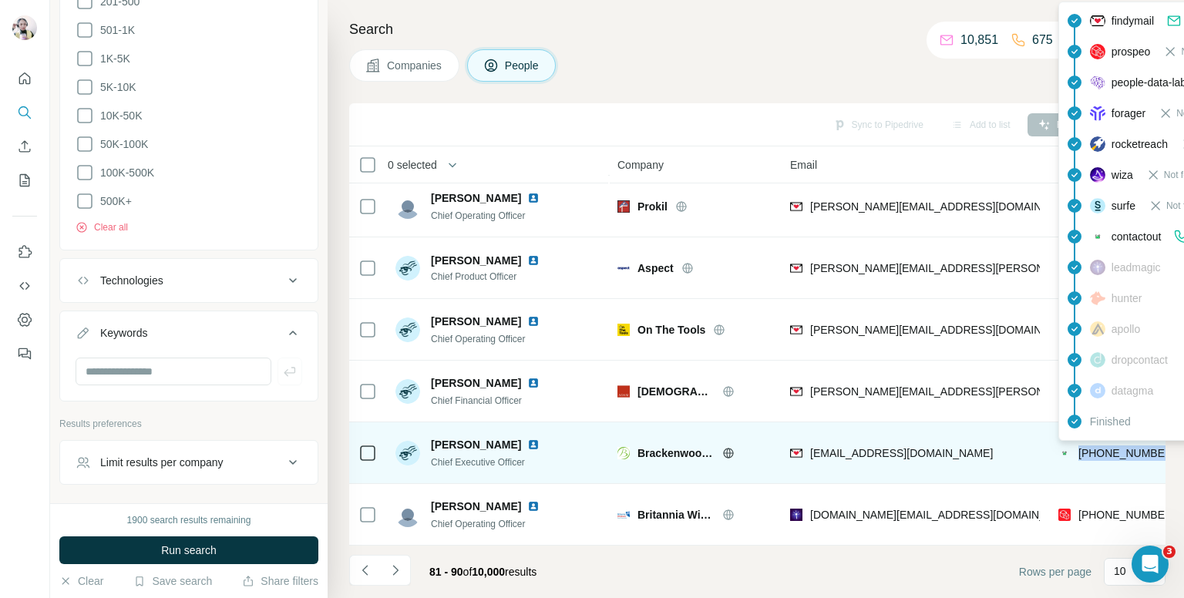
click at [1137, 447] on span "[PHONE_NUMBER]" at bounding box center [1127, 453] width 97 height 12
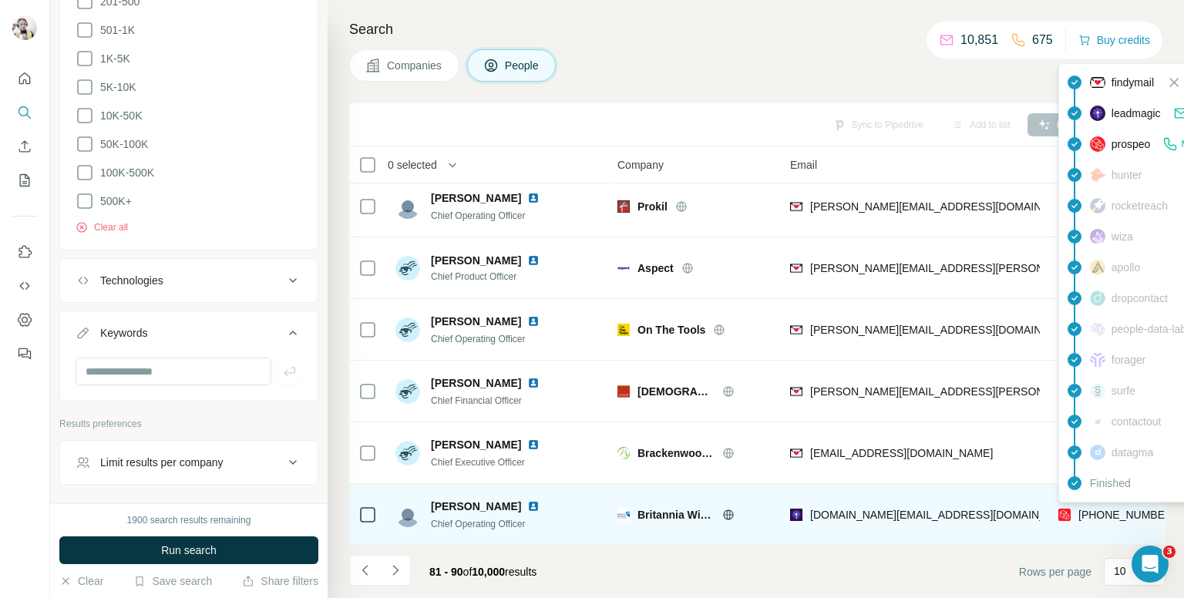
click at [1126, 509] on span "[PHONE_NUMBER]" at bounding box center [1127, 515] width 97 height 12
copy tr "[PHONE_NUMBER]"
click at [1092, 509] on span "[PHONE_NUMBER]" at bounding box center [1127, 515] width 97 height 12
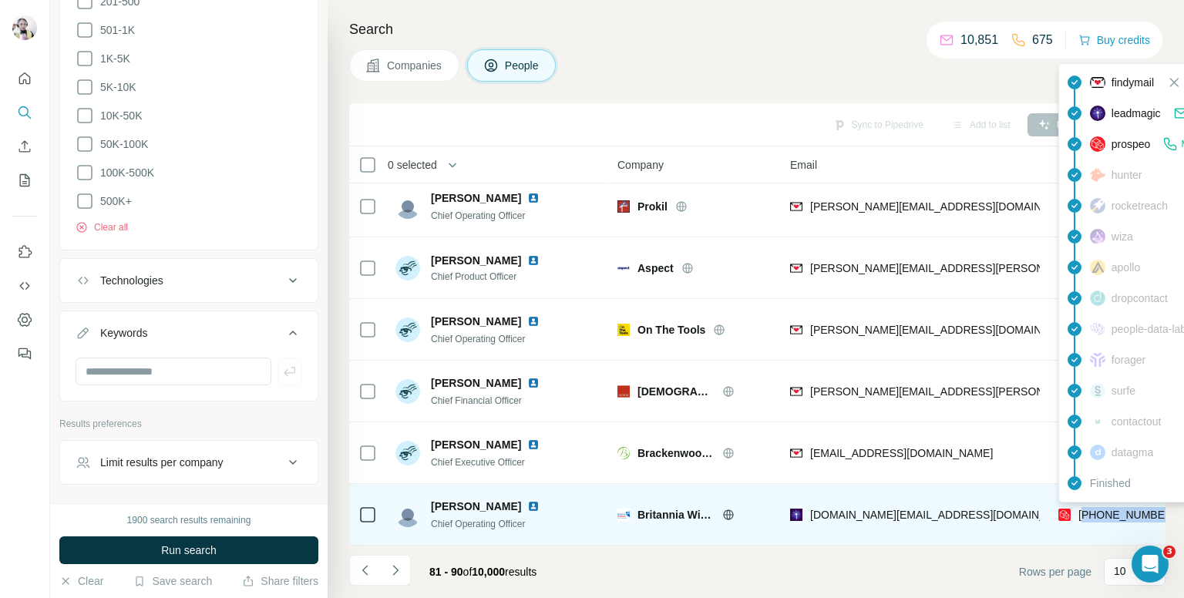
click at [1092, 509] on span "[PHONE_NUMBER]" at bounding box center [1127, 515] width 97 height 12
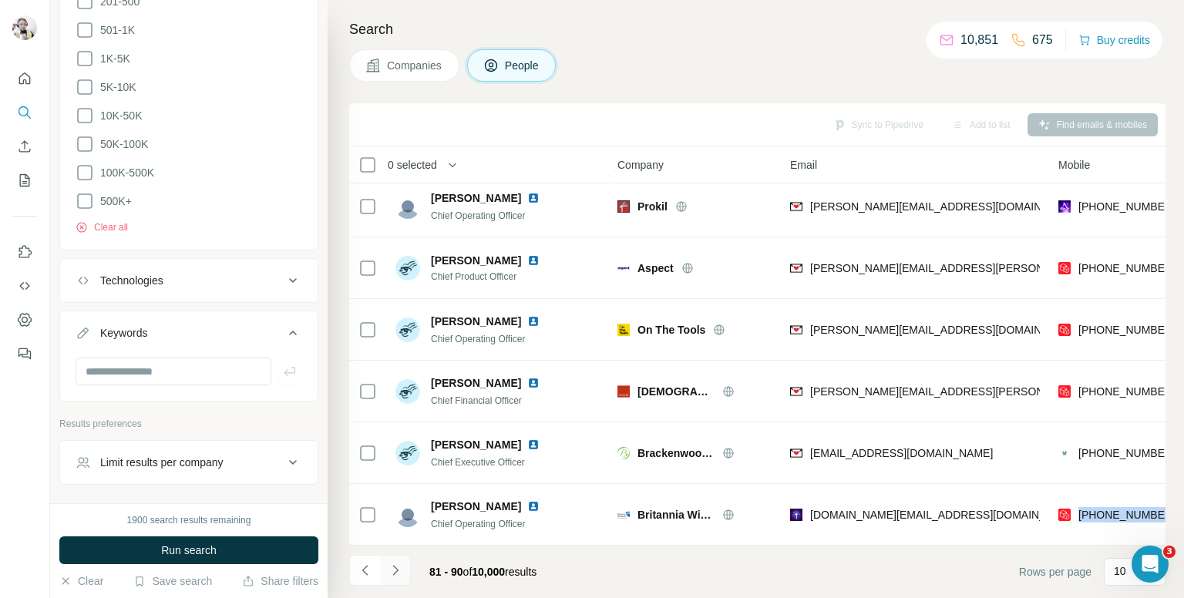
click at [402, 557] on button "Navigate to next page" at bounding box center [395, 570] width 31 height 31
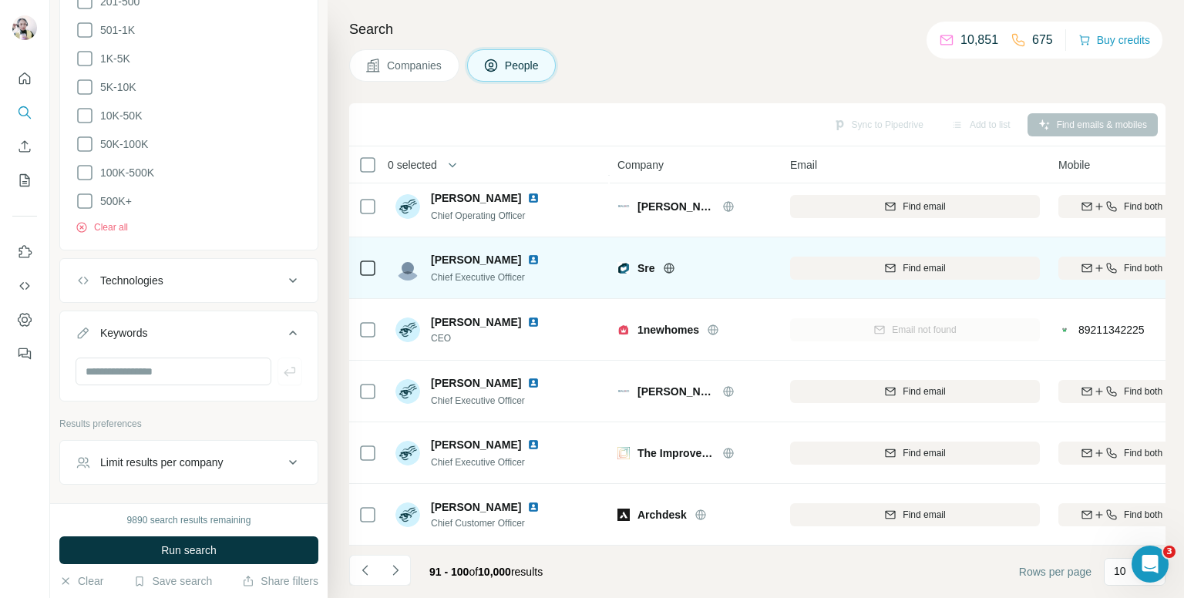
scroll to position [0, 0]
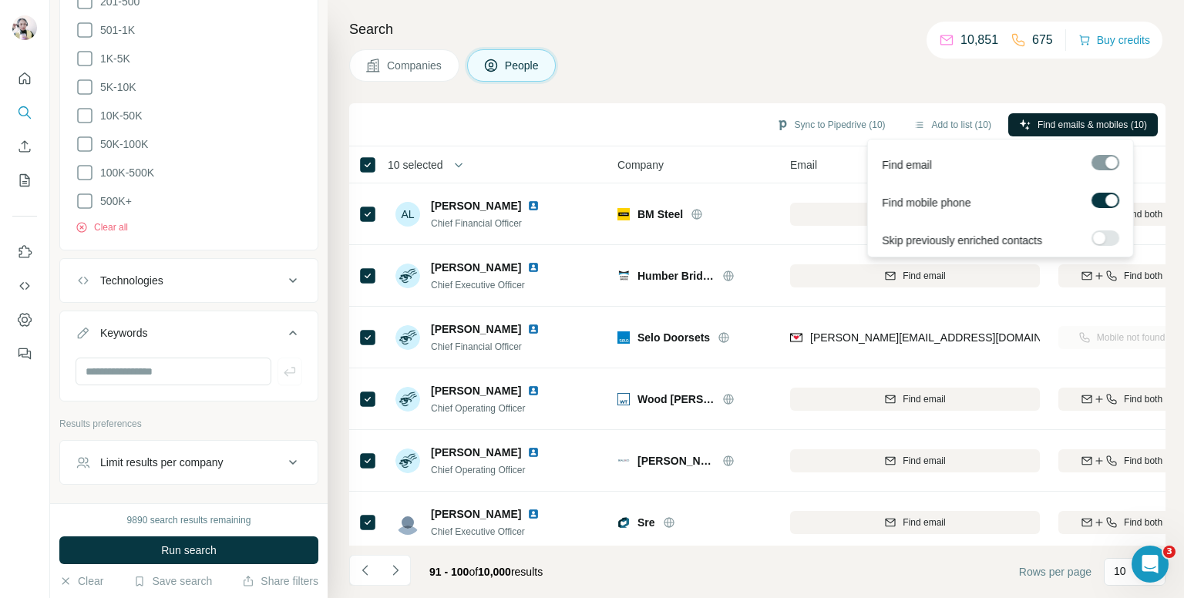
click at [1044, 130] on span "Find emails & mobiles (10)" at bounding box center [1092, 125] width 109 height 14
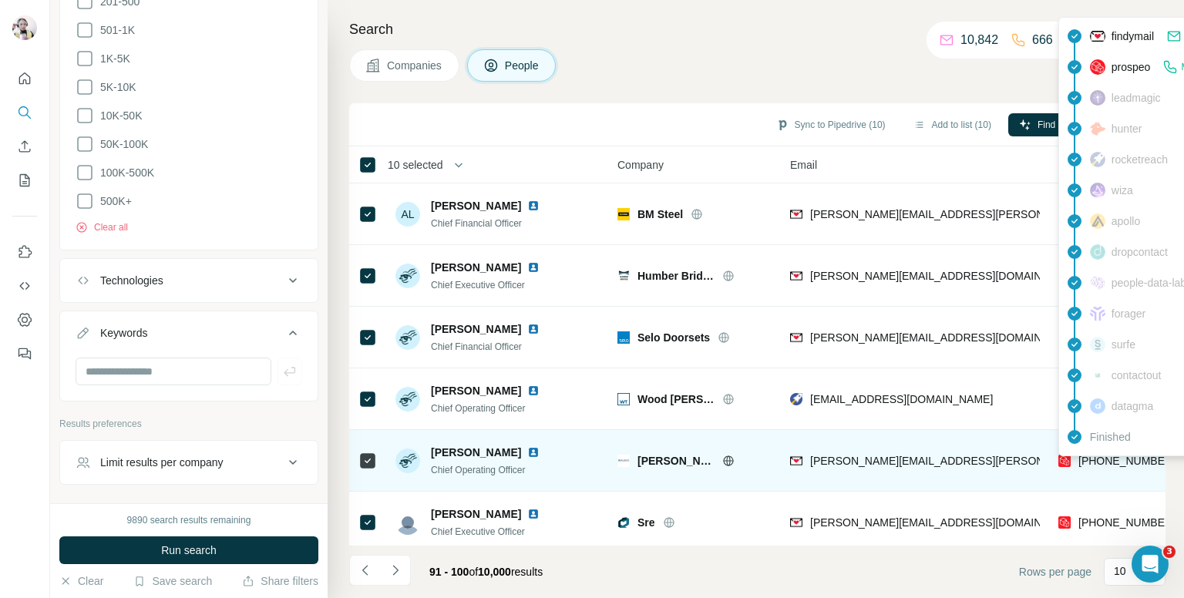
click at [1118, 458] on span "+447826911501" at bounding box center [1127, 461] width 97 height 12
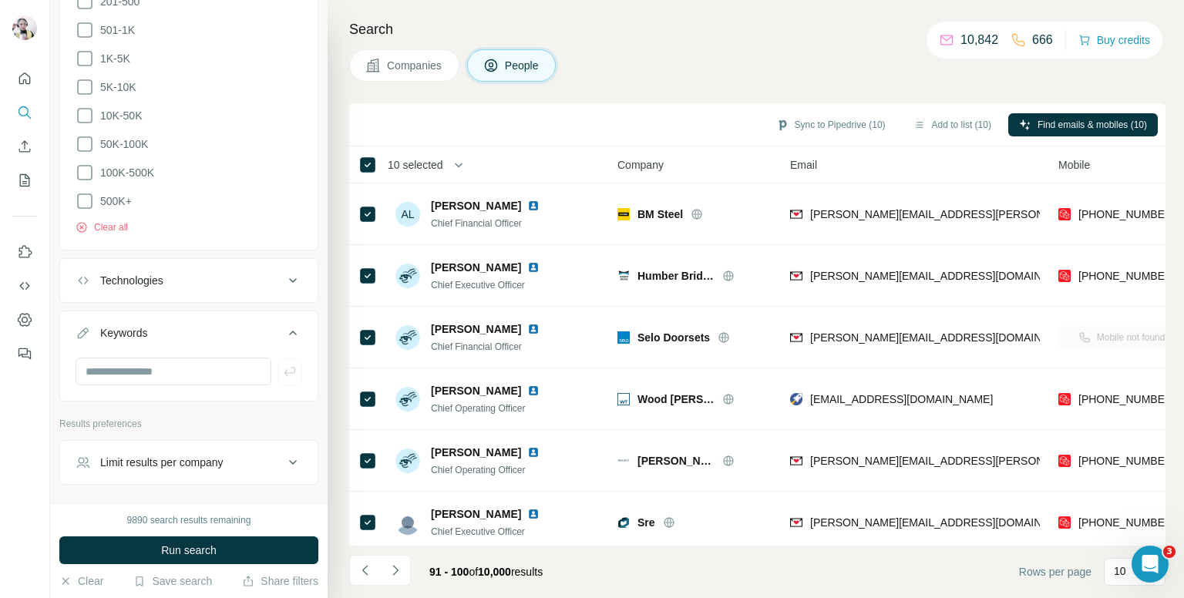
click at [757, 81] on div "Search Companies People Sync to Pipedrive (10) Add to list (10) Find emails & m…" at bounding box center [756, 299] width 857 height 598
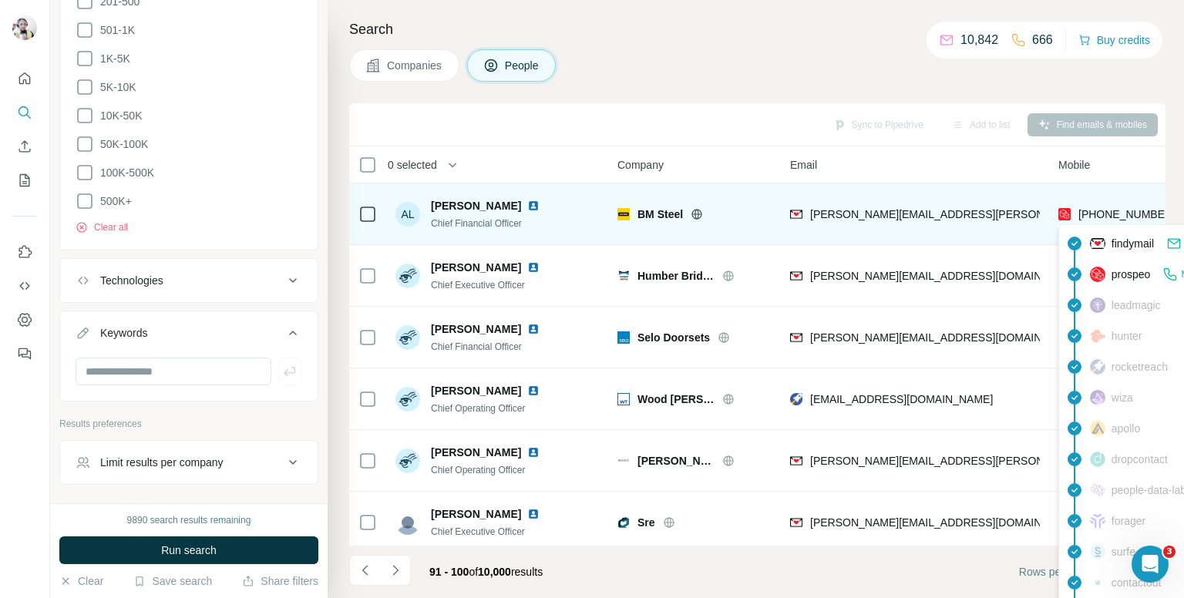
click at [1122, 208] on span "+447725217770" at bounding box center [1127, 214] width 97 height 12
copy tr "+447725217770"
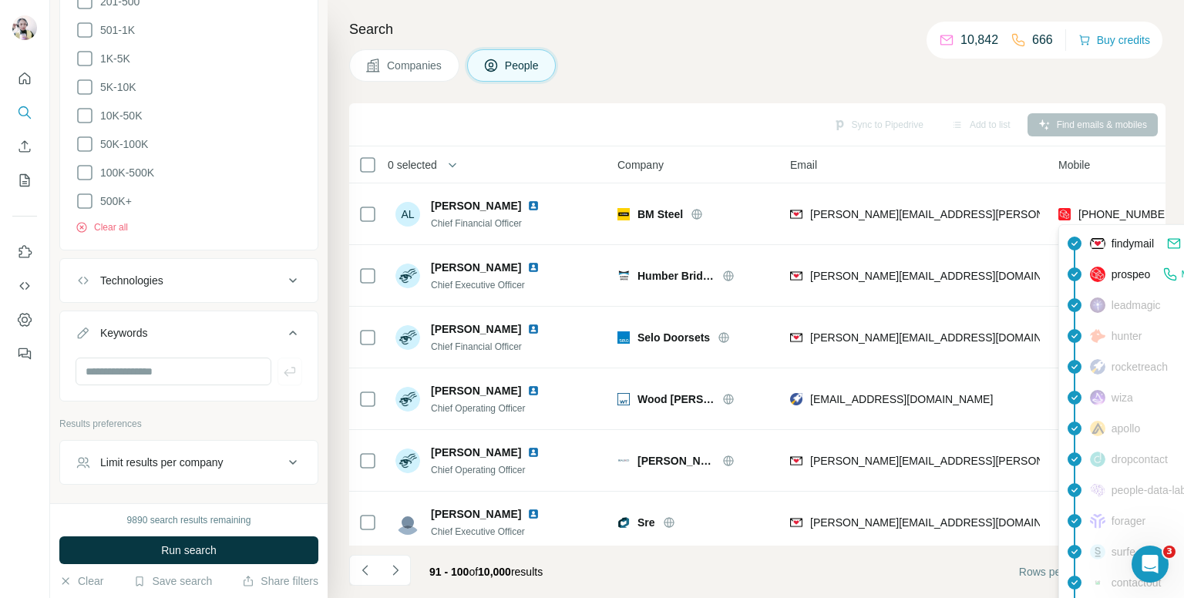
click at [807, 65] on div "Companies People" at bounding box center [757, 65] width 817 height 32
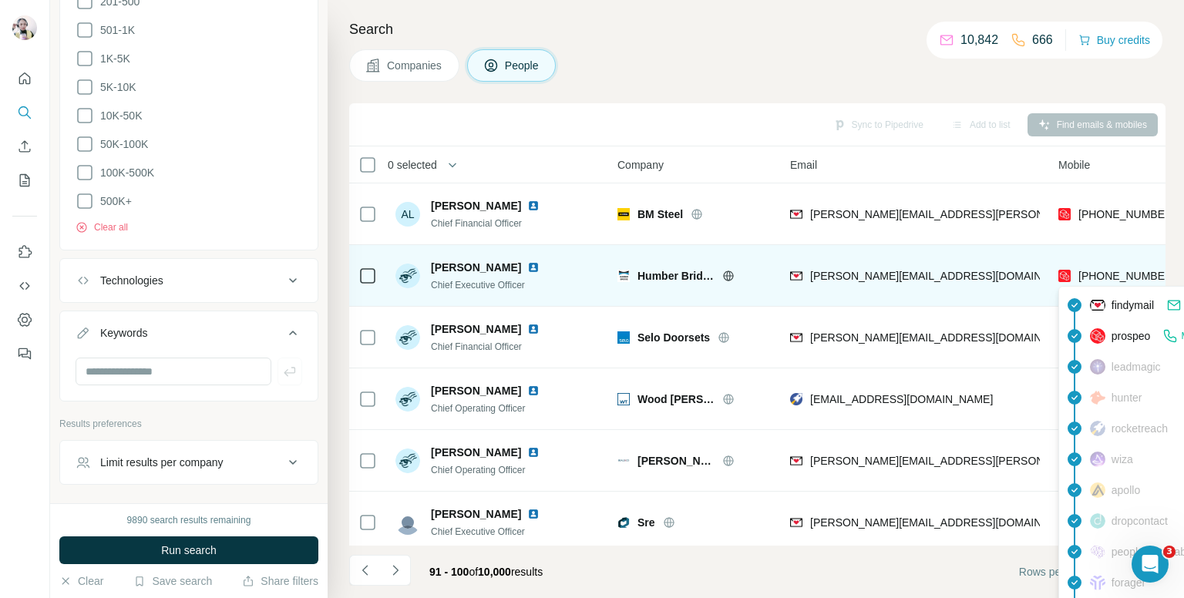
click at [1100, 271] on span "+447548218061" at bounding box center [1127, 276] width 97 height 12
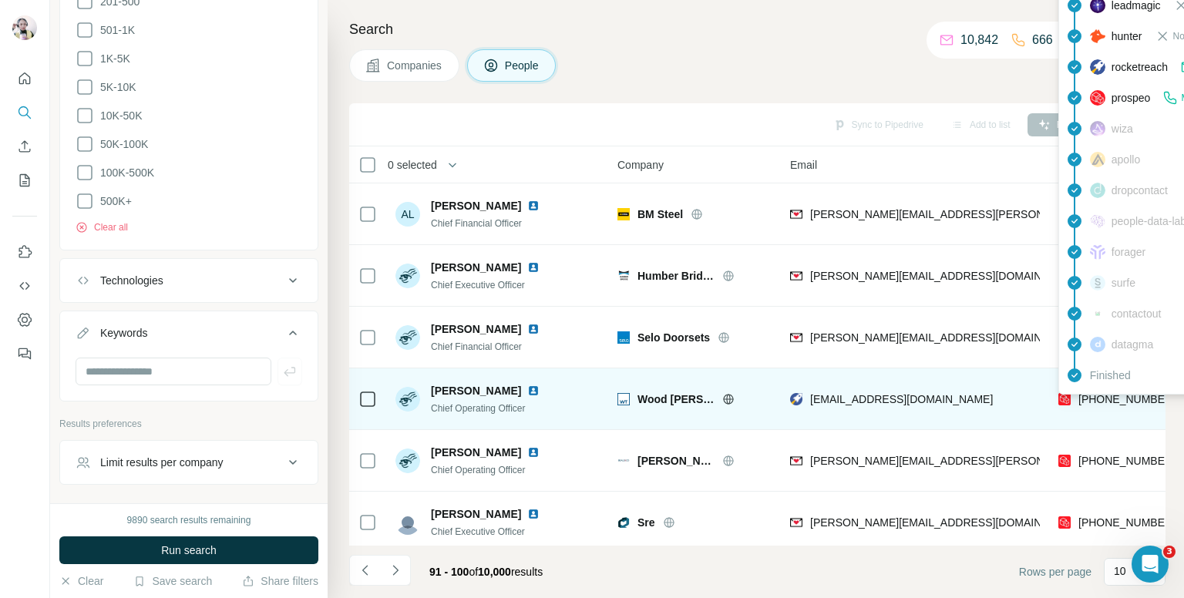
click at [1108, 399] on span "+447584153153" at bounding box center [1127, 399] width 97 height 12
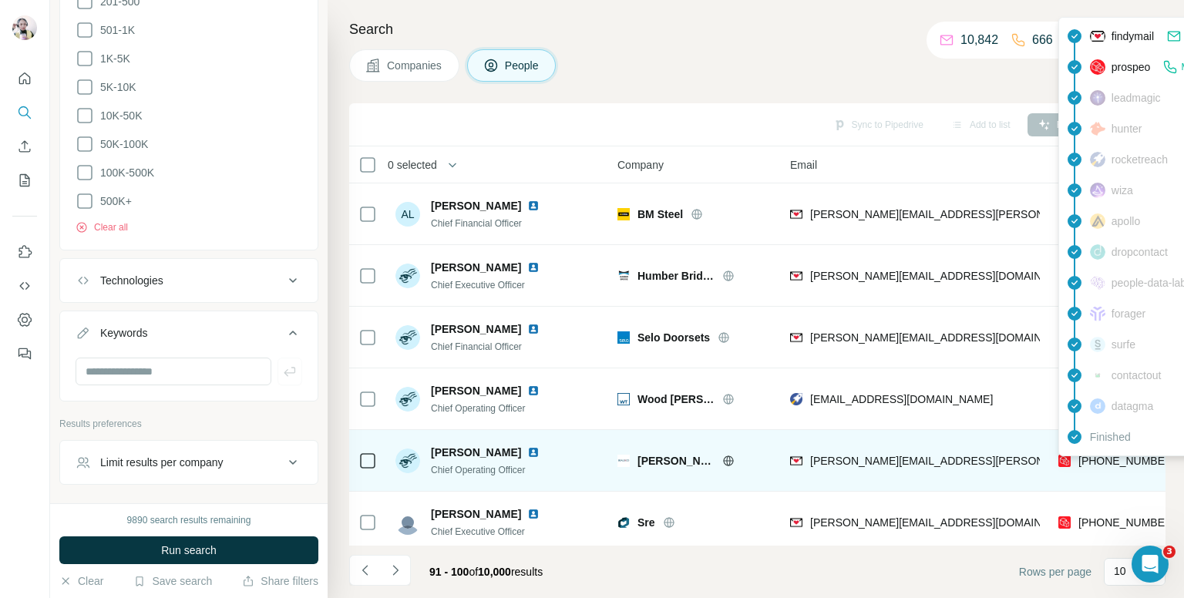
click at [1116, 463] on span "+447826911501" at bounding box center [1127, 461] width 97 height 12
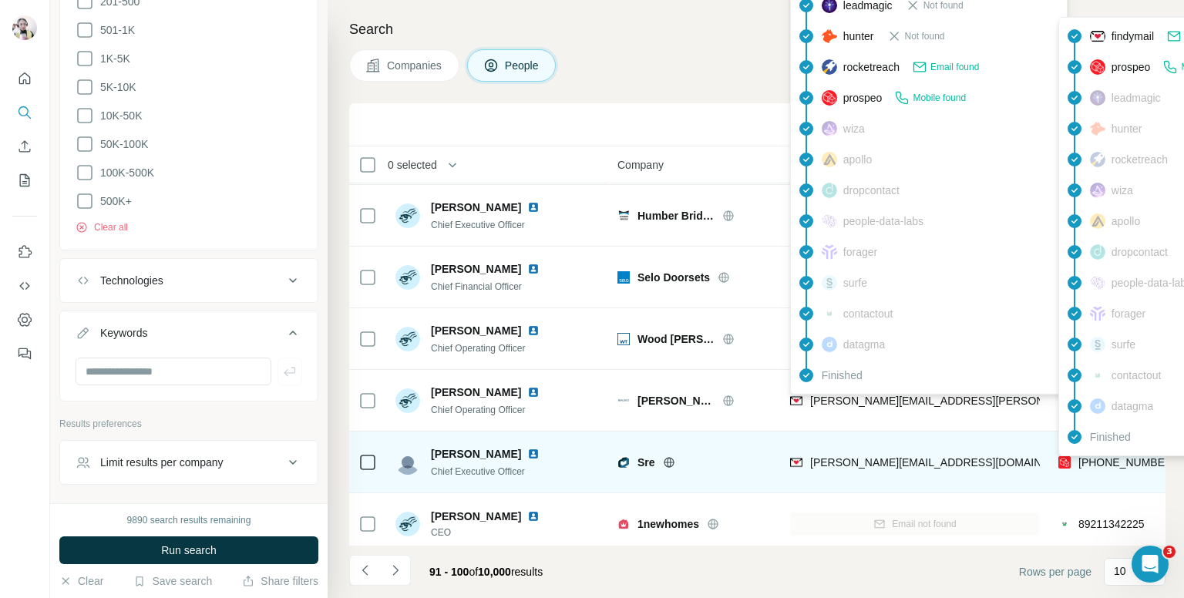
scroll to position [77, 0]
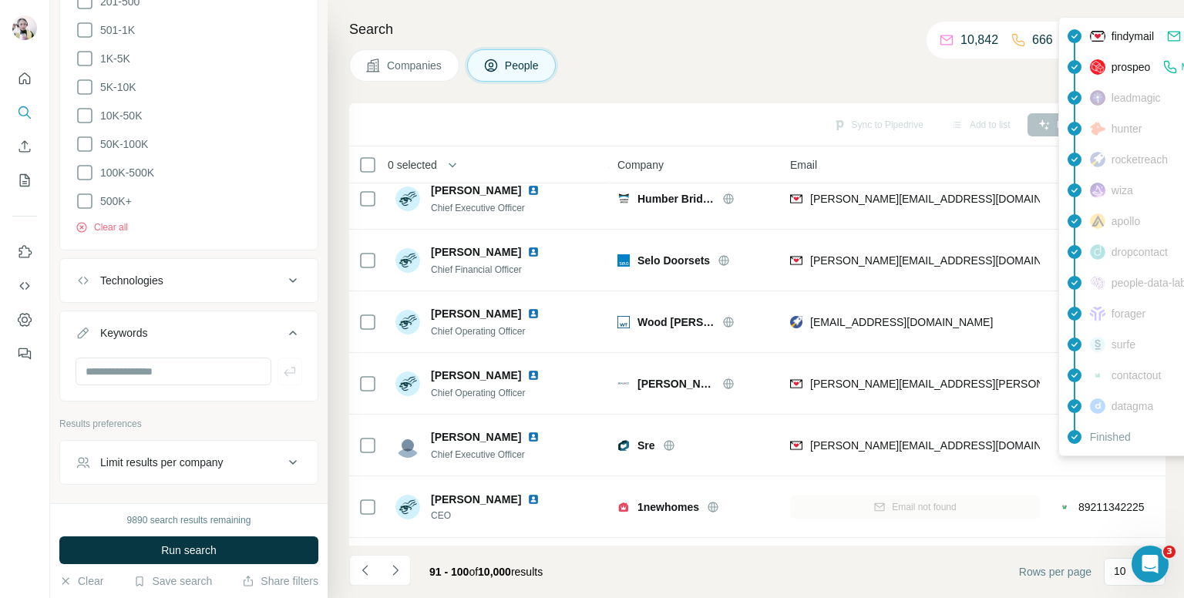
click at [712, 93] on div "Search Companies People Sync to Pipedrive Add to list Find emails & mobiles 0 s…" at bounding box center [756, 299] width 857 height 598
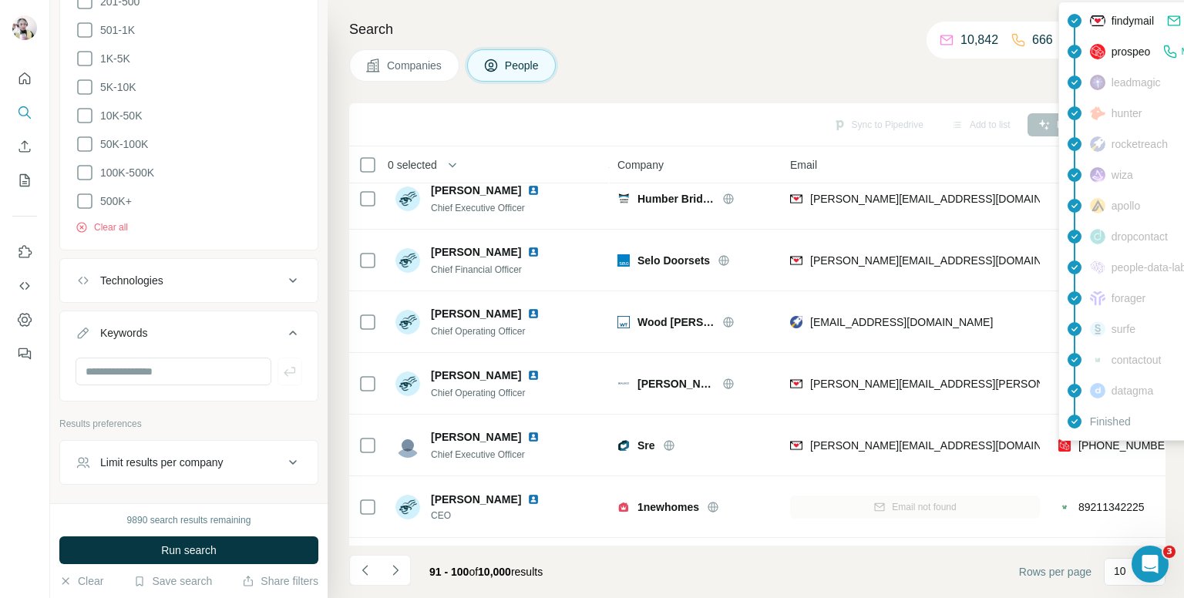
click at [1107, 438] on div "findymail Email found prospeo Mobile found leadmagic hunter rocketreach [PERSON…" at bounding box center [1198, 221] width 278 height 439
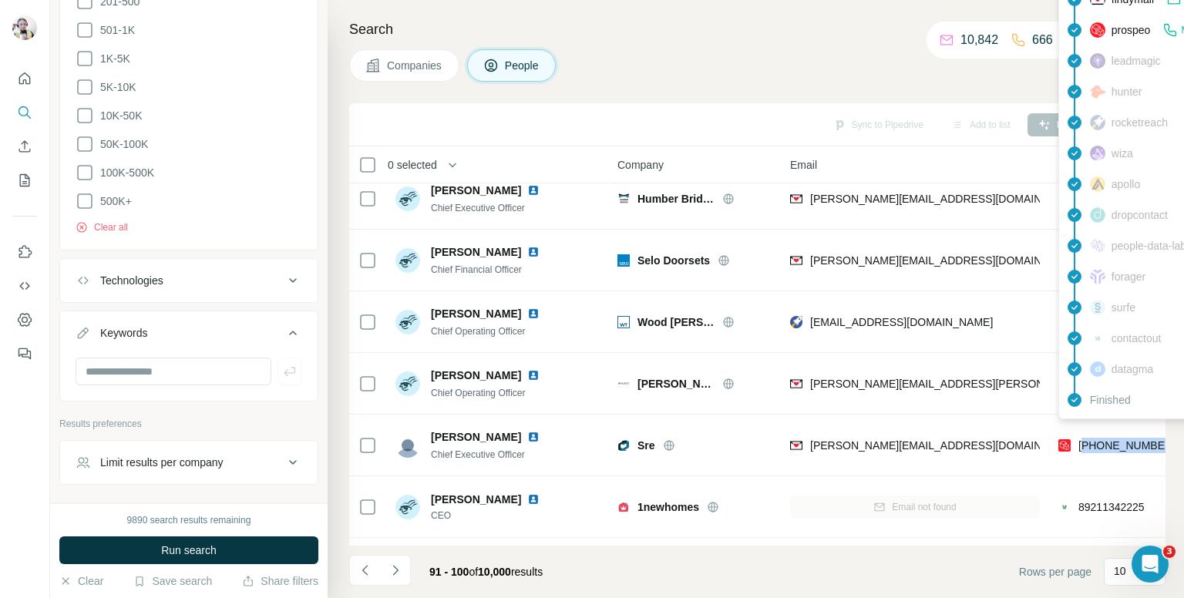
click at [1107, 439] on span "+447711543367" at bounding box center [1127, 445] width 97 height 12
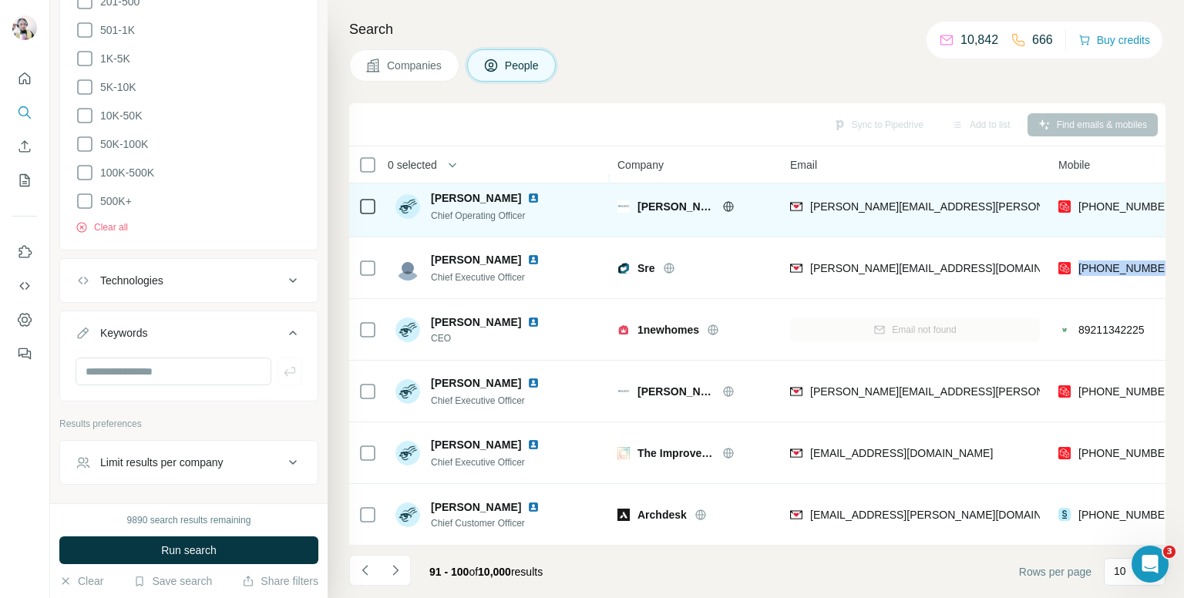
scroll to position [262, 0]
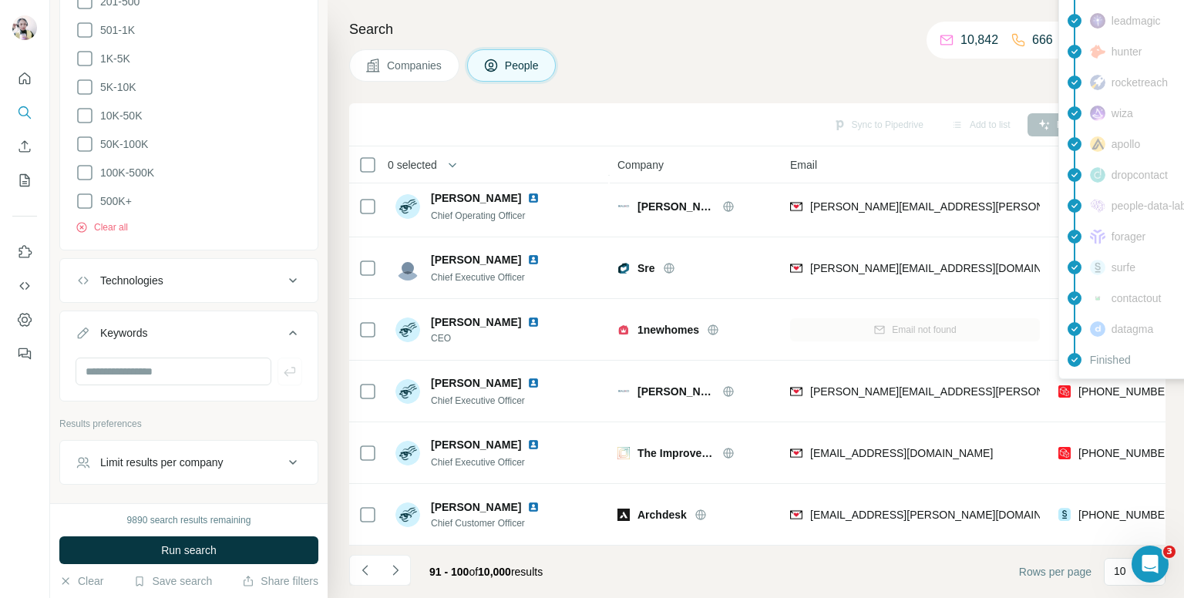
click at [1135, 386] on span "+447535172729" at bounding box center [1127, 392] width 97 height 12
click at [1134, 379] on div "findymail Email found prospeo Mobile found leadmagic hunter rocketreach [PERSON…" at bounding box center [1198, 159] width 278 height 439
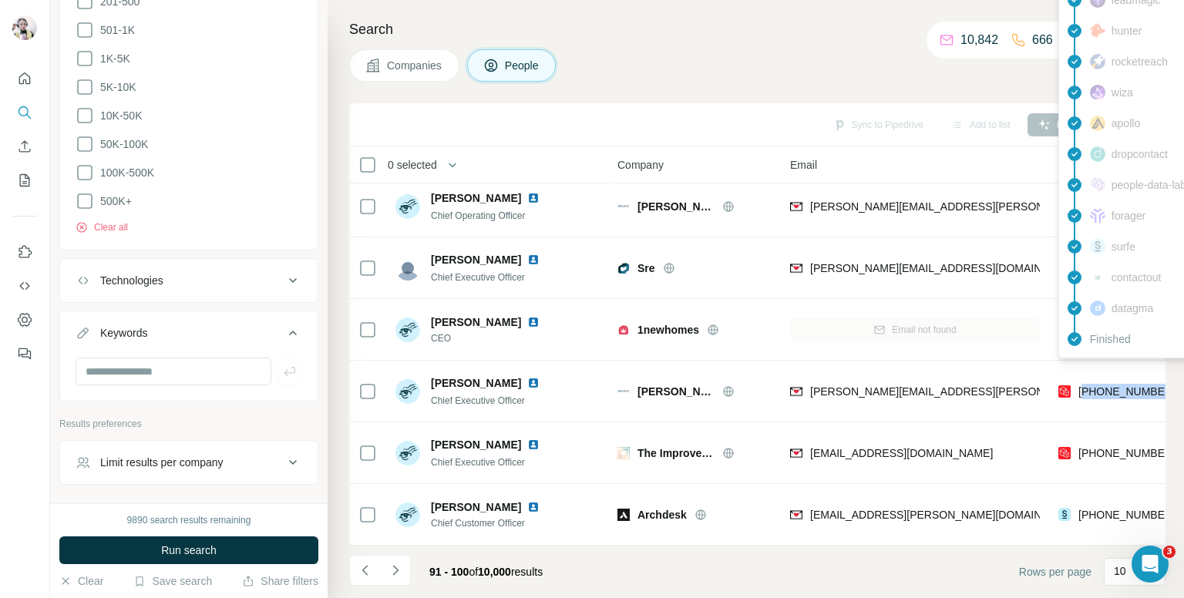
click at [1134, 386] on span "+447535172729" at bounding box center [1127, 392] width 97 height 12
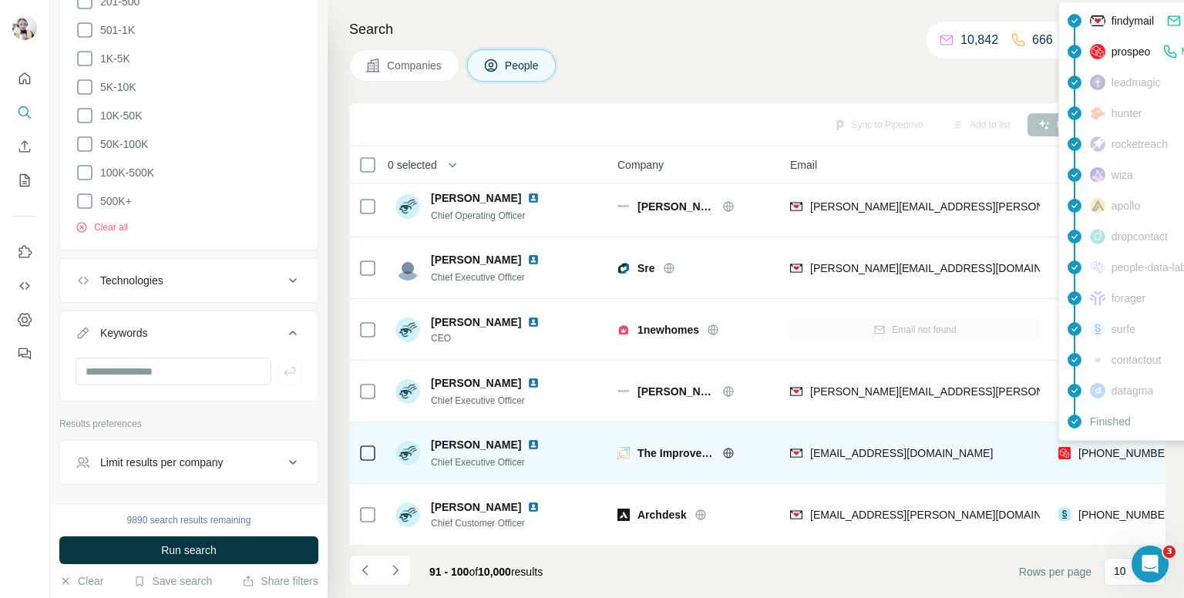
click at [1104, 438] on div "findymail Email found prospeo Mobile found leadmagic hunter rocketreach [PERSON…" at bounding box center [1198, 221] width 278 height 439
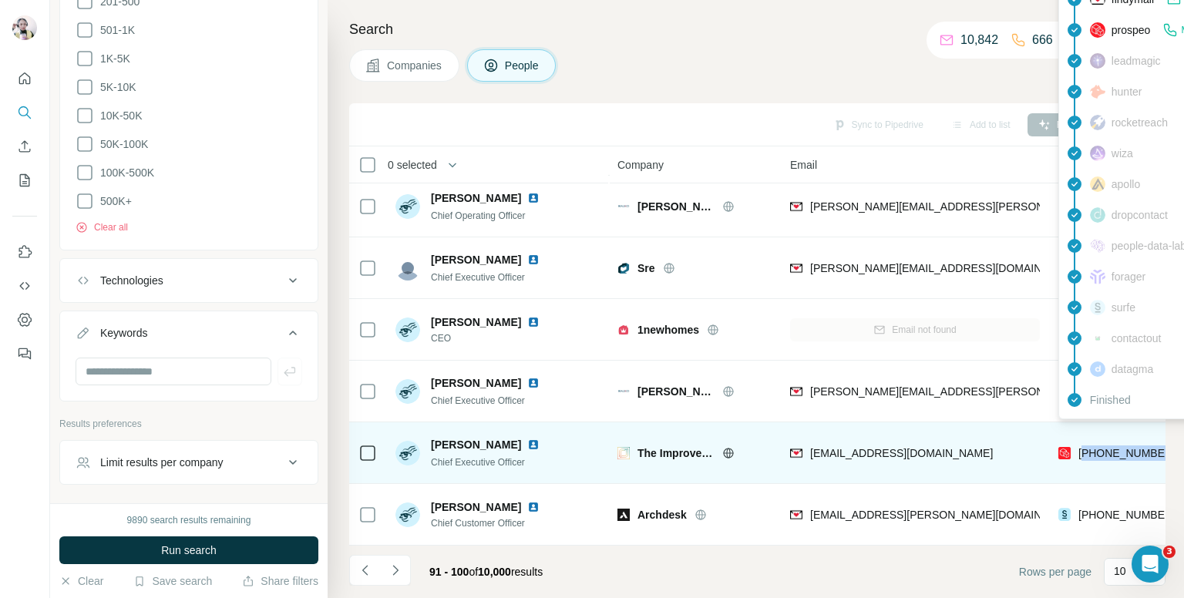
click at [1104, 447] on span "+447794396026" at bounding box center [1127, 453] width 97 height 12
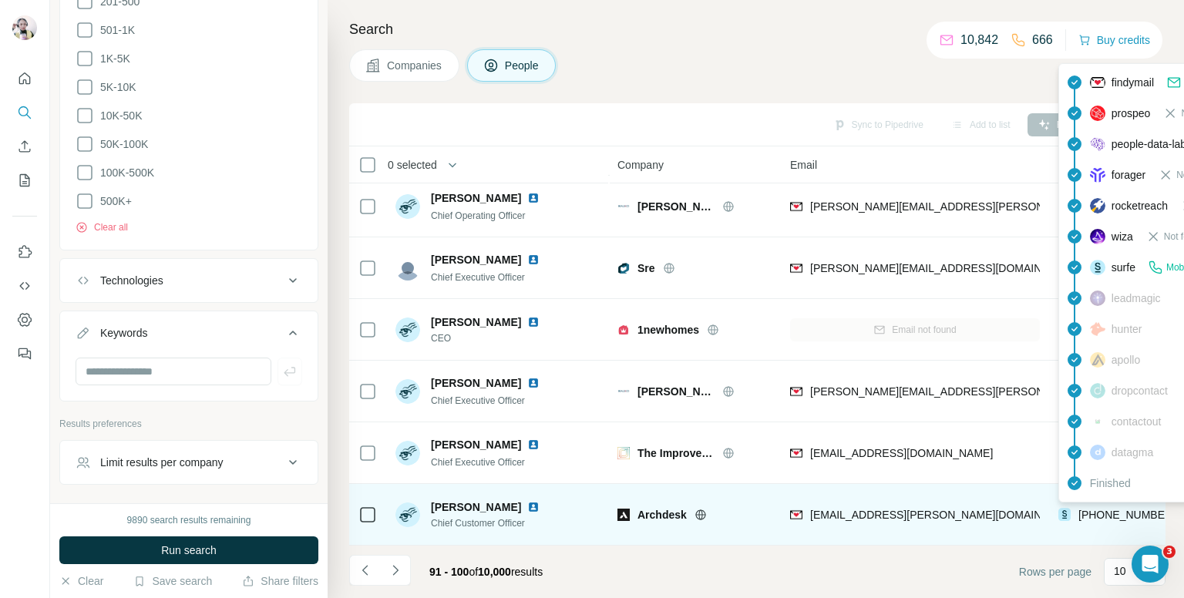
click at [1103, 509] on span "+48506796344" at bounding box center [1127, 515] width 97 height 12
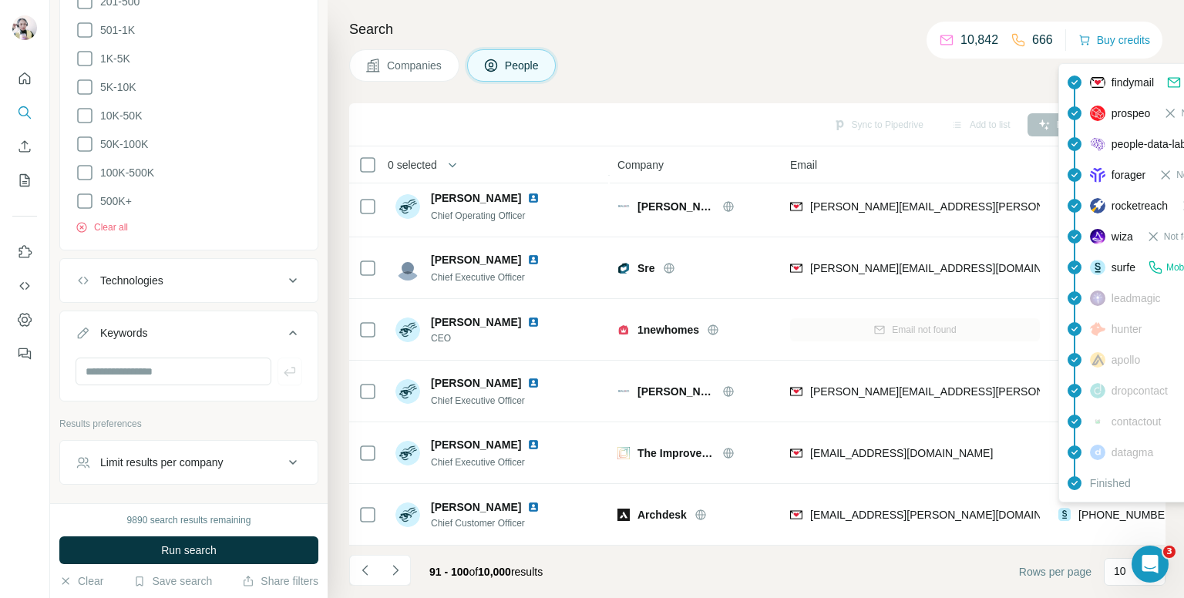
drag, startPoint x: 1103, startPoint y: 508, endPoint x: 897, endPoint y: 79, distance: 476.6
click at [897, 79] on div "Companies People" at bounding box center [757, 65] width 817 height 32
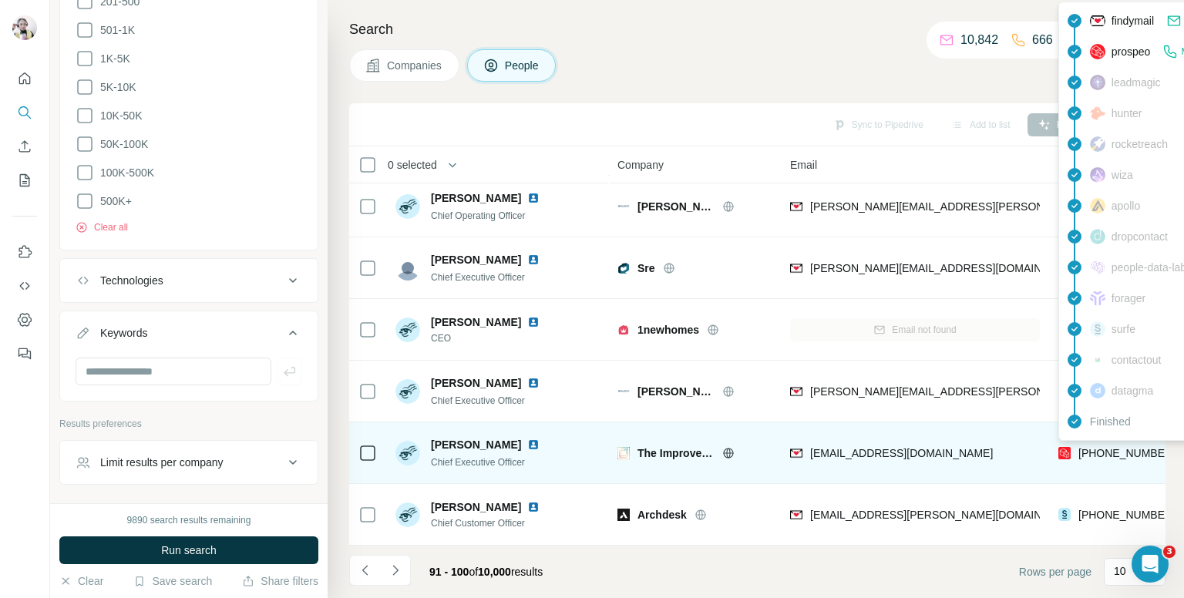
click at [1120, 447] on span "+447794396026" at bounding box center [1127, 453] width 97 height 12
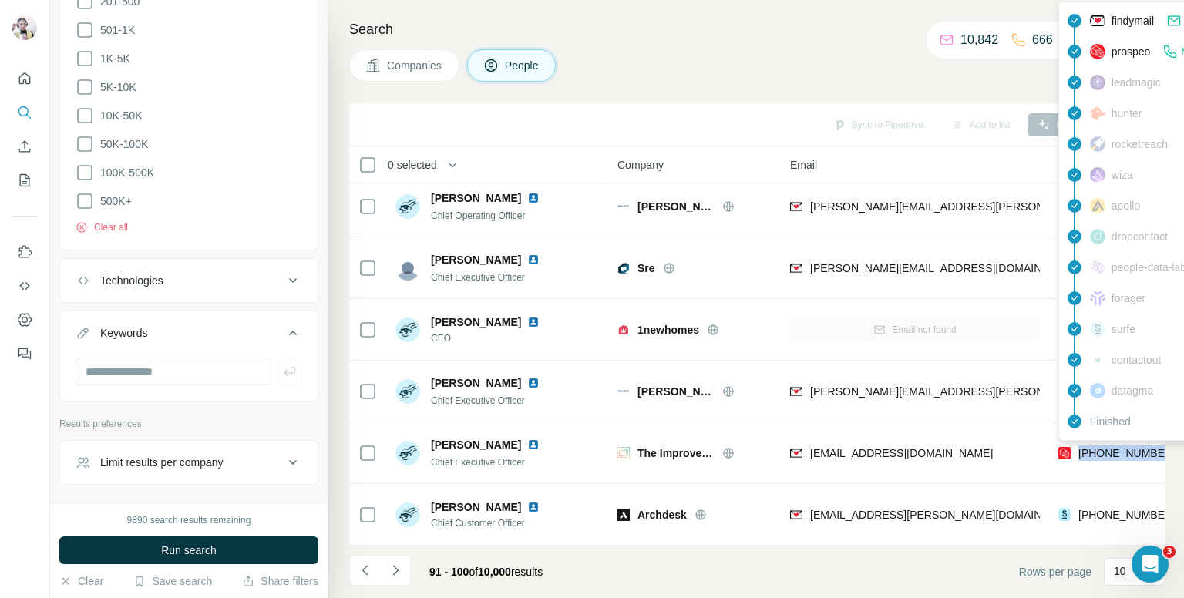
drag, startPoint x: 400, startPoint y: 559, endPoint x: 403, endPoint y: 544, distance: 15.0
click at [400, 559] on button "Navigate to next page" at bounding box center [395, 570] width 31 height 31
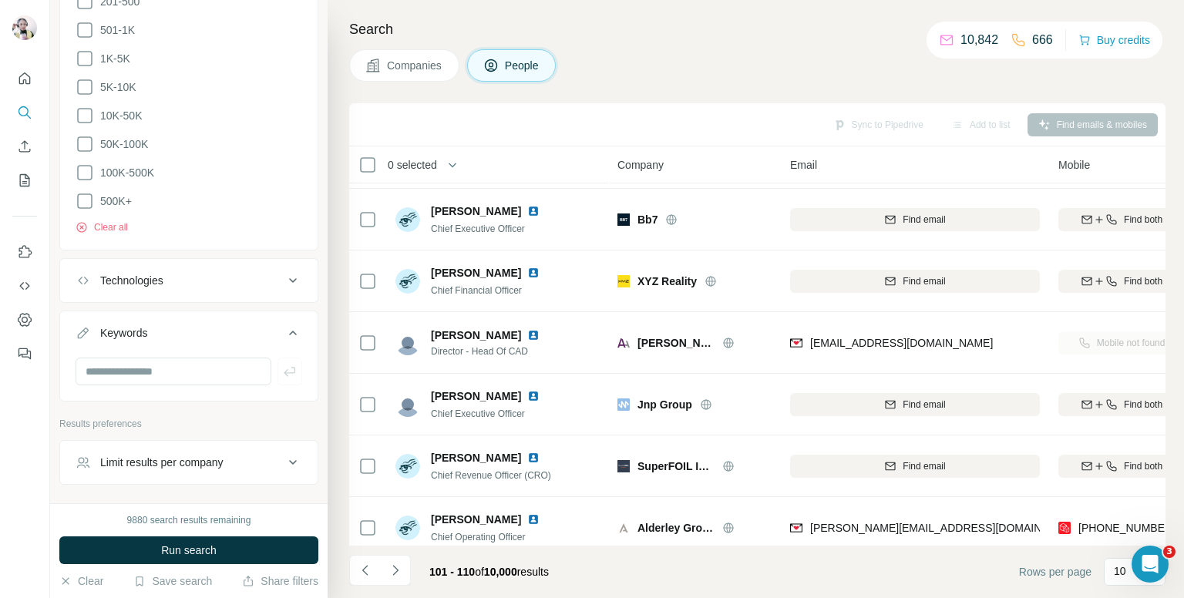
scroll to position [0, 0]
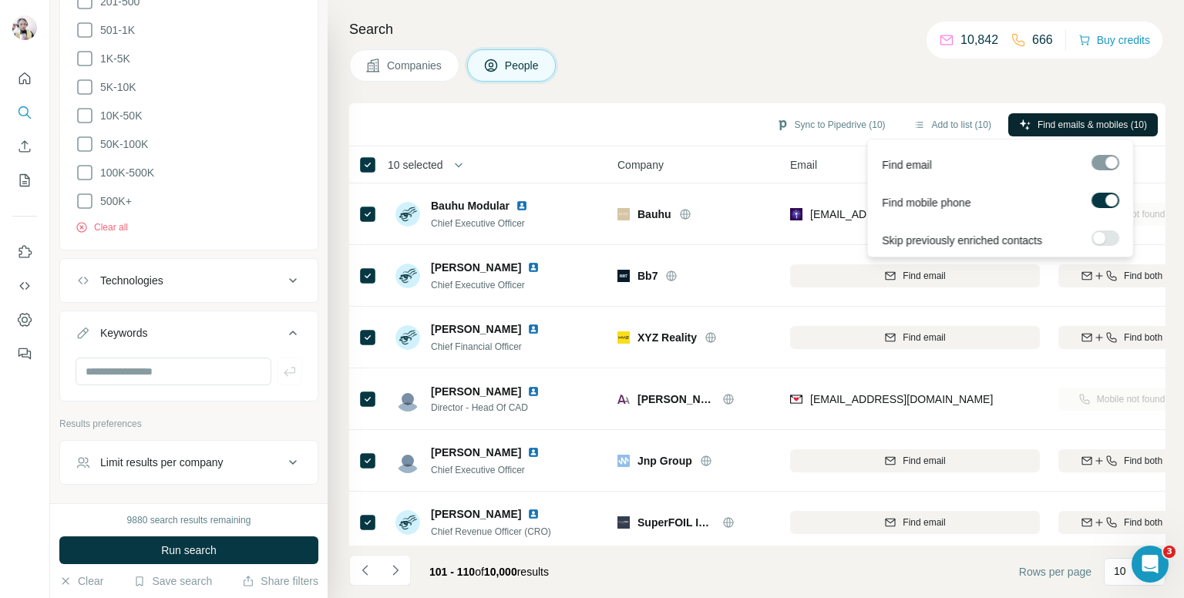
click at [1029, 127] on button "Find emails & mobiles (10)" at bounding box center [1084, 124] width 150 height 23
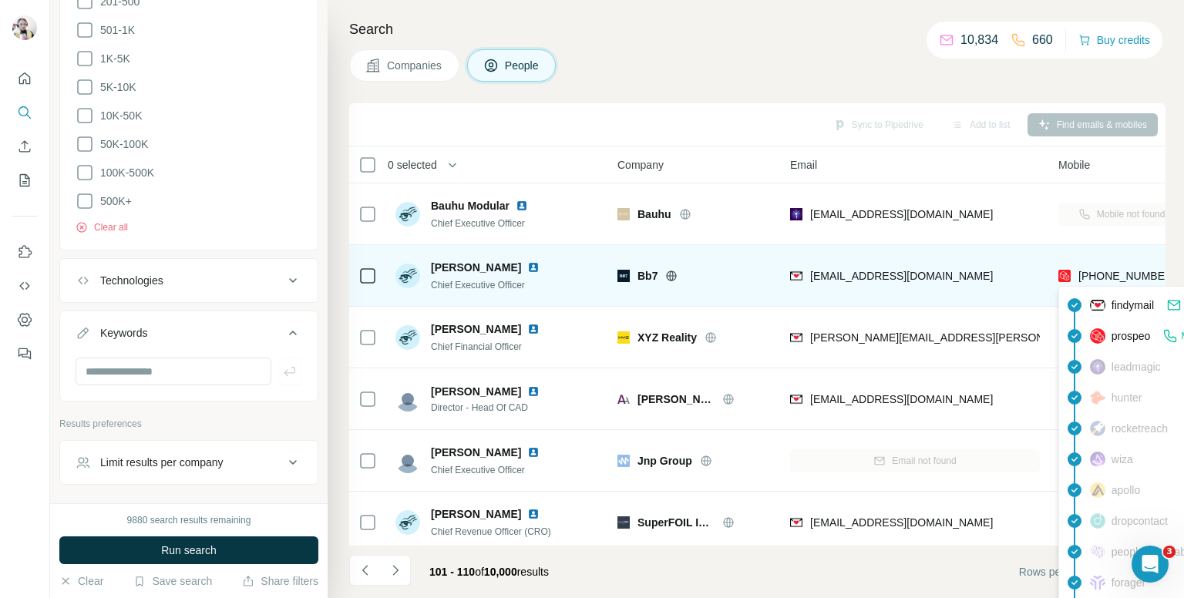
click at [1112, 277] on span "+447850938726" at bounding box center [1127, 276] width 97 height 12
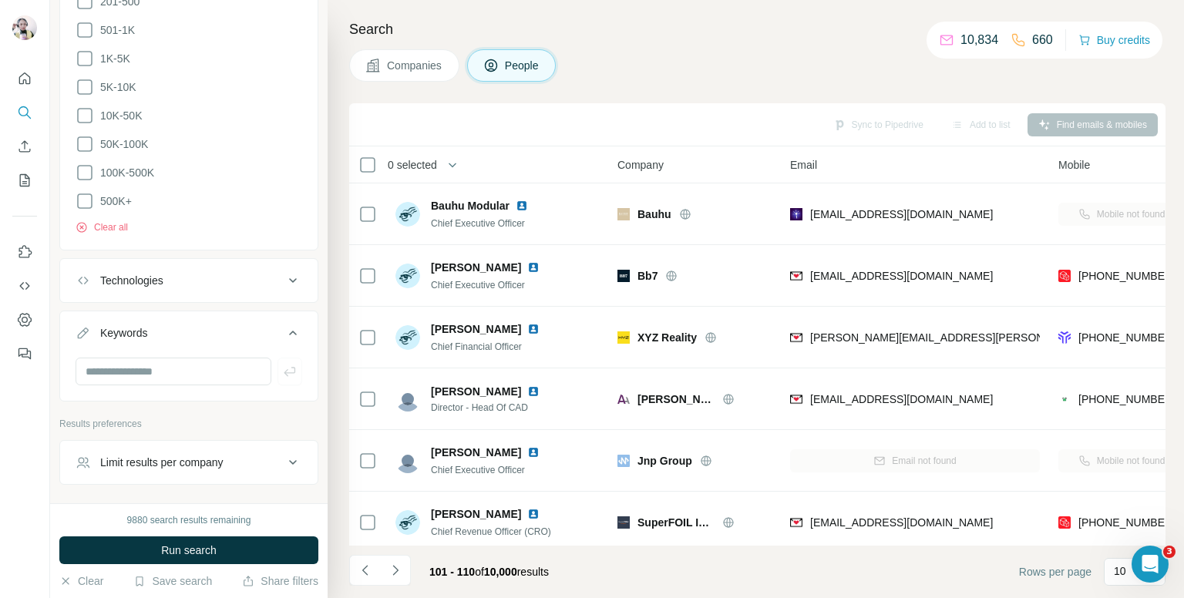
click at [680, 75] on div "Companies People" at bounding box center [757, 65] width 817 height 32
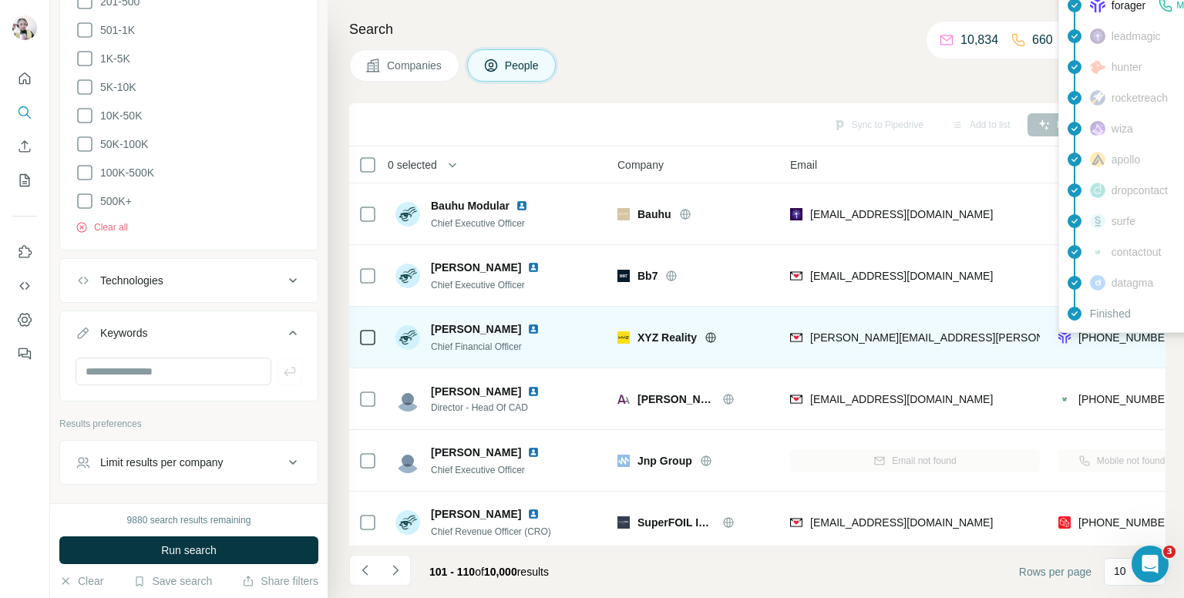
click at [1102, 340] on span "+447801899816" at bounding box center [1127, 338] width 97 height 12
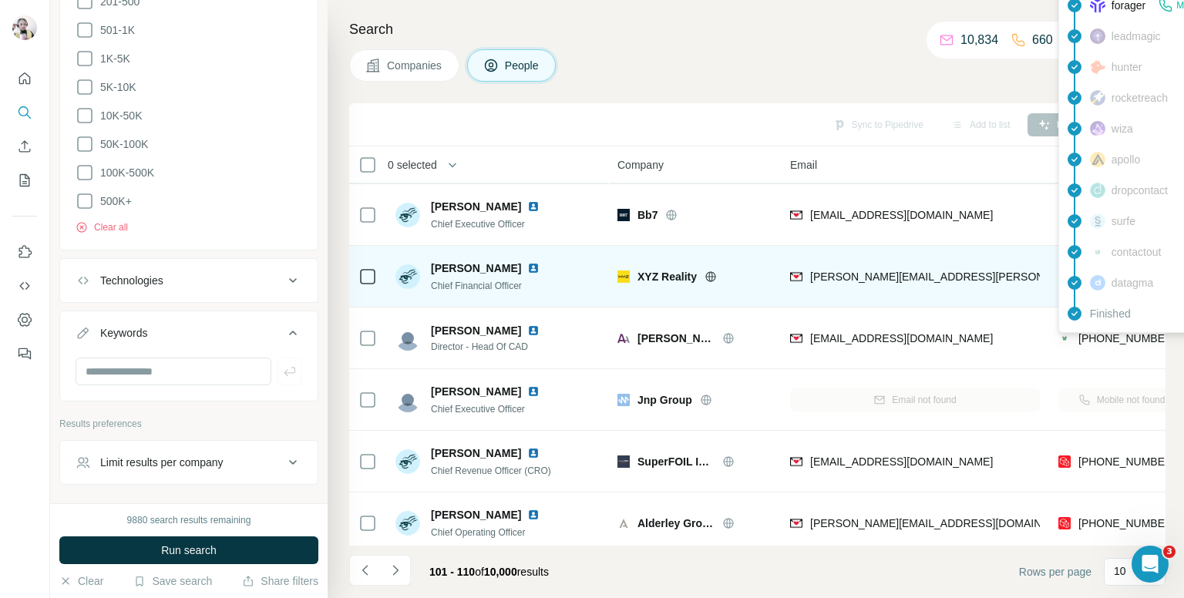
scroll to position [77, 0]
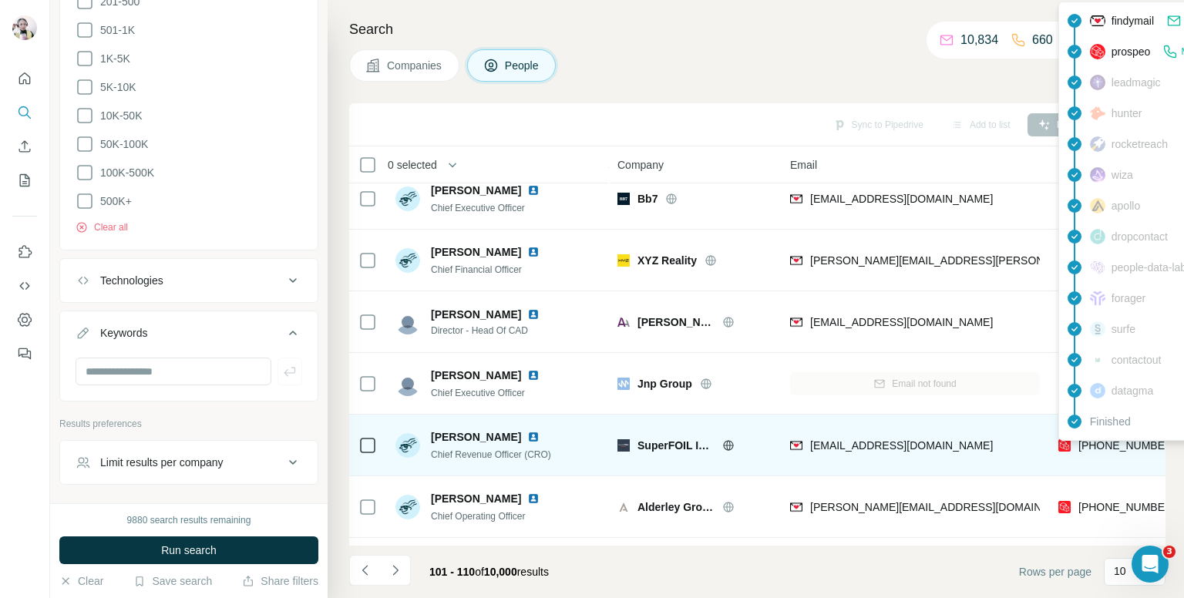
click at [1135, 445] on span "+447447570686" at bounding box center [1127, 445] width 97 height 12
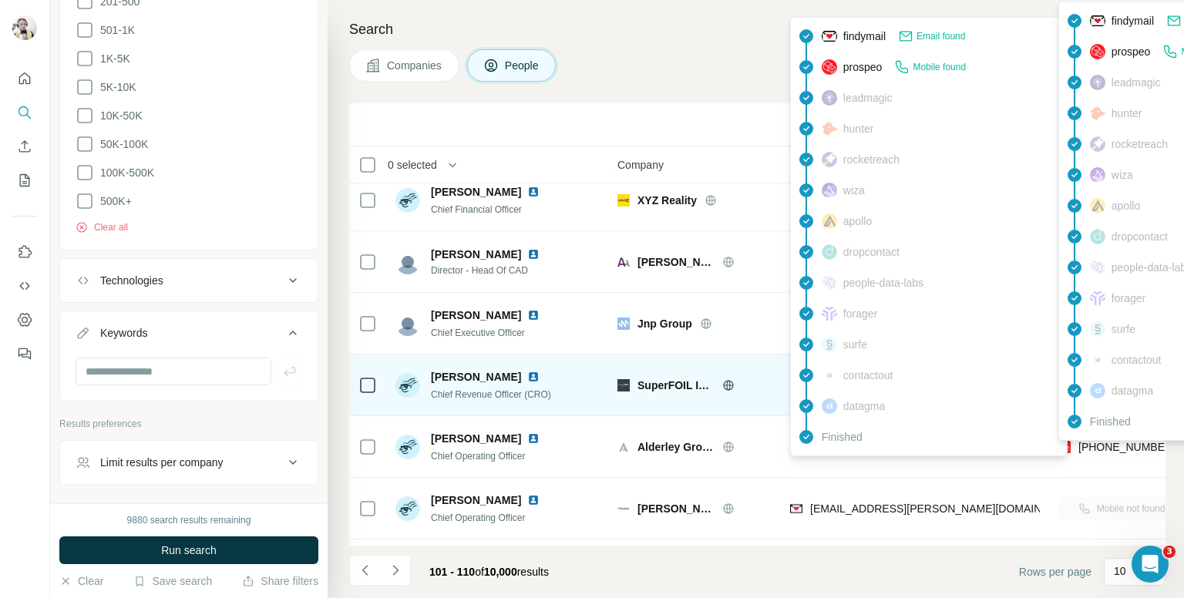
scroll to position [154, 0]
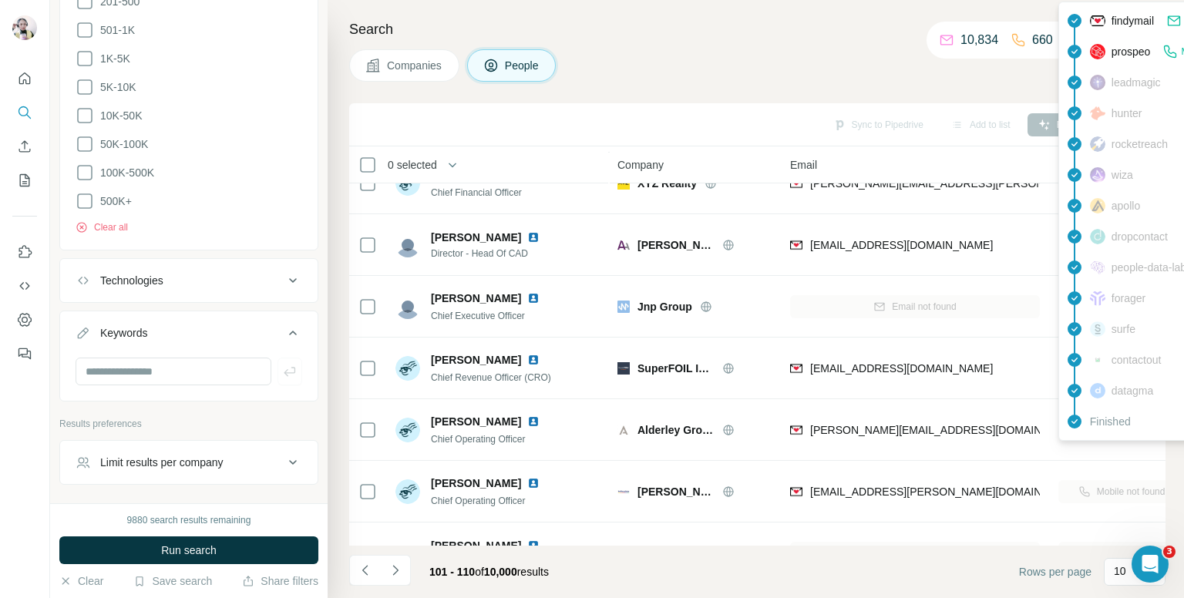
click at [642, 86] on div "Search Companies People Sync to Pipedrive Add to list Find emails & mobiles 0 s…" at bounding box center [756, 299] width 857 height 598
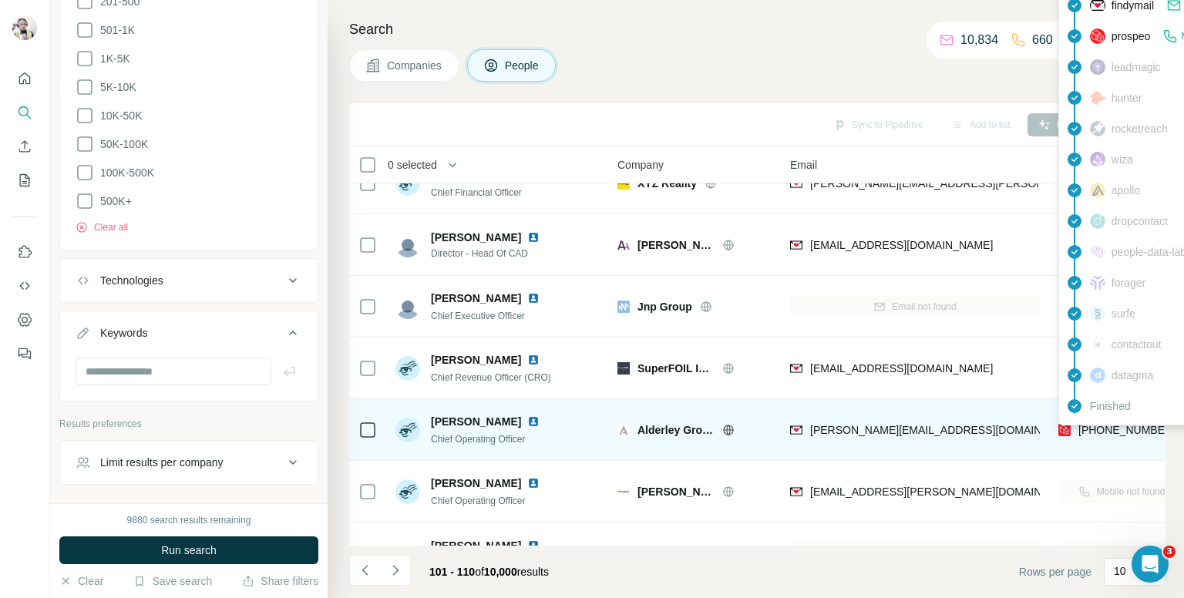
click at [1123, 428] on span "[PHONE_NUMBER]" at bounding box center [1127, 430] width 97 height 12
click at [1106, 433] on span "[PHONE_NUMBER]" at bounding box center [1127, 430] width 97 height 12
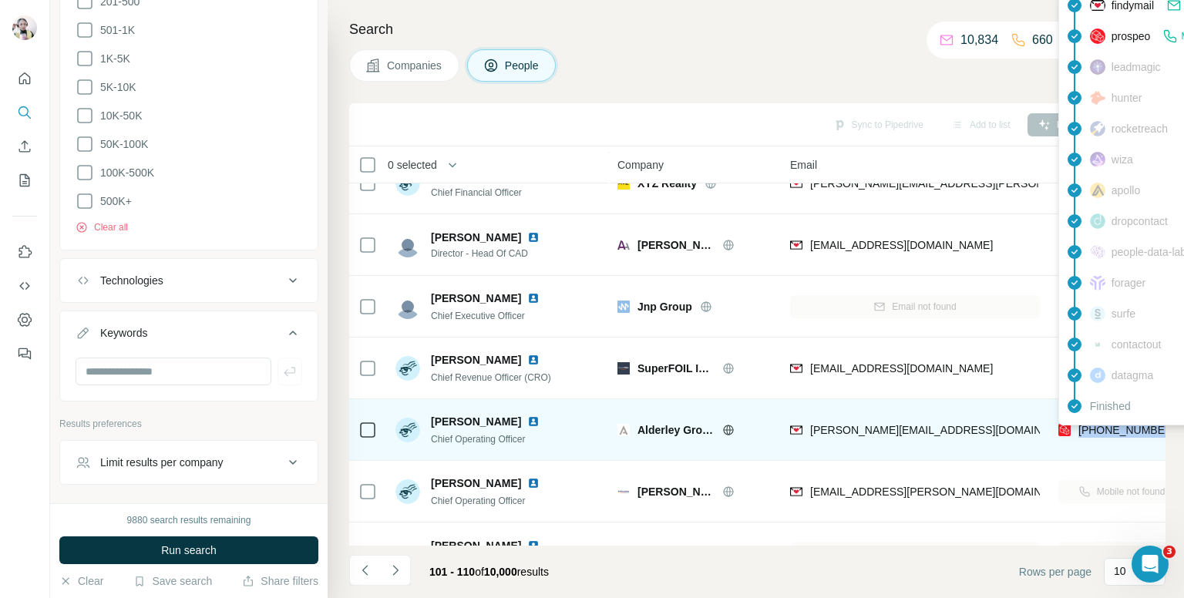
click at [1106, 433] on span "[PHONE_NUMBER]" at bounding box center [1127, 430] width 97 height 12
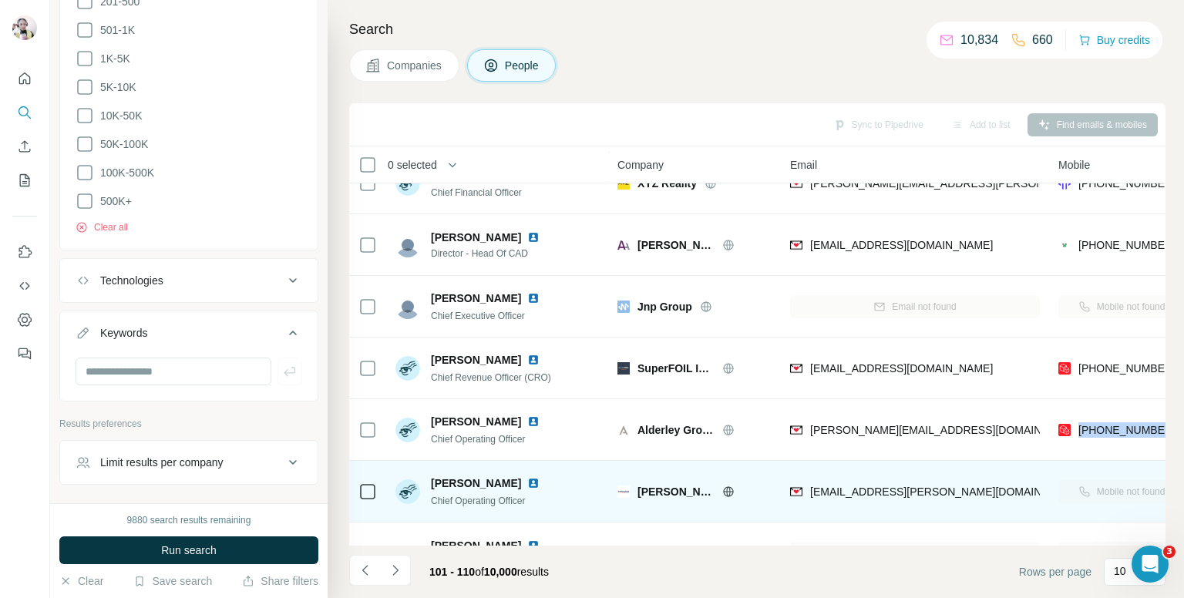
scroll to position [262, 0]
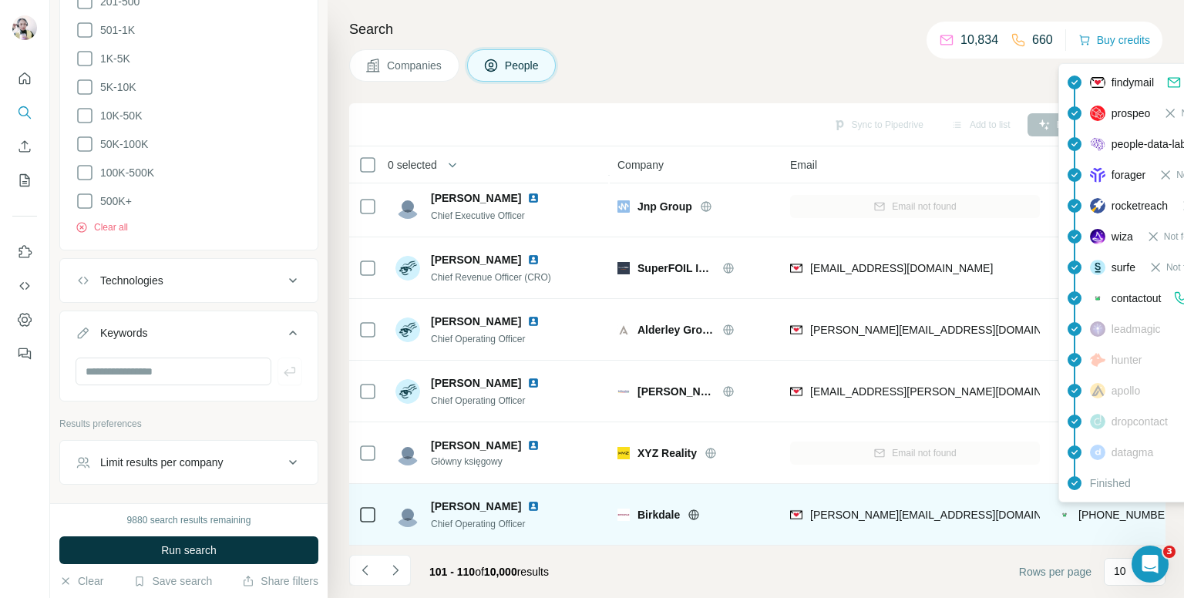
click at [1101, 509] on span "+447557481573" at bounding box center [1127, 515] width 97 height 12
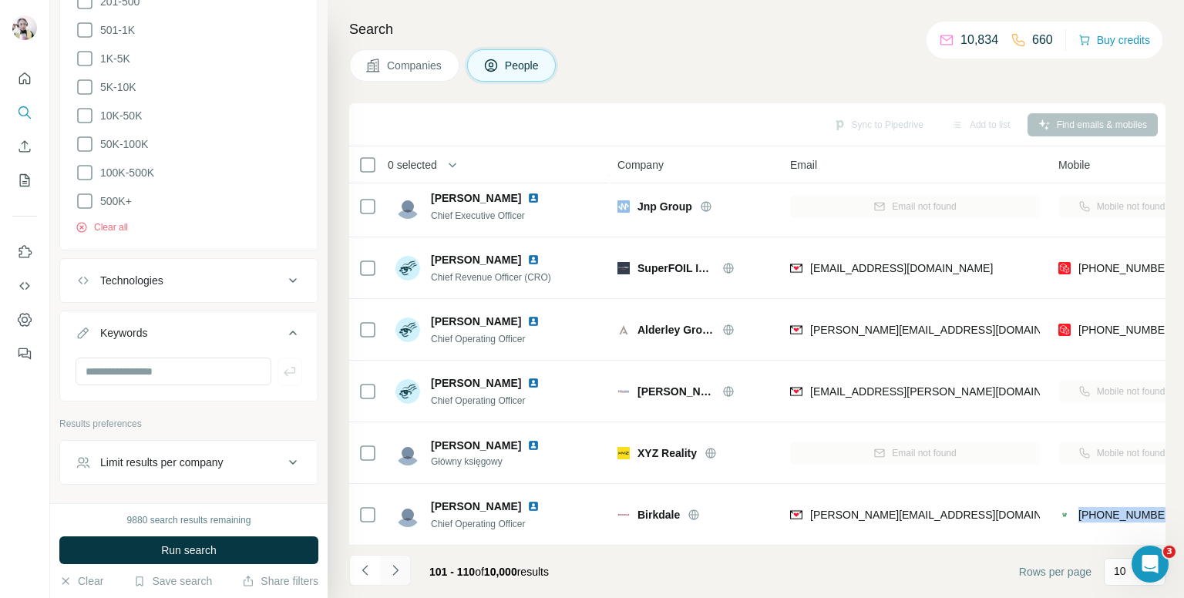
click at [400, 557] on button "Navigate to next page" at bounding box center [395, 570] width 31 height 31
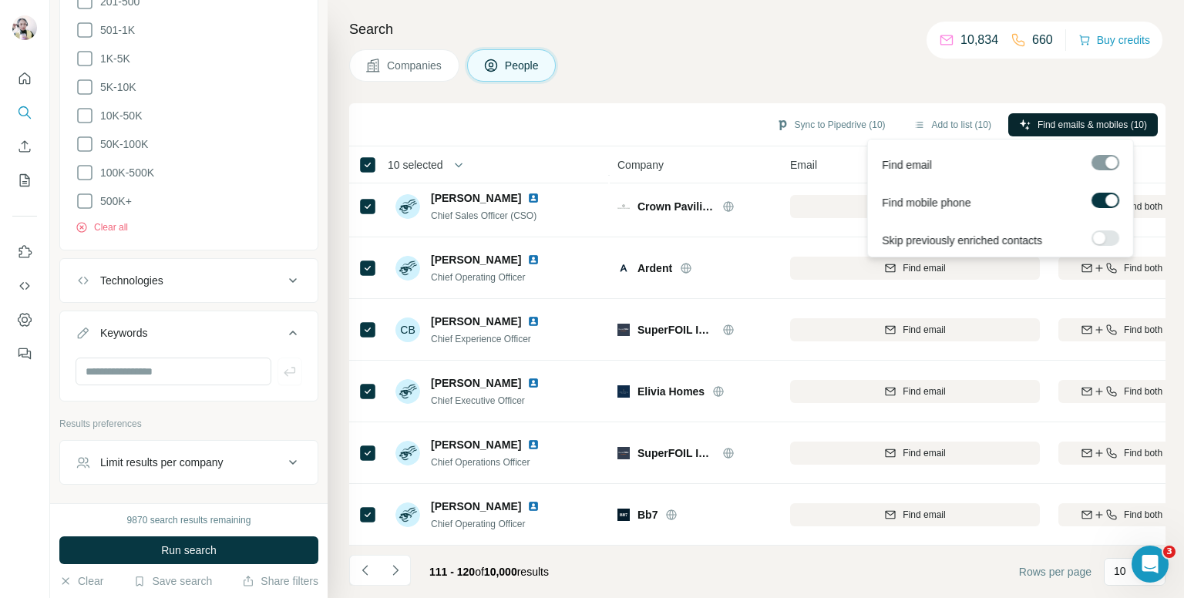
click at [1027, 123] on button "Find emails & mobiles (10)" at bounding box center [1084, 124] width 150 height 23
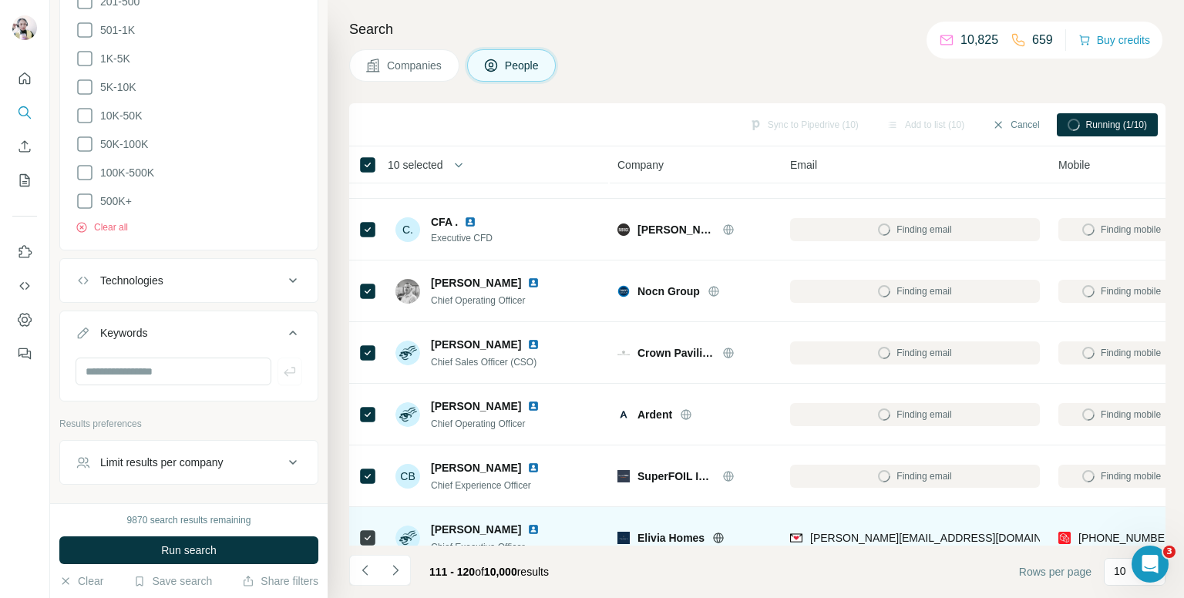
scroll to position [0, 0]
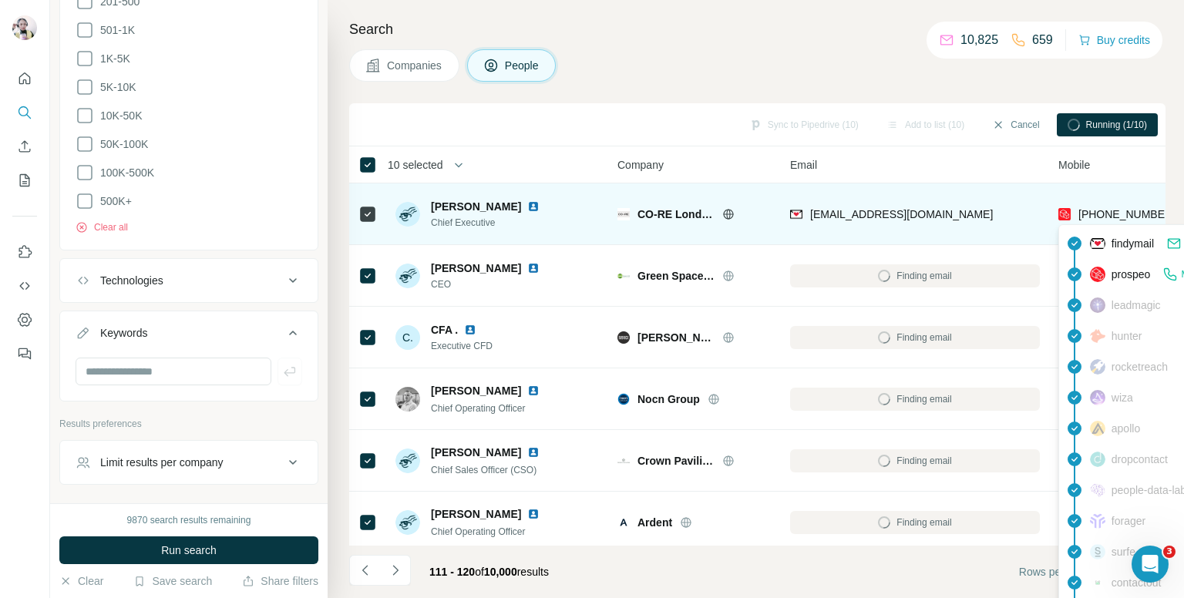
click at [1097, 208] on span "[PHONE_NUMBER]" at bounding box center [1127, 214] width 97 height 12
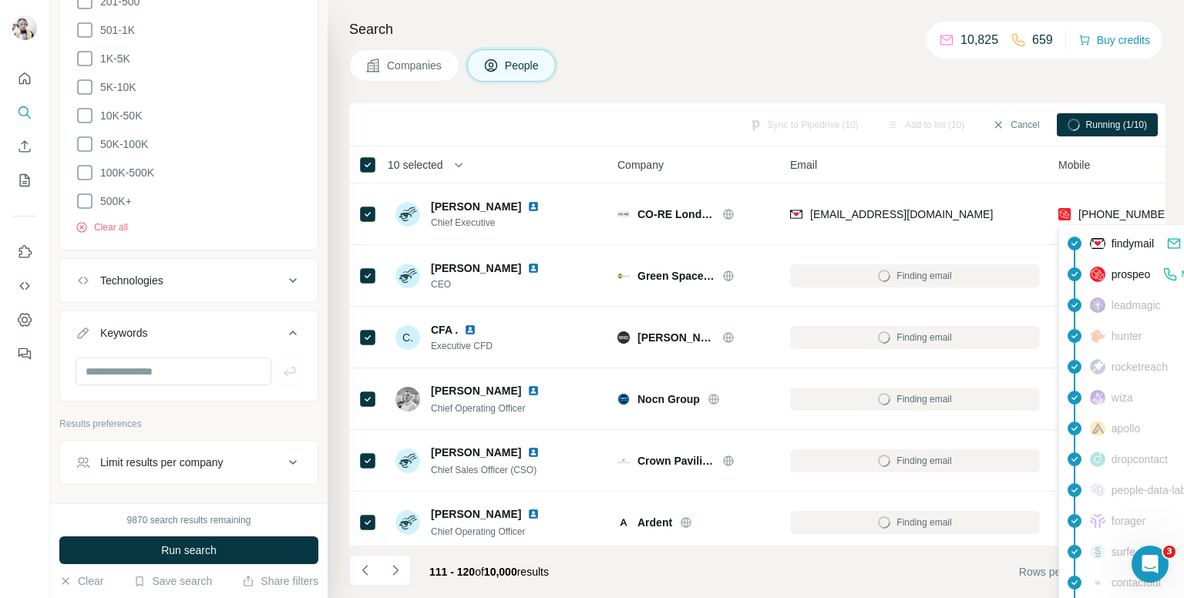
click at [833, 86] on div "Search Companies People Sync to Pipedrive (10) Add to list (10) Cancel Running …" at bounding box center [756, 299] width 857 height 598
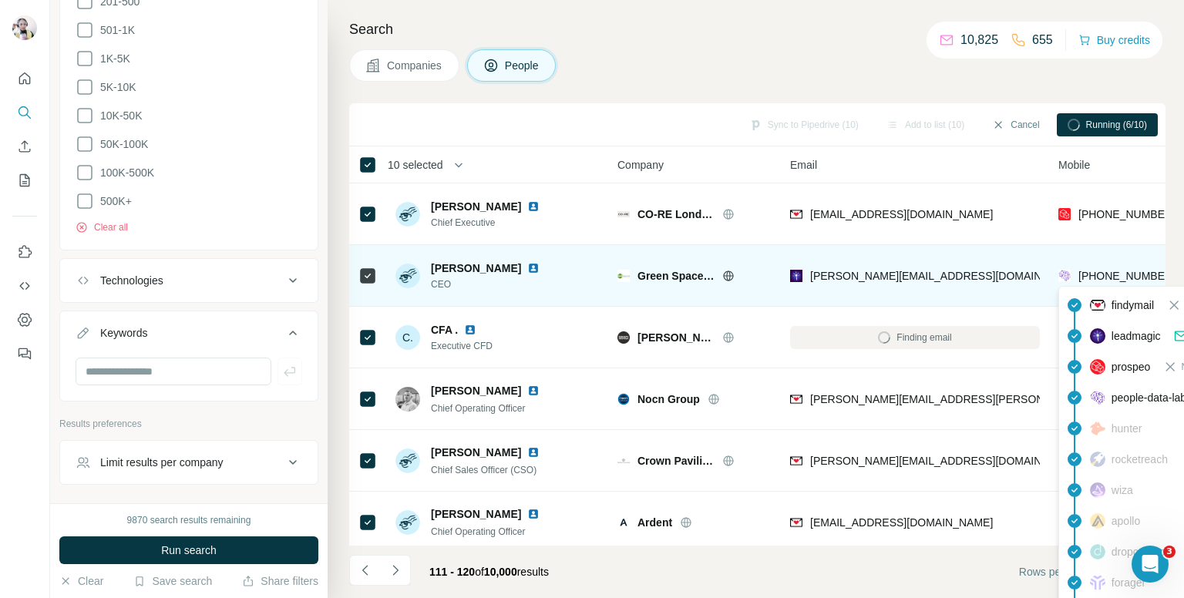
click at [1113, 275] on span "+447896666933" at bounding box center [1127, 276] width 97 height 12
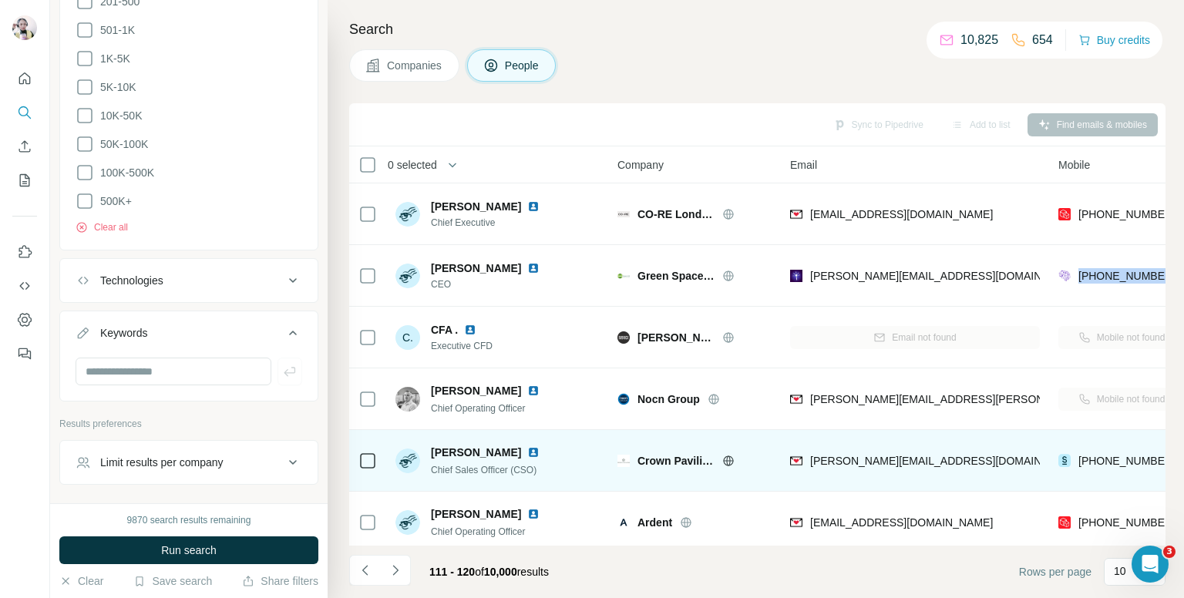
scroll to position [154, 0]
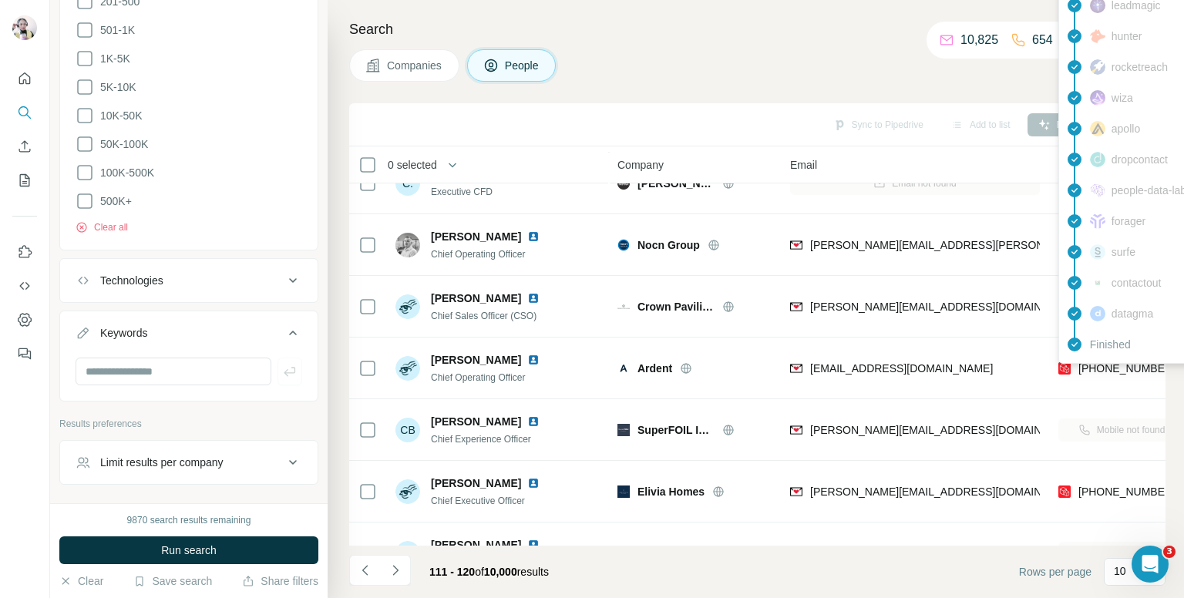
click at [1103, 362] on div "findymail Email found prospeo Mobile found leadmagic hunter rocketreach [PERSON…" at bounding box center [1198, 143] width 278 height 439
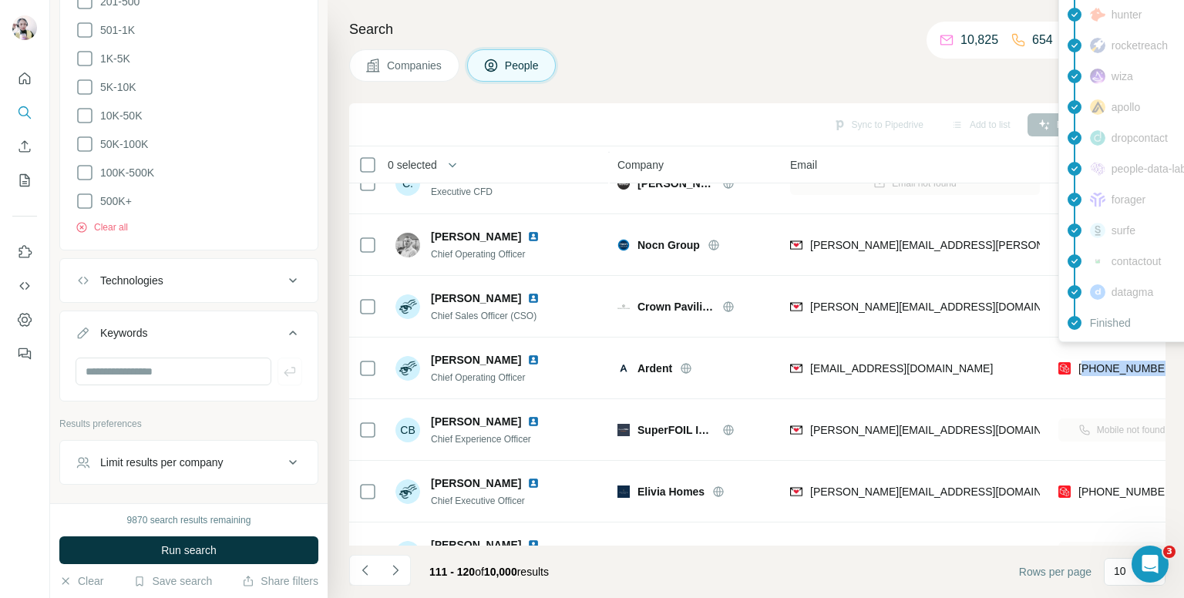
click at [1103, 362] on span "+447969255019" at bounding box center [1127, 368] width 97 height 12
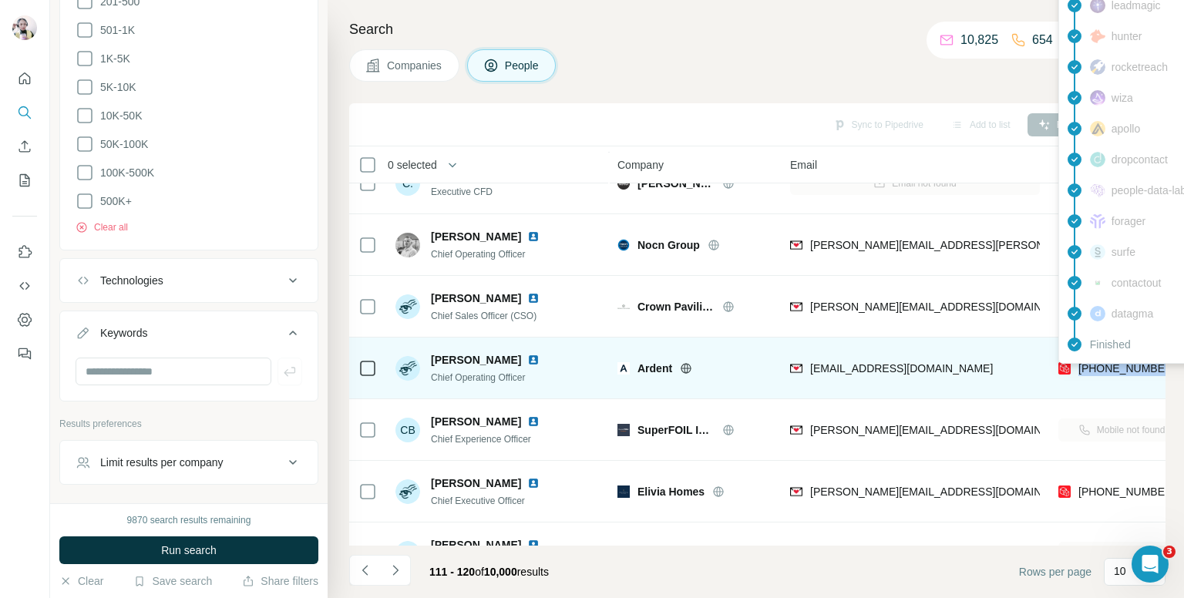
click at [1126, 368] on span "+447969255019" at bounding box center [1127, 368] width 97 height 12
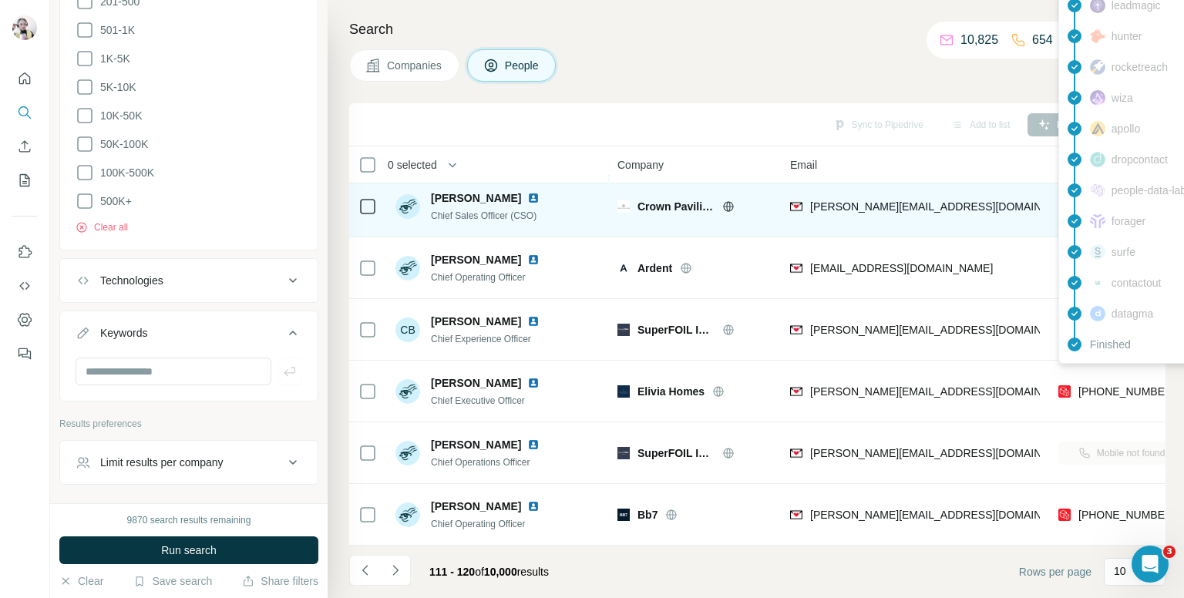
scroll to position [262, 0]
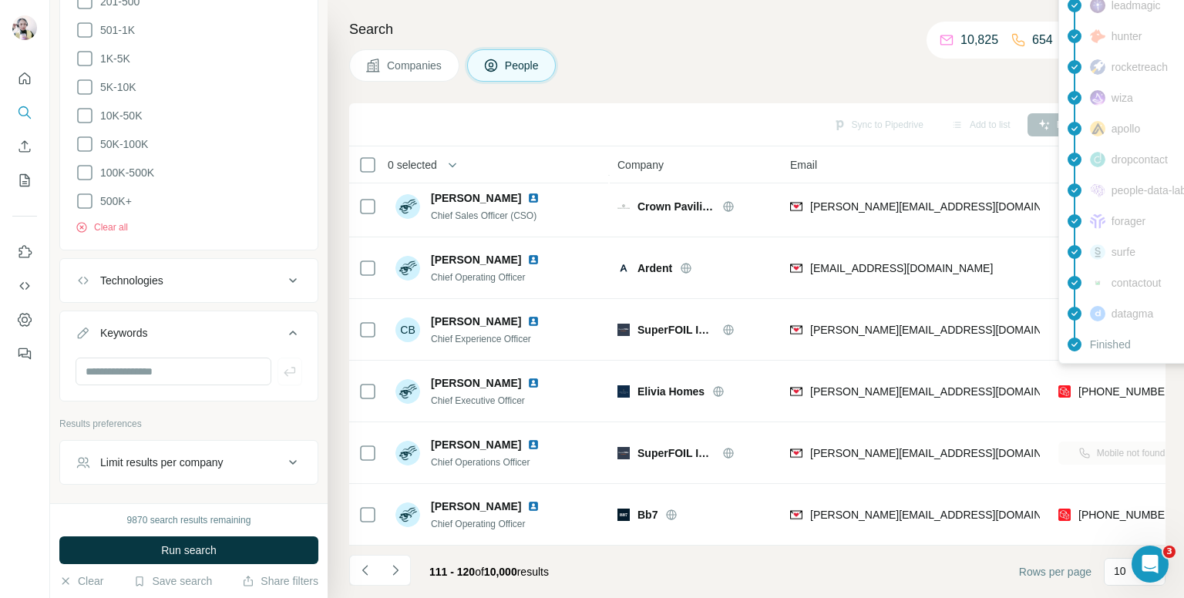
click at [711, 24] on h4 "Search" at bounding box center [757, 30] width 817 height 22
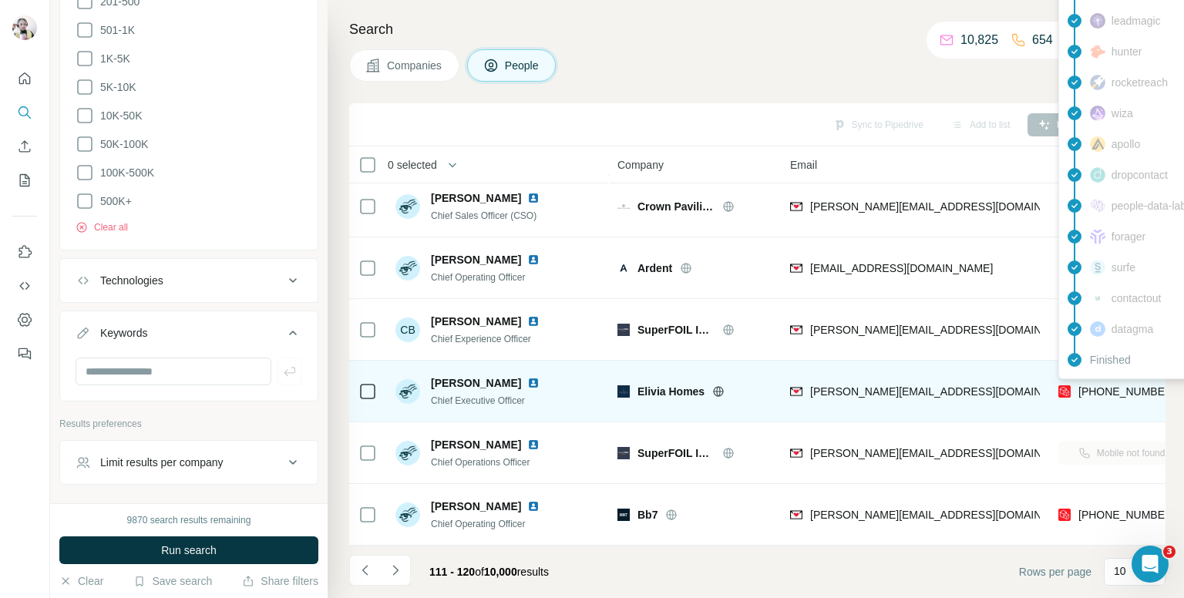
click at [1090, 386] on span "+447867506546" at bounding box center [1127, 392] width 97 height 12
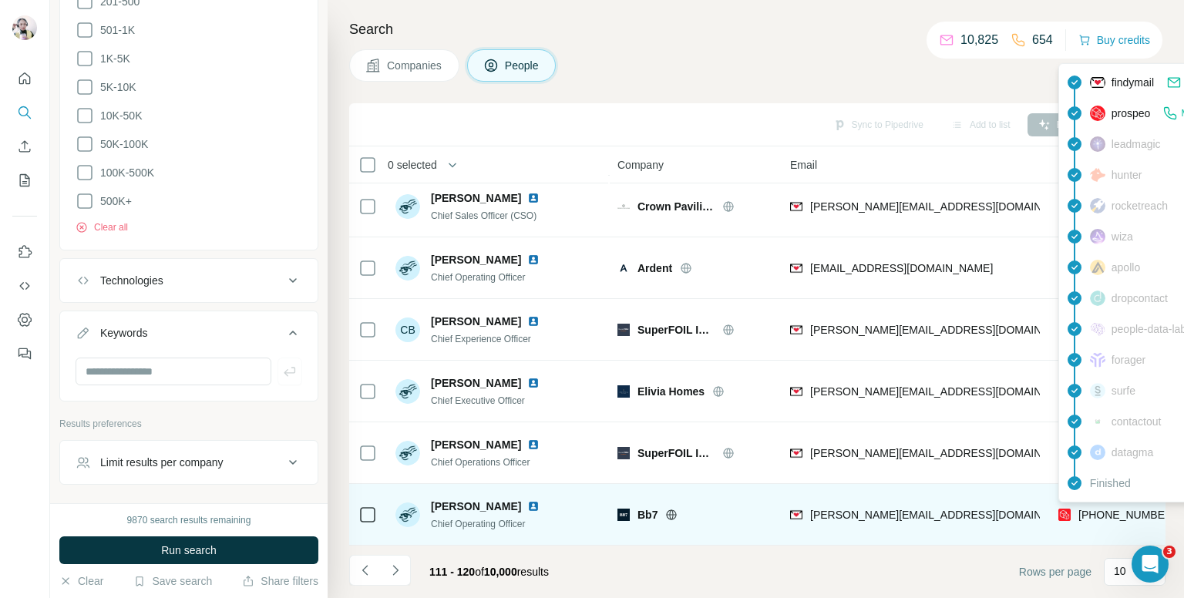
click at [1111, 509] on span "+447815765030" at bounding box center [1127, 515] width 97 height 12
